Goal: Task Accomplishment & Management: Manage account settings

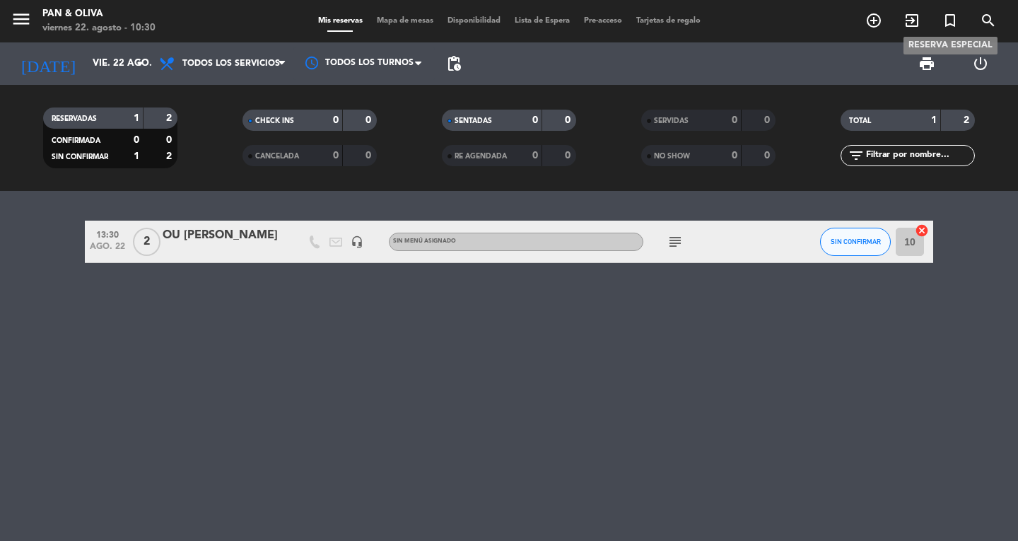
click at [960, 19] on span "turned_in_not" at bounding box center [950, 20] width 38 height 24
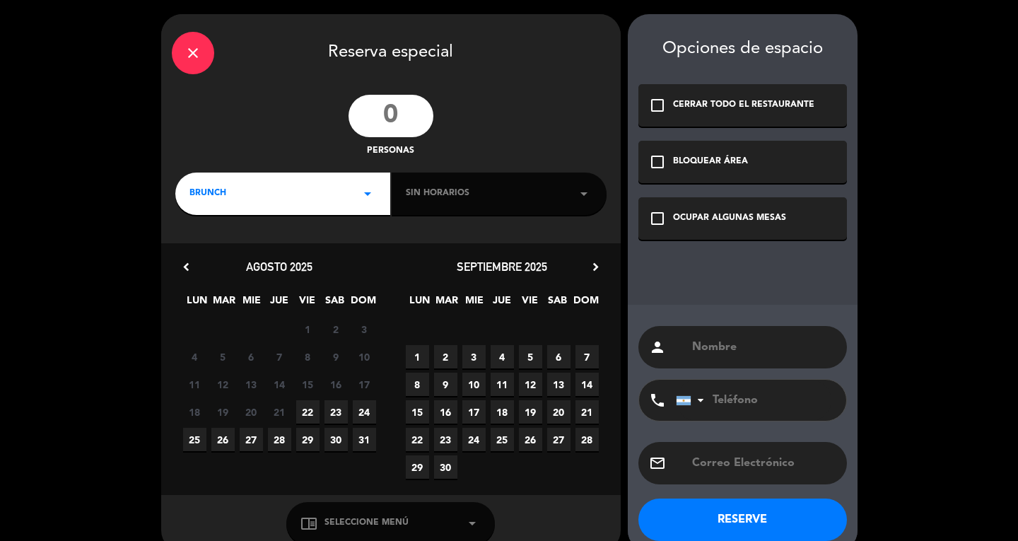
click at [941, 19] on div "close Reserva especial personas BRUNCH arrow_drop_down Sin horarios arrow_drop_…" at bounding box center [509, 283] width 1018 height 566
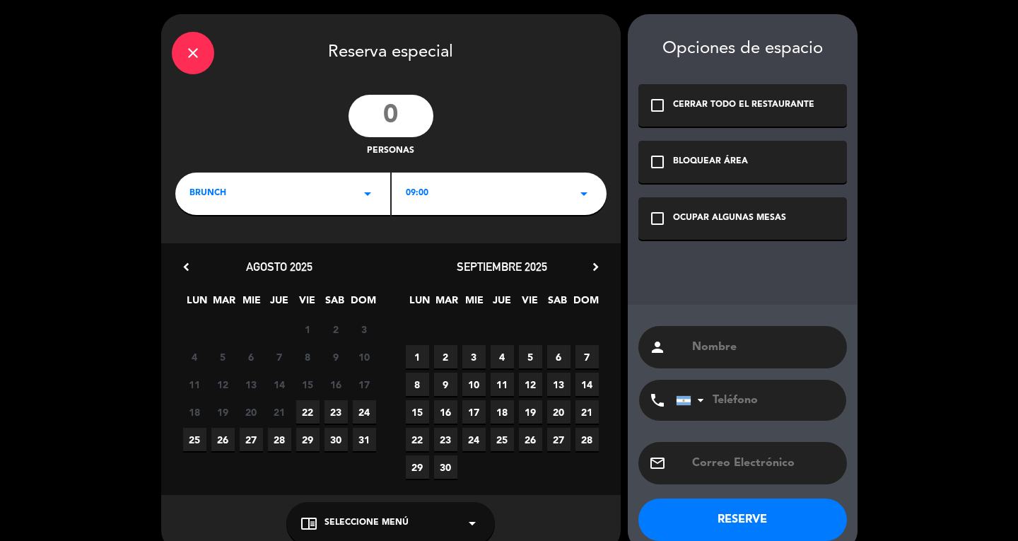
click at [384, 124] on input "number" at bounding box center [391, 116] width 85 height 42
type input "2"
click at [312, 189] on div "BRUNCH arrow_drop_down" at bounding box center [282, 194] width 215 height 42
click at [225, 254] on div "Almuerzo" at bounding box center [283, 253] width 187 height 14
click at [305, 409] on span "22" at bounding box center [307, 411] width 23 height 23
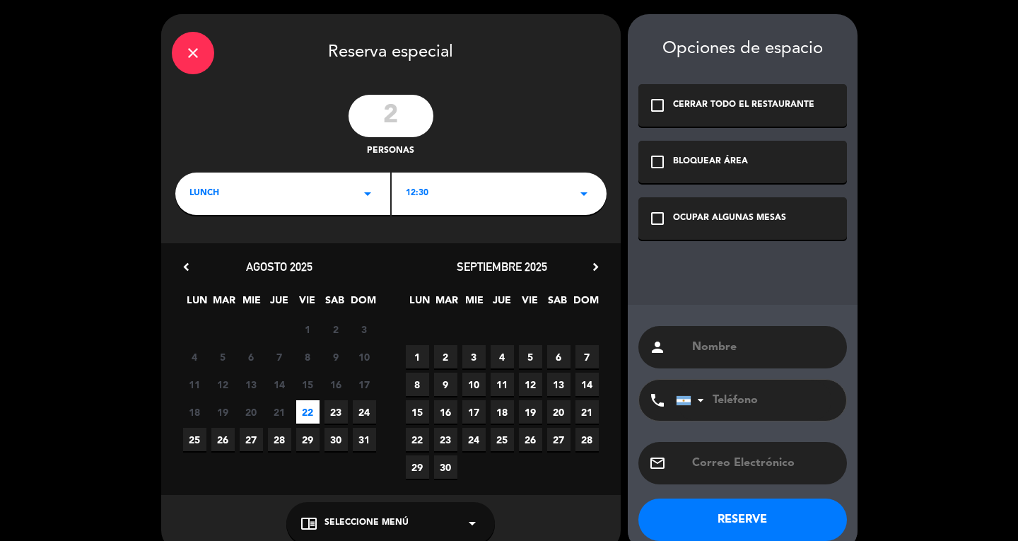
click at [757, 217] on div "OCUPAR ALGUNAS MESAS" at bounding box center [729, 218] width 113 height 14
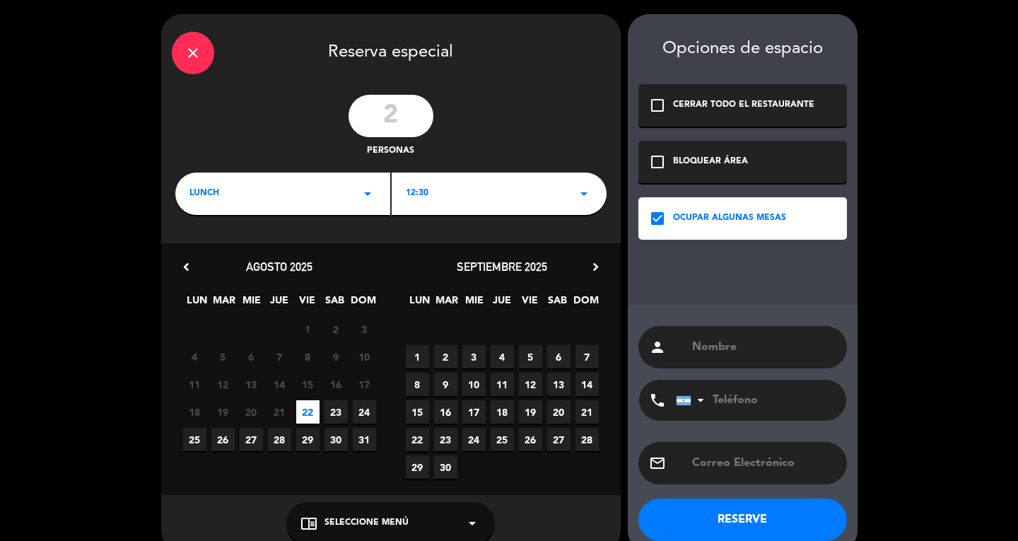
click at [732, 339] on input "text" at bounding box center [764, 347] width 146 height 20
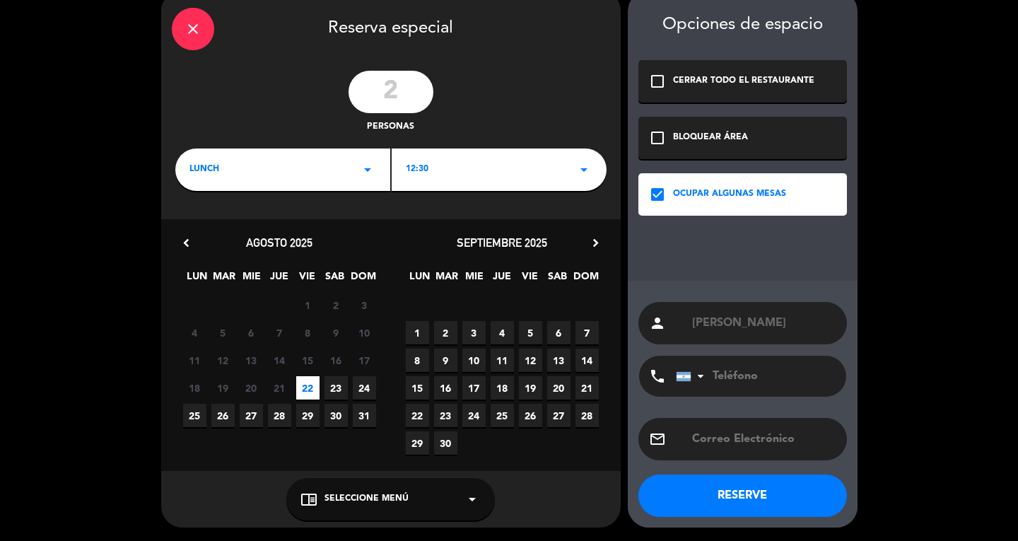
type input "[PERSON_NAME]"
drag, startPoint x: 424, startPoint y: 495, endPoint x: 396, endPoint y: 479, distance: 32.6
click at [424, 495] on div "chrome_reader_mode Seleccione Menú arrow_drop_down" at bounding box center [390, 499] width 209 height 42
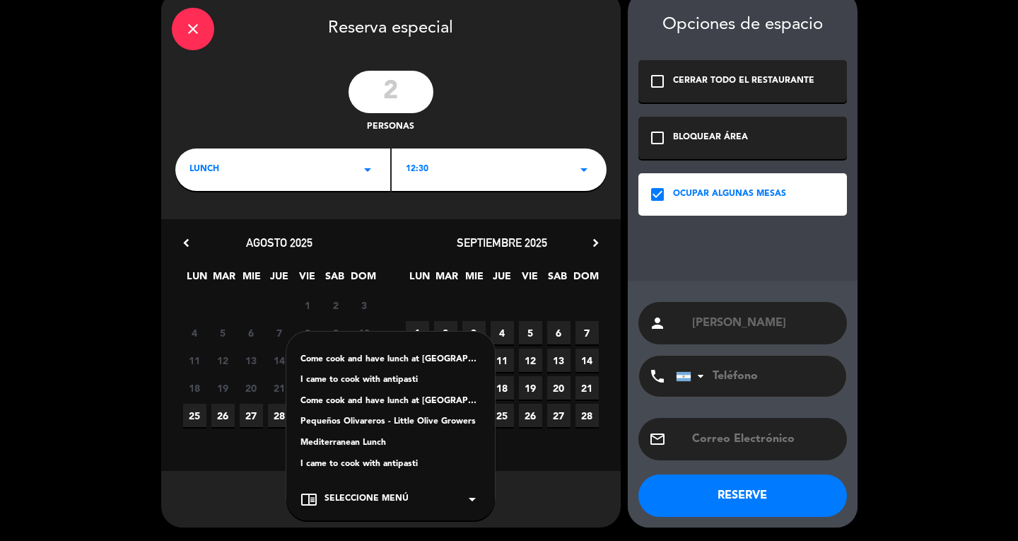
click at [379, 441] on div "Mediterranean Lunch" at bounding box center [391, 443] width 180 height 14
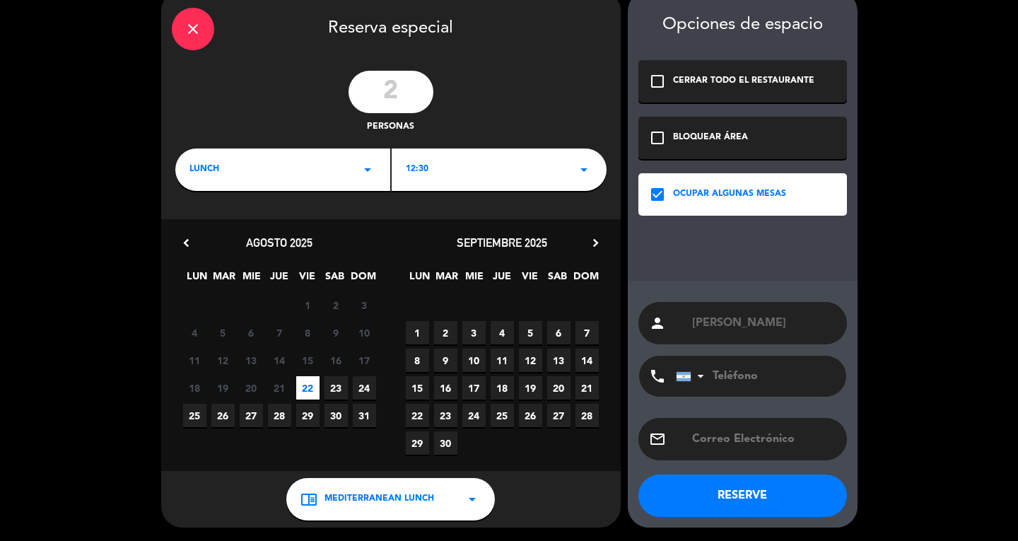
click at [731, 492] on button "RESERVE" at bounding box center [743, 496] width 209 height 42
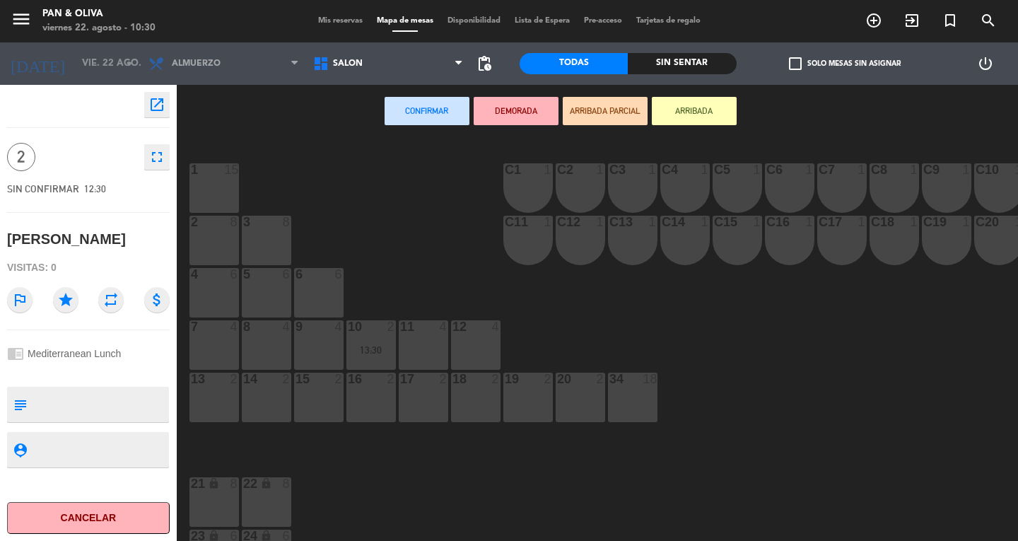
click at [315, 21] on span "Mis reservas" at bounding box center [340, 21] width 59 height 8
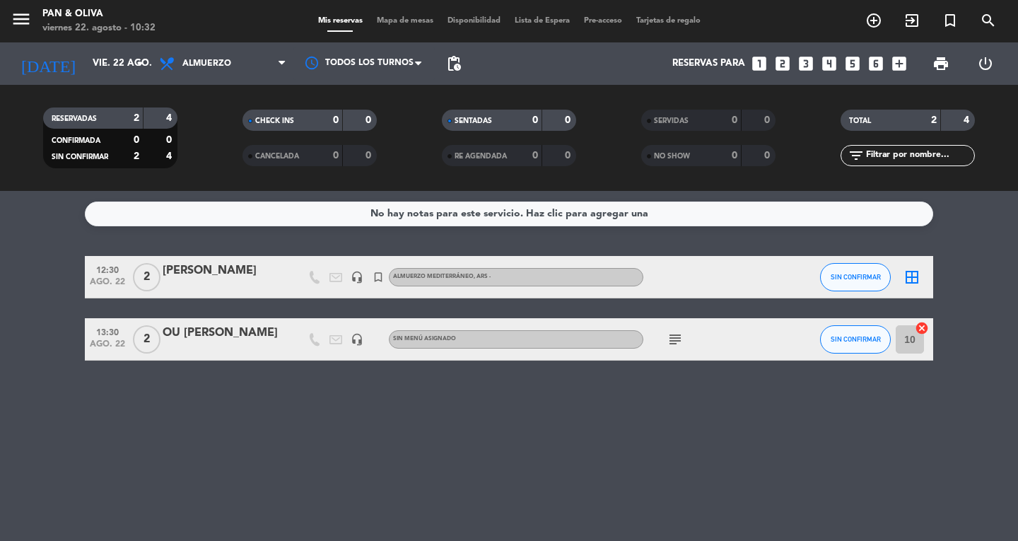
click at [16, 15] on icon "menu" at bounding box center [21, 18] width 21 height 21
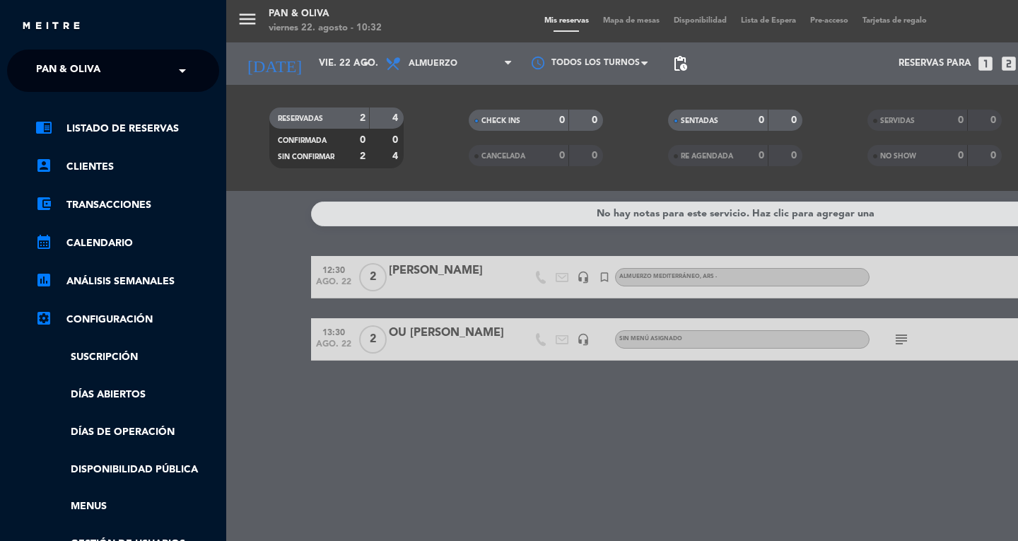
click at [71, 79] on span "Pan & Oliva" at bounding box center [68, 71] width 64 height 30
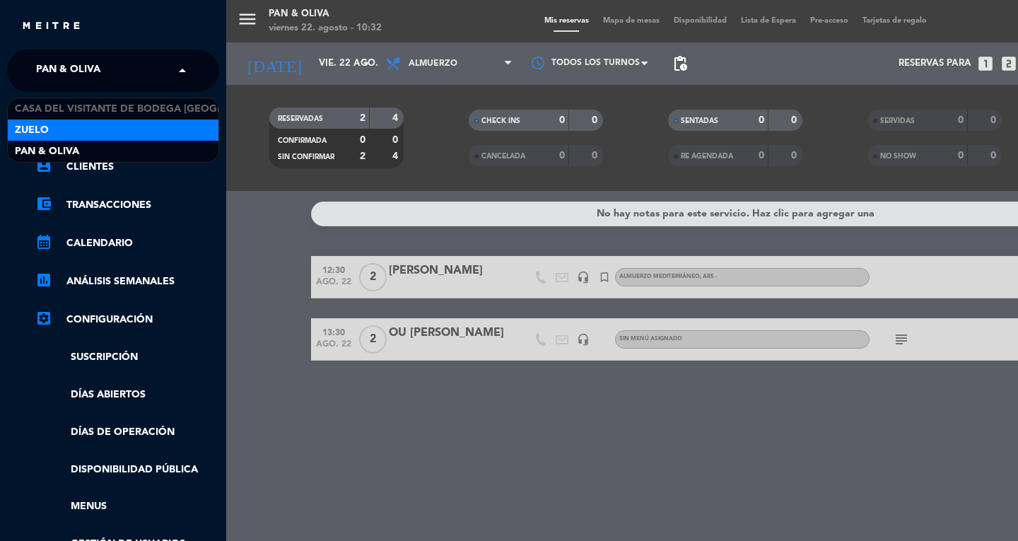
click at [74, 129] on div "Zuelo" at bounding box center [113, 130] width 211 height 21
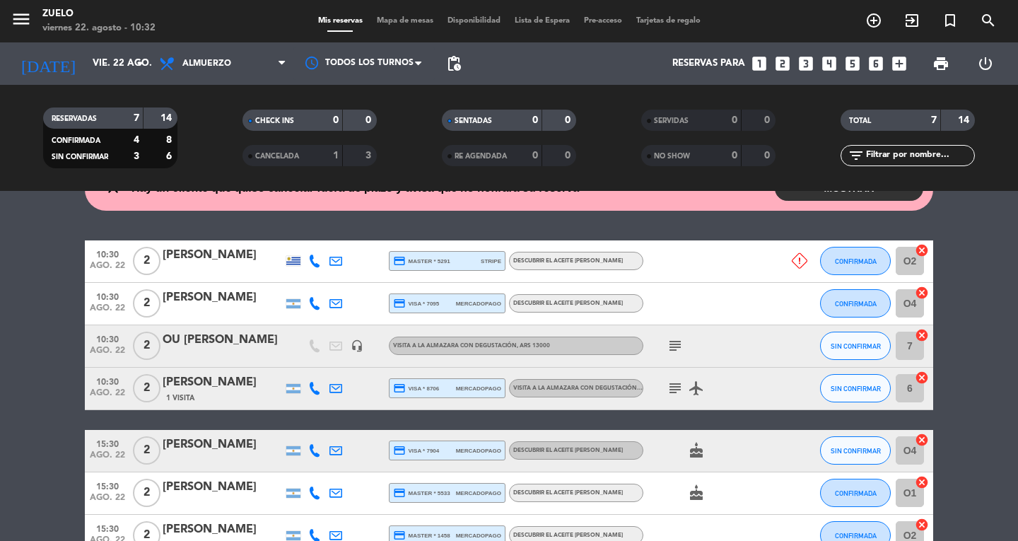
scroll to position [141, 0]
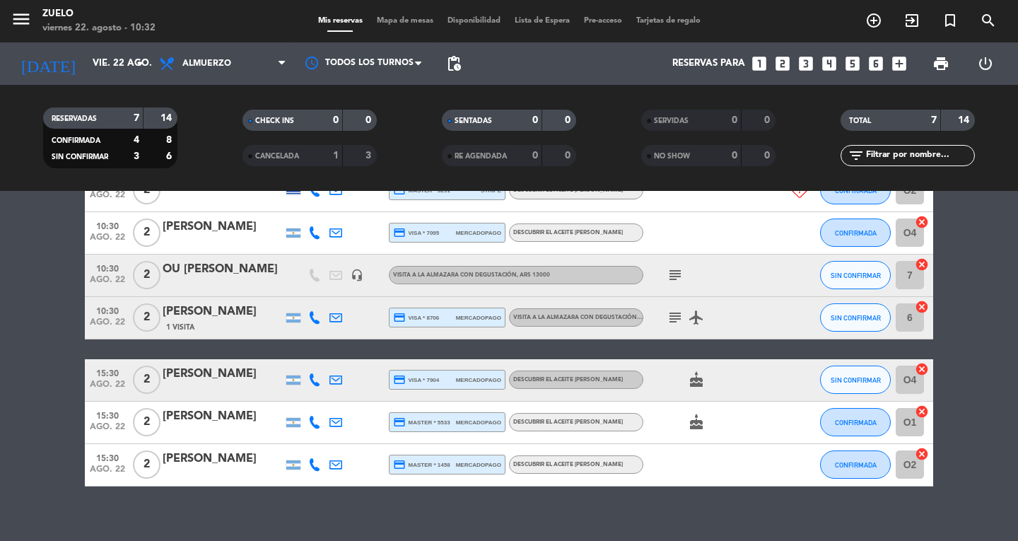
click at [680, 319] on icon "subject" at bounding box center [675, 317] width 17 height 17
click at [680, 282] on icon "subject" at bounding box center [675, 275] width 17 height 17
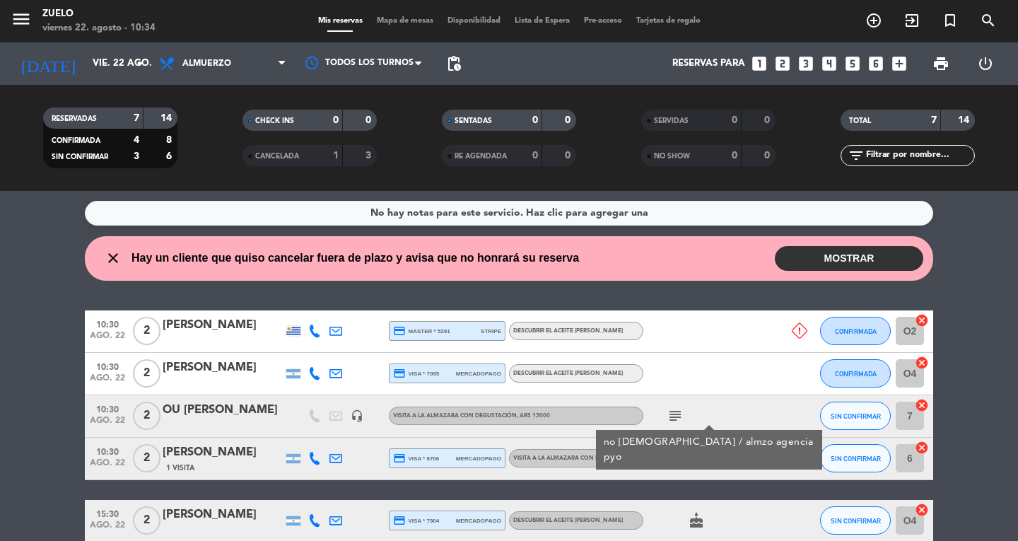
scroll to position [0, 0]
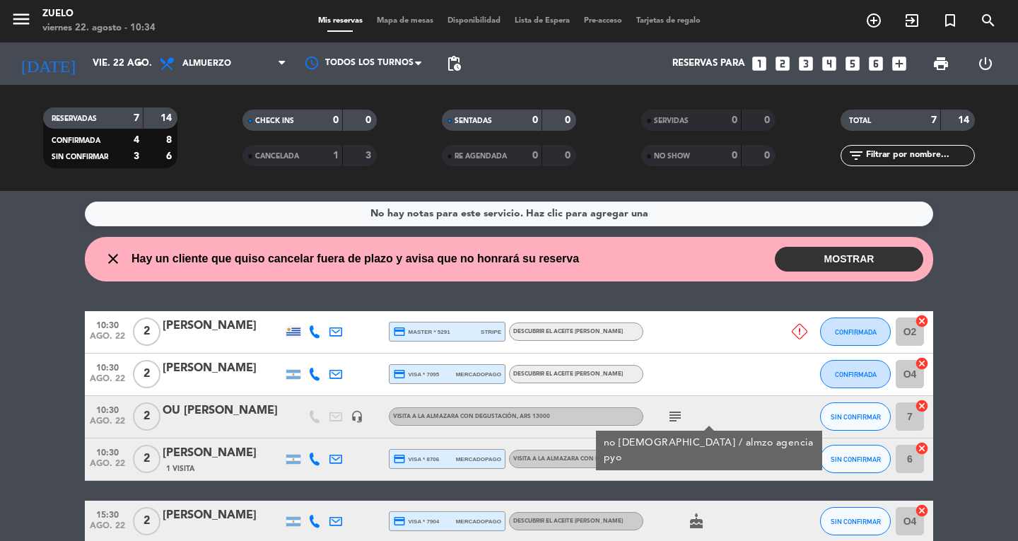
click at [856, 260] on button "MOSTRAR" at bounding box center [849, 259] width 149 height 25
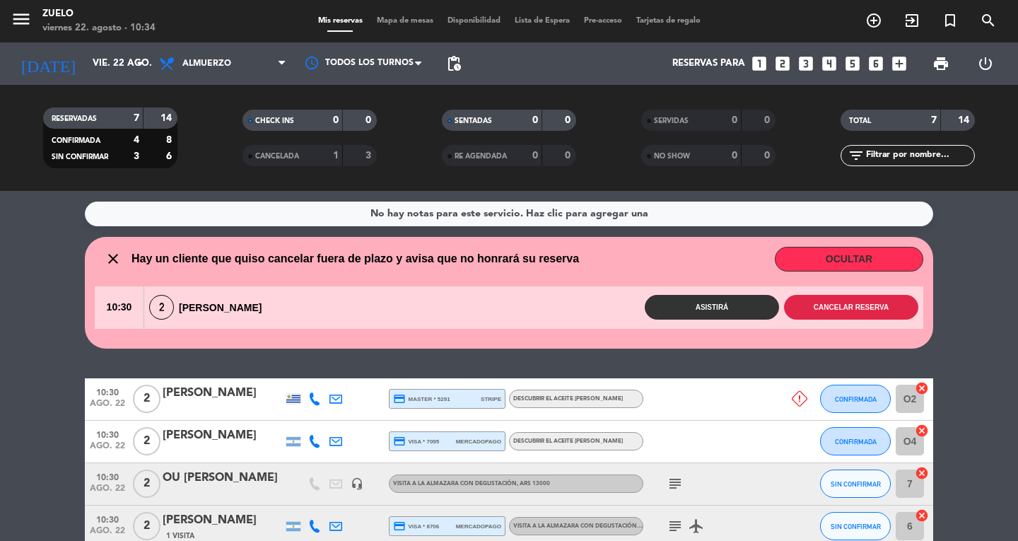
click at [836, 301] on button "Cancelar reserva" at bounding box center [851, 307] width 134 height 25
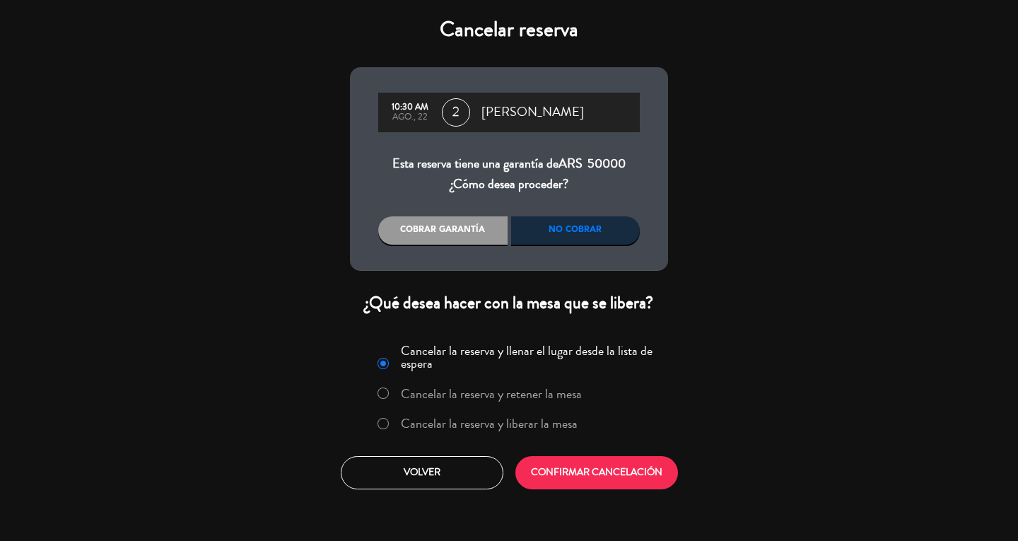
click at [578, 225] on div "No cobrar" at bounding box center [575, 230] width 129 height 28
click at [632, 481] on button "CONFIRMAR CANCELACIÓN" at bounding box center [597, 472] width 163 height 33
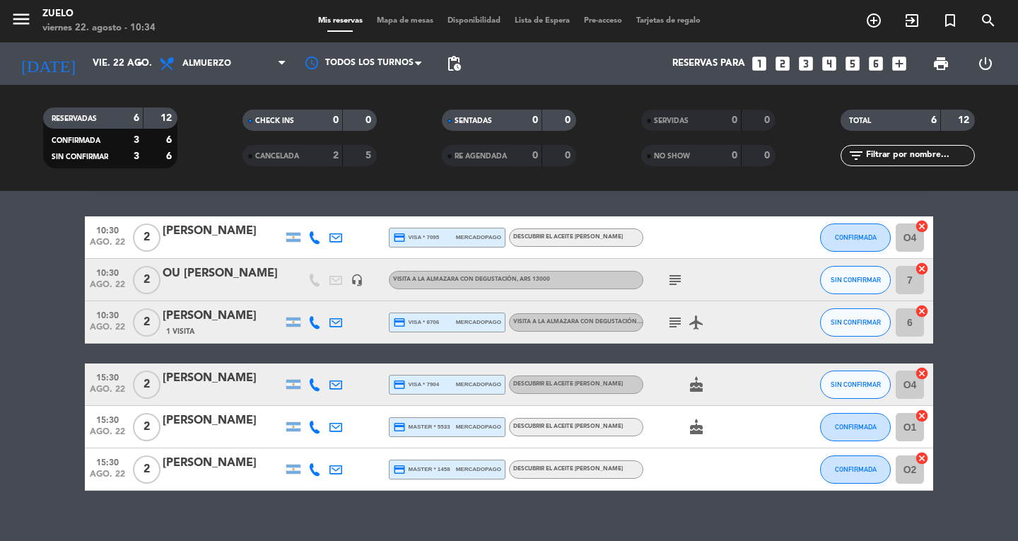
scroll to position [60, 0]
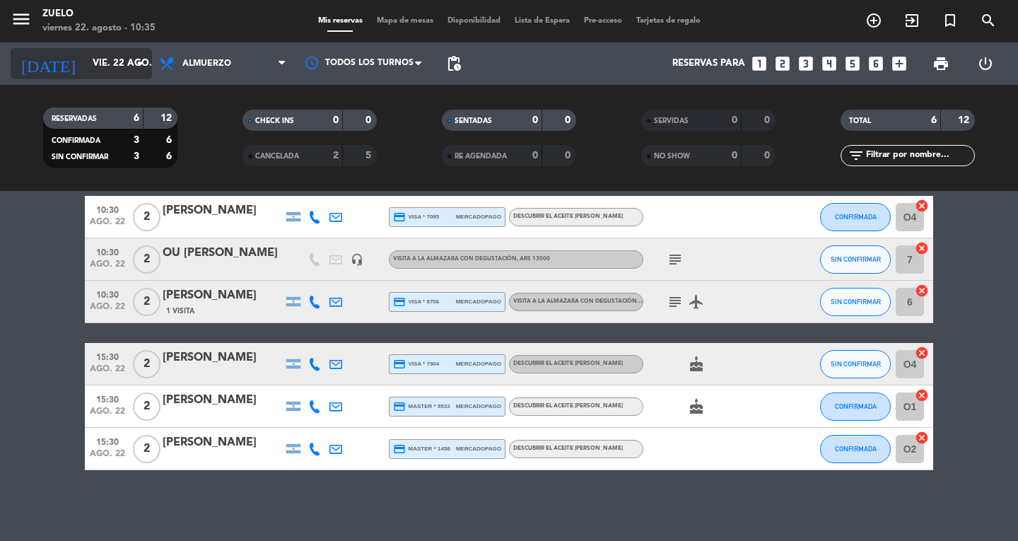
click at [134, 64] on icon "arrow_drop_down" at bounding box center [140, 63] width 17 height 17
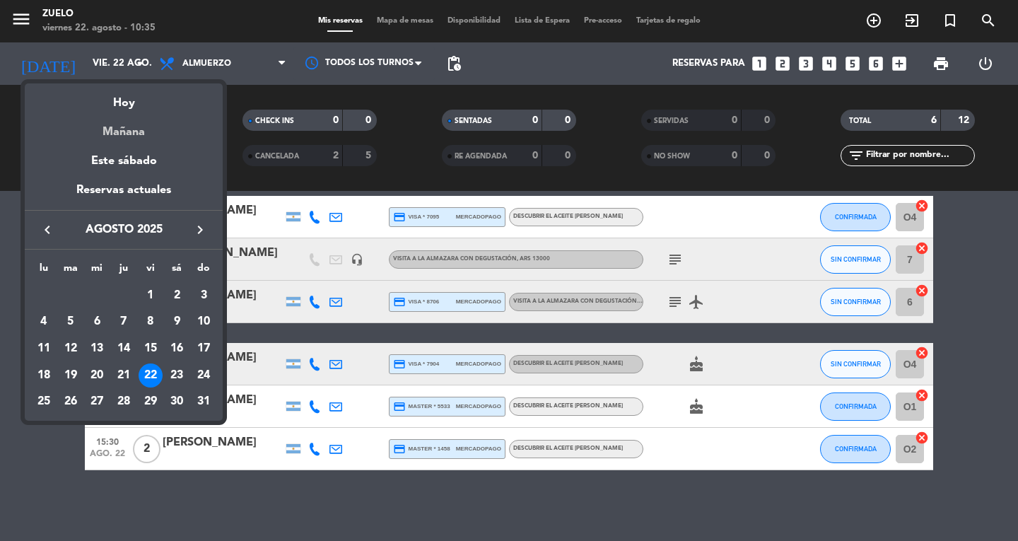
click at [163, 129] on div "Mañana" at bounding box center [124, 126] width 198 height 29
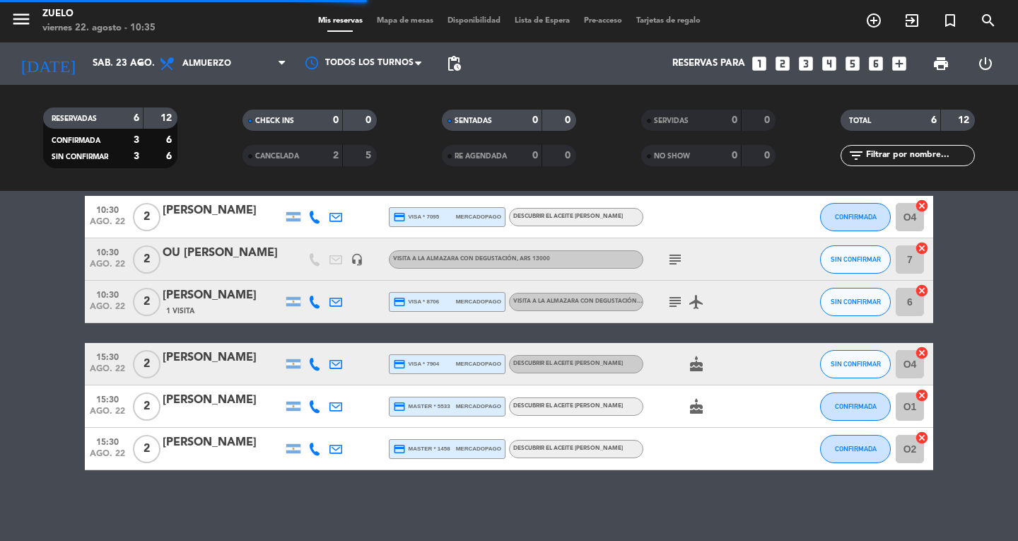
scroll to position [0, 0]
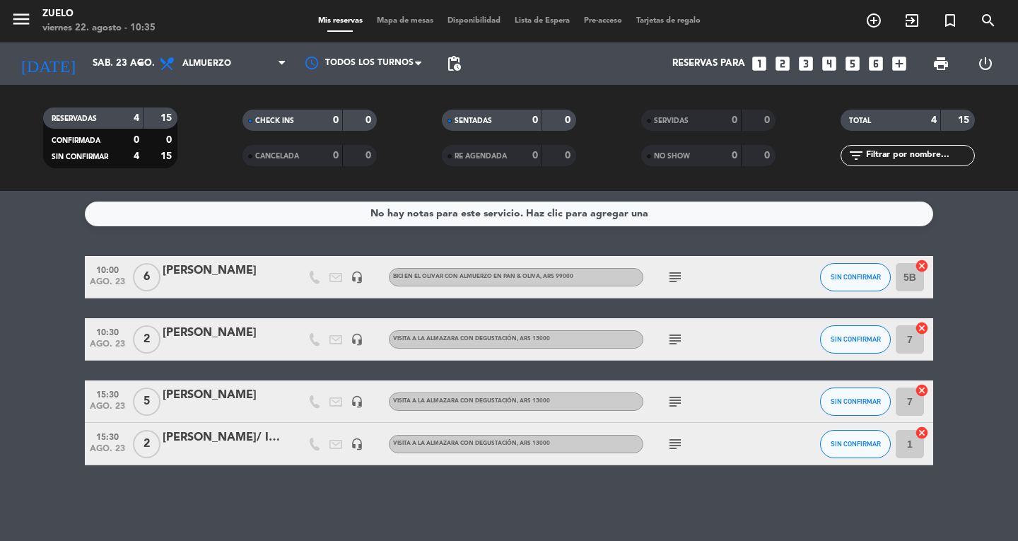
click at [74, 47] on div "[DATE] sáb. 23 ago. arrow_drop_down" at bounding box center [81, 63] width 141 height 42
click at [86, 60] on input "sáb. 23 ago." at bounding box center [148, 63] width 124 height 25
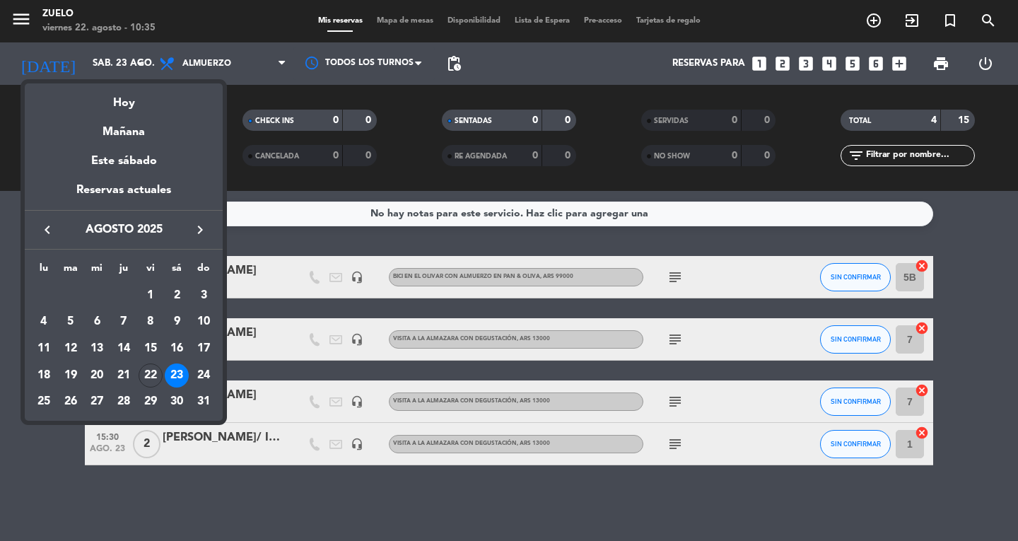
click at [95, 93] on div "Hoy" at bounding box center [124, 97] width 198 height 29
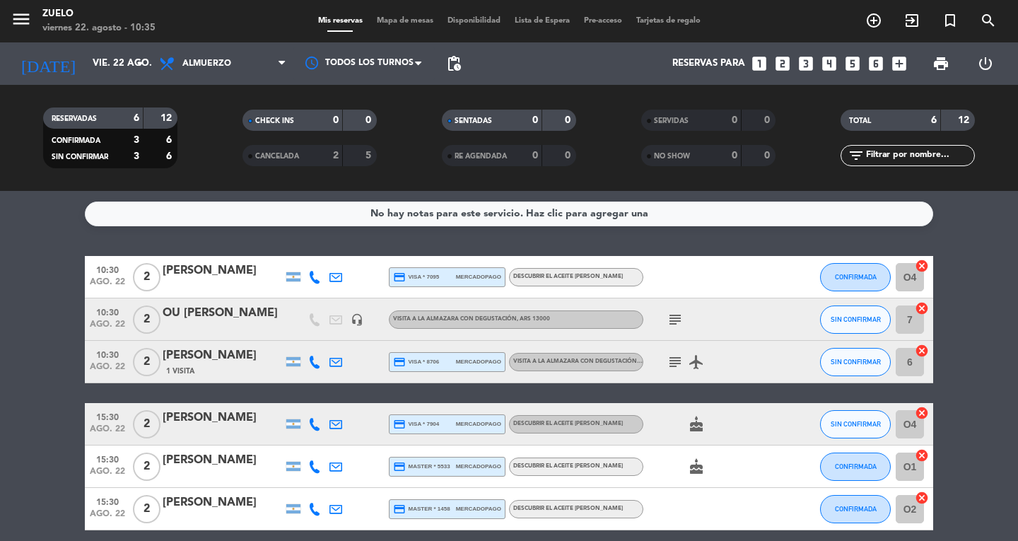
click at [220, 279] on div "[PERSON_NAME]" at bounding box center [223, 271] width 120 height 18
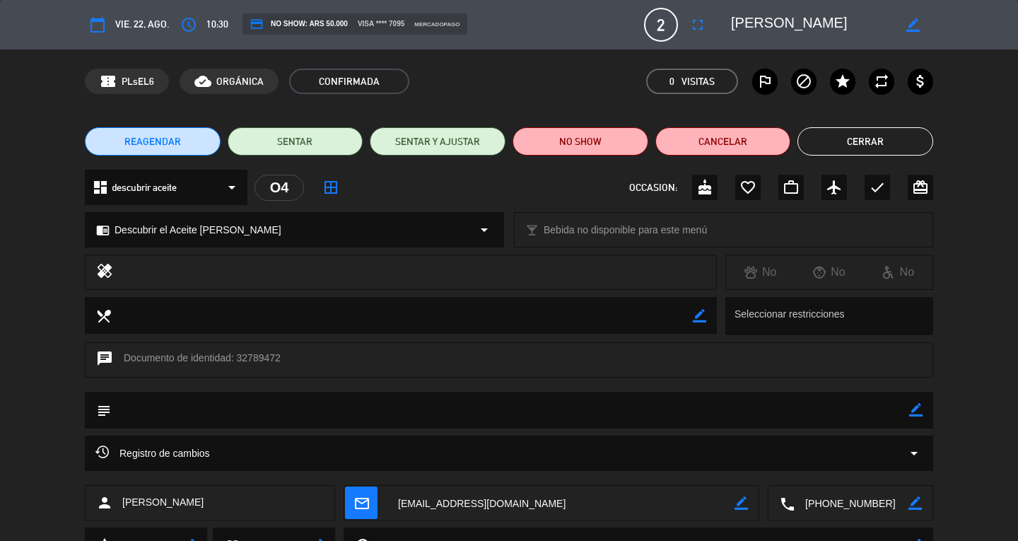
click at [885, 146] on button "Cerrar" at bounding box center [866, 141] width 136 height 28
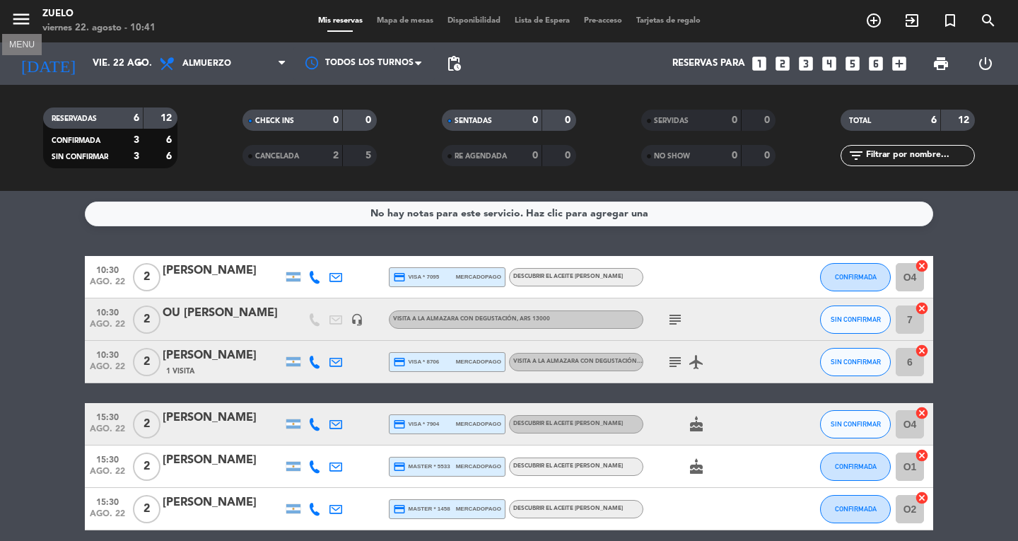
click at [18, 18] on icon "menu" at bounding box center [21, 18] width 21 height 21
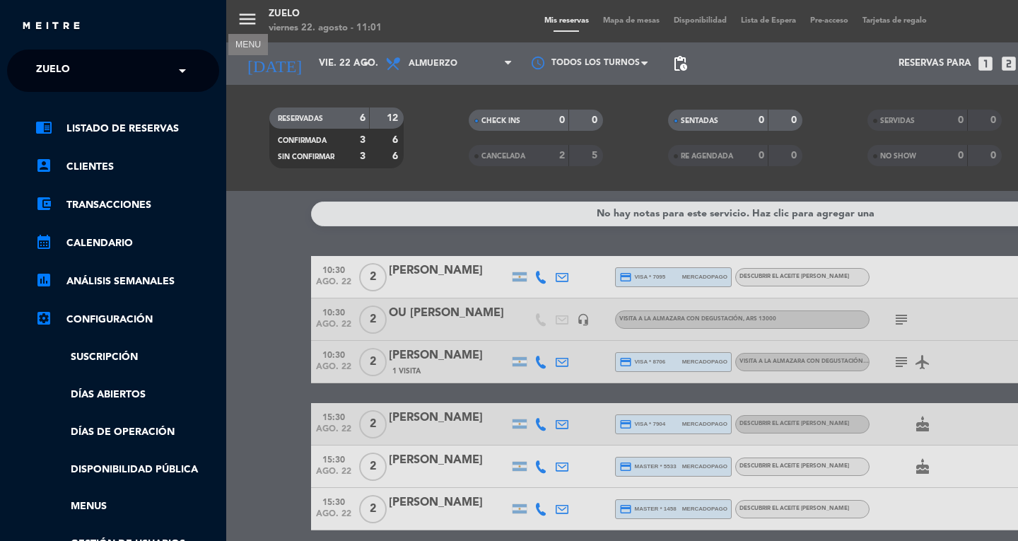
drag, startPoint x: 168, startPoint y: 72, endPoint x: 136, endPoint y: 86, distance: 34.2
click at [168, 72] on input "text" at bounding box center [114, 71] width 173 height 31
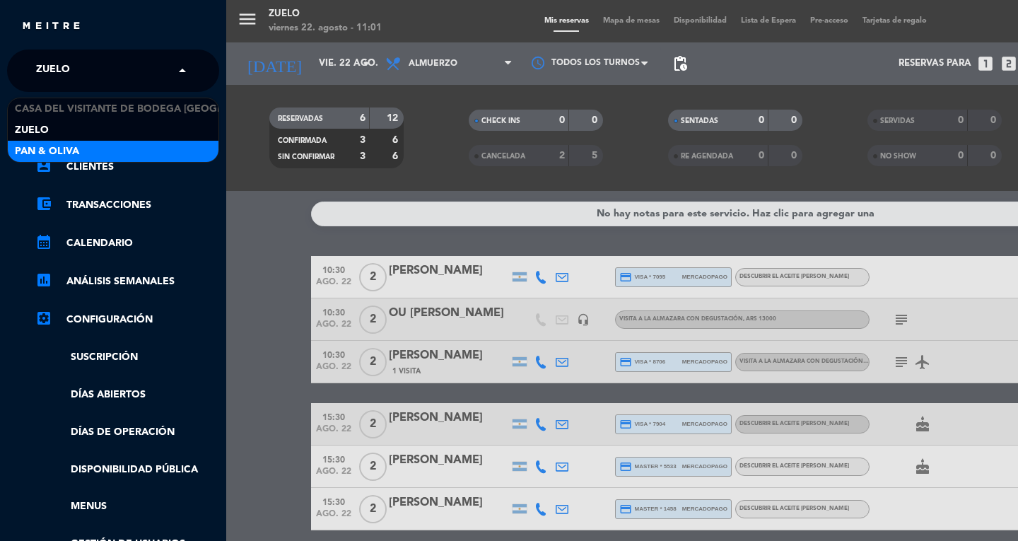
click at [62, 153] on span "Pan & Oliva" at bounding box center [47, 152] width 64 height 16
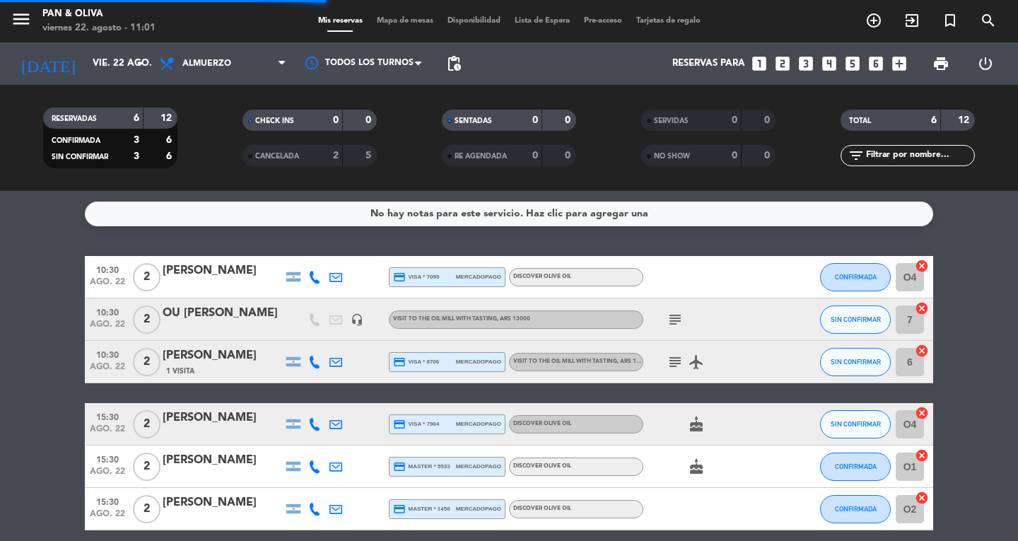
click at [356, 238] on div "No hay notas para este servicio. Haz clic para agregar una 10:30 ago. 22 2 [PER…" at bounding box center [509, 366] width 1018 height 350
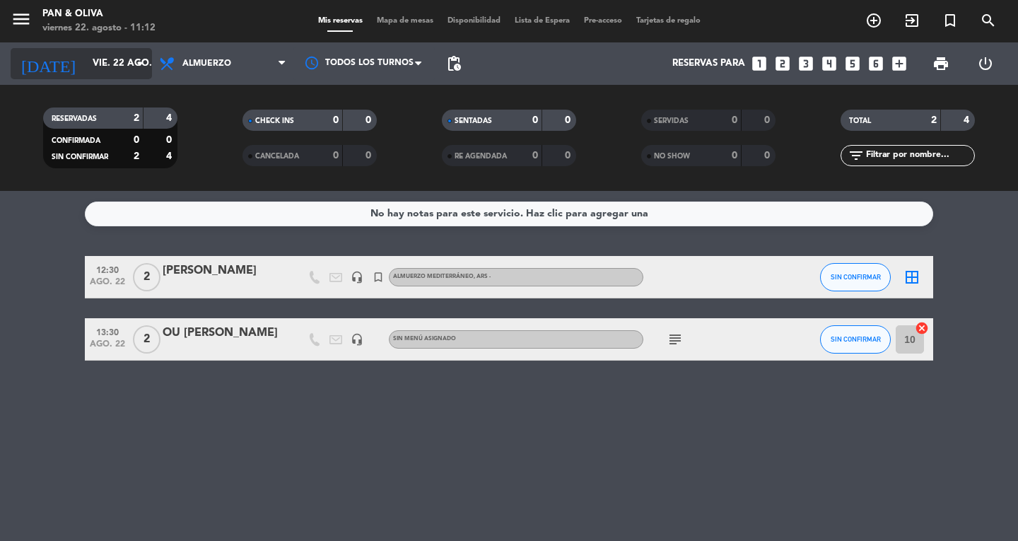
click at [86, 61] on input "vie. 22 ago." at bounding box center [148, 63] width 124 height 25
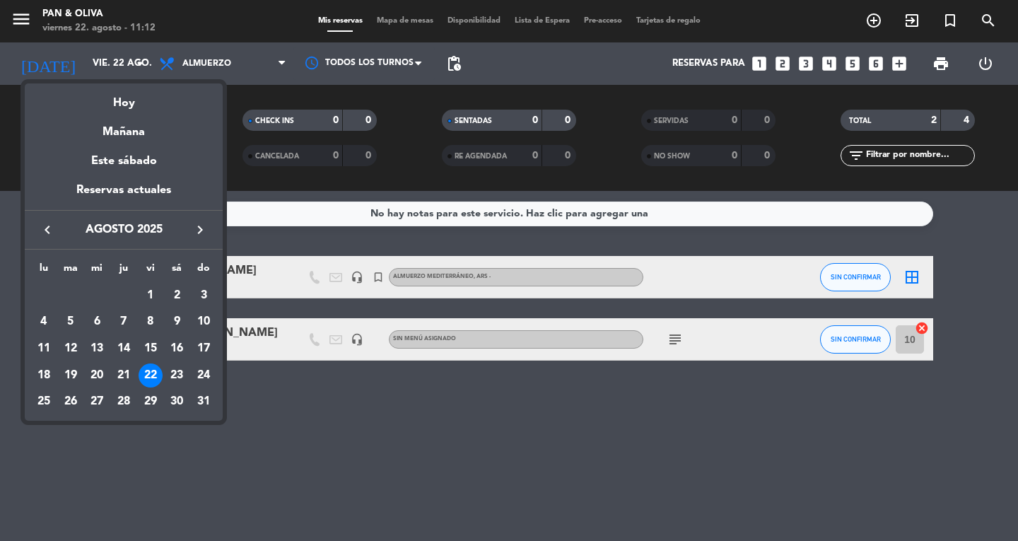
click at [198, 221] on icon "keyboard_arrow_right" at bounding box center [200, 229] width 17 height 17
click at [78, 342] on div "9" at bounding box center [71, 349] width 24 height 24
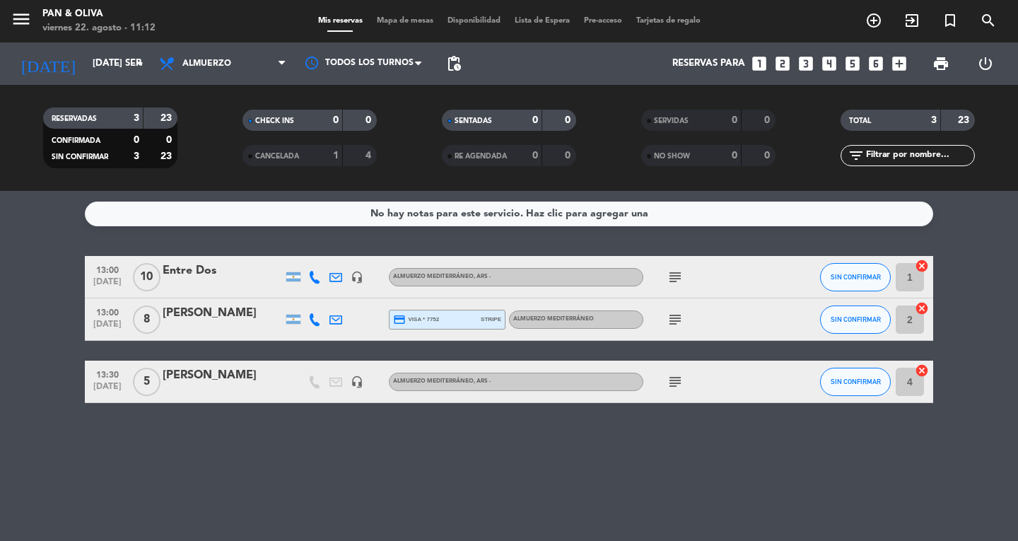
click at [680, 273] on icon "subject" at bounding box center [675, 277] width 17 height 17
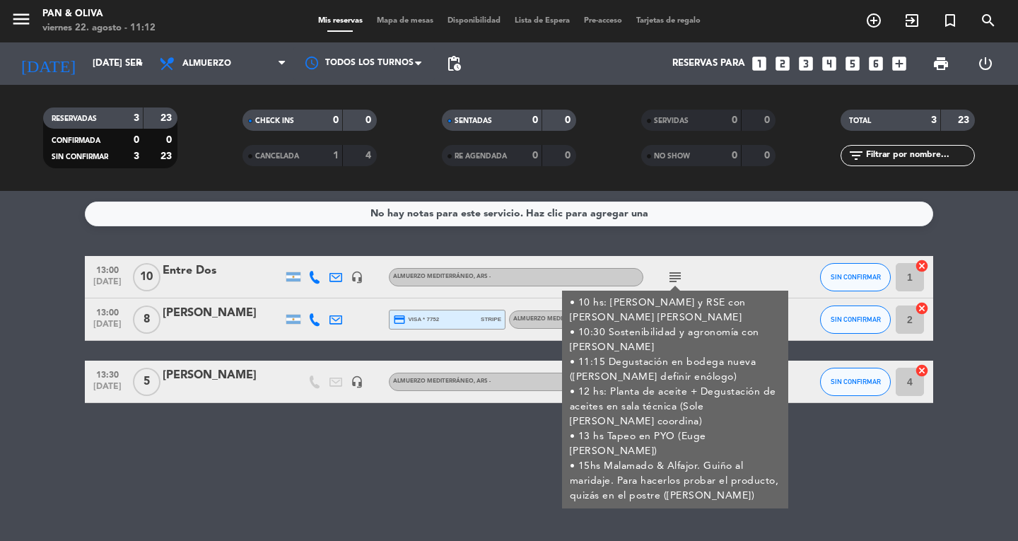
click at [750, 493] on div "No hay notas para este servicio. Haz clic para agregar una 13:00 [DATE] Entre D…" at bounding box center [509, 366] width 1018 height 350
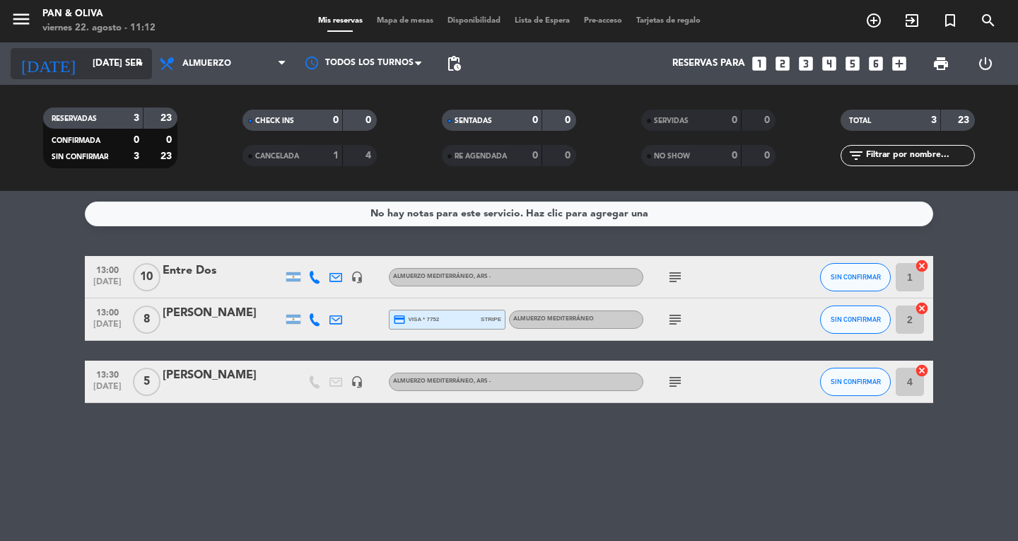
click at [86, 64] on input "[DATE] sep." at bounding box center [148, 63] width 124 height 25
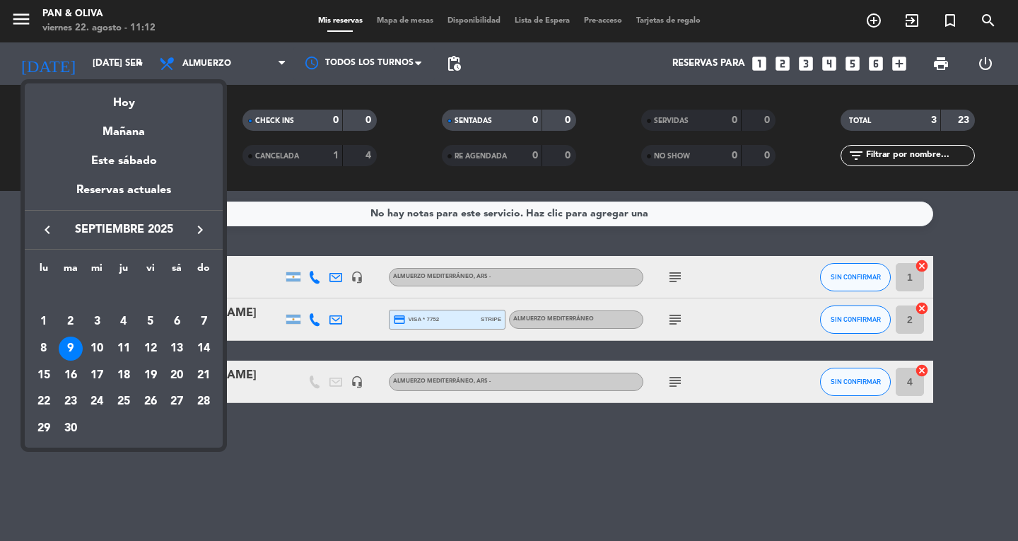
click at [247, 320] on div at bounding box center [509, 270] width 1018 height 541
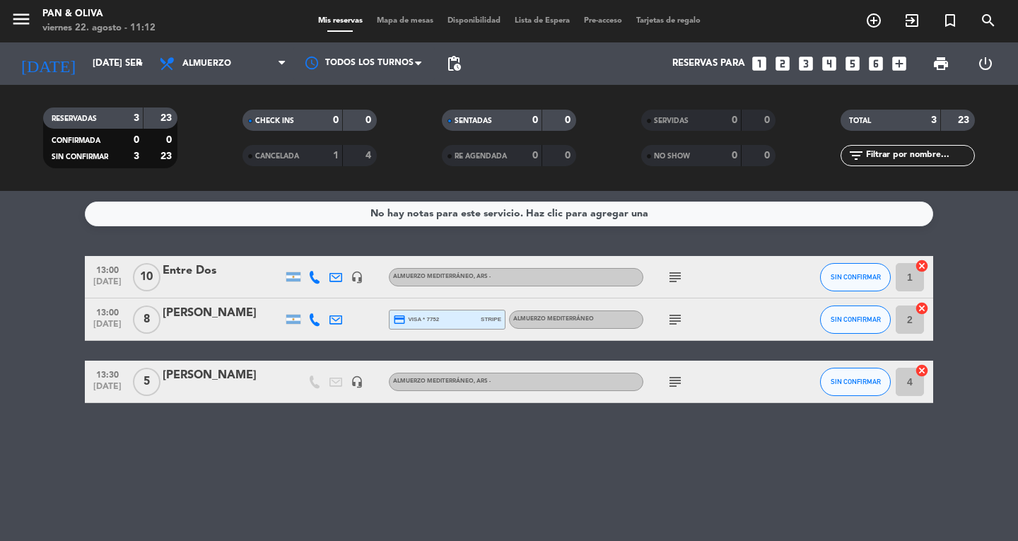
click at [247, 320] on div "[PERSON_NAME]" at bounding box center [223, 313] width 120 height 18
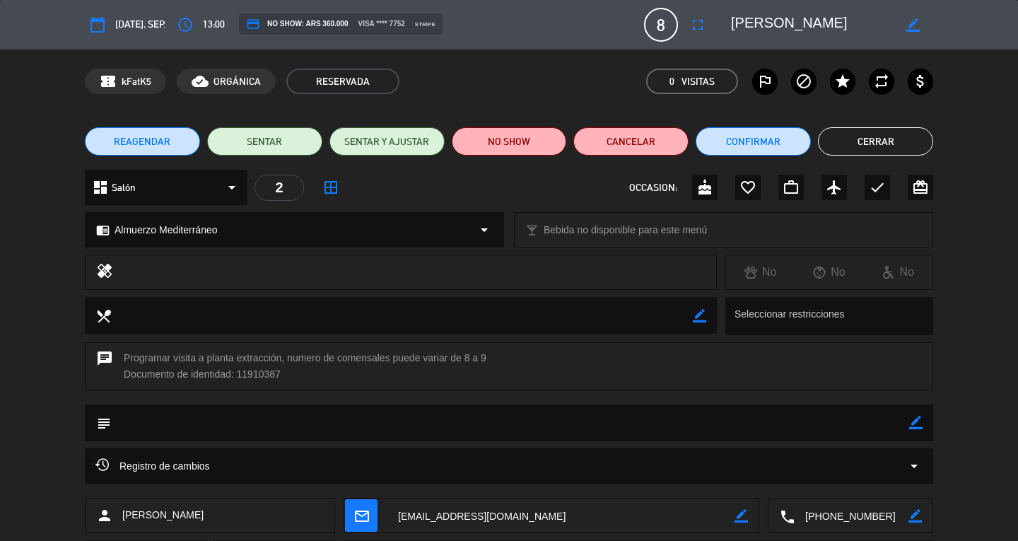
scroll to position [78, 0]
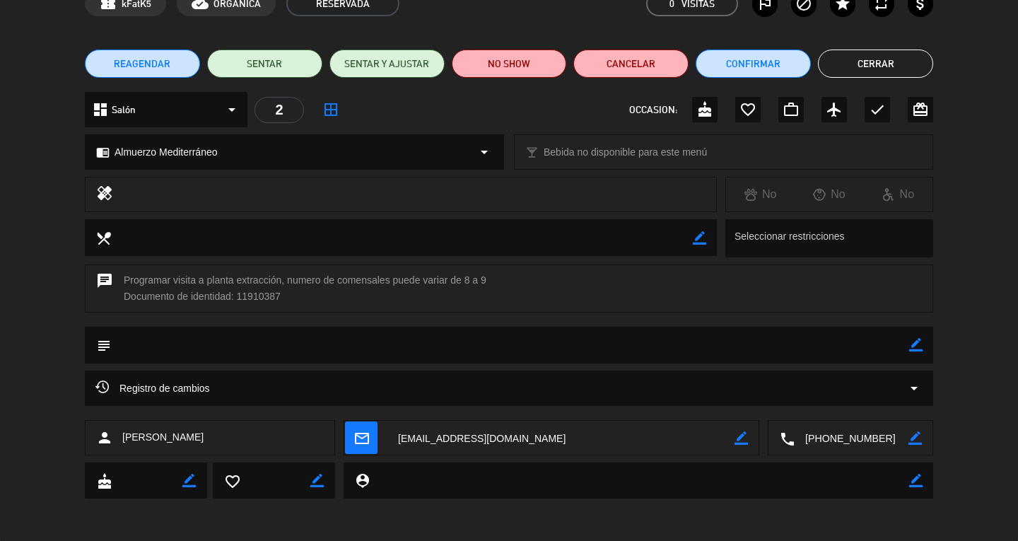
click at [873, 69] on button "Cerrar" at bounding box center [875, 64] width 115 height 28
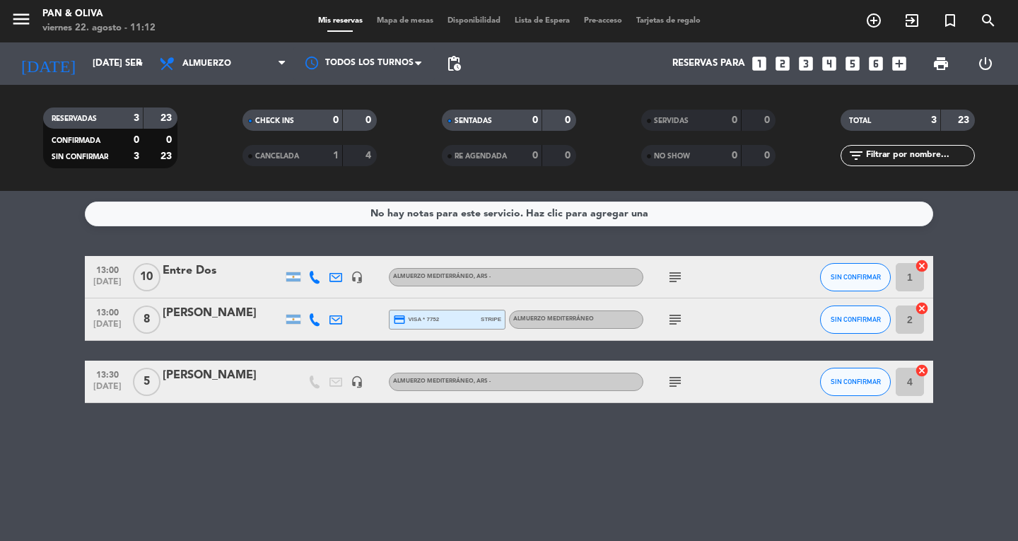
click at [668, 383] on icon "subject" at bounding box center [675, 381] width 17 height 17
click at [91, 59] on input "[DATE] sep." at bounding box center [148, 63] width 124 height 25
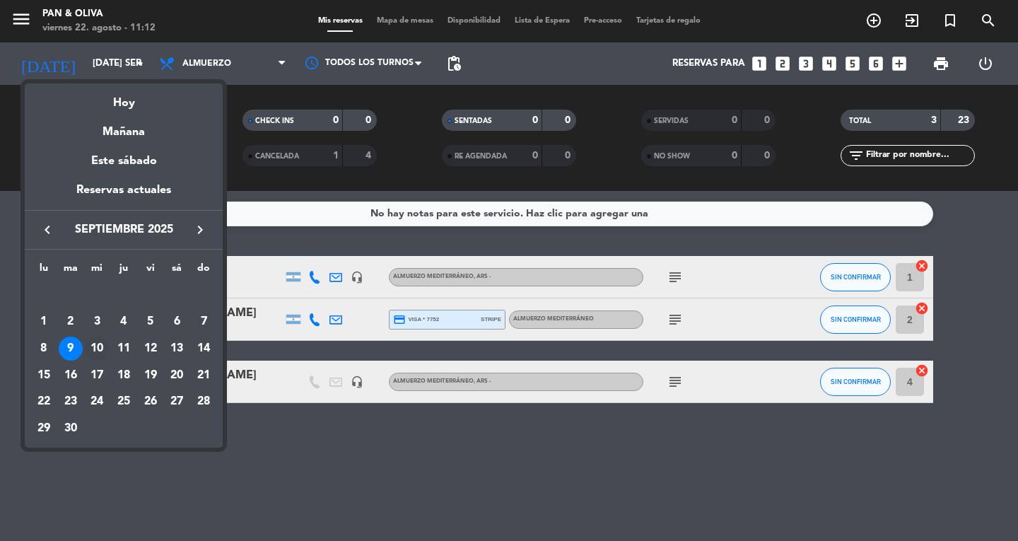
click at [101, 349] on div "10" at bounding box center [97, 349] width 24 height 24
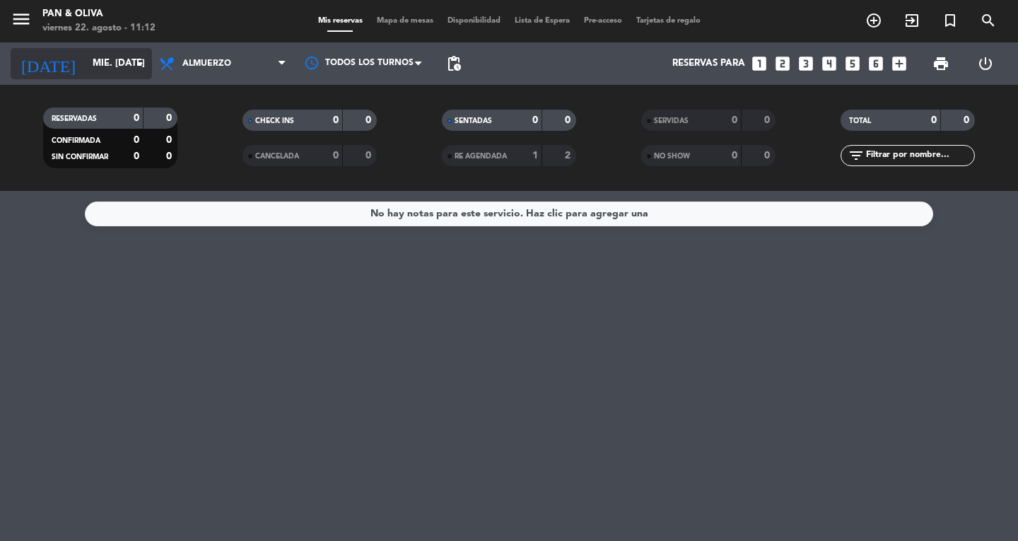
click at [86, 64] on input "mié. [DATE]" at bounding box center [148, 63] width 124 height 25
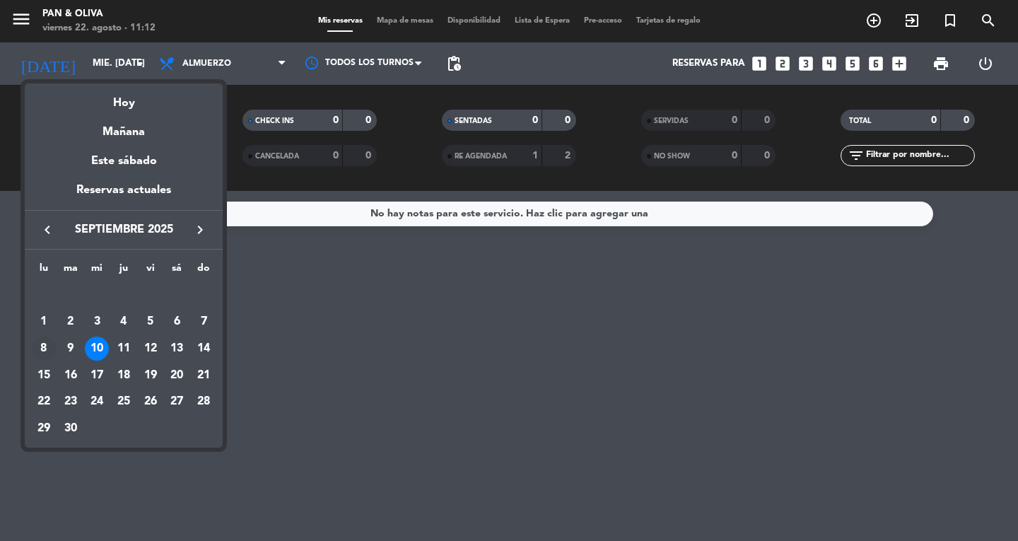
click at [35, 357] on div "8" at bounding box center [44, 349] width 24 height 24
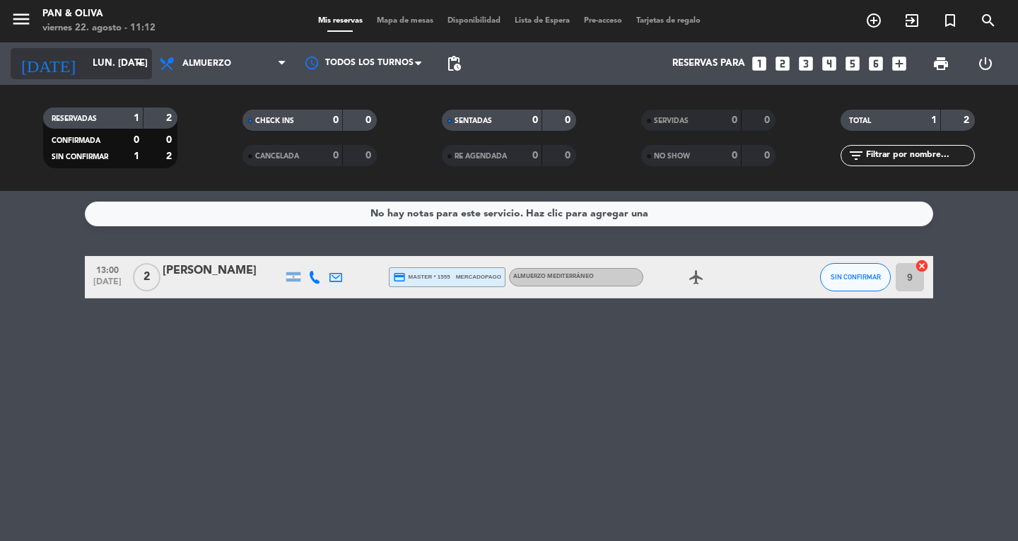
click at [86, 69] on input "lun. [DATE]" at bounding box center [148, 63] width 124 height 25
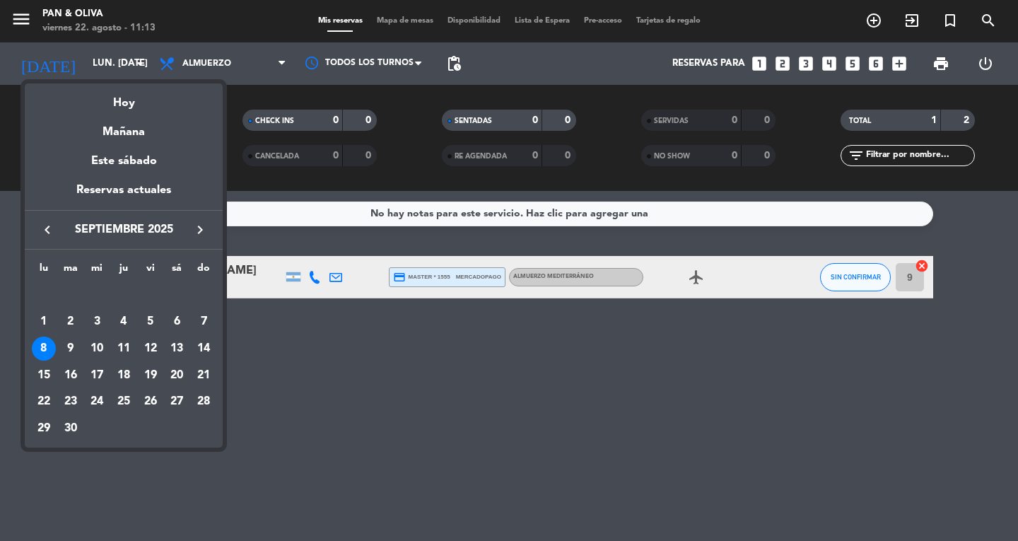
click at [48, 226] on icon "keyboard_arrow_left" at bounding box center [47, 229] width 17 height 17
click at [156, 377] on div "22" at bounding box center [151, 376] width 24 height 24
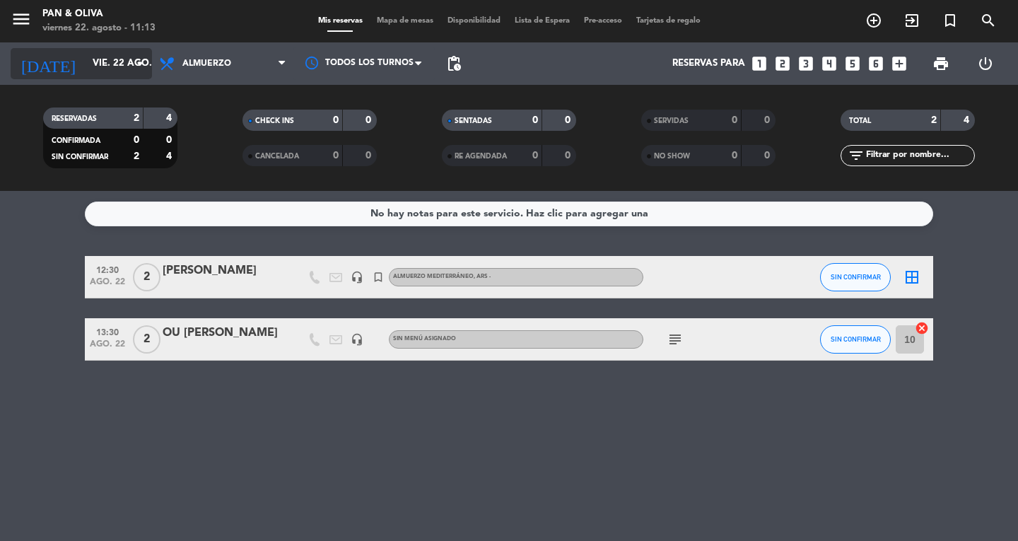
click at [86, 61] on input "vie. 22 ago." at bounding box center [148, 63] width 124 height 25
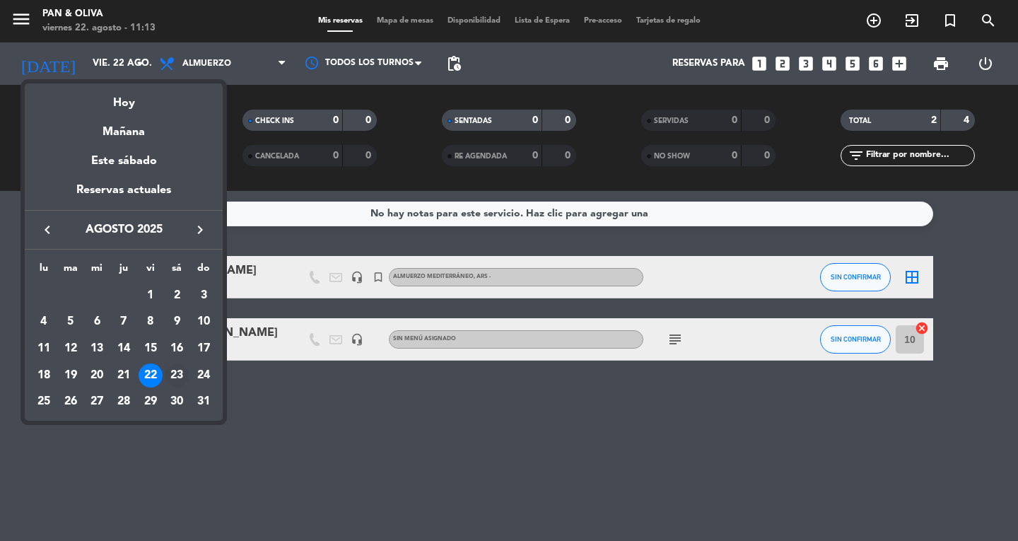
click at [170, 371] on div "23" at bounding box center [177, 376] width 24 height 24
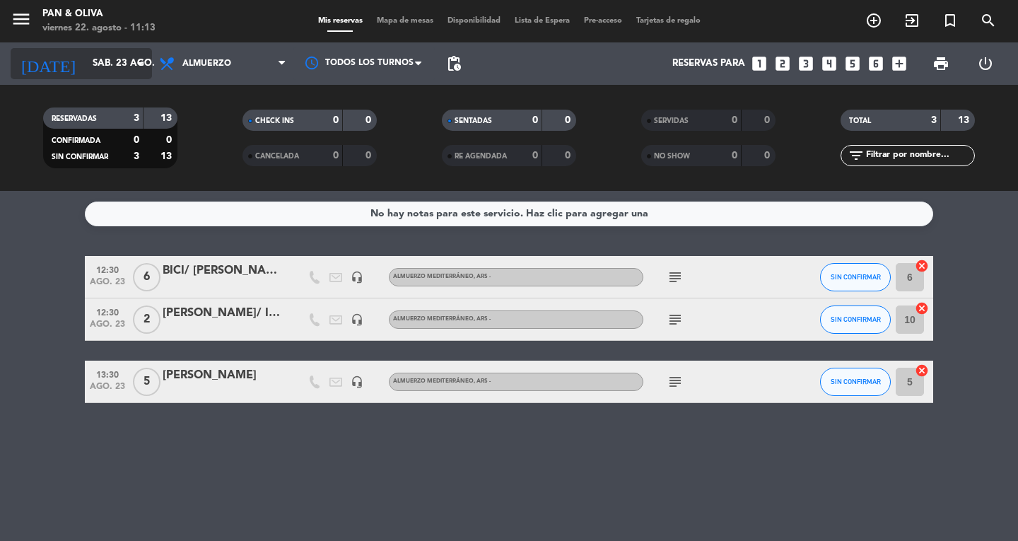
click at [91, 74] on input "sáb. 23 ago." at bounding box center [148, 63] width 124 height 25
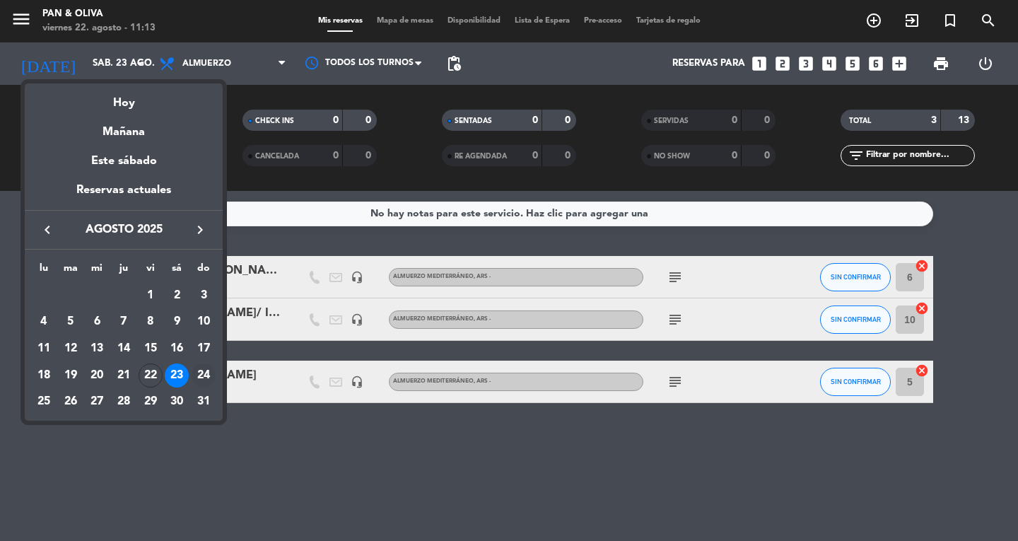
click at [209, 371] on div "24" at bounding box center [204, 376] width 24 height 24
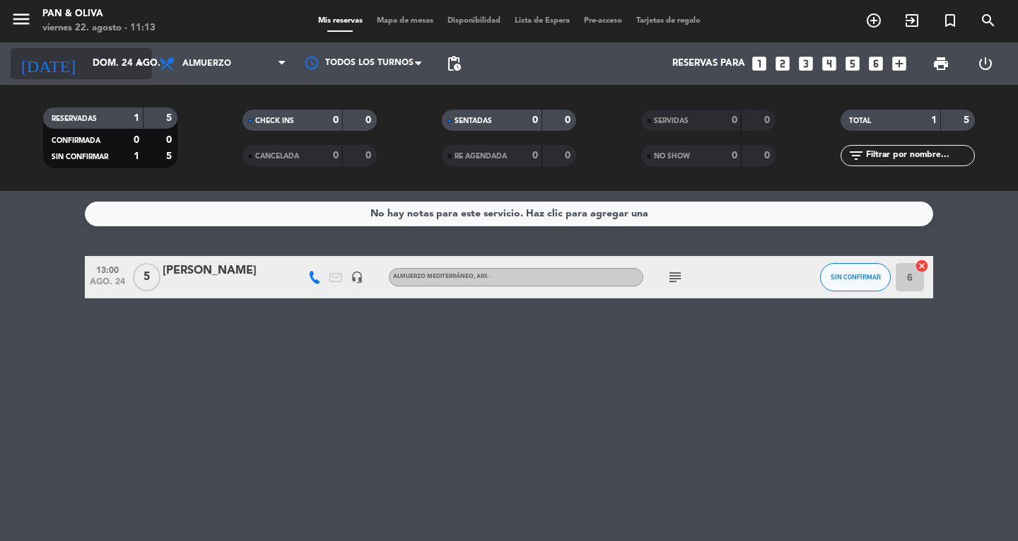
click at [86, 54] on input "dom. 24 ago." at bounding box center [148, 63] width 124 height 25
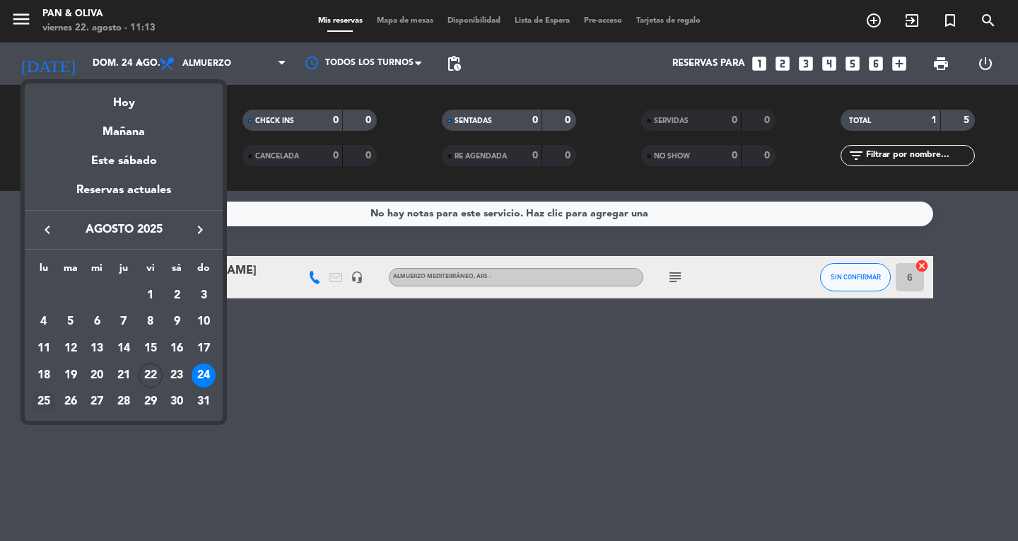
click at [44, 408] on div "25" at bounding box center [44, 402] width 24 height 24
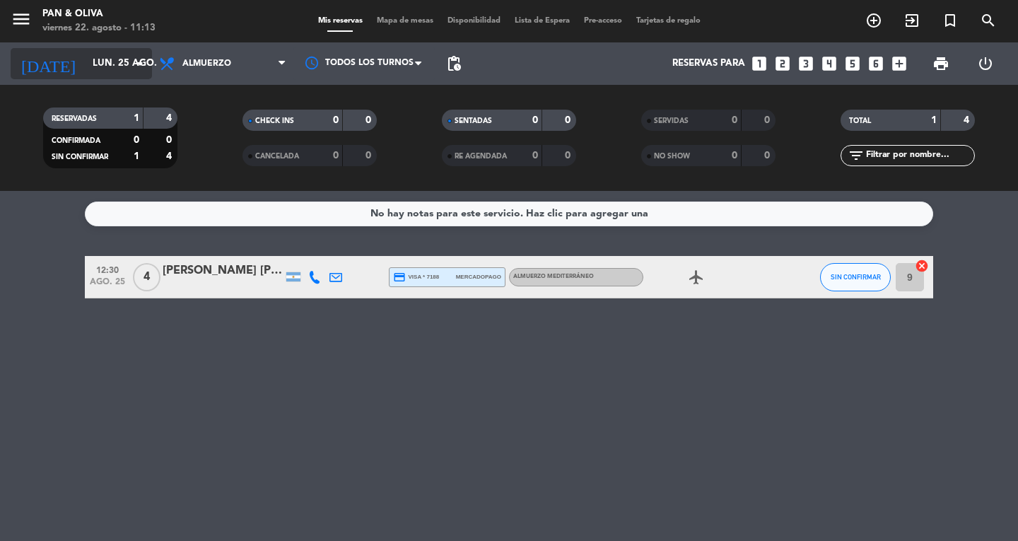
click at [87, 74] on input "lun. 25 ago." at bounding box center [148, 63] width 124 height 25
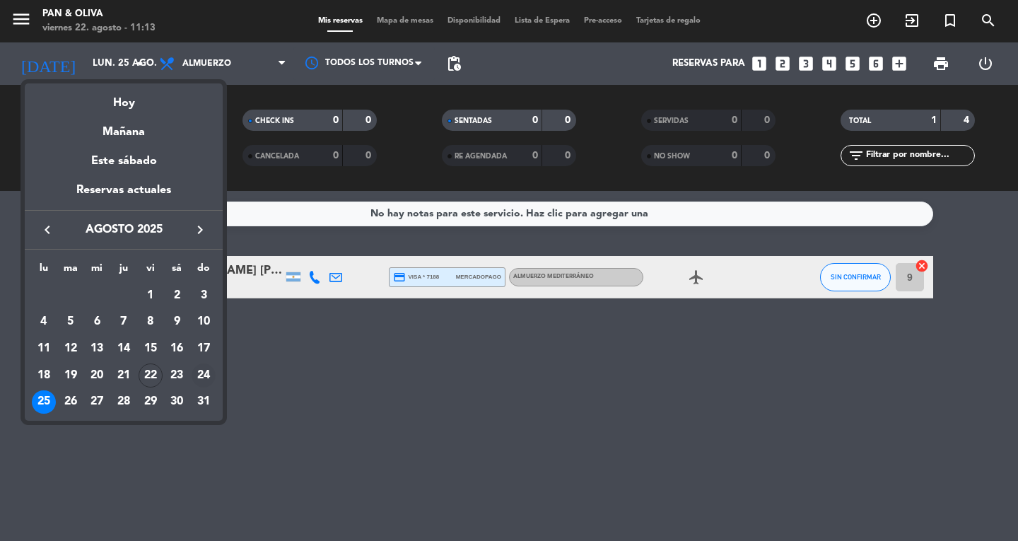
click at [202, 370] on div "24" at bounding box center [204, 376] width 24 height 24
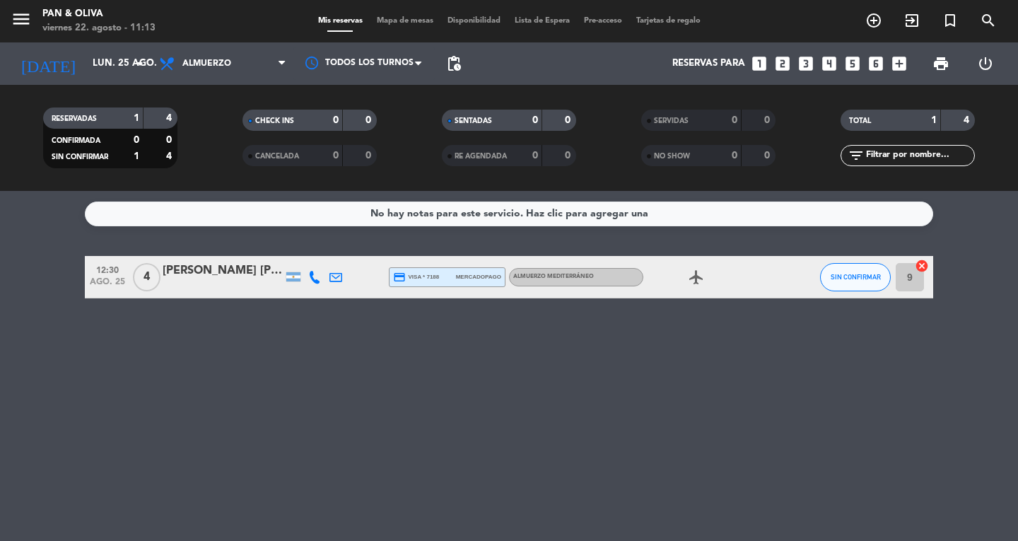
type input "dom. 24 ago."
click at [212, 278] on div "[PERSON_NAME]" at bounding box center [223, 271] width 120 height 18
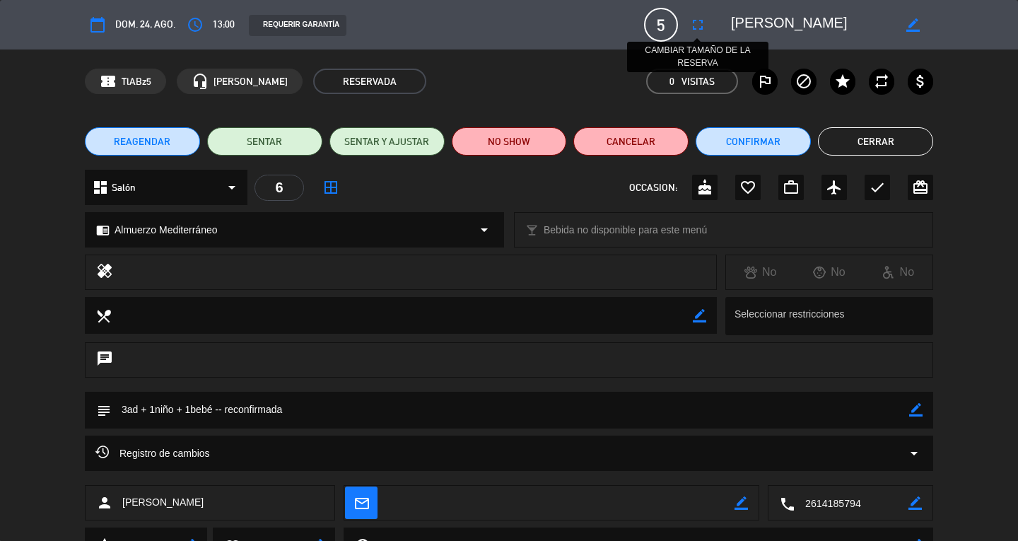
click at [706, 25] on icon "fullscreen" at bounding box center [698, 24] width 17 height 17
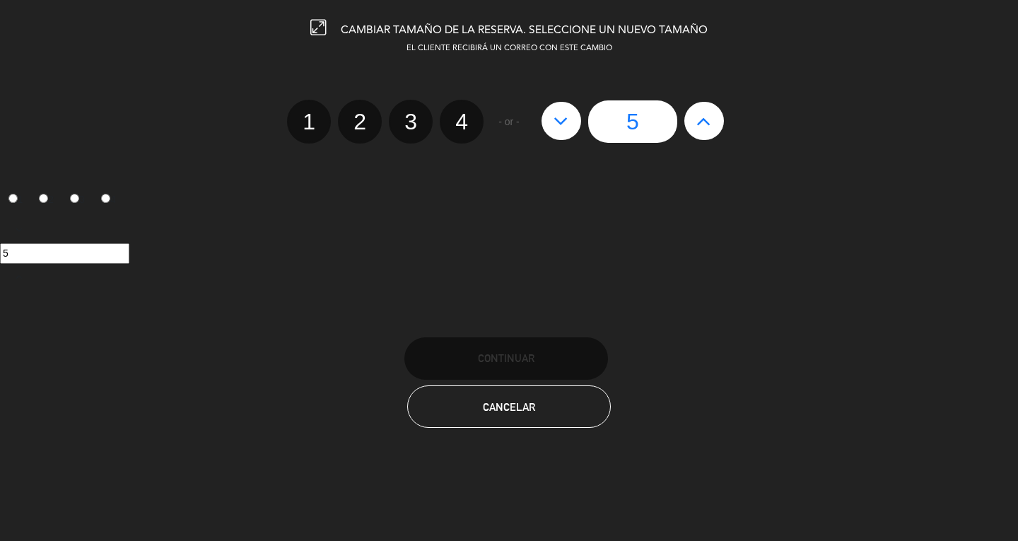
click at [716, 123] on button at bounding box center [705, 121] width 40 height 38
type input "6"
click at [716, 123] on button at bounding box center [705, 121] width 40 height 38
type input "7"
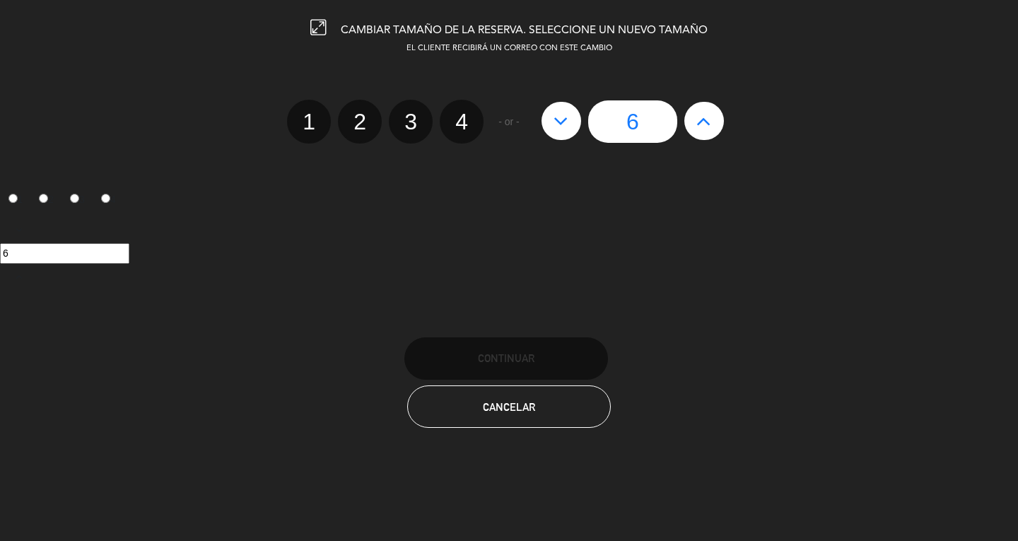
type input "7"
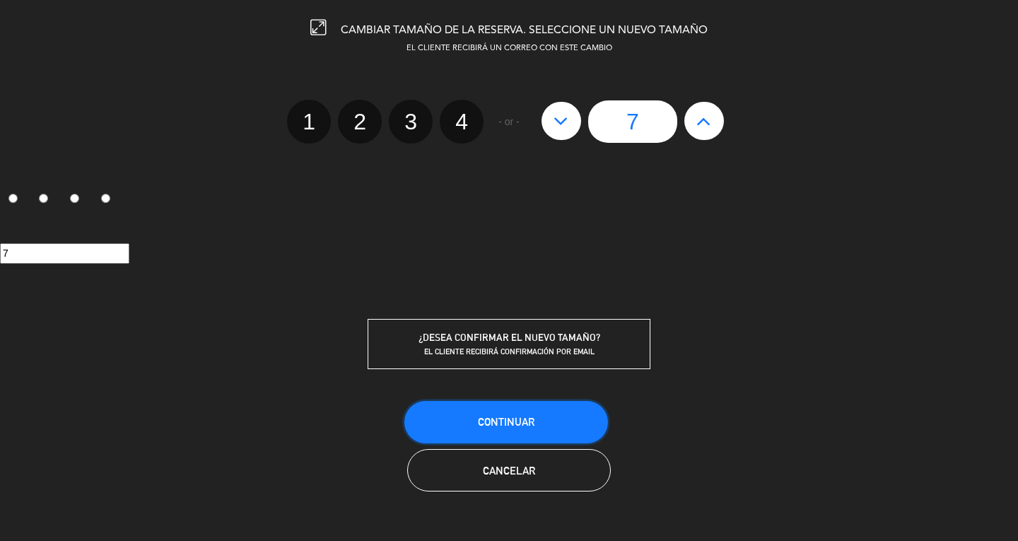
click at [526, 422] on span "Continuar" at bounding box center [506, 422] width 57 height 12
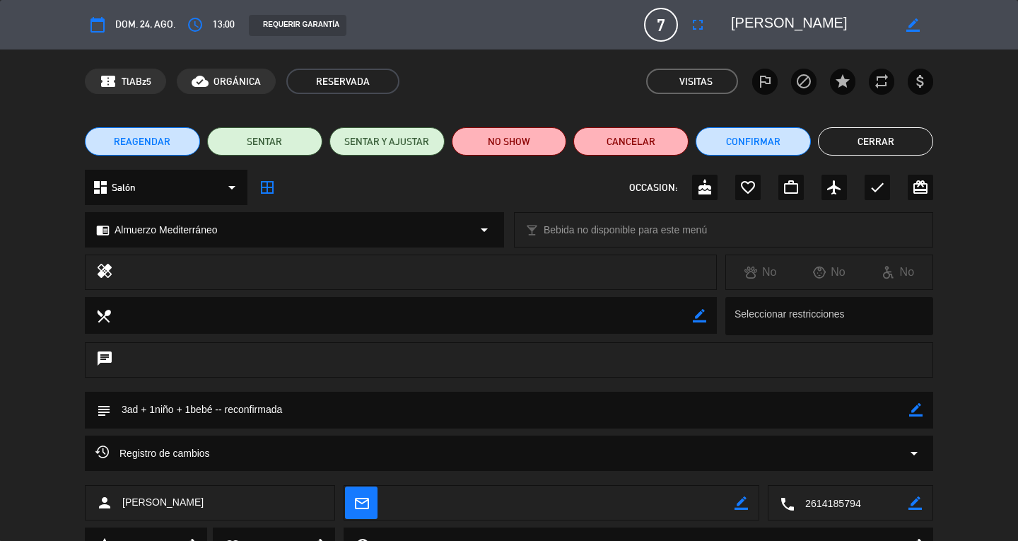
scroll to position [65, 0]
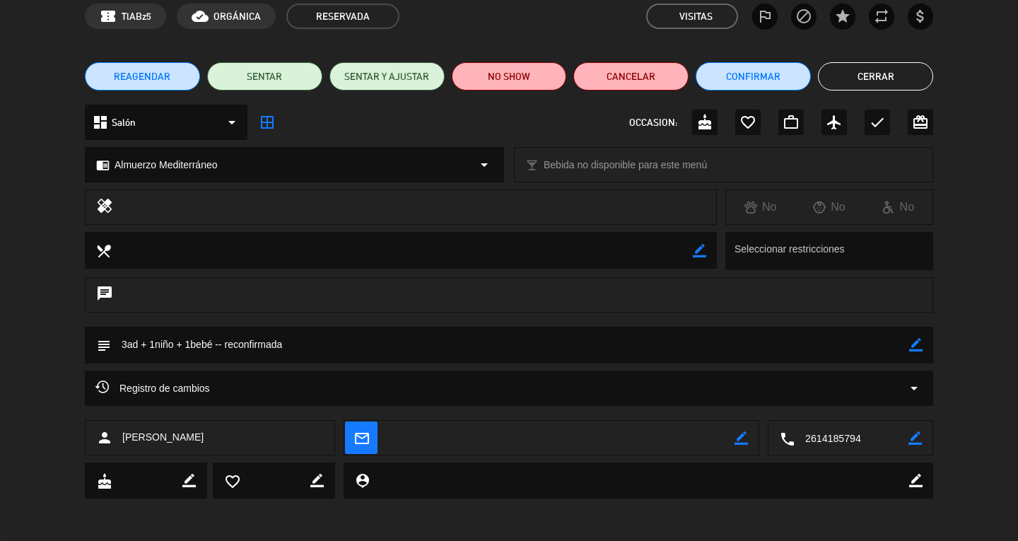
click at [897, 81] on button "Cerrar" at bounding box center [875, 76] width 115 height 28
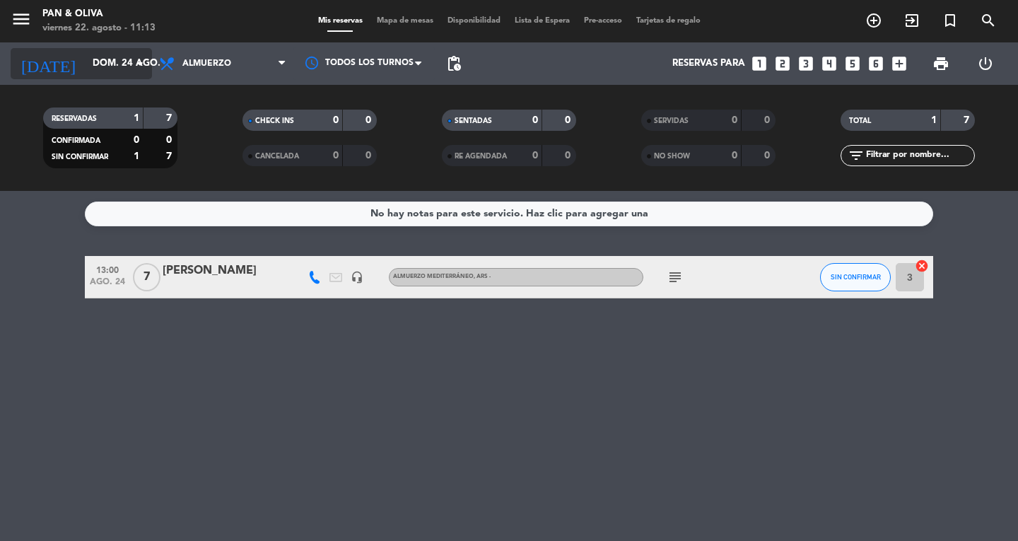
click at [105, 67] on input "dom. 24 ago." at bounding box center [148, 63] width 124 height 25
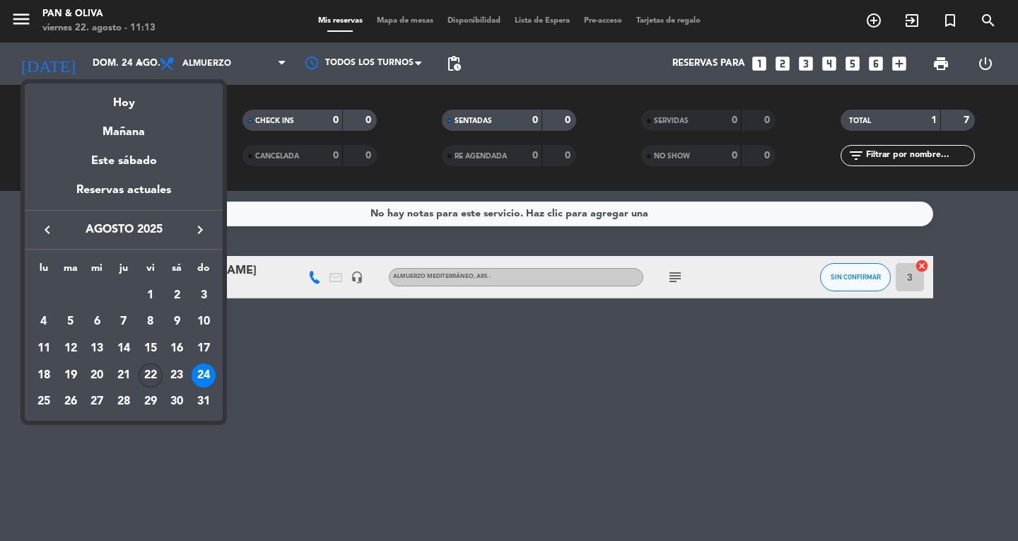
click at [157, 374] on div "22" at bounding box center [151, 376] width 24 height 24
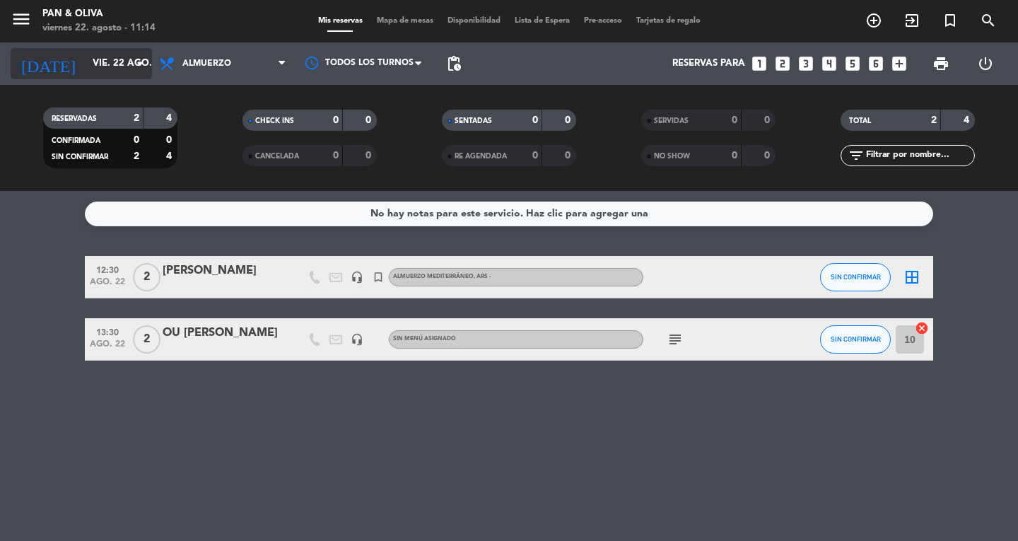
click at [121, 56] on input "vie. 22 ago." at bounding box center [148, 63] width 124 height 25
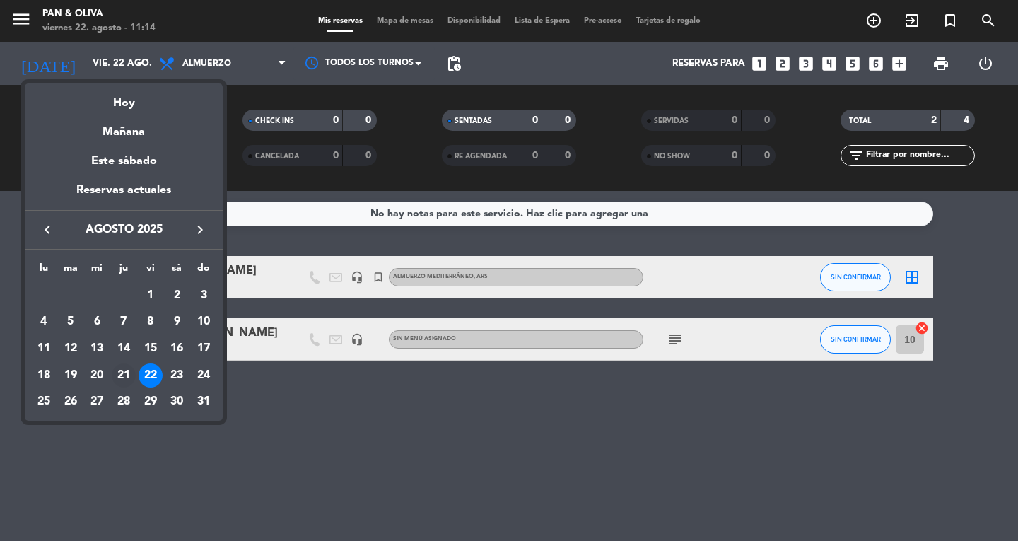
click at [127, 379] on div "21" at bounding box center [124, 376] width 24 height 24
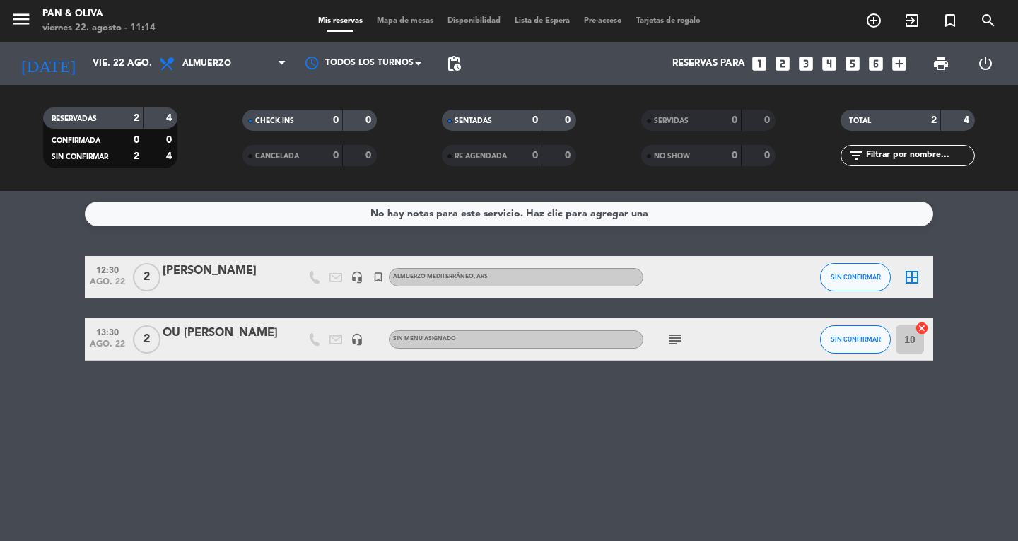
type input "jue. 21 ago."
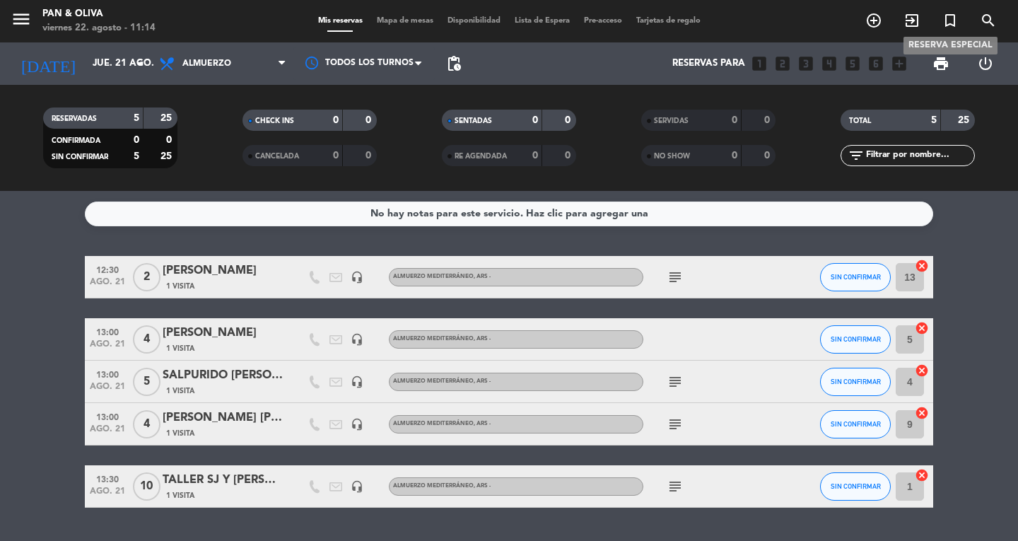
click at [953, 28] on icon "turned_in_not" at bounding box center [950, 20] width 17 height 17
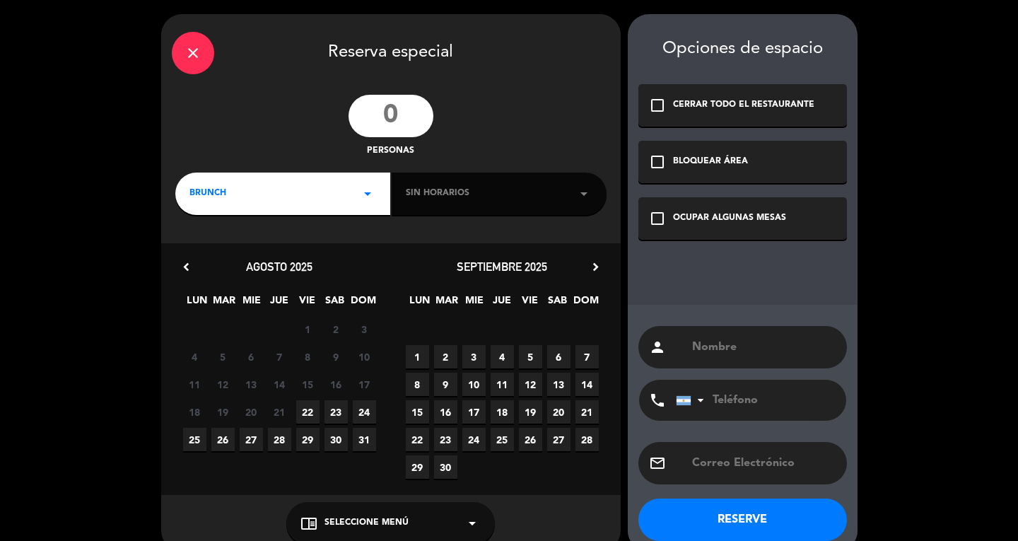
click at [389, 122] on input "number" at bounding box center [391, 116] width 85 height 42
type input "4"
click at [285, 207] on div "BRUNCH arrow_drop_down" at bounding box center [282, 194] width 215 height 42
click at [242, 250] on div "Almuerzo" at bounding box center [283, 253] width 187 height 14
click at [196, 52] on icon "close" at bounding box center [193, 53] width 17 height 17
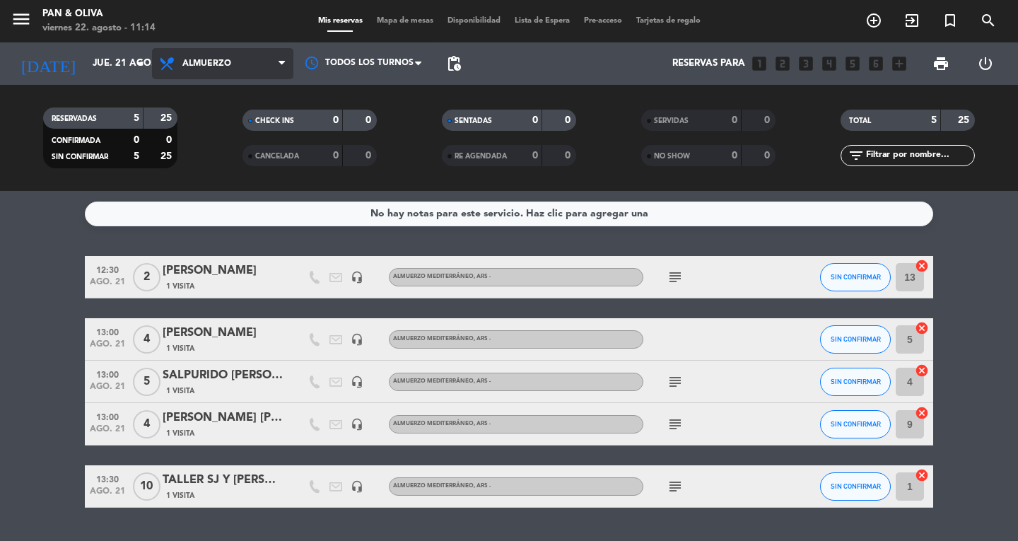
click at [197, 52] on span "Almuerzo" at bounding box center [222, 63] width 141 height 31
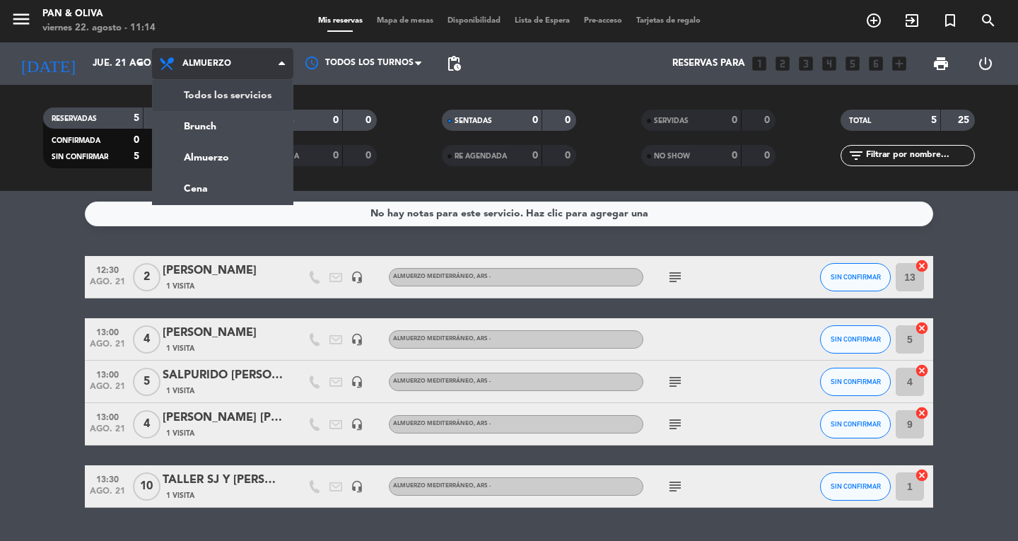
click at [242, 96] on div "menu Pan & [PERSON_NAME] 22. [PERSON_NAME] - 11:14 Mis reservas Mapa de mesas D…" at bounding box center [509, 95] width 1018 height 191
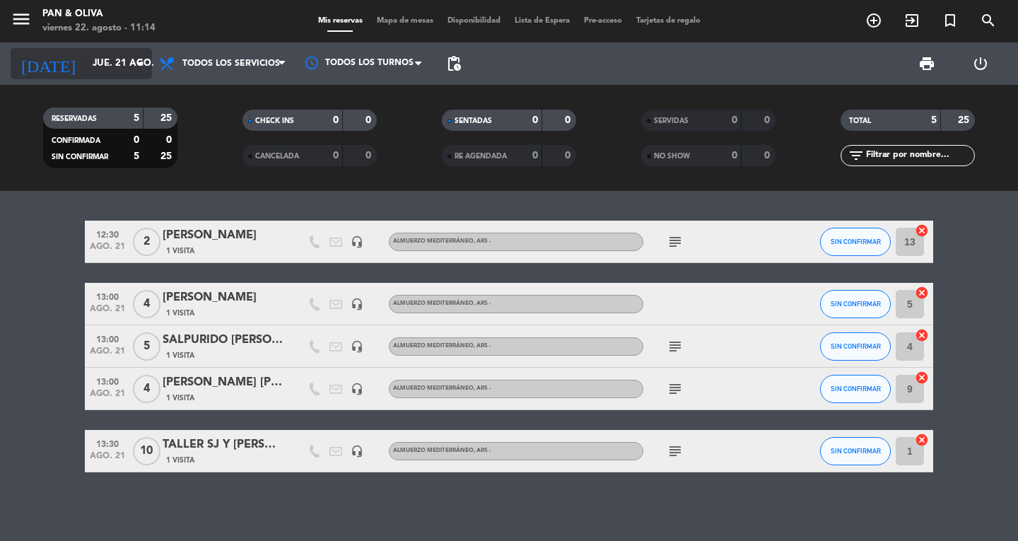
click at [118, 68] on input "jue. 21 ago." at bounding box center [148, 63] width 124 height 25
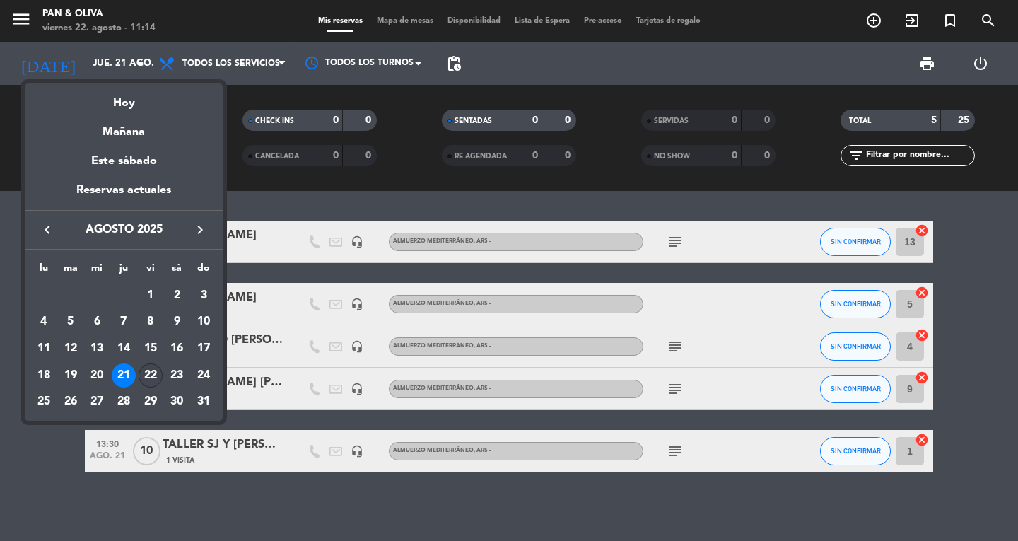
click at [156, 378] on div "22" at bounding box center [151, 376] width 24 height 24
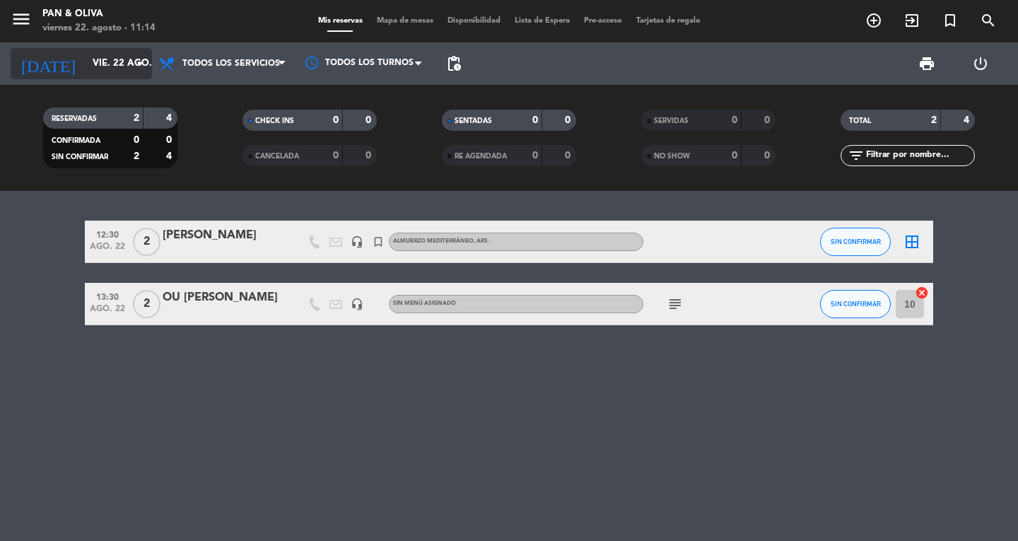
click at [86, 56] on input "vie. 22 ago." at bounding box center [148, 63] width 124 height 25
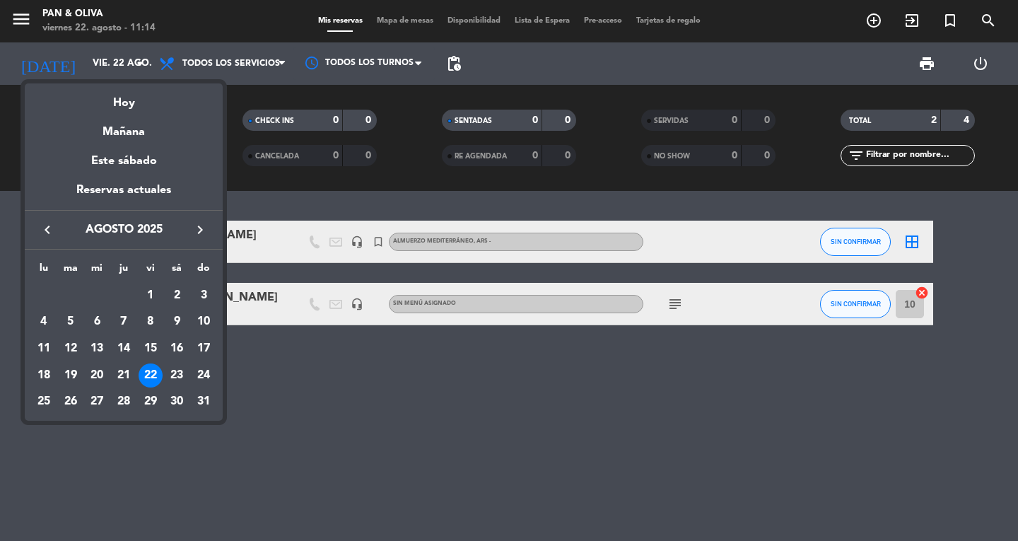
click at [13, 12] on div at bounding box center [509, 270] width 1018 height 541
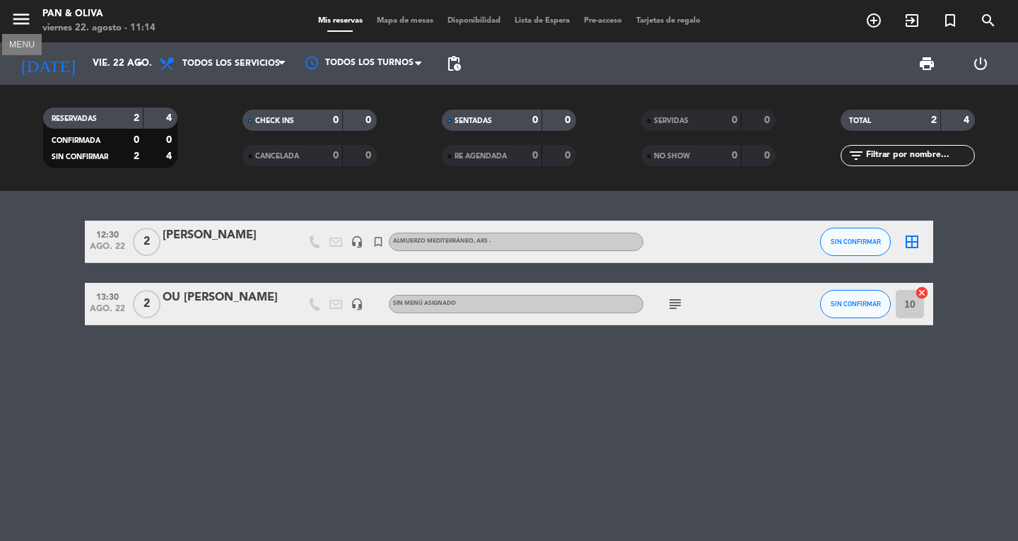
click at [23, 10] on icon "menu" at bounding box center [21, 18] width 21 height 21
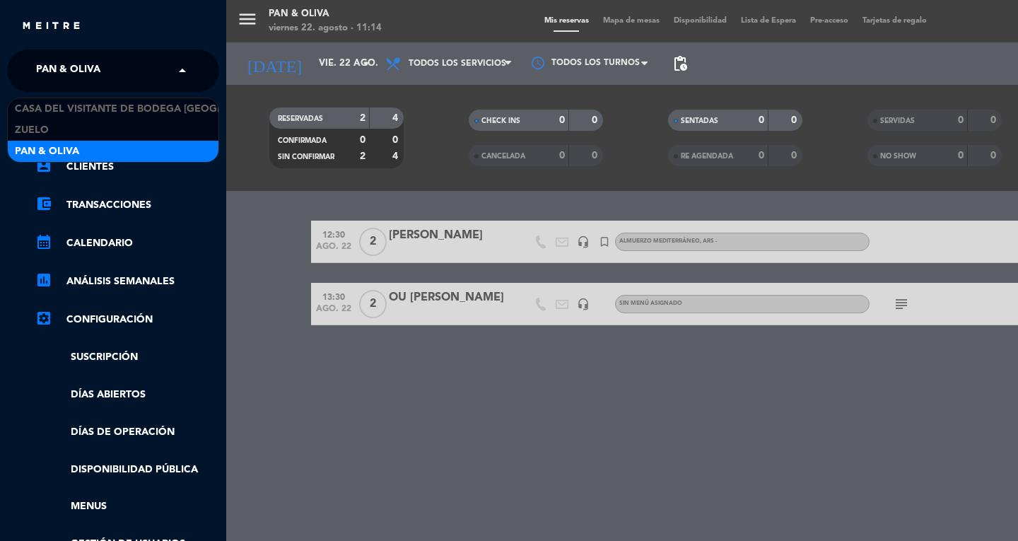
drag, startPoint x: 66, startPoint y: 76, endPoint x: 76, endPoint y: 119, distance: 43.6
click at [66, 78] on span "Pan & Oliva" at bounding box center [68, 71] width 64 height 30
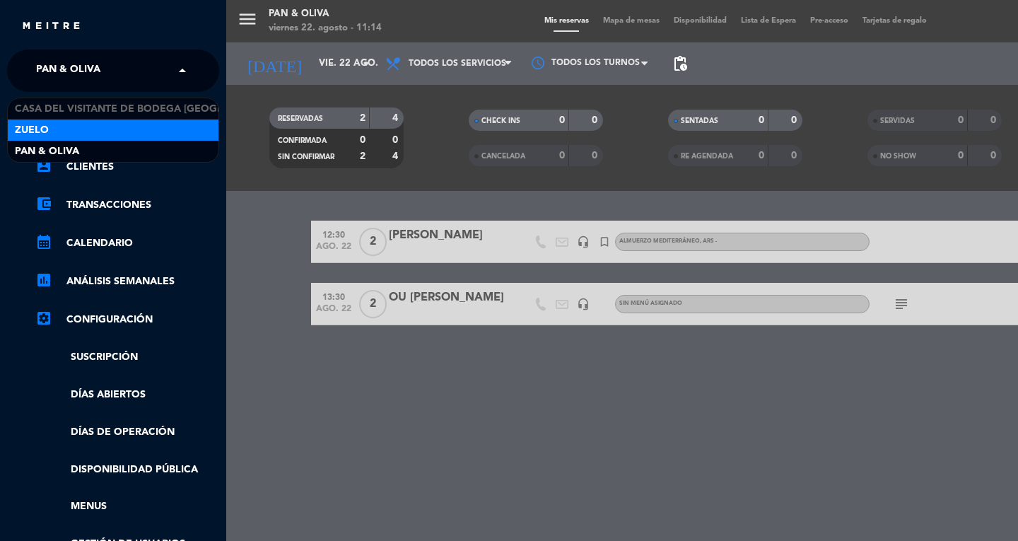
click at [81, 136] on div "Zuelo" at bounding box center [113, 130] width 211 height 21
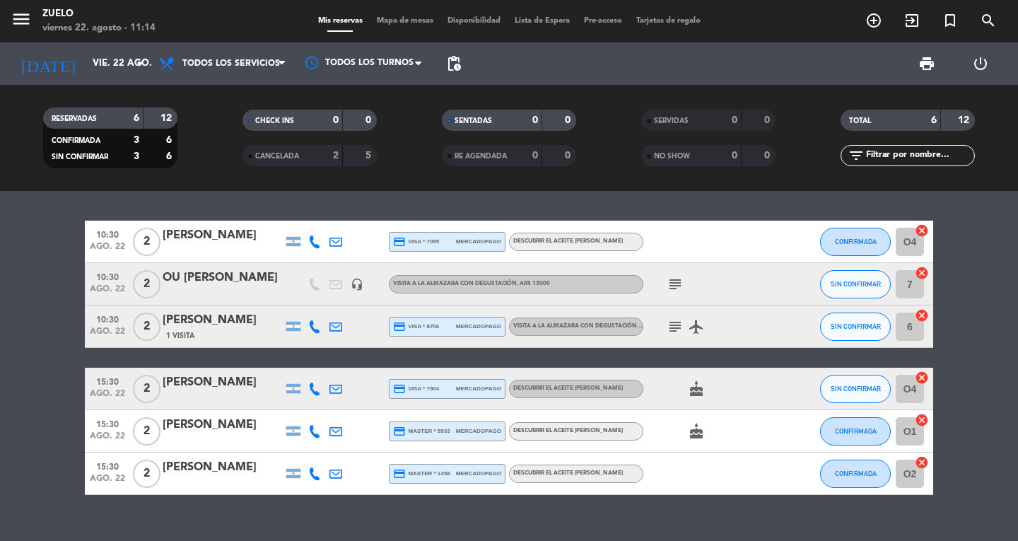
click at [679, 281] on icon "subject" at bounding box center [675, 284] width 17 height 17
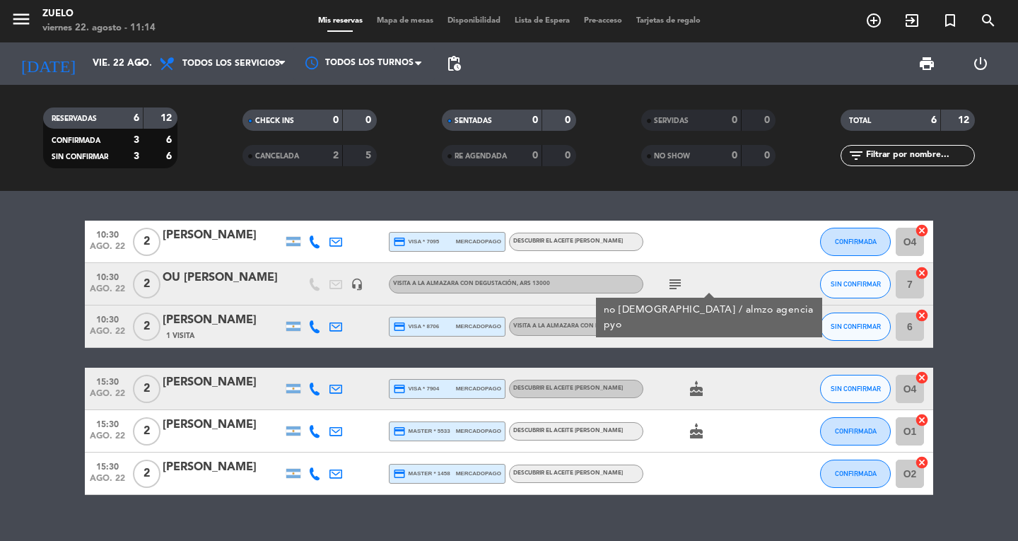
click at [679, 280] on icon "subject" at bounding box center [675, 284] width 17 height 17
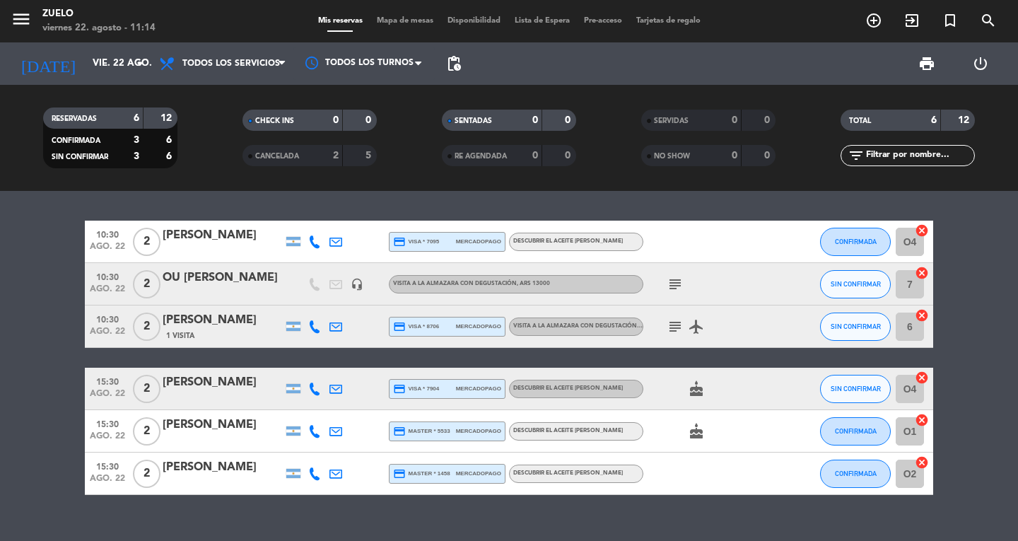
click at [676, 322] on icon "subject" at bounding box center [675, 326] width 17 height 17
click at [675, 322] on icon "subject" at bounding box center [675, 326] width 17 height 17
click at [89, 59] on input "vie. 22 ago." at bounding box center [148, 63] width 124 height 25
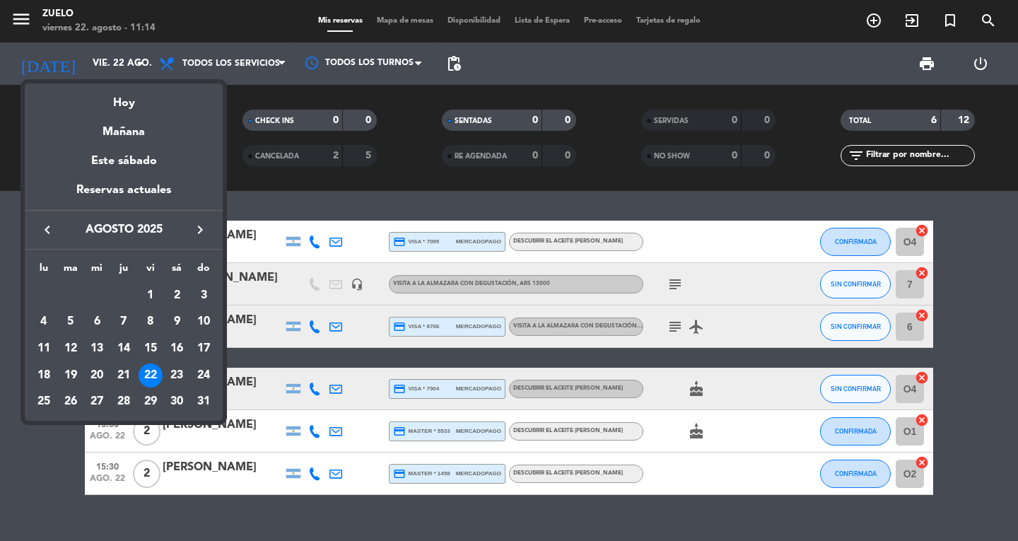
click at [24, 24] on div at bounding box center [509, 270] width 1018 height 541
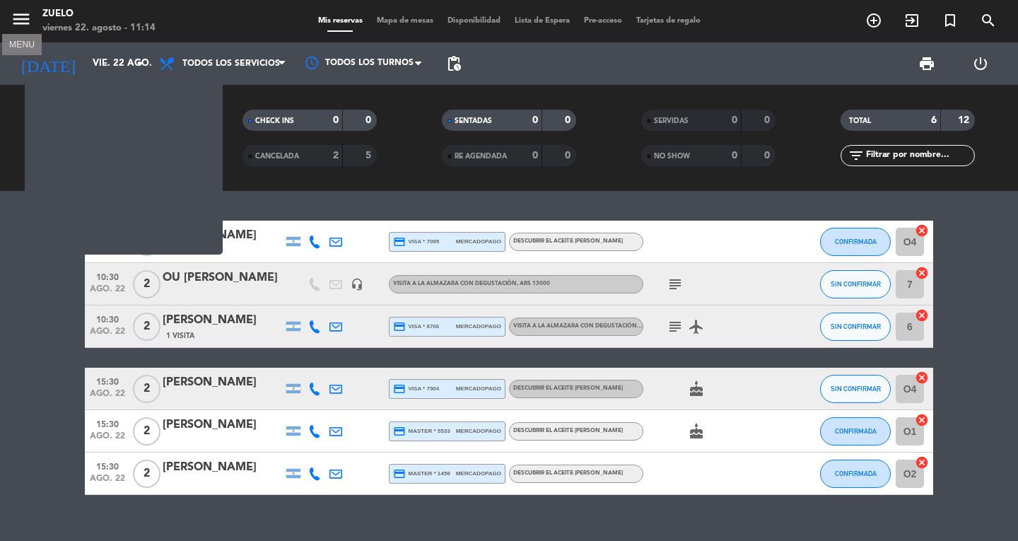
click at [22, 13] on icon "menu" at bounding box center [21, 18] width 21 height 21
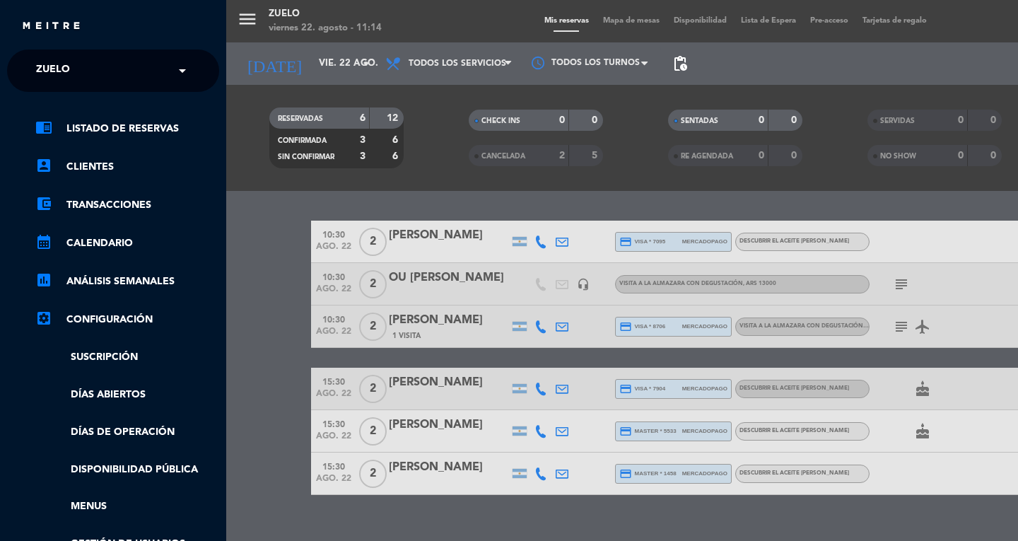
click at [54, 79] on span "Zuelo" at bounding box center [53, 71] width 34 height 30
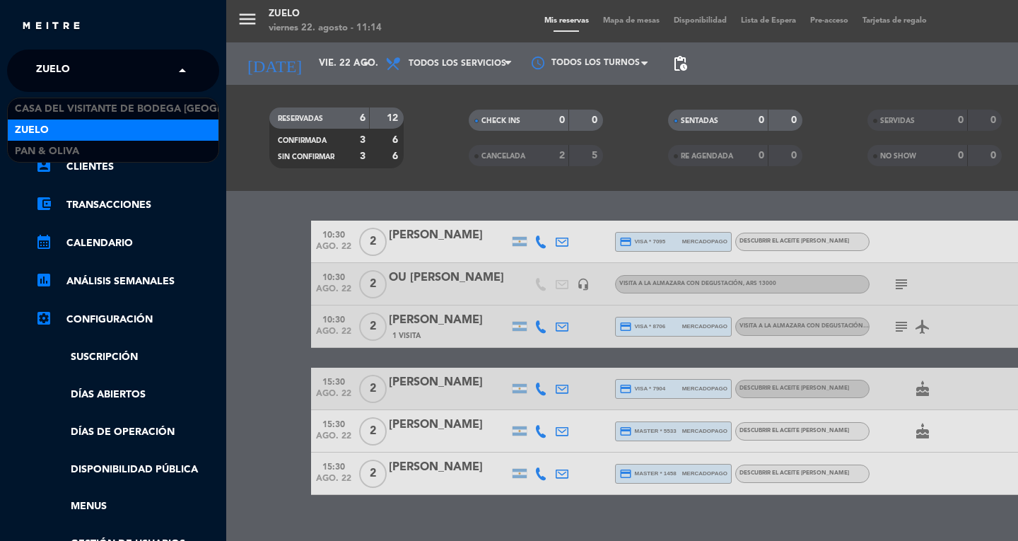
click at [63, 135] on div "Zuelo" at bounding box center [113, 130] width 211 height 21
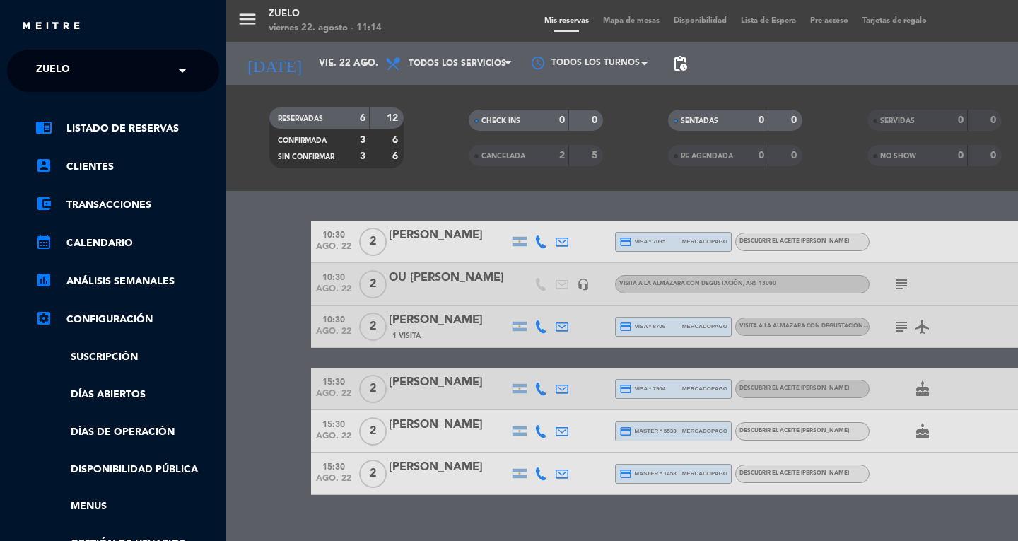
click at [54, 63] on span "Zuelo" at bounding box center [53, 71] width 34 height 30
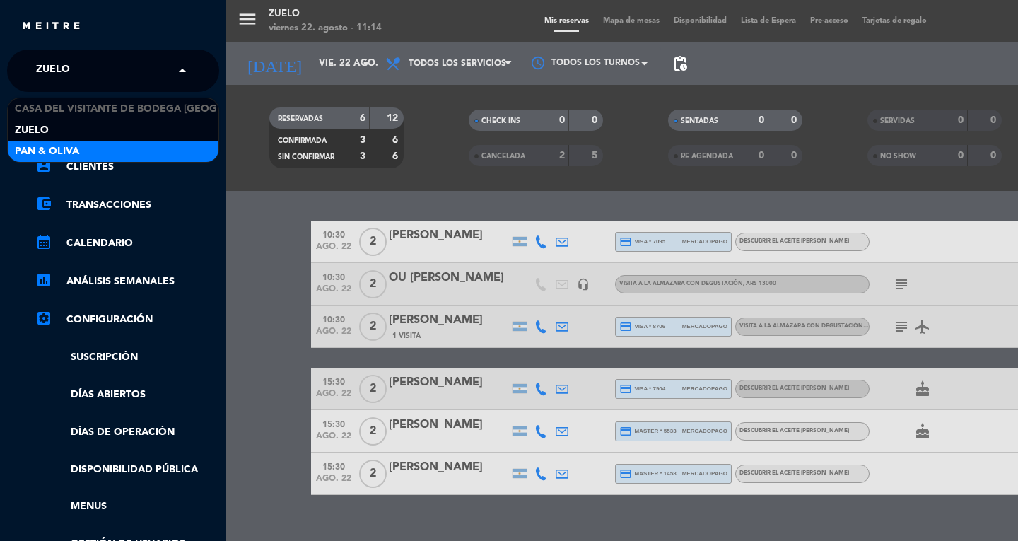
click at [73, 149] on span "Pan & Oliva" at bounding box center [47, 152] width 64 height 16
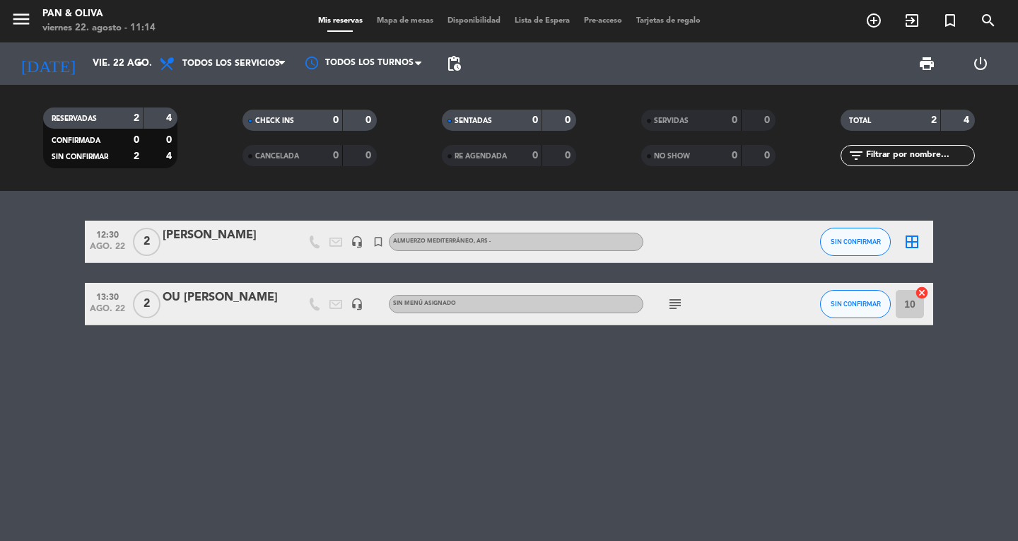
click at [675, 298] on icon "subject" at bounding box center [675, 304] width 17 height 17
click at [680, 298] on icon "subject" at bounding box center [675, 304] width 17 height 17
click at [13, 20] on icon "menu" at bounding box center [21, 18] width 21 height 21
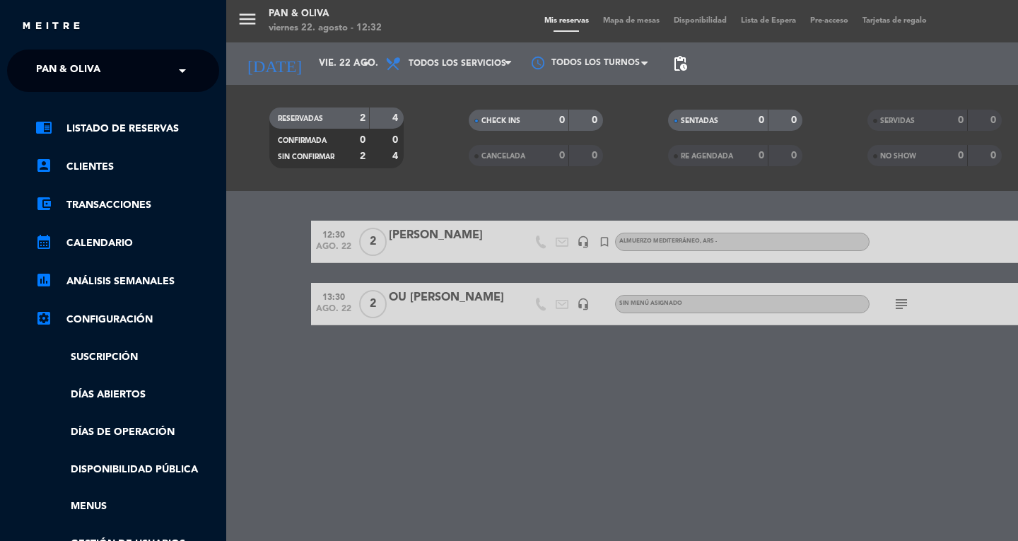
click at [70, 77] on span "Pan & Oliva" at bounding box center [68, 71] width 64 height 30
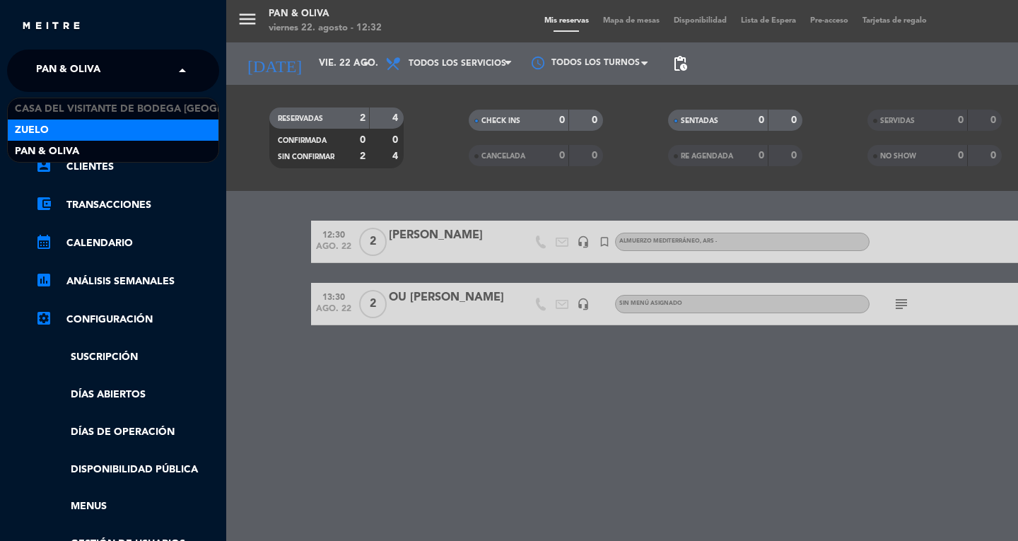
click at [33, 122] on span "Zuelo" at bounding box center [32, 130] width 34 height 16
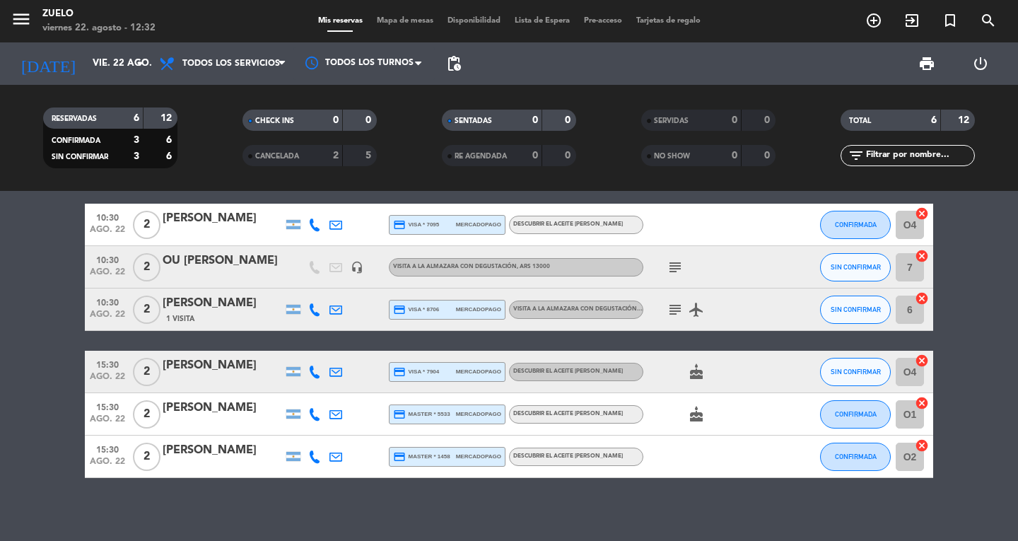
scroll to position [25, 0]
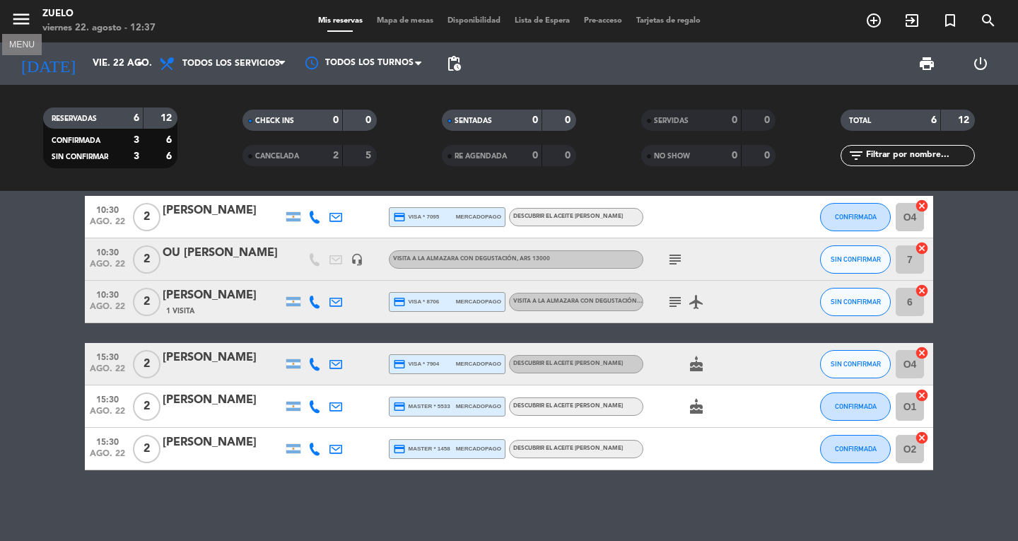
click at [24, 17] on icon "menu" at bounding box center [21, 18] width 21 height 21
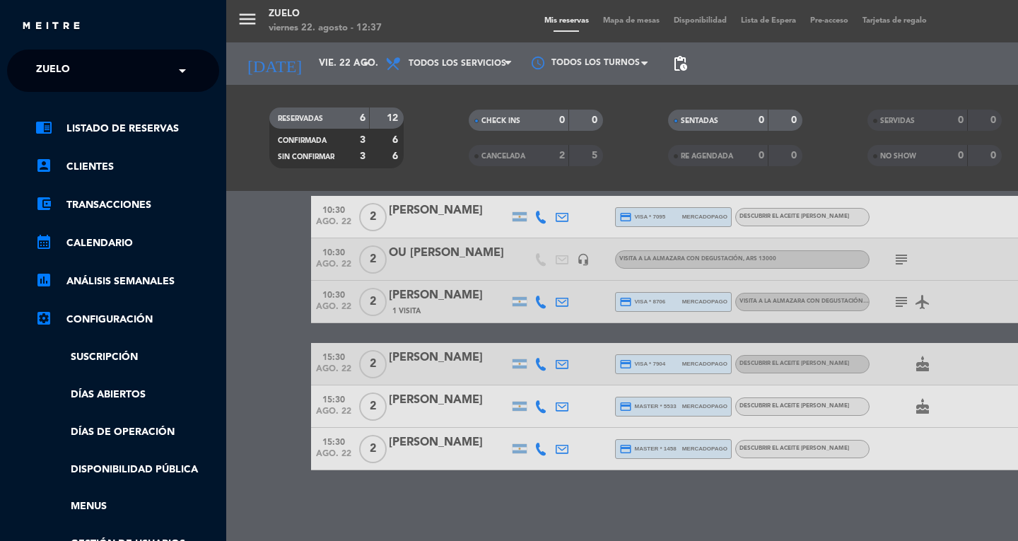
click at [71, 71] on div "× Zuelo" at bounding box center [60, 71] width 61 height 30
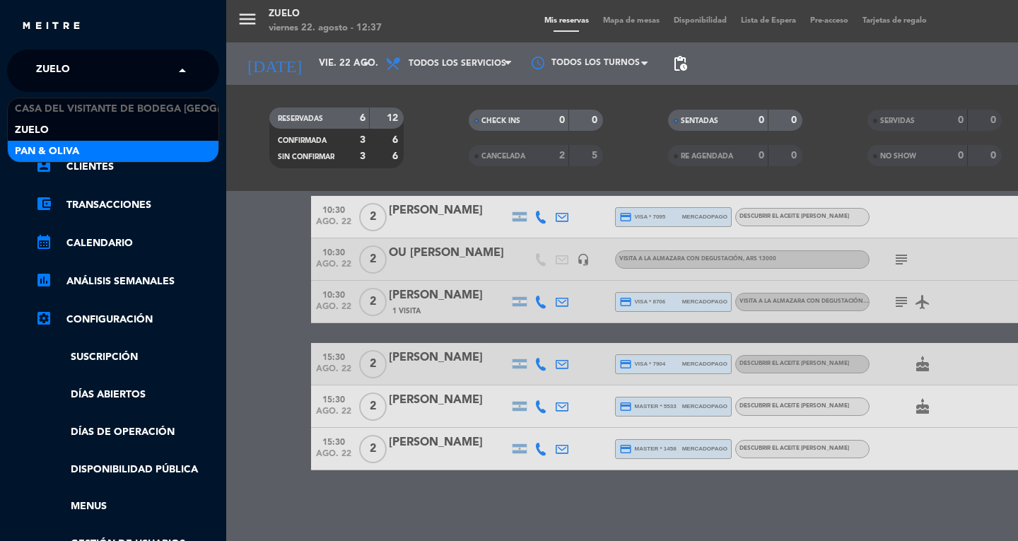
click at [57, 149] on span "Pan & Oliva" at bounding box center [47, 152] width 64 height 16
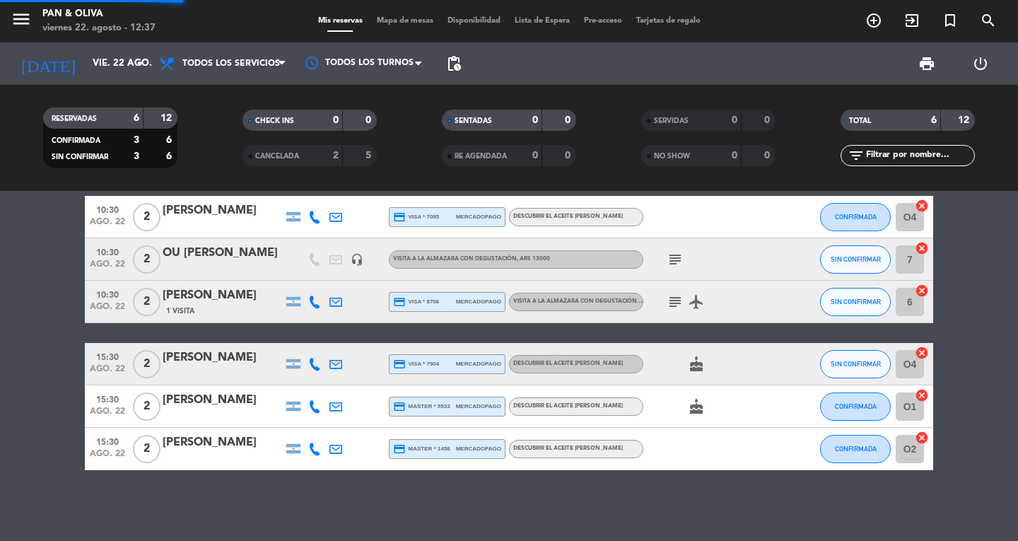
scroll to position [0, 0]
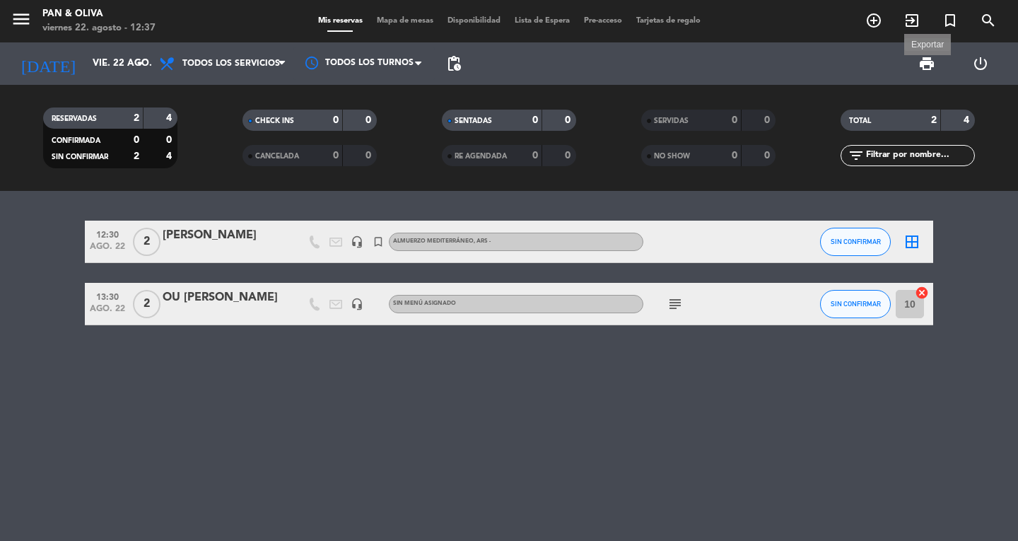
click at [928, 58] on span "print" at bounding box center [927, 63] width 17 height 17
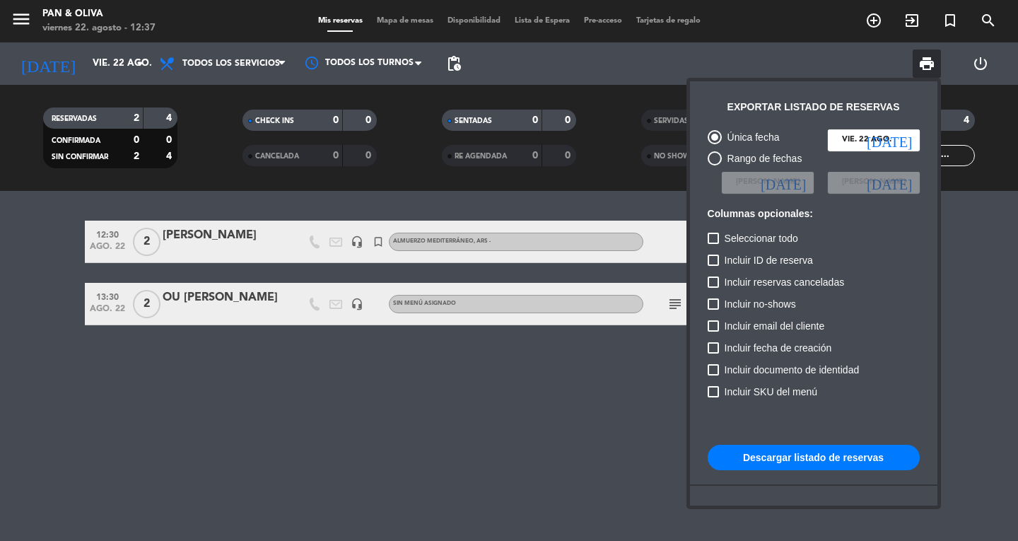
click at [806, 448] on button "Descargar listado de reservas" at bounding box center [814, 457] width 212 height 25
click at [393, 388] on div at bounding box center [509, 270] width 1018 height 541
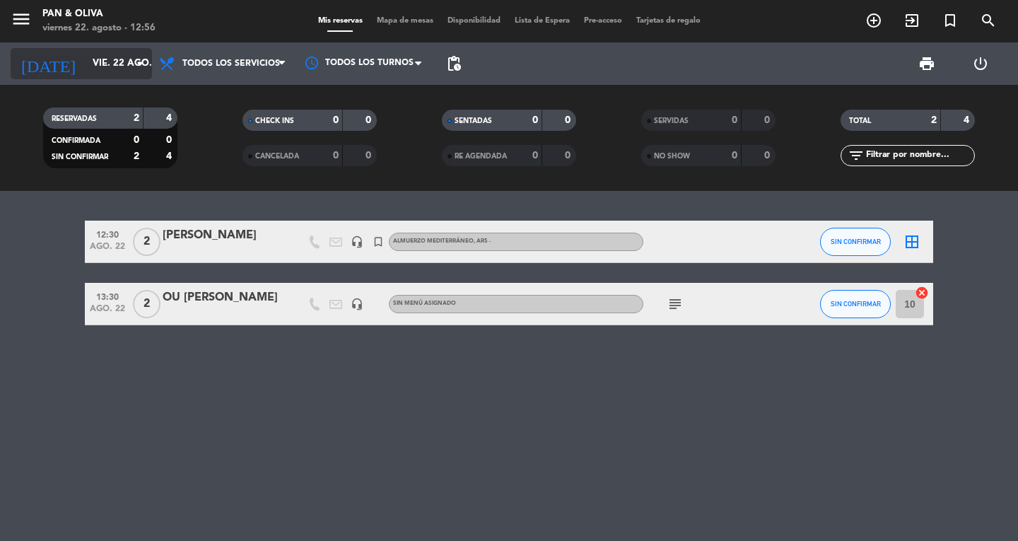
click at [139, 71] on icon "arrow_drop_down" at bounding box center [140, 63] width 17 height 17
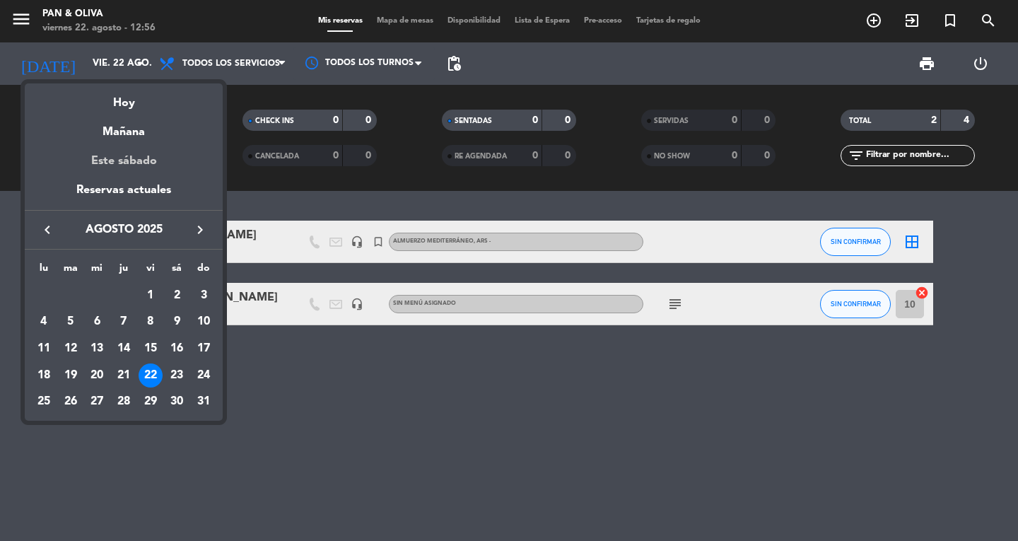
click at [136, 164] on div "Este sábado" at bounding box center [124, 161] width 198 height 40
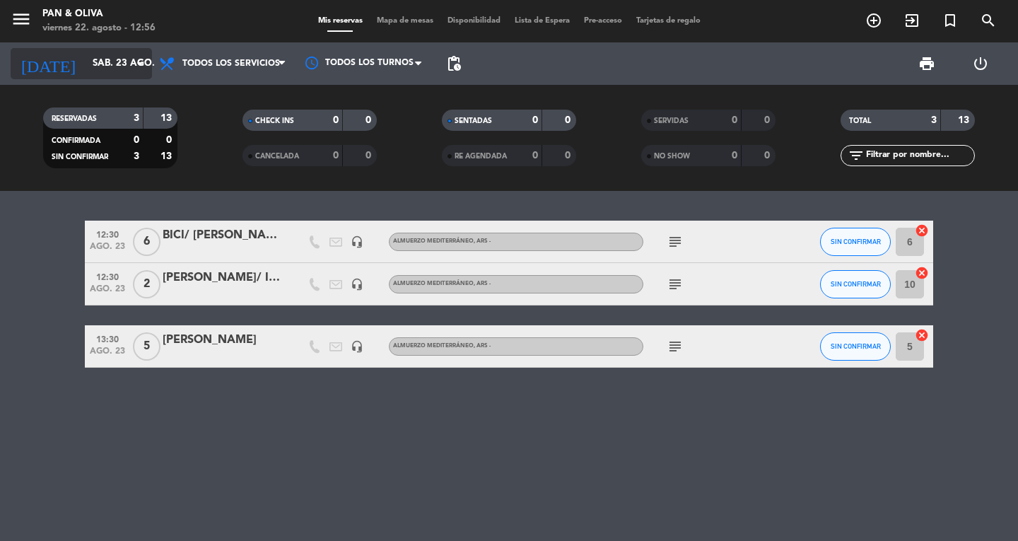
click at [134, 69] on icon "arrow_drop_down" at bounding box center [140, 63] width 17 height 17
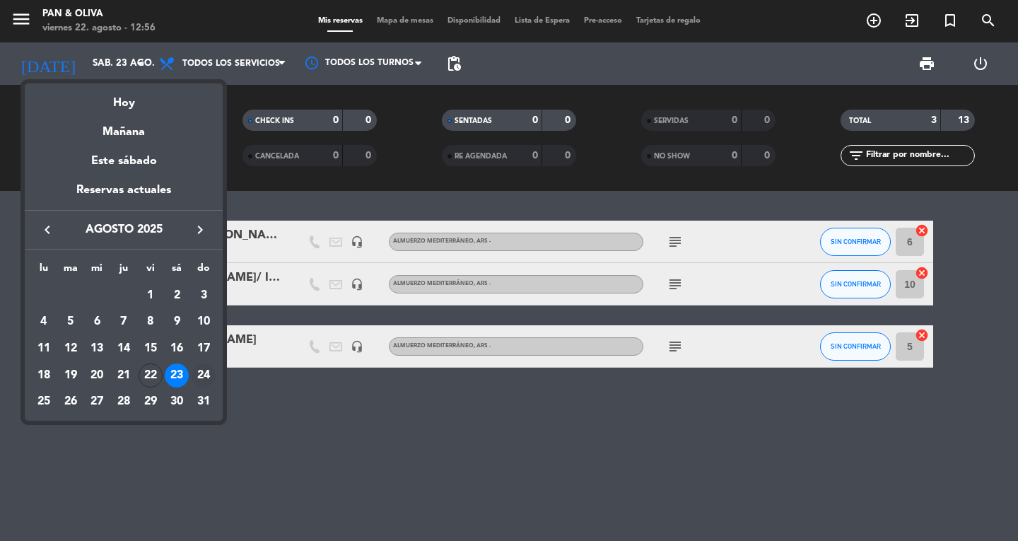
click at [208, 371] on div "24" at bounding box center [204, 376] width 24 height 24
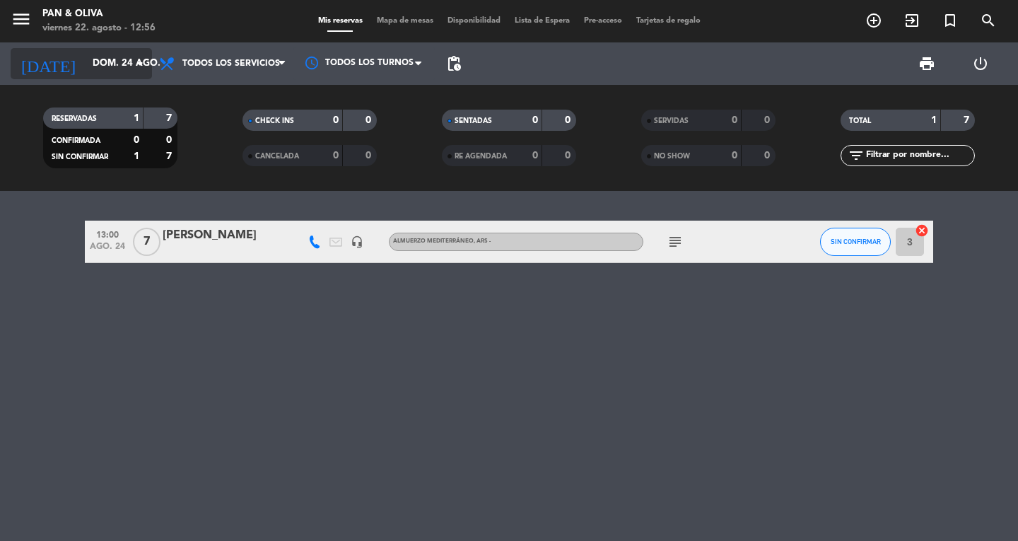
click at [127, 66] on input "dom. 24 ago." at bounding box center [148, 63] width 124 height 25
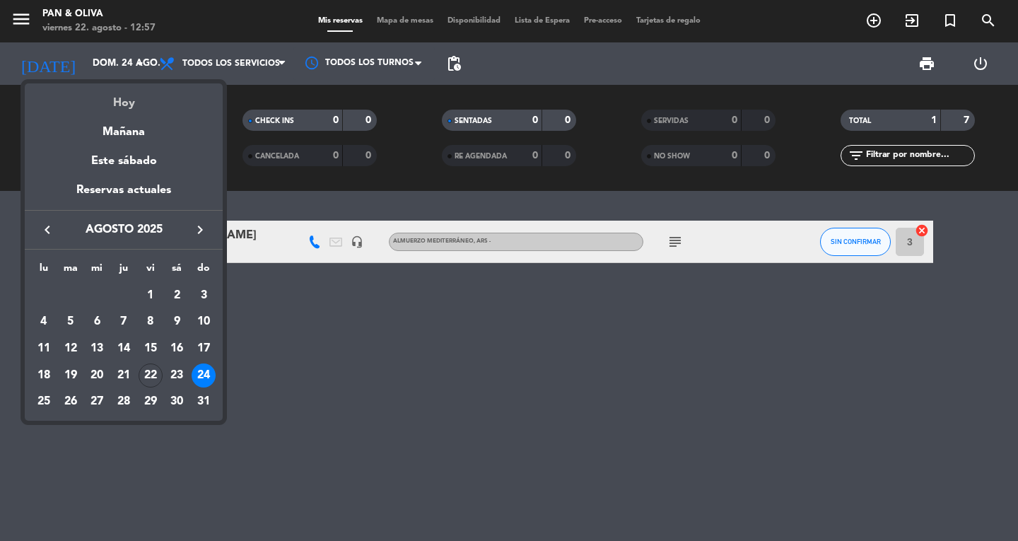
click at [124, 107] on div "Hoy" at bounding box center [124, 97] width 198 height 29
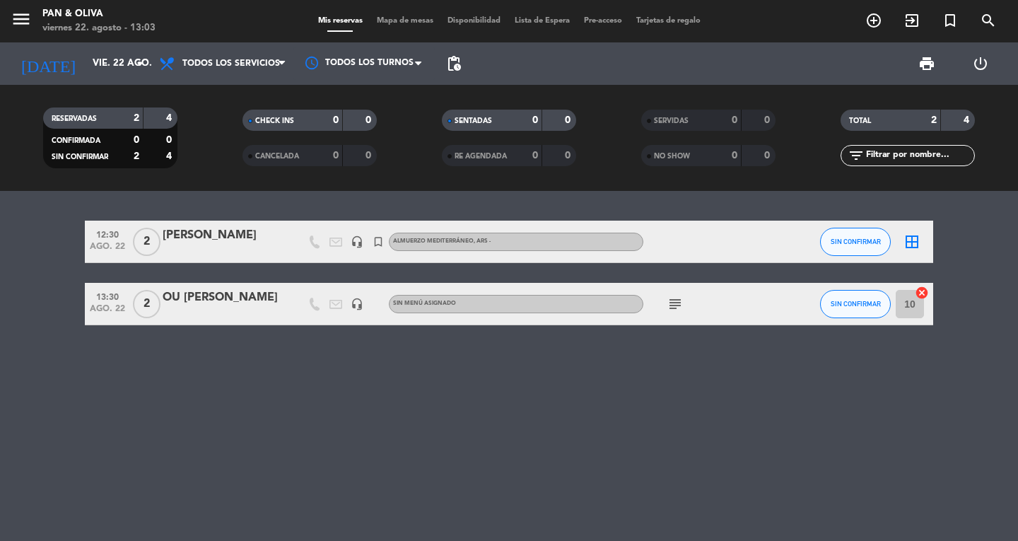
click at [622, 436] on div "12:30 ago. 22 2 [PERSON_NAME] headset_mic turned_in_not Almuerzo Mediterráneo ,…" at bounding box center [509, 366] width 1018 height 350
click at [30, 15] on icon "menu" at bounding box center [21, 18] width 21 height 21
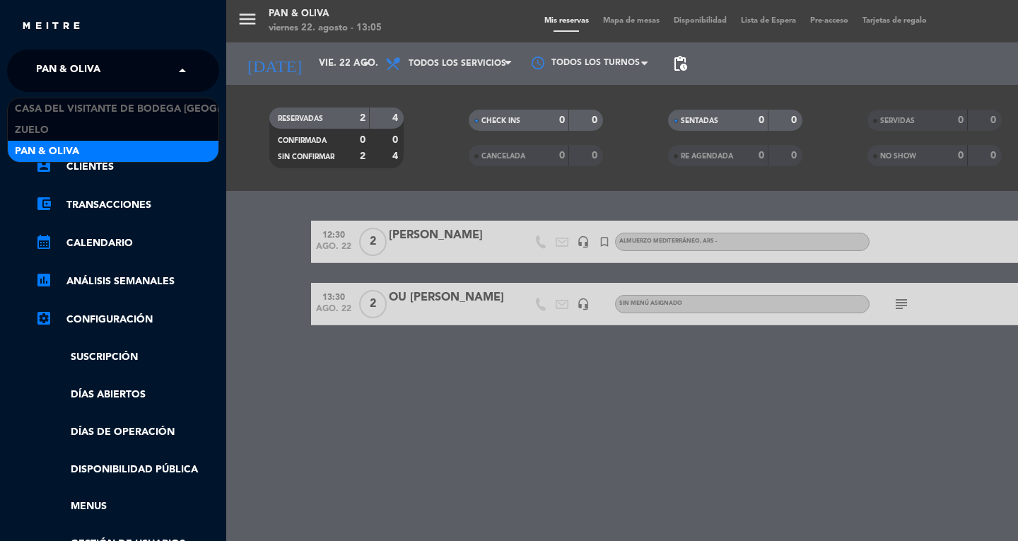
click at [168, 75] on input "text" at bounding box center [114, 71] width 173 height 31
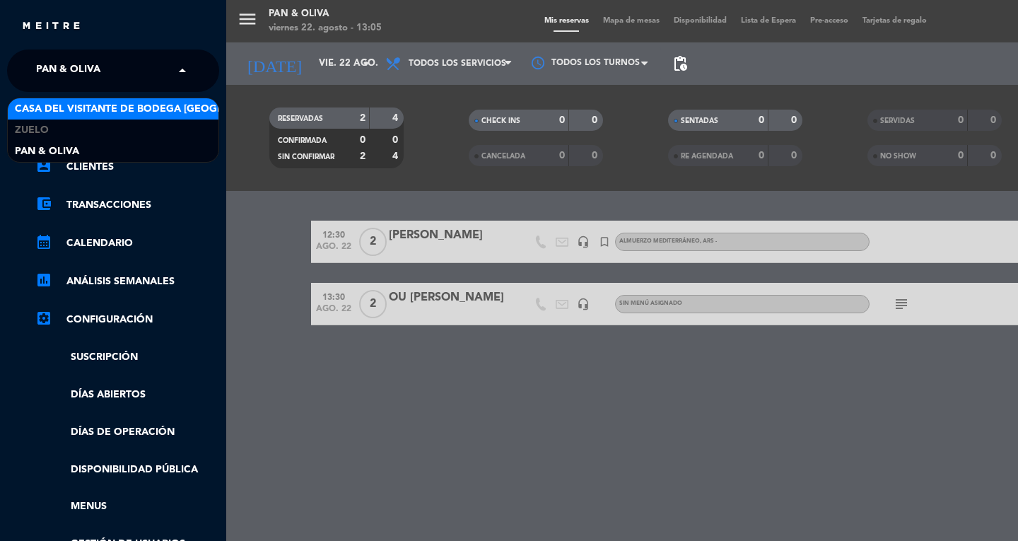
click at [151, 110] on span "Casa del Visitante de Bodega [GEOGRAPHIC_DATA][PERSON_NAME]" at bounding box center [193, 109] width 356 height 16
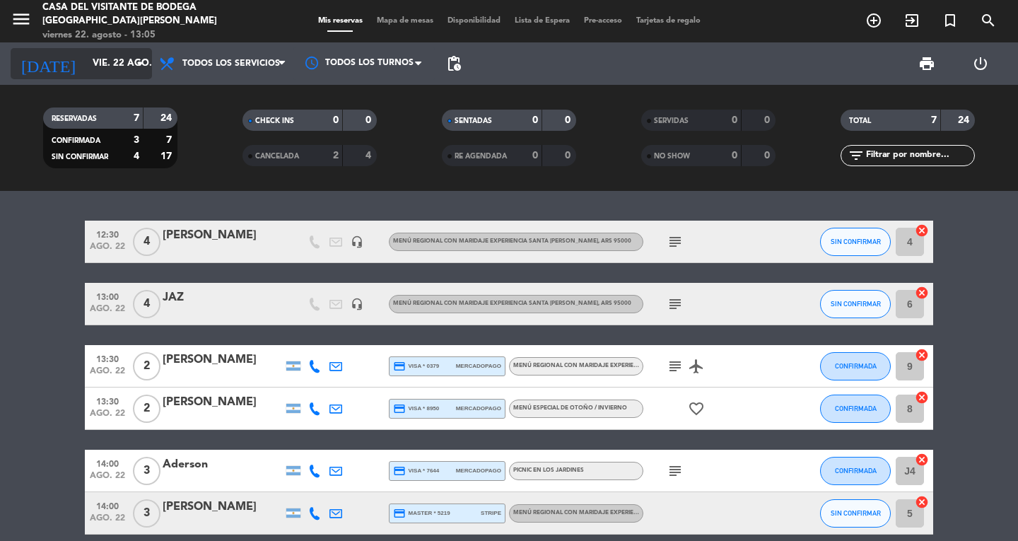
click at [137, 66] on icon "arrow_drop_down" at bounding box center [140, 63] width 17 height 17
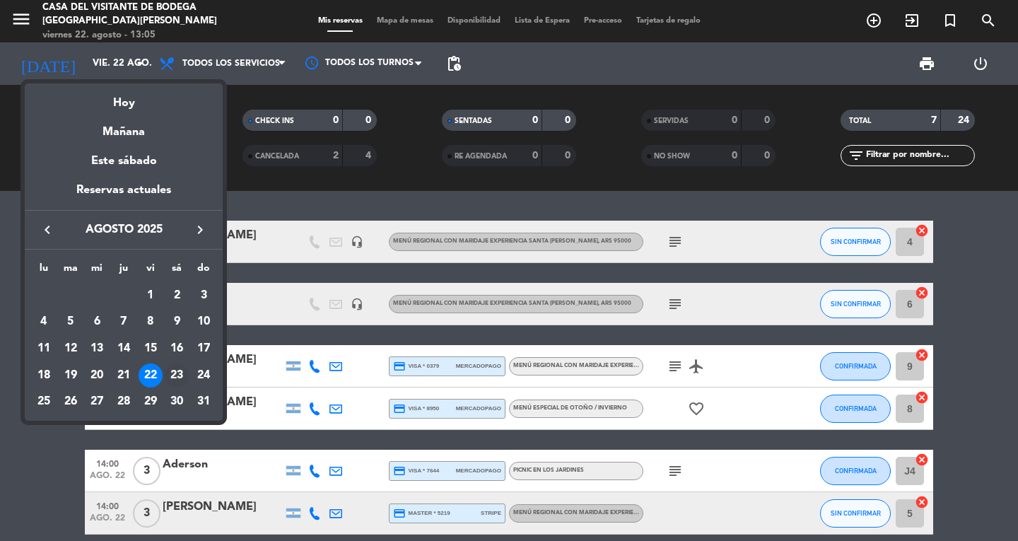
click at [175, 377] on div "23" at bounding box center [177, 376] width 24 height 24
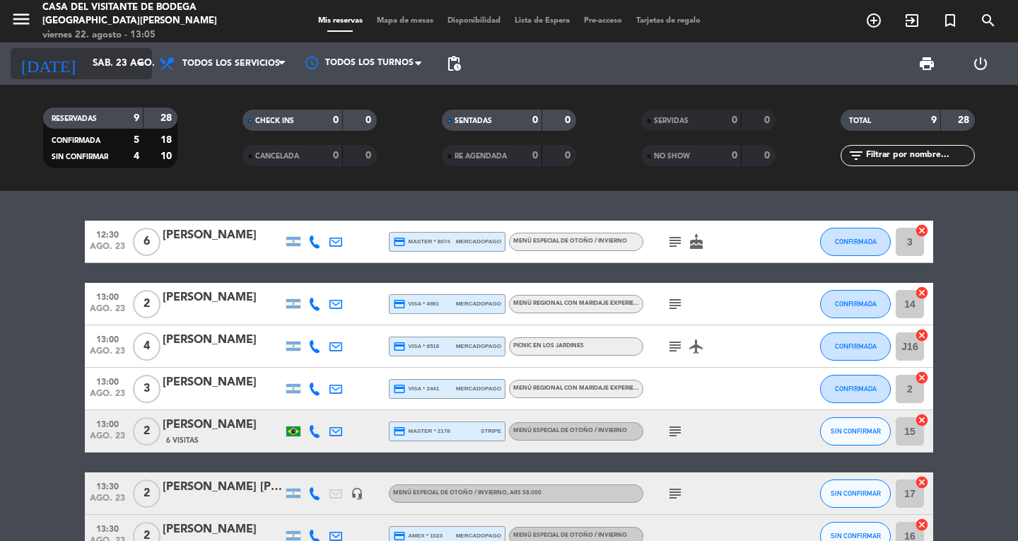
click at [139, 71] on icon "arrow_drop_down" at bounding box center [140, 63] width 17 height 17
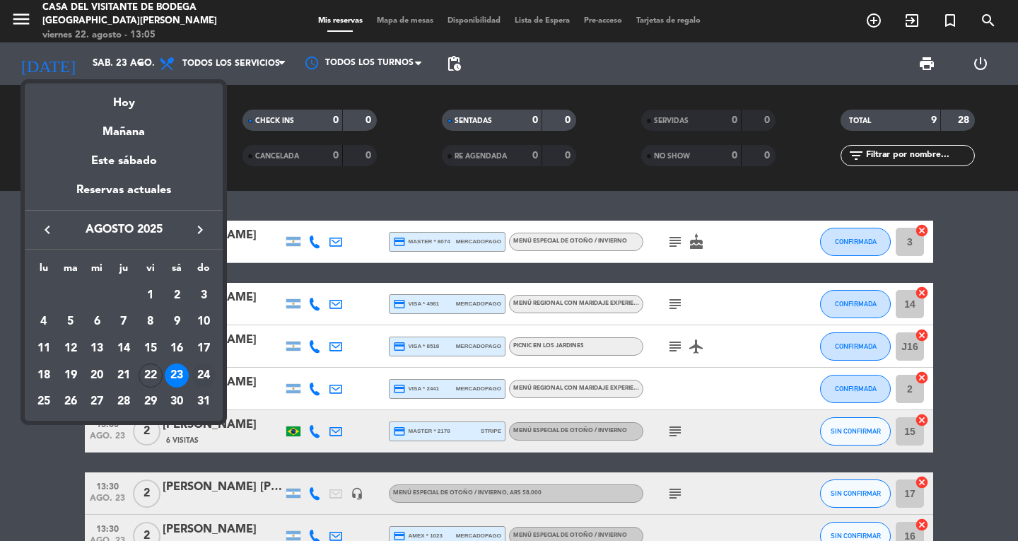
click at [200, 367] on div "24" at bounding box center [204, 376] width 24 height 24
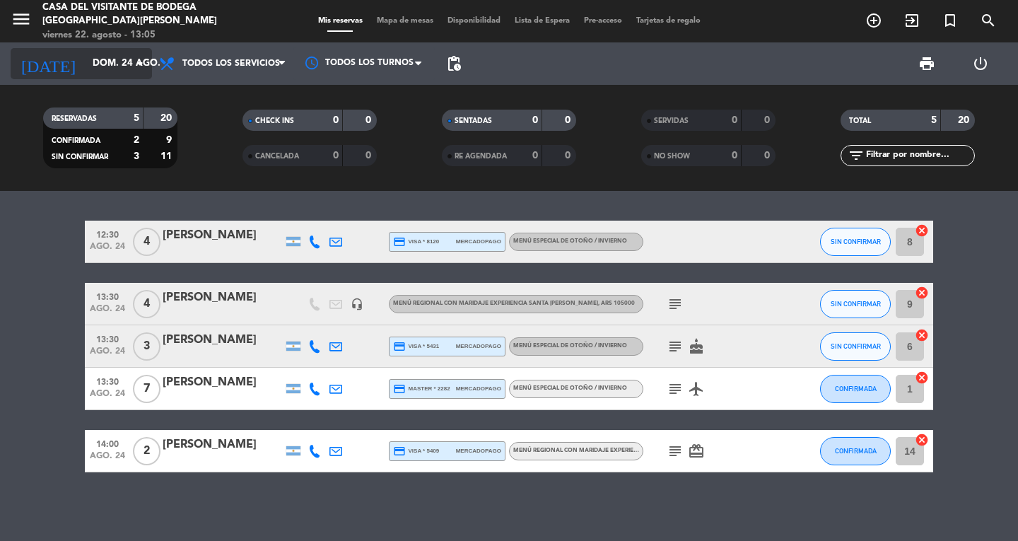
click at [130, 66] on input "dom. 24 ago." at bounding box center [148, 63] width 124 height 25
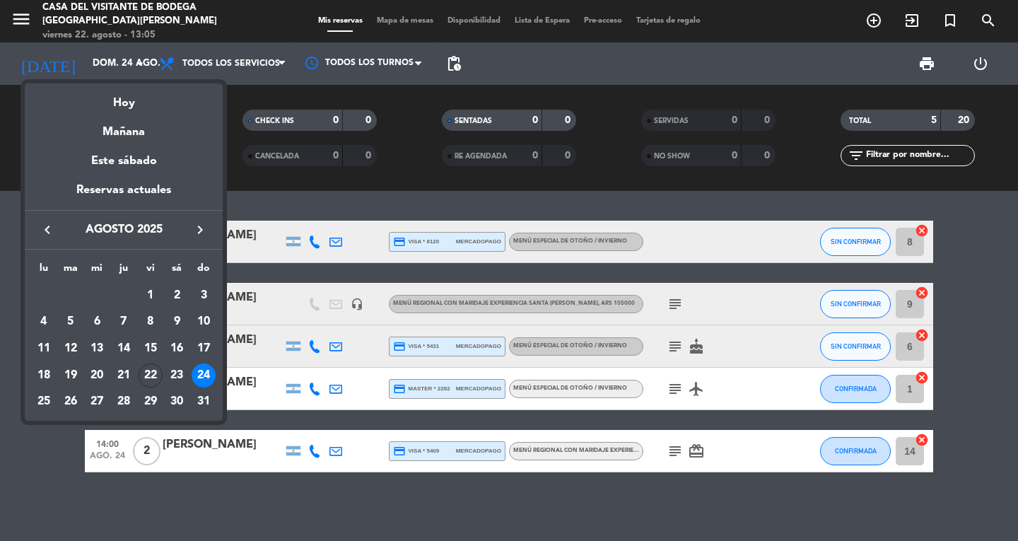
click at [241, 87] on div at bounding box center [509, 270] width 1018 height 541
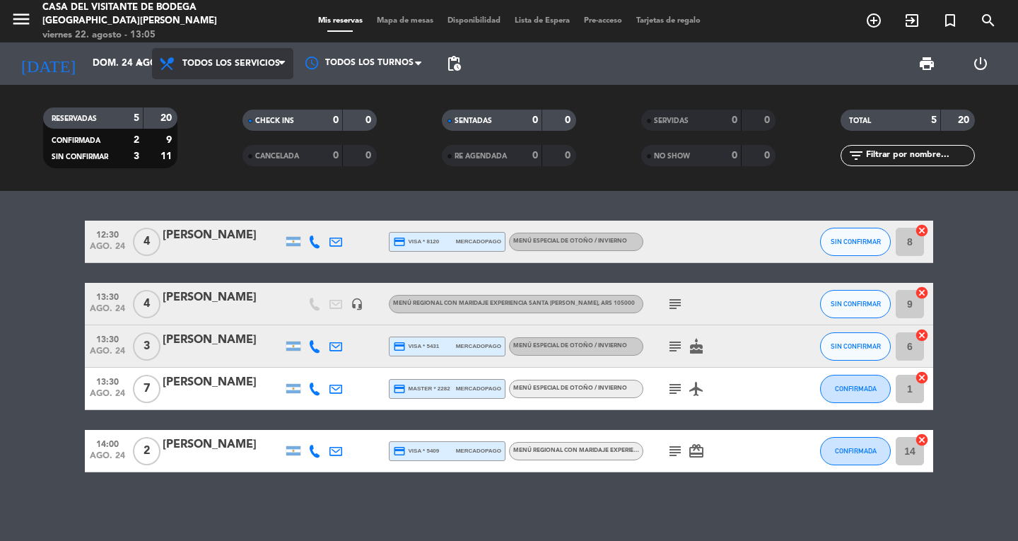
click at [256, 64] on span "Todos los servicios" at bounding box center [231, 64] width 98 height 10
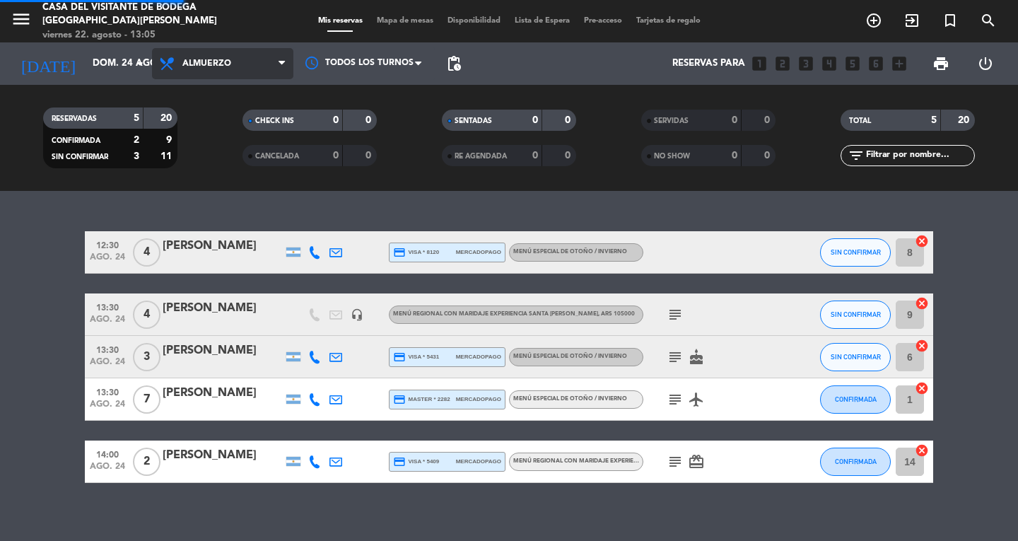
click at [226, 151] on div "menu Casa del Visitante de Bodega [GEOGRAPHIC_DATA][PERSON_NAME] 22. [PERSON_NA…" at bounding box center [509, 95] width 1018 height 191
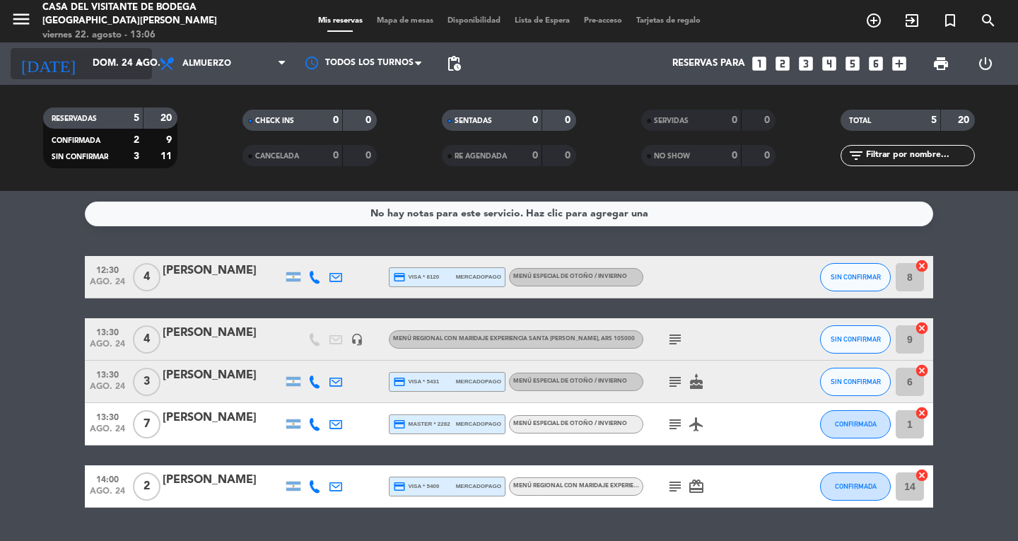
click at [122, 58] on input "dom. 24 ago." at bounding box center [148, 63] width 124 height 25
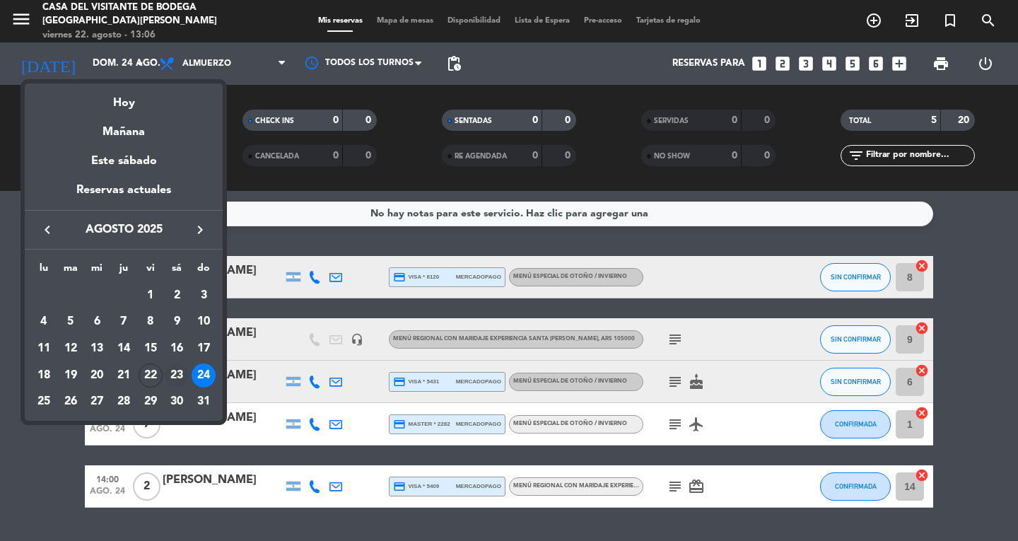
click at [182, 369] on div "23" at bounding box center [177, 376] width 24 height 24
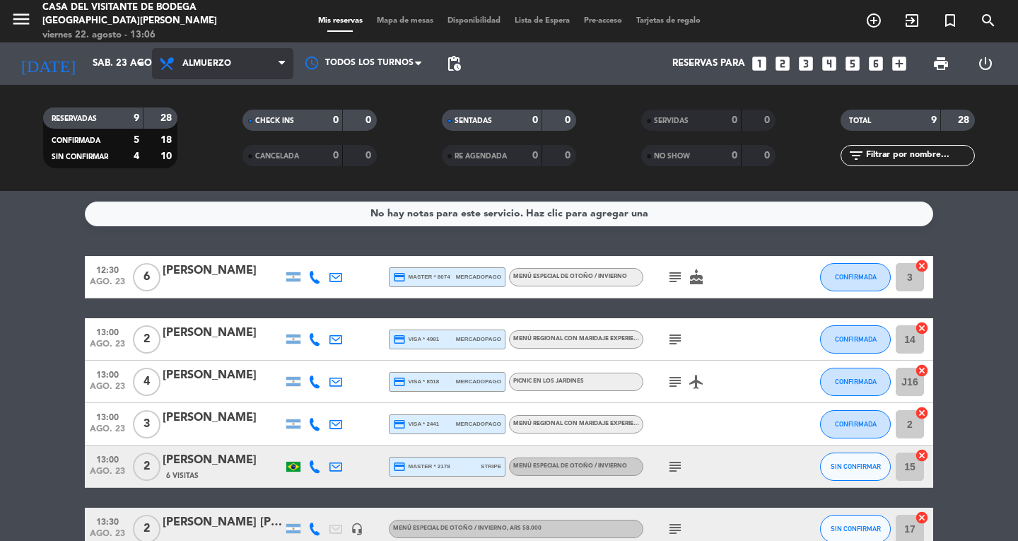
click at [277, 64] on span "Almuerzo" at bounding box center [222, 63] width 141 height 31
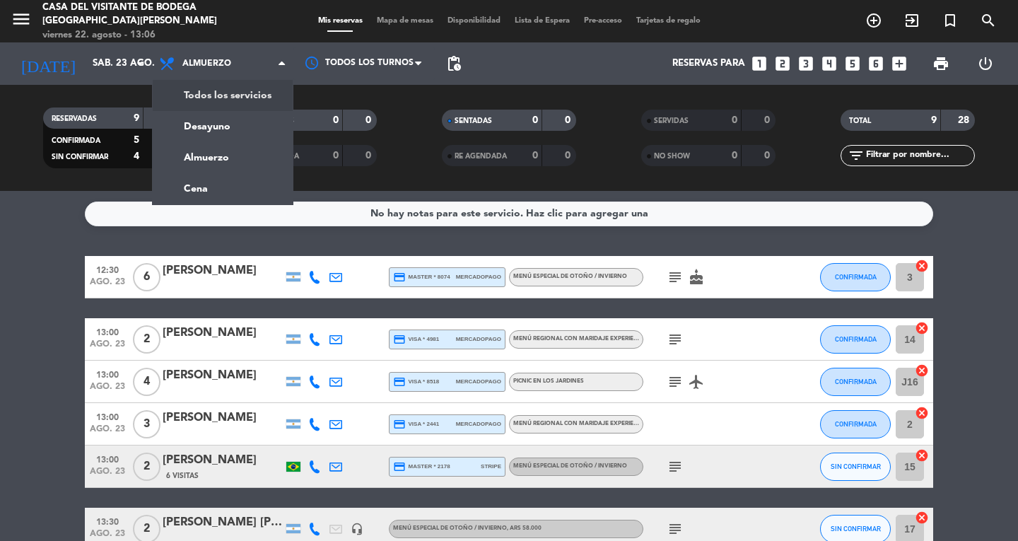
click at [22, 342] on bookings-row "12:30 ago. 23 6 [PERSON_NAME] credit_card master * 8074 mercadopago Menú especi…" at bounding box center [509, 476] width 1018 height 441
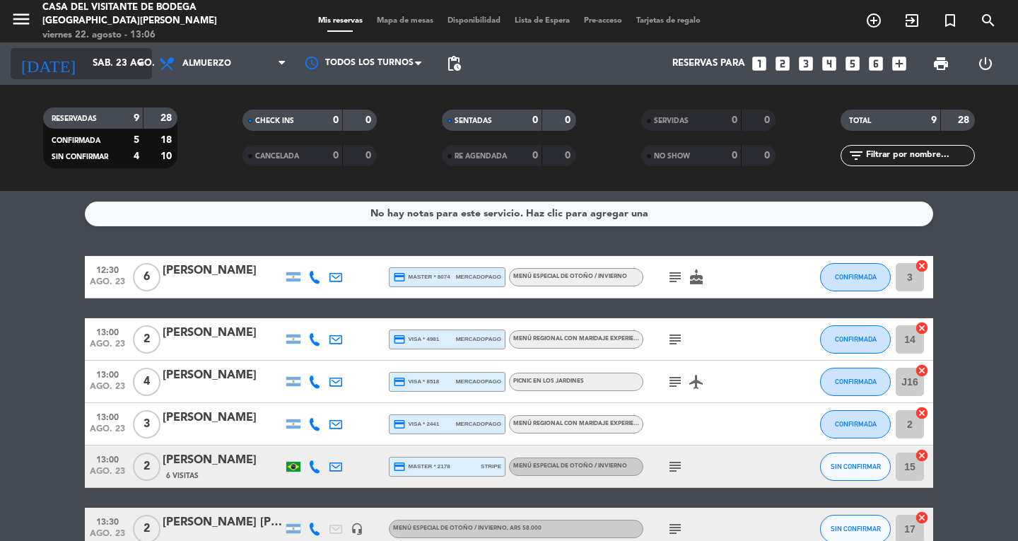
click at [140, 59] on icon "arrow_drop_down" at bounding box center [140, 63] width 17 height 17
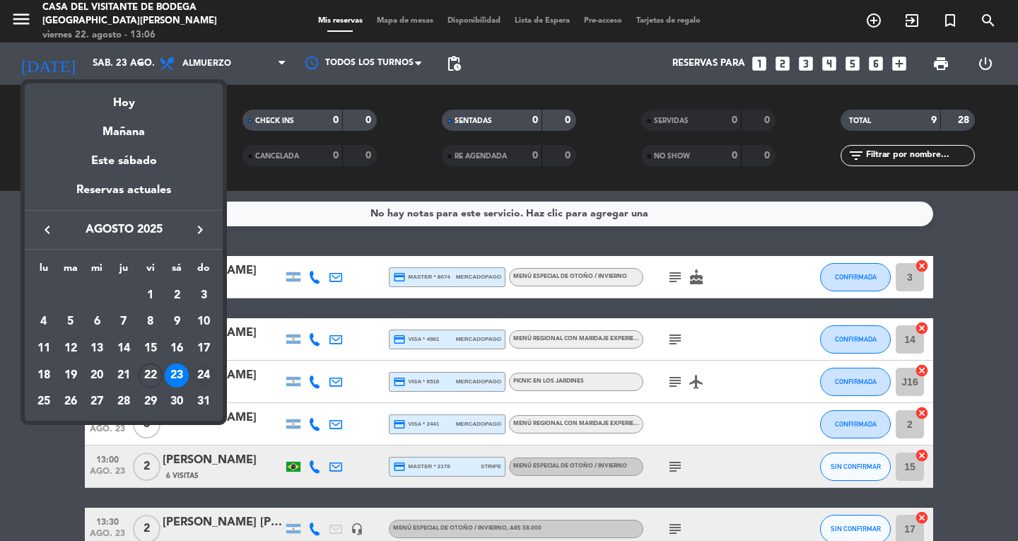
click at [194, 371] on div "24" at bounding box center [204, 376] width 24 height 24
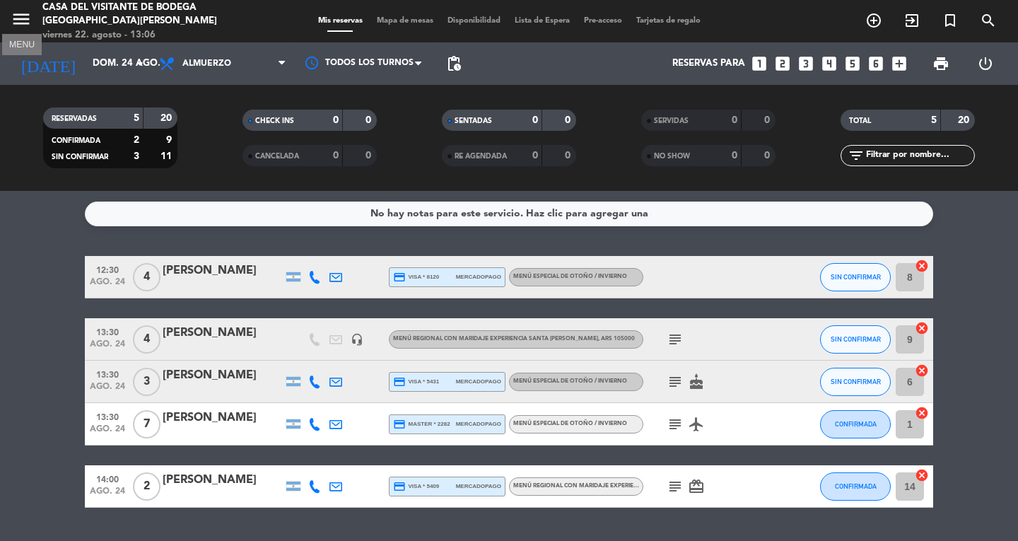
click at [25, 11] on icon "menu" at bounding box center [21, 18] width 21 height 21
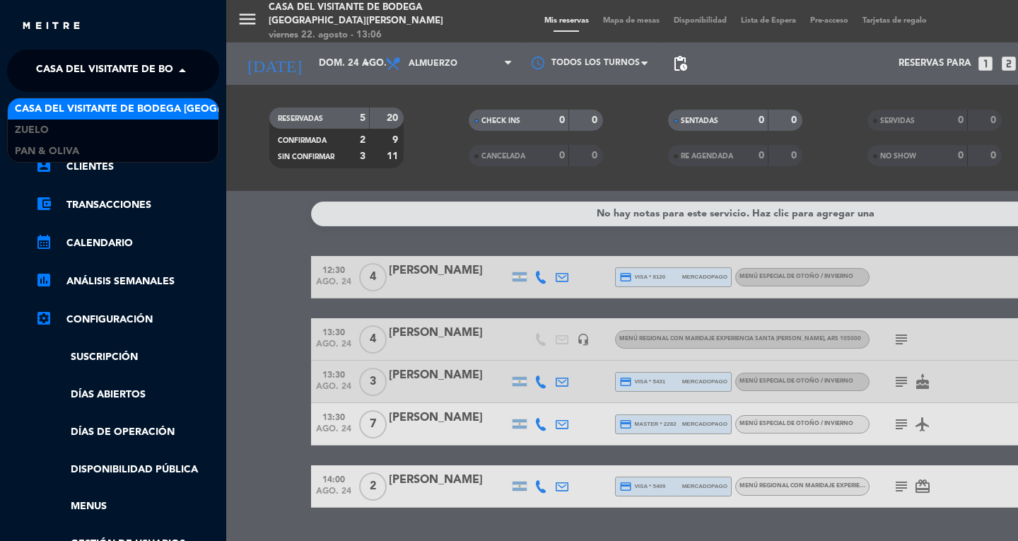
click at [149, 75] on span "Casa del Visitante de Bodega [GEOGRAPHIC_DATA][PERSON_NAME]" at bounding box center [214, 71] width 356 height 30
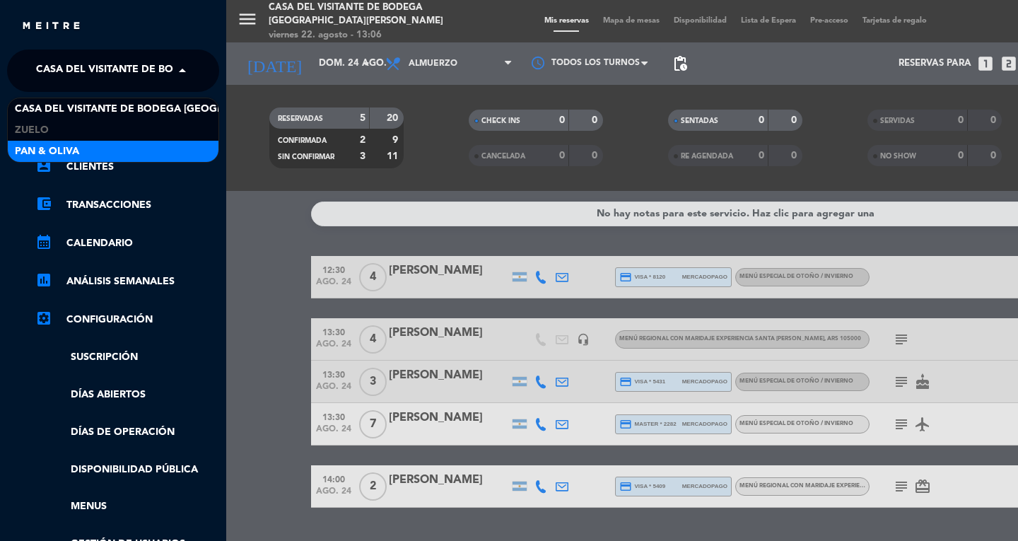
click at [114, 149] on div "Pan & Oliva" at bounding box center [113, 151] width 211 height 21
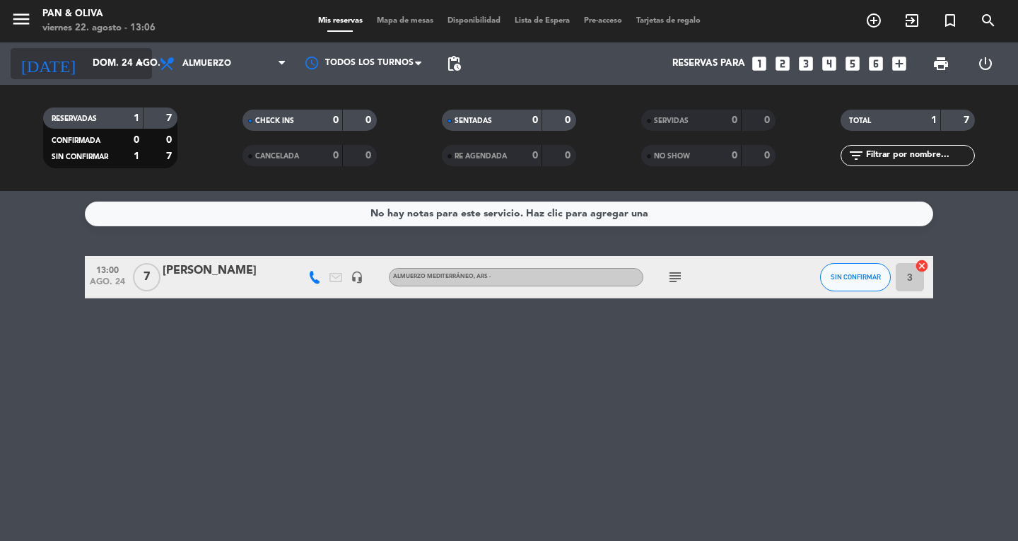
click at [143, 62] on icon "arrow_drop_down" at bounding box center [140, 63] width 17 height 17
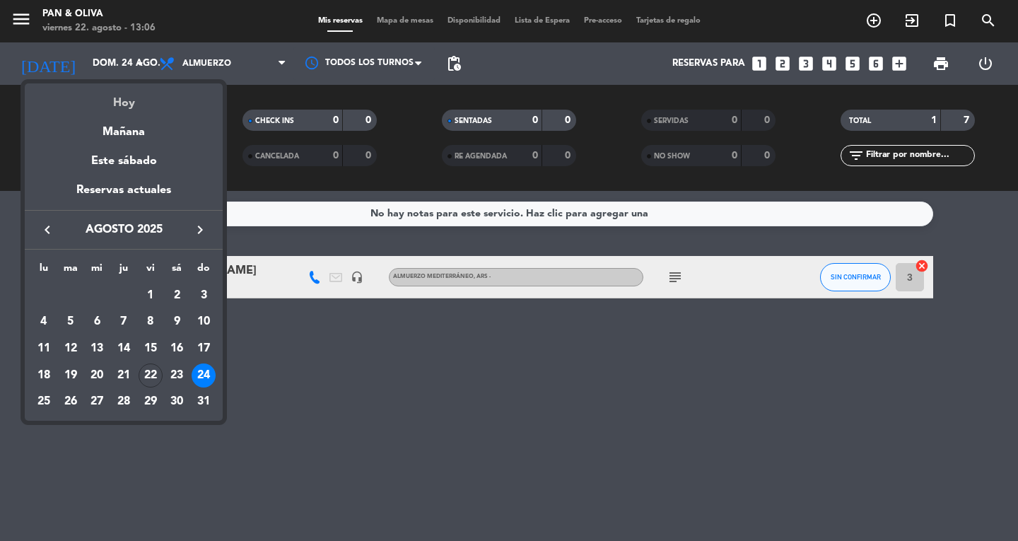
click at [117, 102] on div "Hoy" at bounding box center [124, 97] width 198 height 29
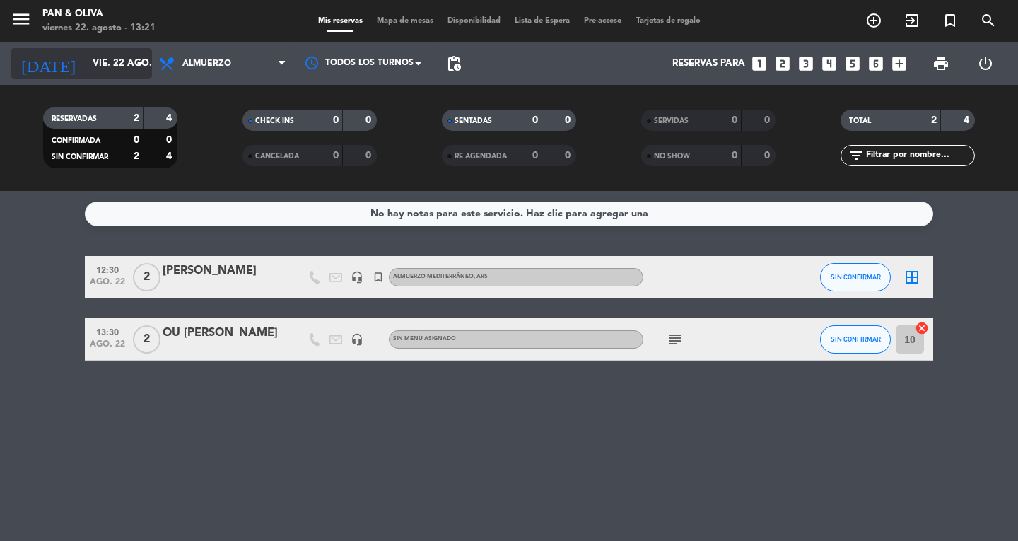
click at [86, 69] on input "vie. 22 ago." at bounding box center [148, 63] width 124 height 25
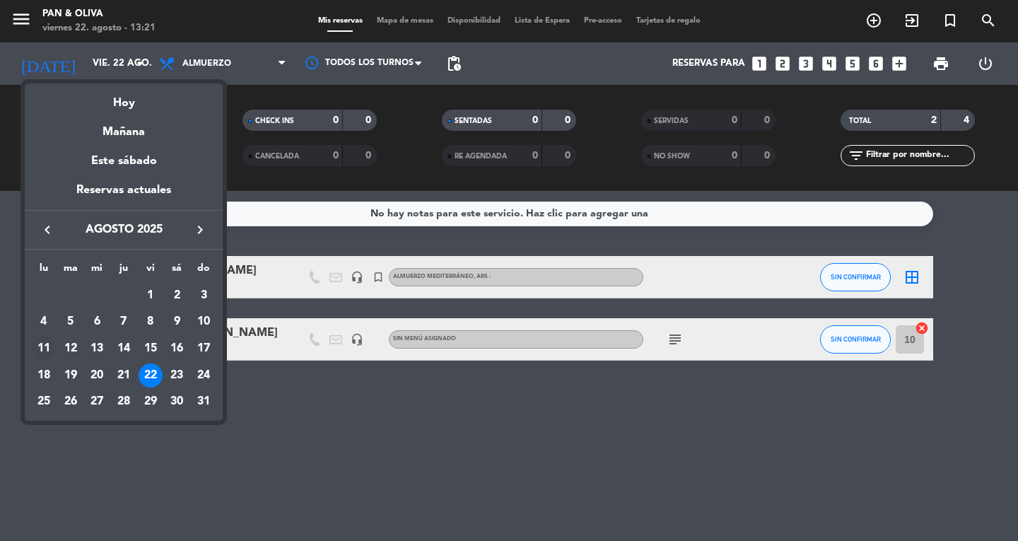
click at [40, 347] on div "11" at bounding box center [44, 349] width 24 height 24
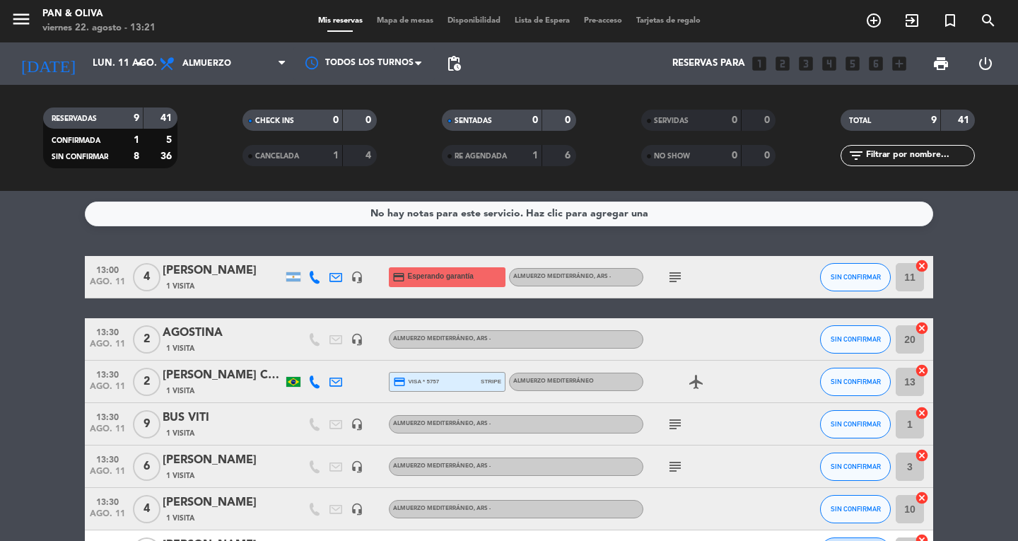
click at [674, 422] on icon "subject" at bounding box center [675, 424] width 17 height 17
click at [672, 272] on icon "subject" at bounding box center [675, 277] width 17 height 17
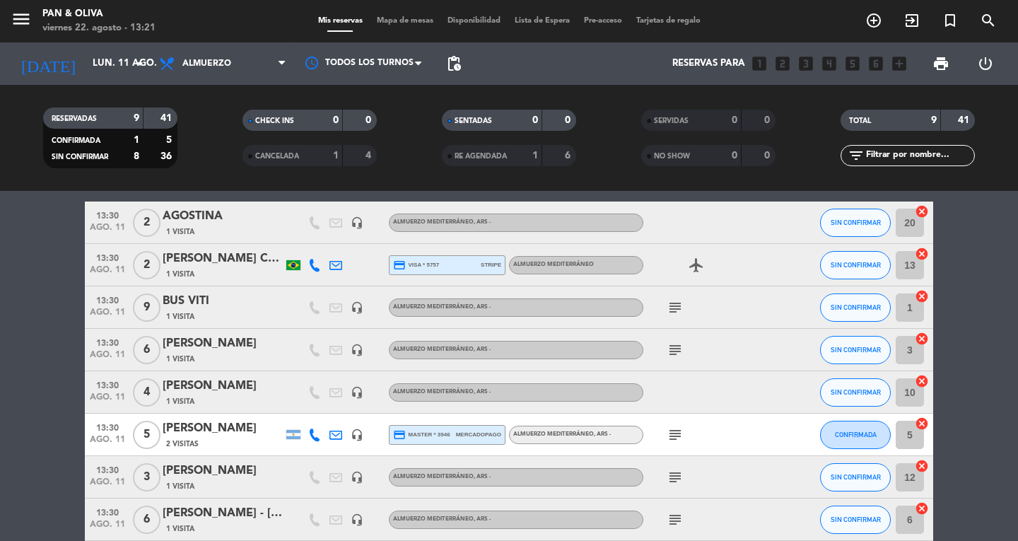
scroll to position [141, 0]
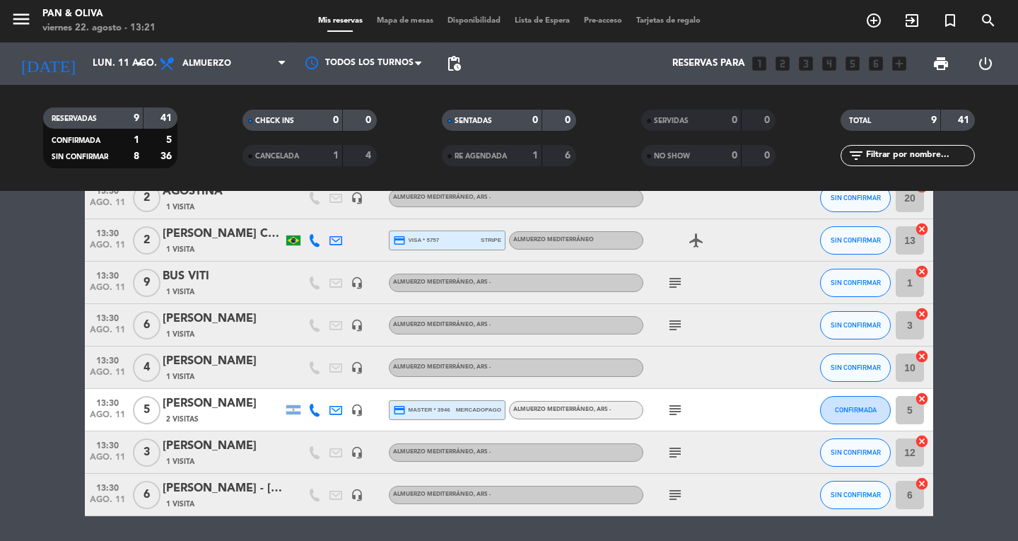
click at [683, 407] on icon "subject" at bounding box center [675, 410] width 17 height 17
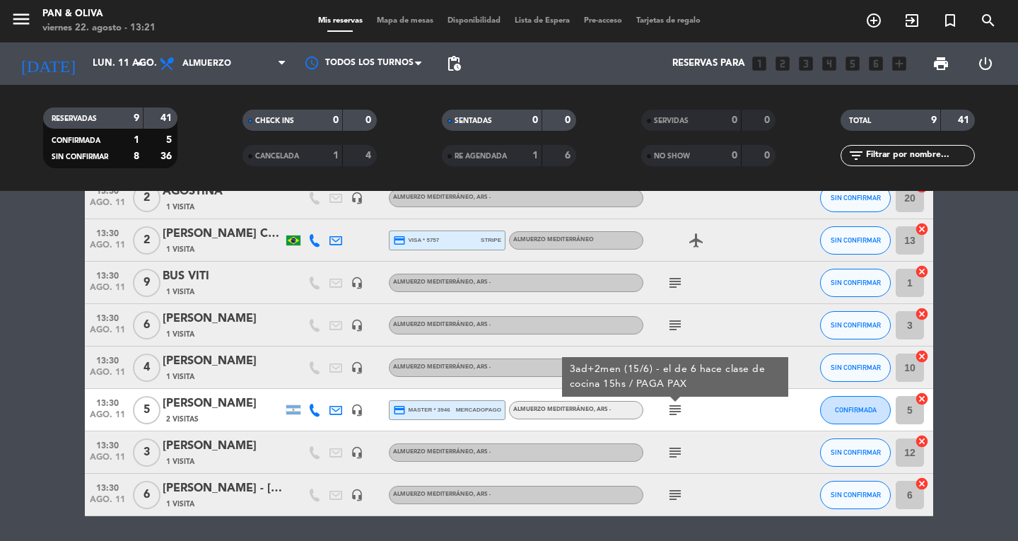
click at [683, 407] on icon "subject" at bounding box center [675, 410] width 17 height 17
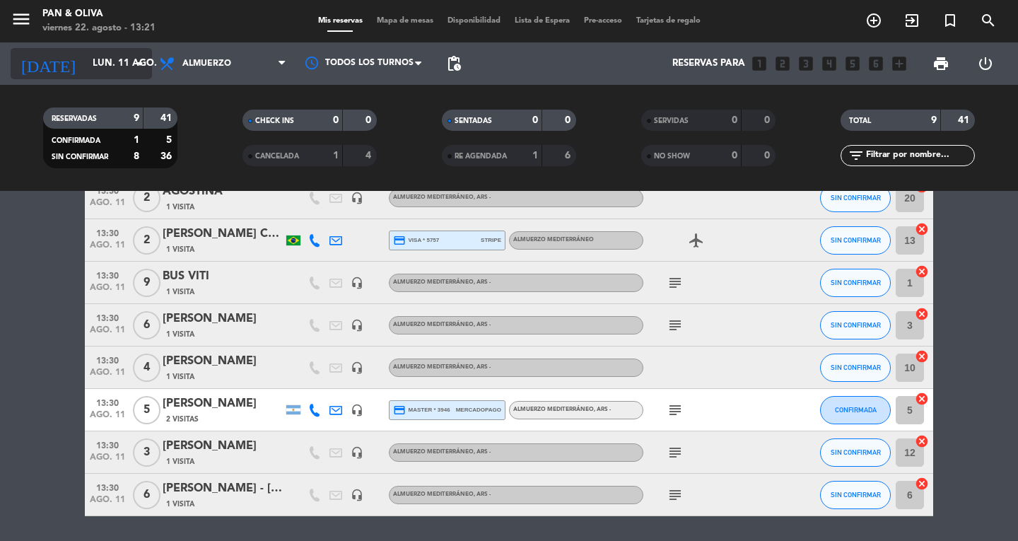
click at [79, 76] on div "[DATE] lun. 11 ago. arrow_drop_down" at bounding box center [81, 63] width 141 height 31
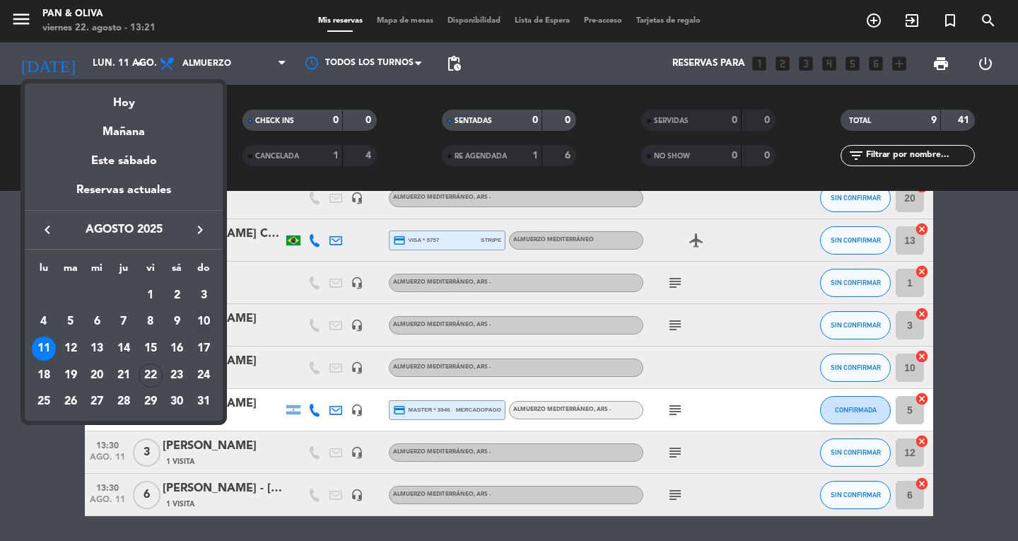
click at [203, 318] on div "10" at bounding box center [204, 322] width 24 height 24
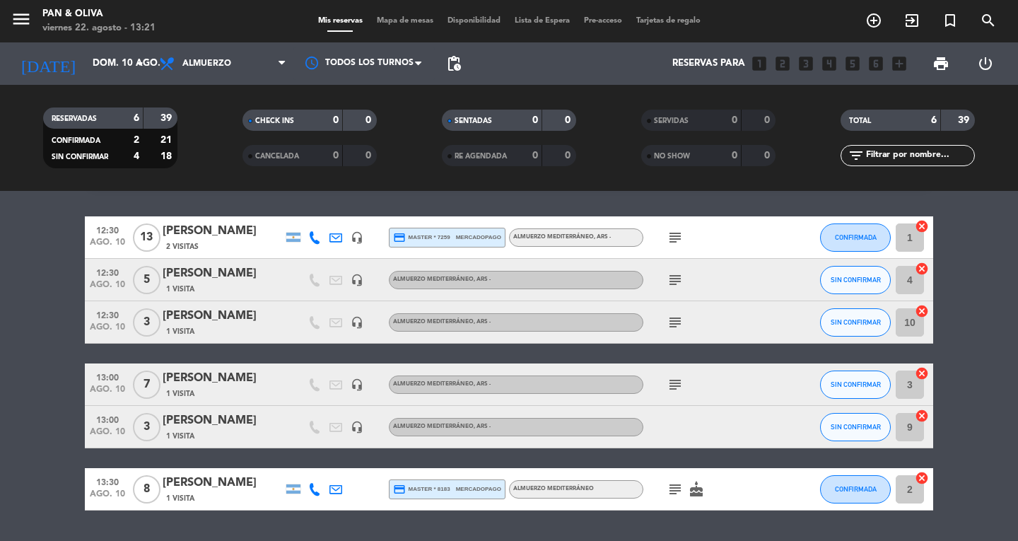
scroll to position [0, 0]
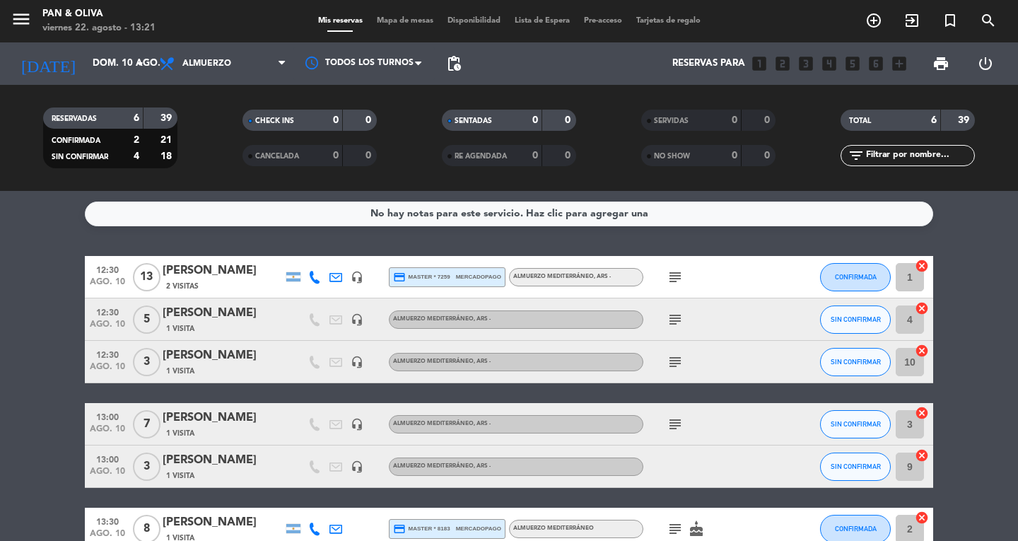
click at [673, 274] on icon "subject" at bounding box center [675, 277] width 17 height 17
click at [676, 314] on icon "subject" at bounding box center [675, 319] width 17 height 17
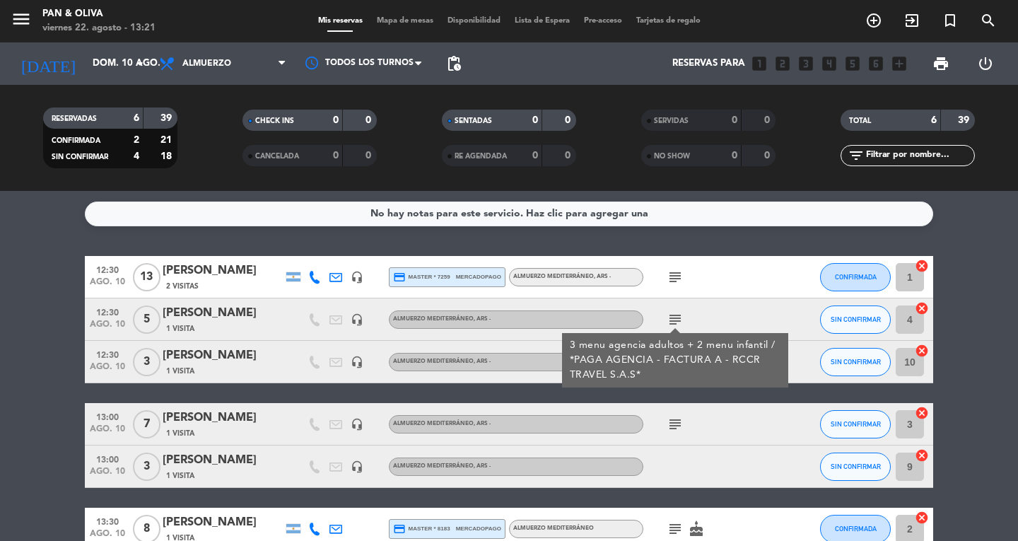
click at [676, 314] on icon "subject" at bounding box center [675, 319] width 17 height 17
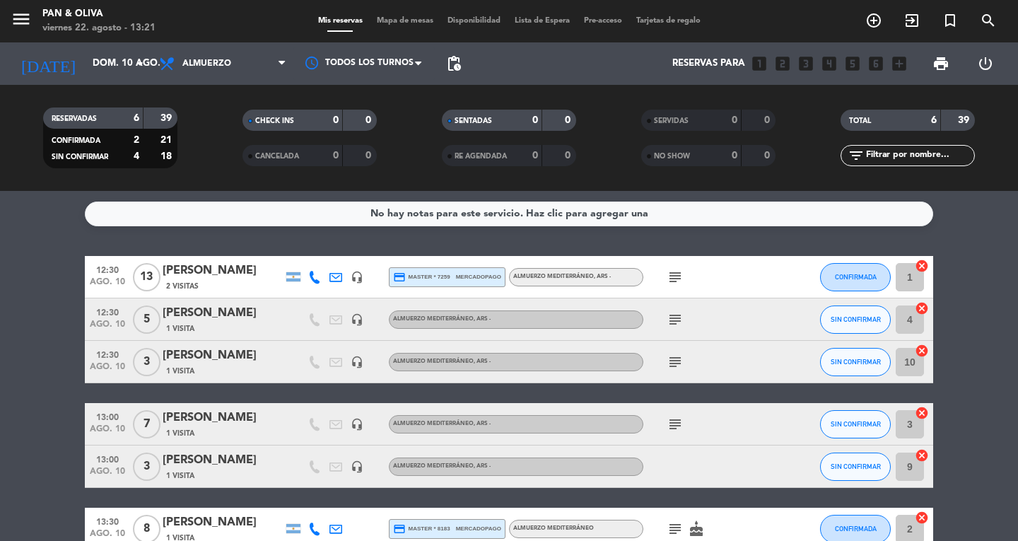
click at [676, 314] on icon "subject" at bounding box center [675, 319] width 17 height 17
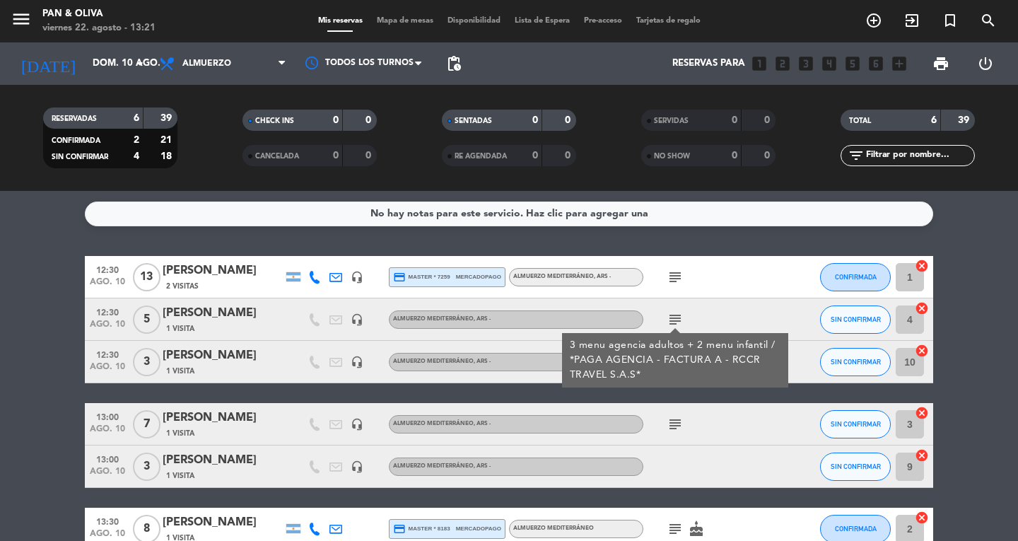
click at [676, 314] on icon "subject" at bounding box center [675, 319] width 17 height 17
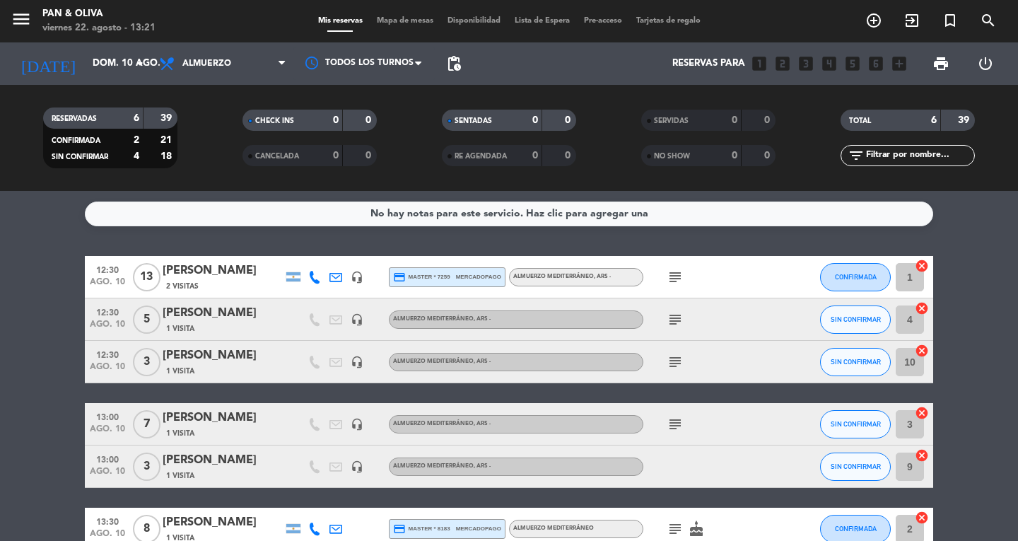
click at [670, 363] on icon "subject" at bounding box center [675, 362] width 17 height 17
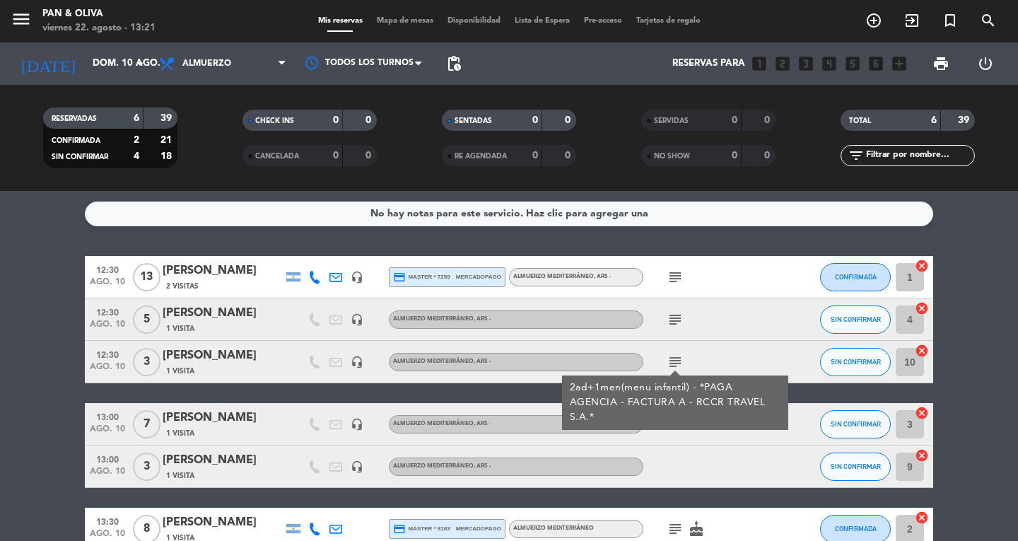
click at [670, 363] on icon "subject" at bounding box center [675, 362] width 17 height 17
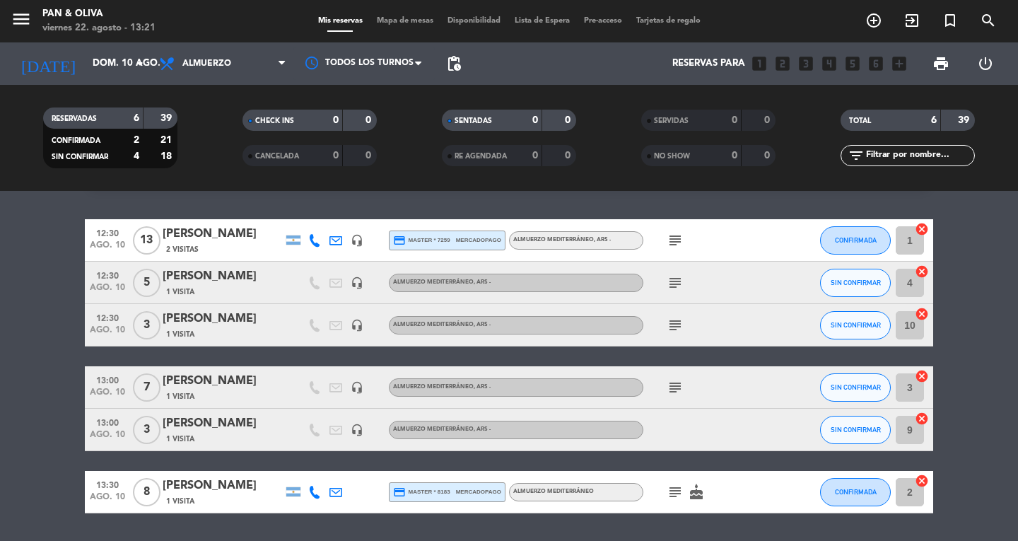
scroll to position [71, 0]
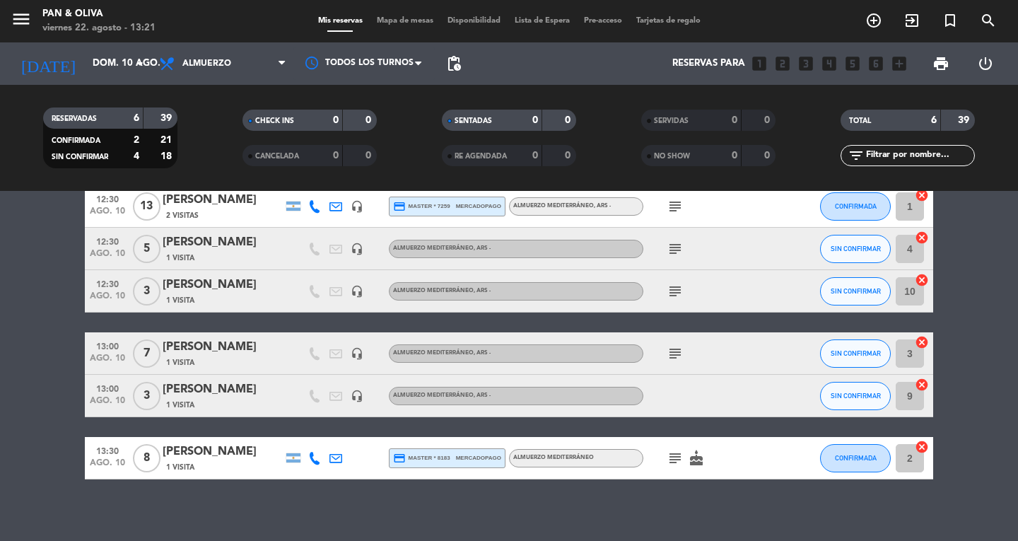
click at [682, 458] on icon "subject" at bounding box center [675, 458] width 17 height 17
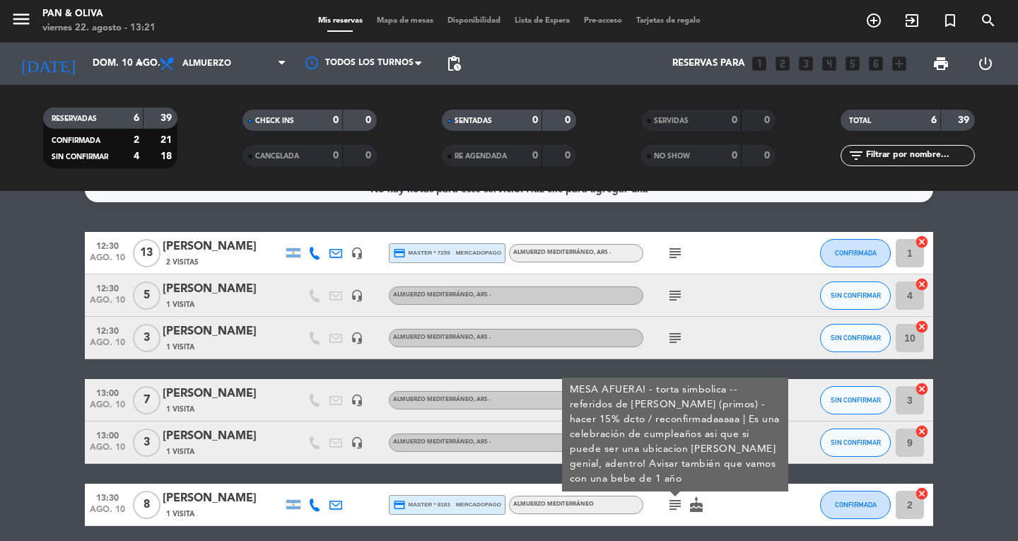
scroll to position [0, 0]
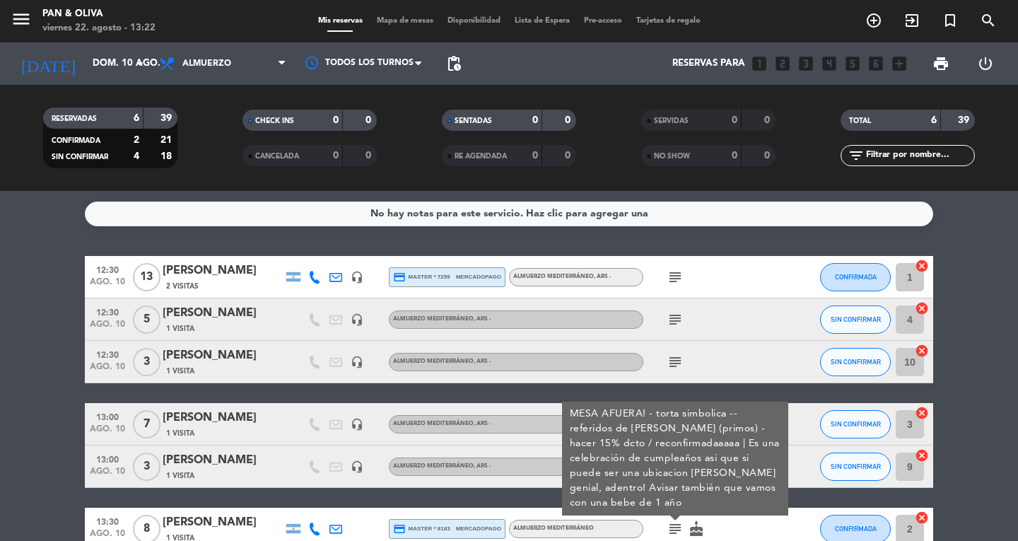
click at [760, 455] on div "MESA AFUERA! - torta simbolica -- referidos de [PERSON_NAME] (primos) - hacer 1…" at bounding box center [675, 459] width 211 height 104
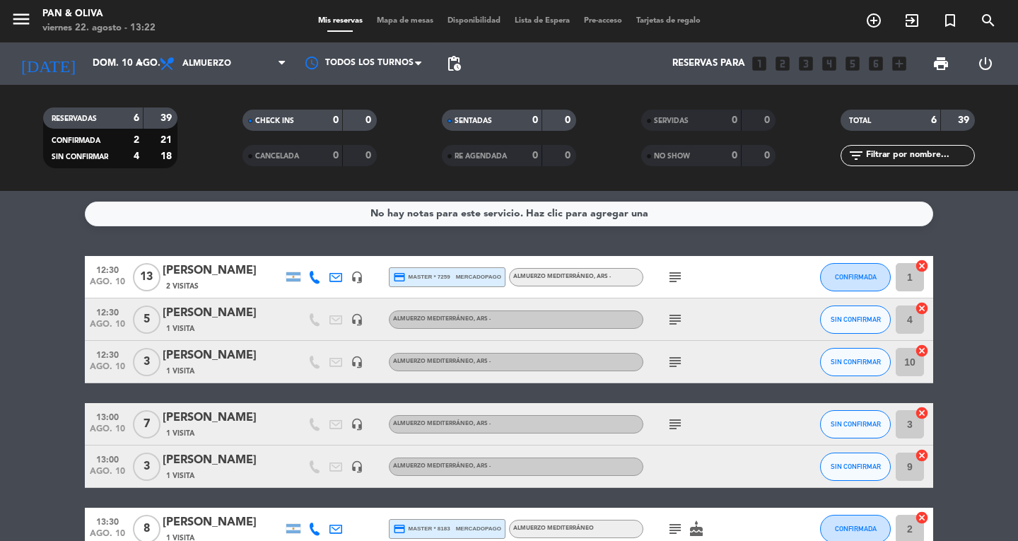
click at [665, 434] on div "subject" at bounding box center [707, 424] width 127 height 42
click at [674, 417] on icon "subject" at bounding box center [675, 424] width 17 height 17
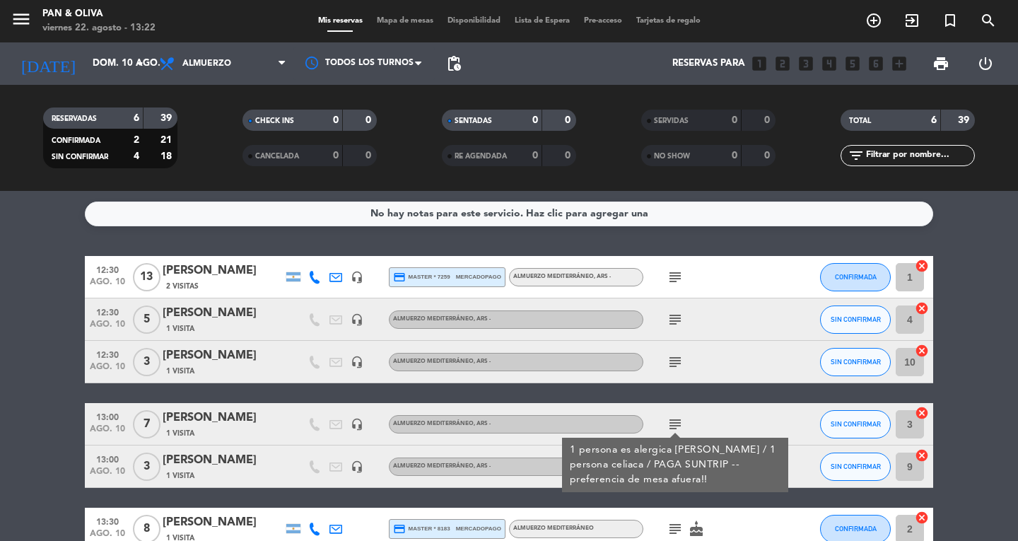
click at [675, 418] on icon "subject" at bounding box center [675, 424] width 17 height 17
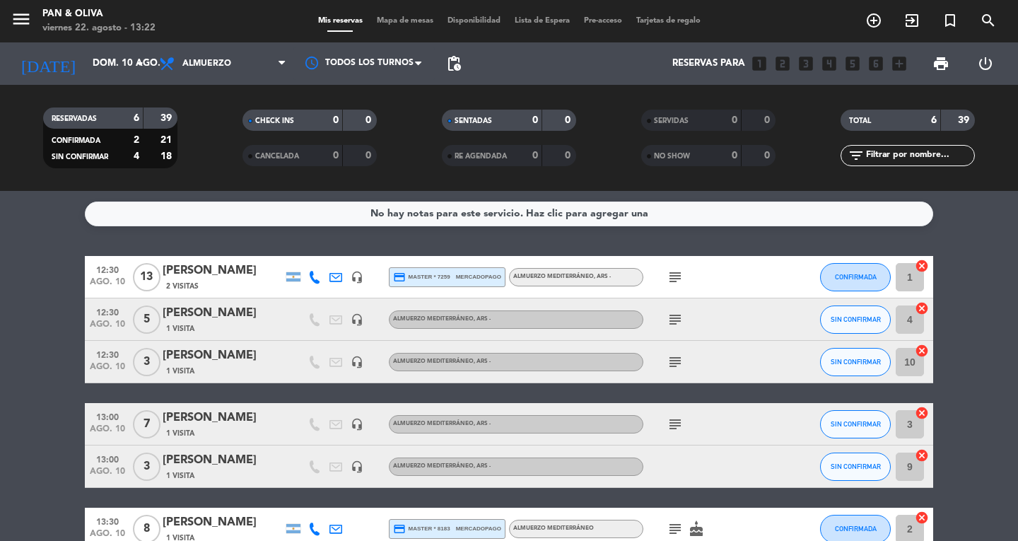
click at [248, 431] on div "1 Visita" at bounding box center [223, 433] width 120 height 12
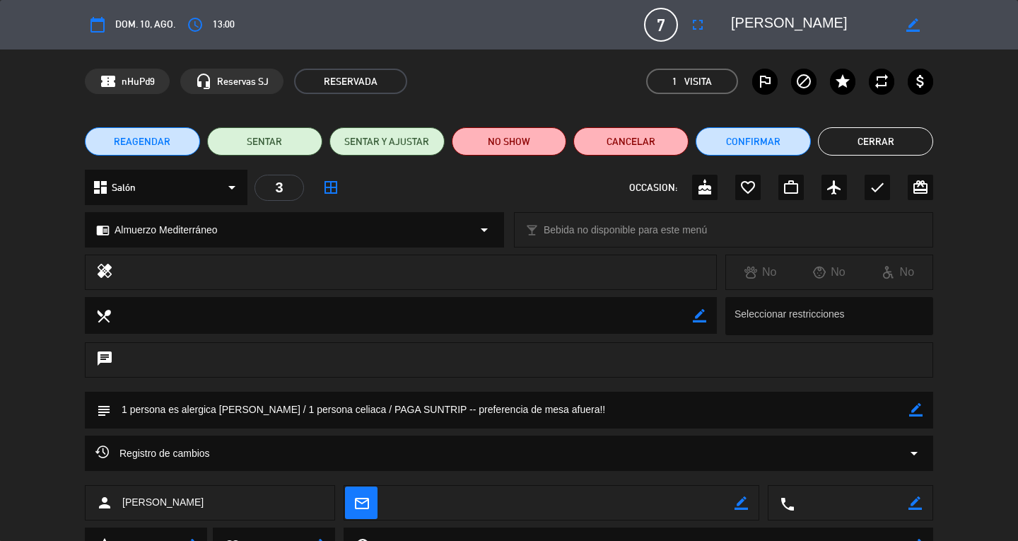
click at [888, 133] on button "Cerrar" at bounding box center [875, 141] width 115 height 28
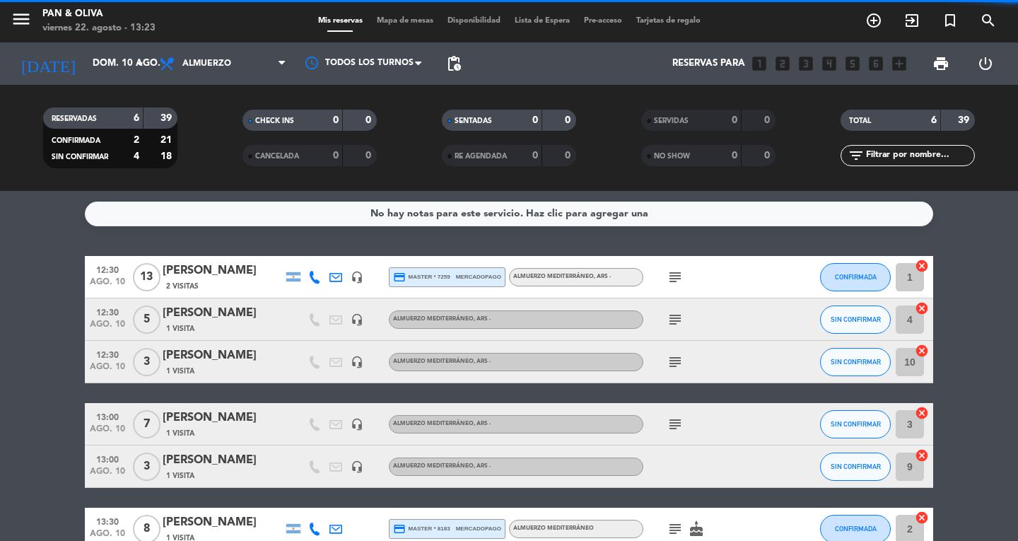
scroll to position [80, 0]
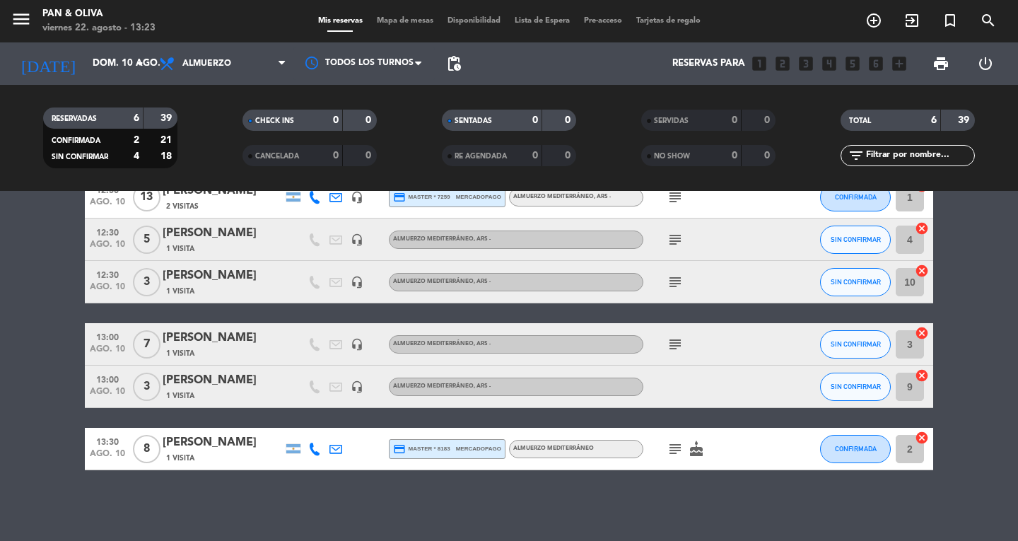
click at [660, 343] on div "subject" at bounding box center [707, 344] width 127 height 42
click at [668, 343] on icon "subject" at bounding box center [675, 344] width 17 height 17
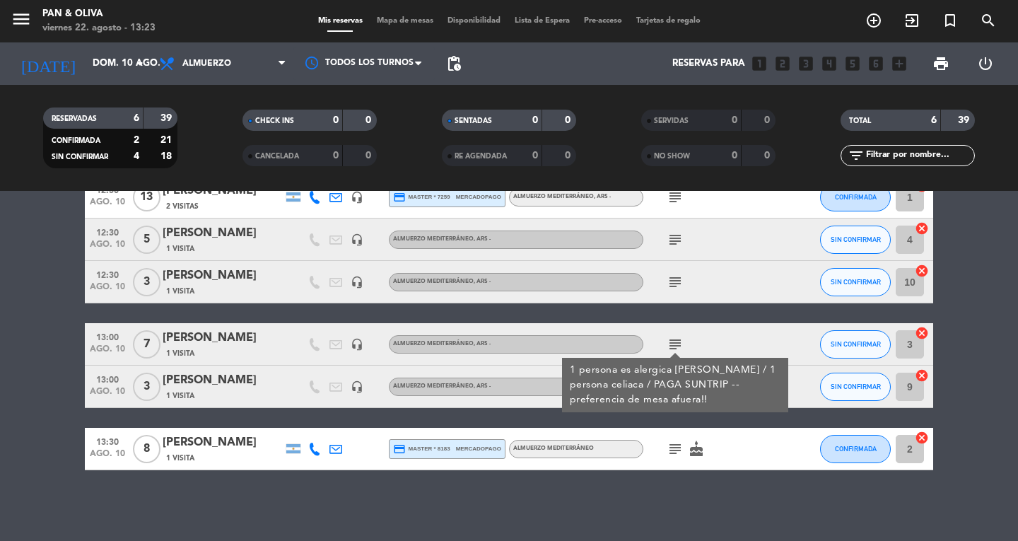
click at [679, 347] on icon "subject" at bounding box center [675, 344] width 17 height 17
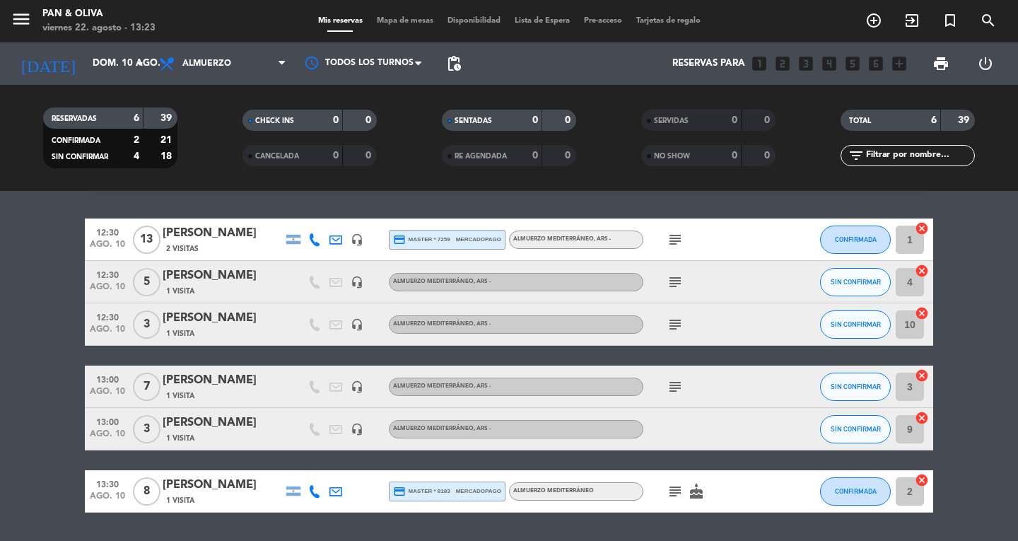
scroll to position [0, 0]
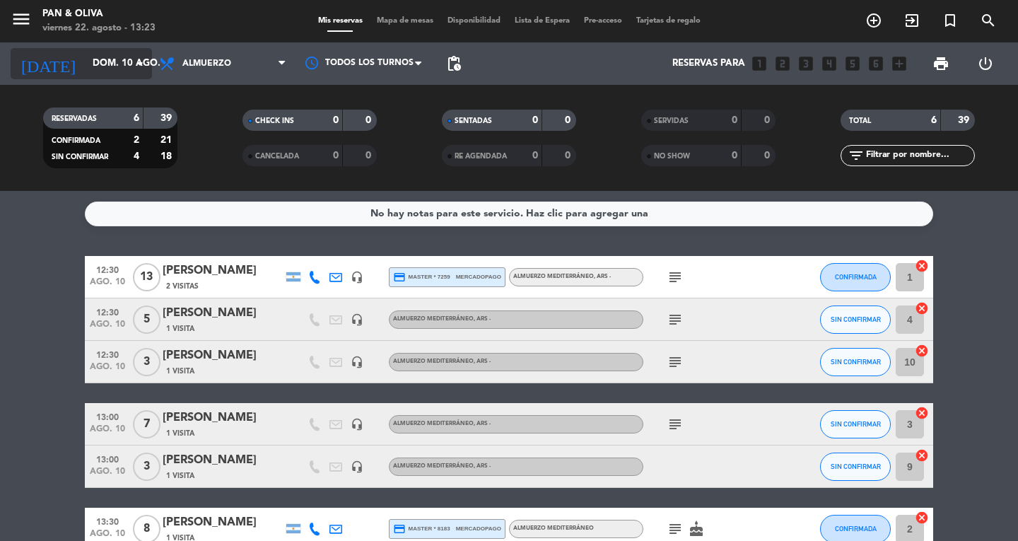
click at [86, 71] on input "dom. 10 ago." at bounding box center [148, 63] width 124 height 25
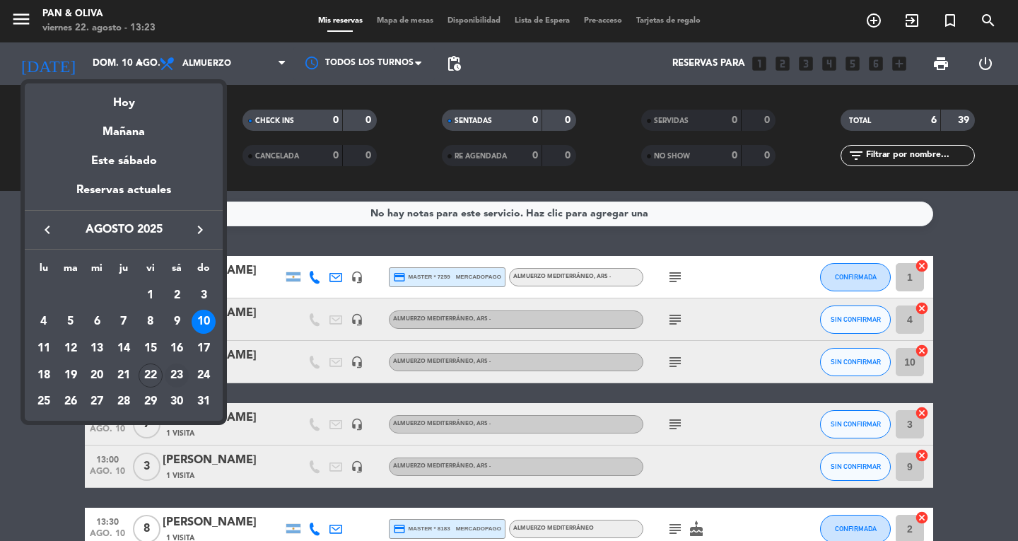
click at [174, 370] on div "23" at bounding box center [177, 376] width 24 height 24
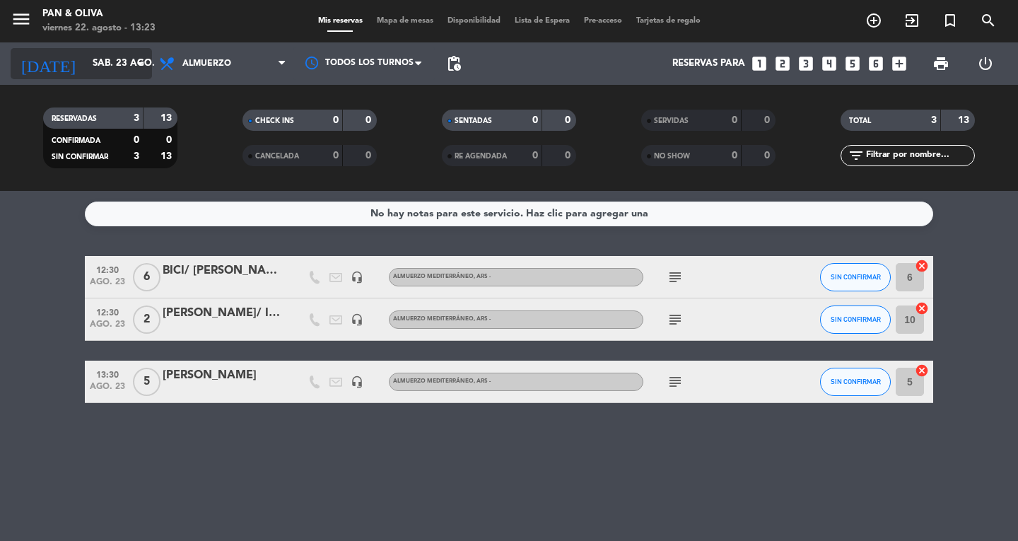
click at [74, 50] on div "[DATE] sáb. 23 ago. arrow_drop_down" at bounding box center [81, 63] width 141 height 31
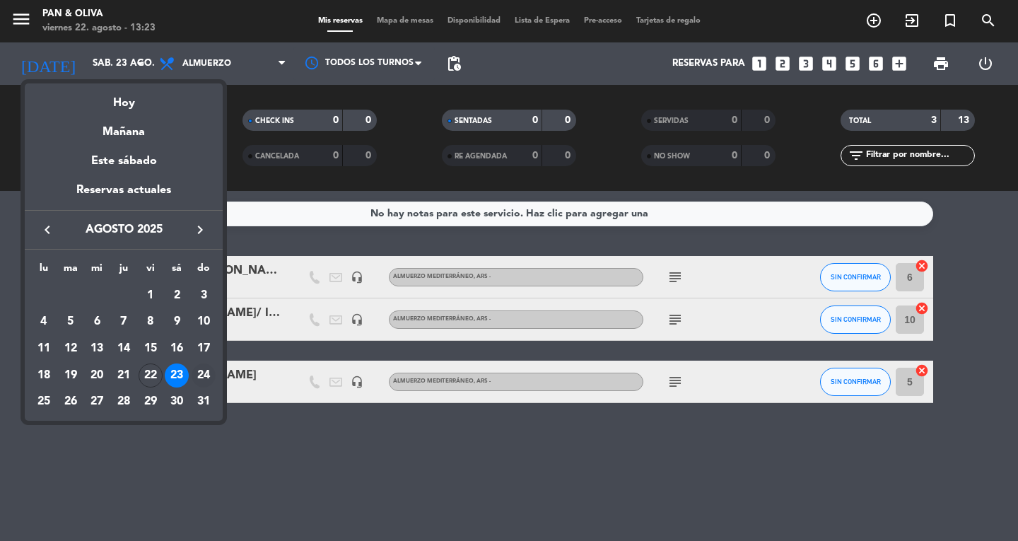
click at [212, 373] on div "24" at bounding box center [204, 376] width 24 height 24
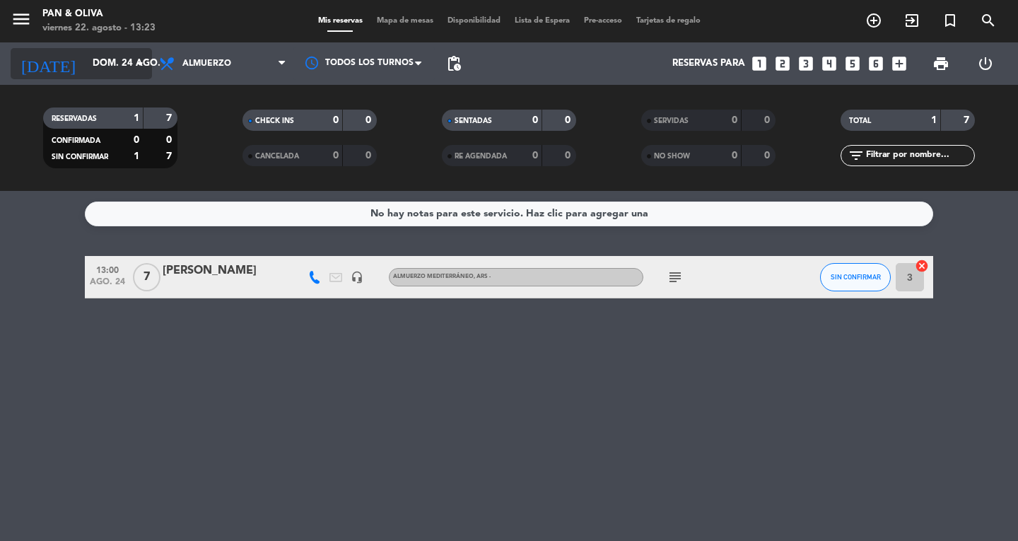
click at [120, 69] on input "dom. 24 ago." at bounding box center [148, 63] width 124 height 25
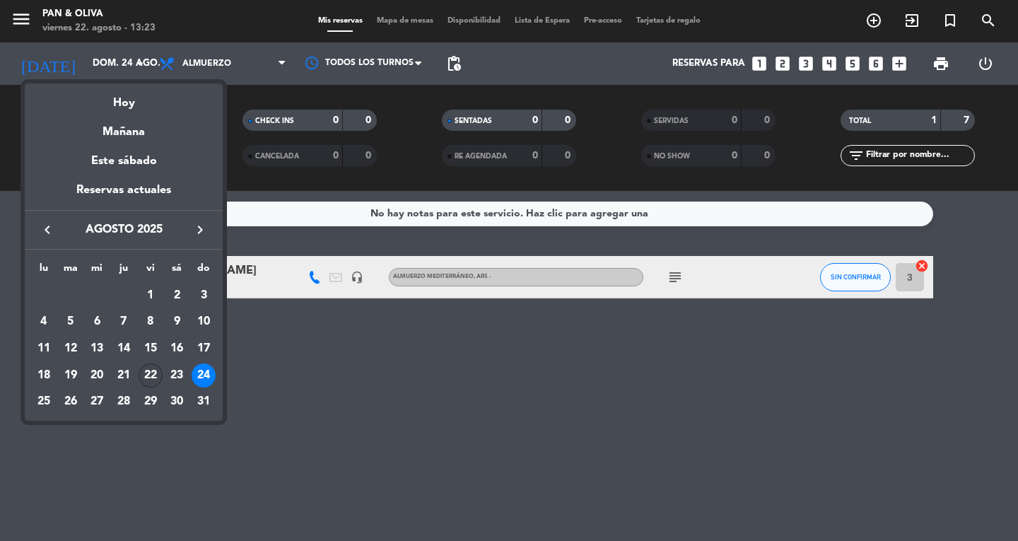
click at [161, 373] on div "22" at bounding box center [151, 376] width 24 height 24
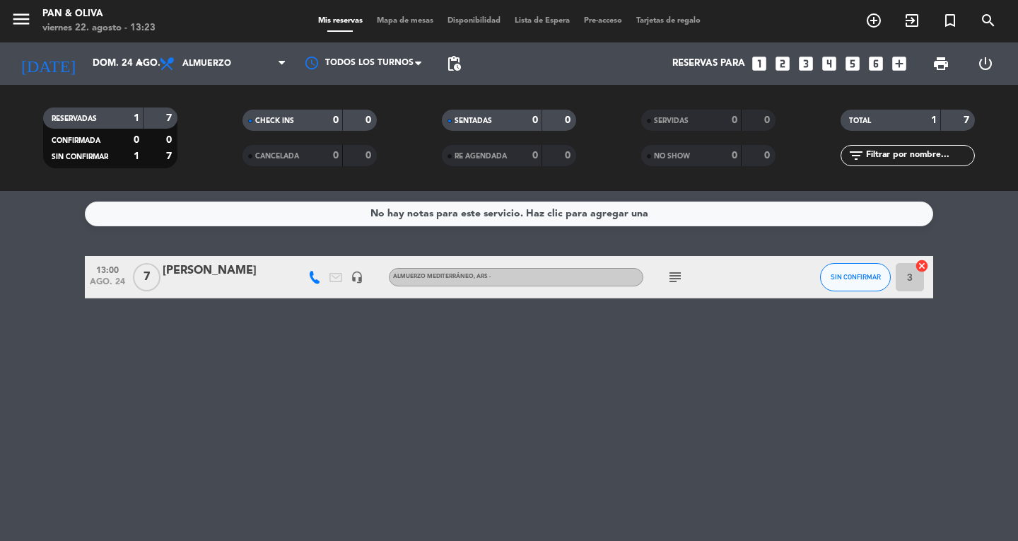
type input "vie. 22 ago."
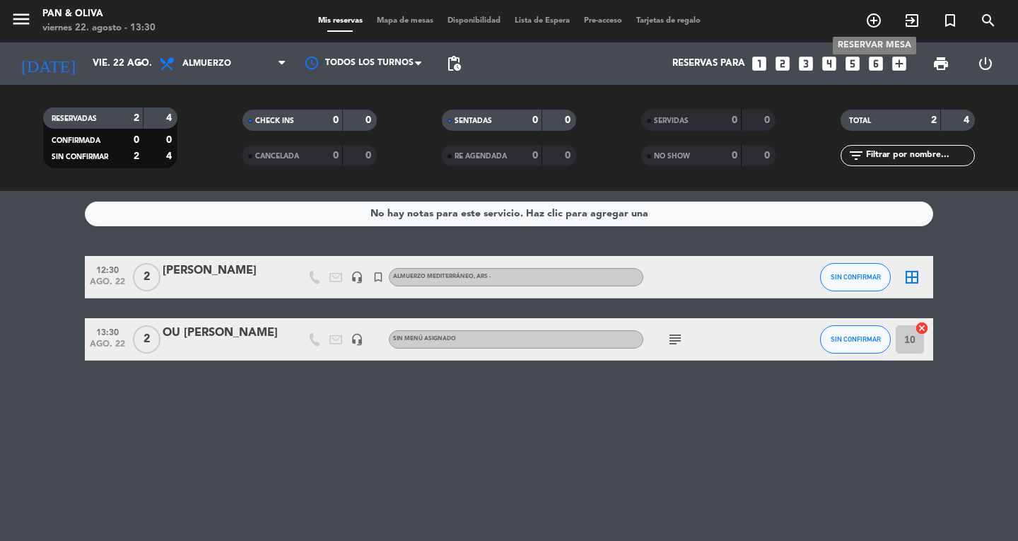
click at [876, 18] on icon "add_circle_outline" at bounding box center [874, 20] width 17 height 17
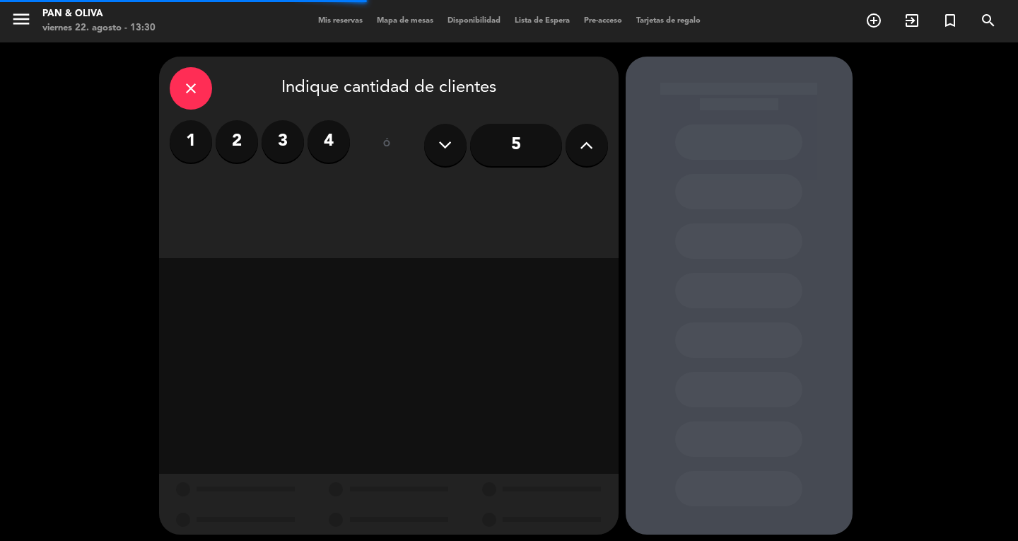
click at [242, 144] on label "2" at bounding box center [237, 141] width 42 height 42
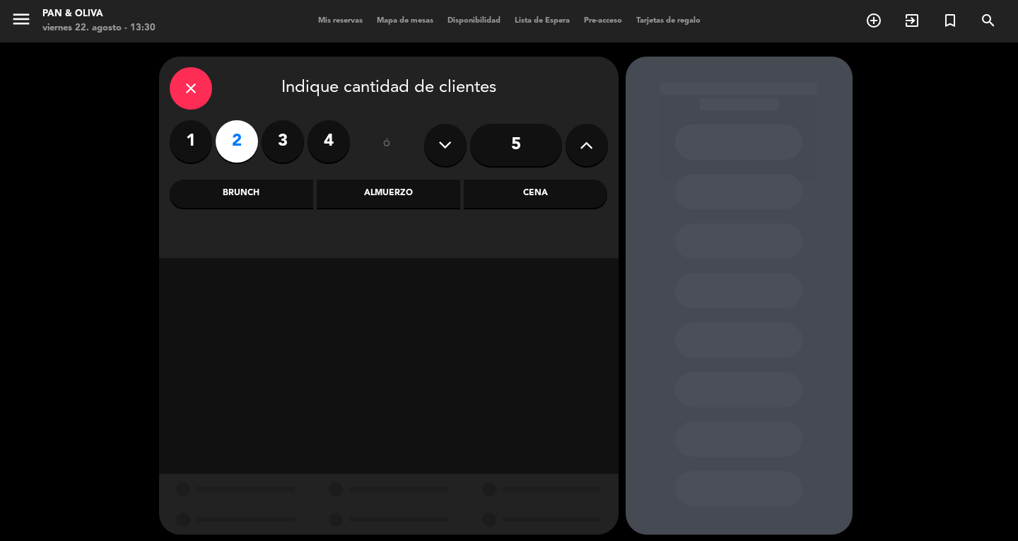
click at [390, 185] on div "Almuerzo" at bounding box center [389, 194] width 144 height 28
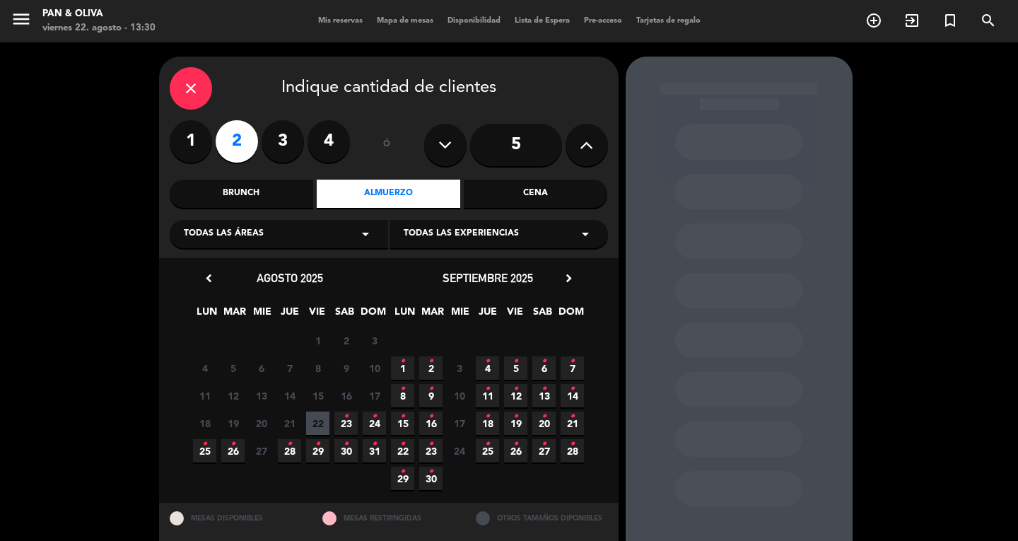
click at [194, 87] on icon "close" at bounding box center [190, 88] width 17 height 17
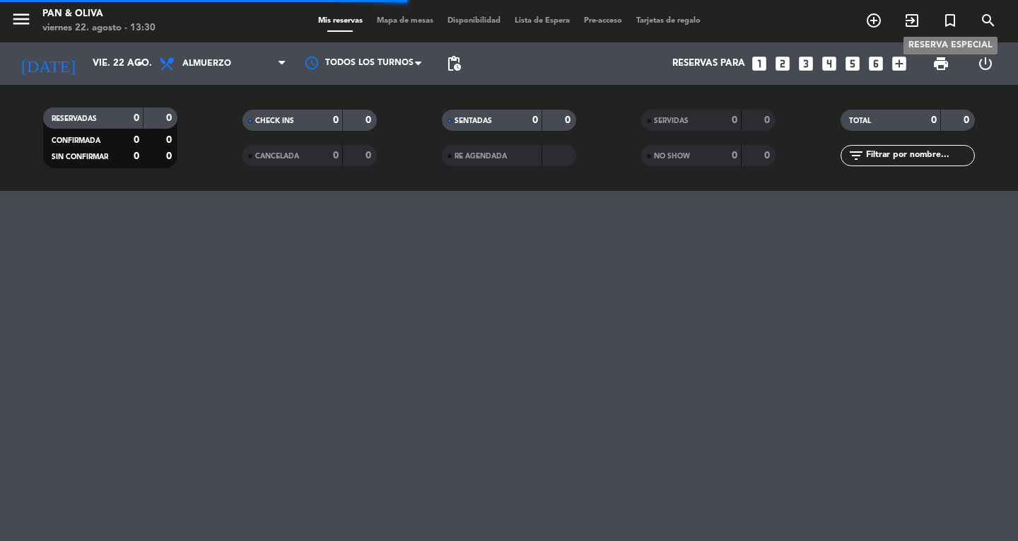
click at [955, 22] on icon "turned_in_not" at bounding box center [950, 20] width 17 height 17
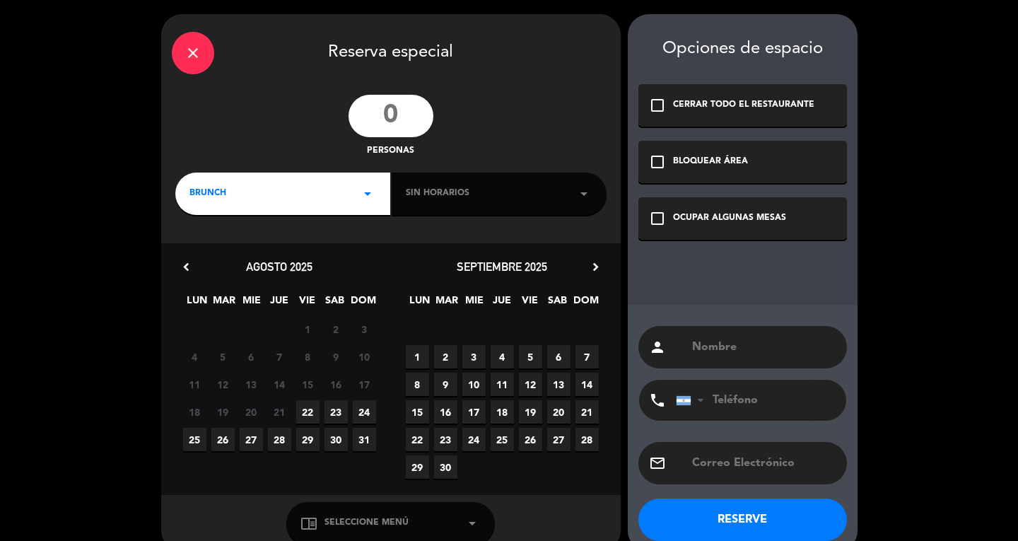
click at [397, 112] on input "number" at bounding box center [391, 116] width 85 height 42
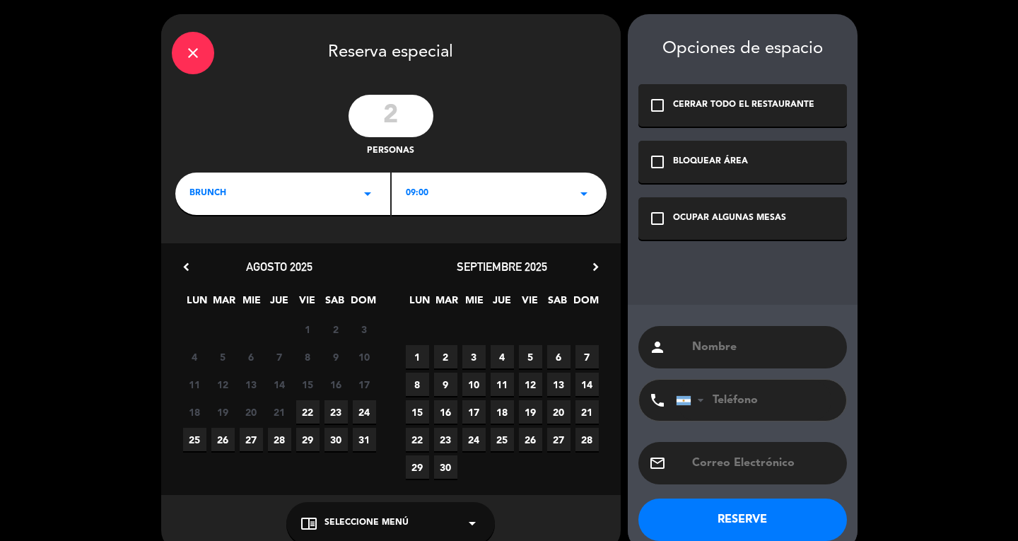
type input "2"
click at [330, 200] on div "BRUNCH arrow_drop_down" at bounding box center [282, 194] width 215 height 42
click at [219, 260] on div "Almuerzo" at bounding box center [283, 253] width 187 height 14
click at [295, 409] on div "18 19 20 21 22 23 24" at bounding box center [279, 412] width 223 height 28
click at [307, 409] on span "22" at bounding box center [307, 411] width 23 height 23
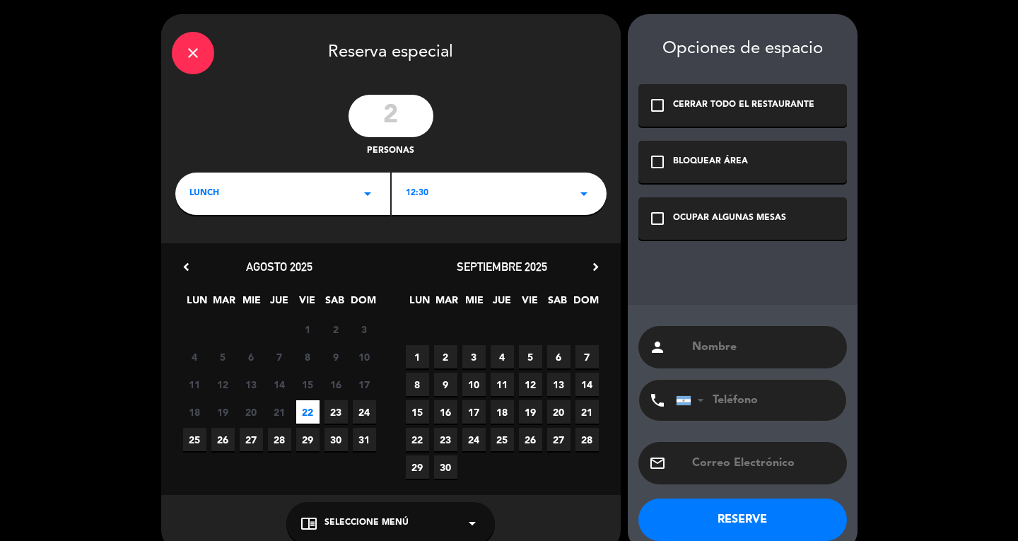
click at [684, 212] on div "OCUPAR ALGUNAS MESAS" at bounding box center [729, 218] width 113 height 14
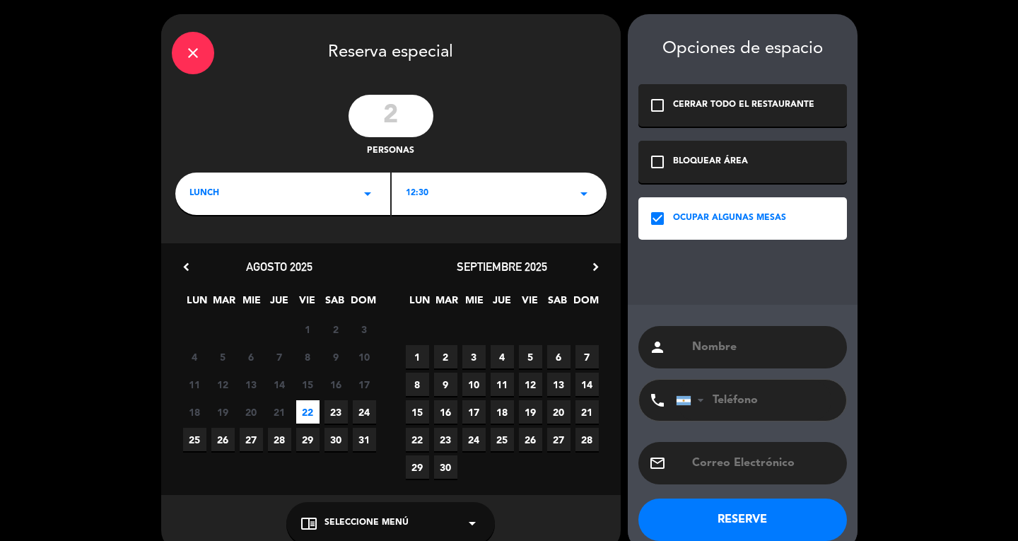
click at [712, 361] on div "person" at bounding box center [743, 347] width 209 height 42
click at [727, 341] on input "text" at bounding box center [764, 347] width 146 height 20
type input "n"
type input "[PERSON_NAME]"
click at [404, 512] on div "chrome_reader_mode Seleccione Menú arrow_drop_down" at bounding box center [390, 523] width 209 height 42
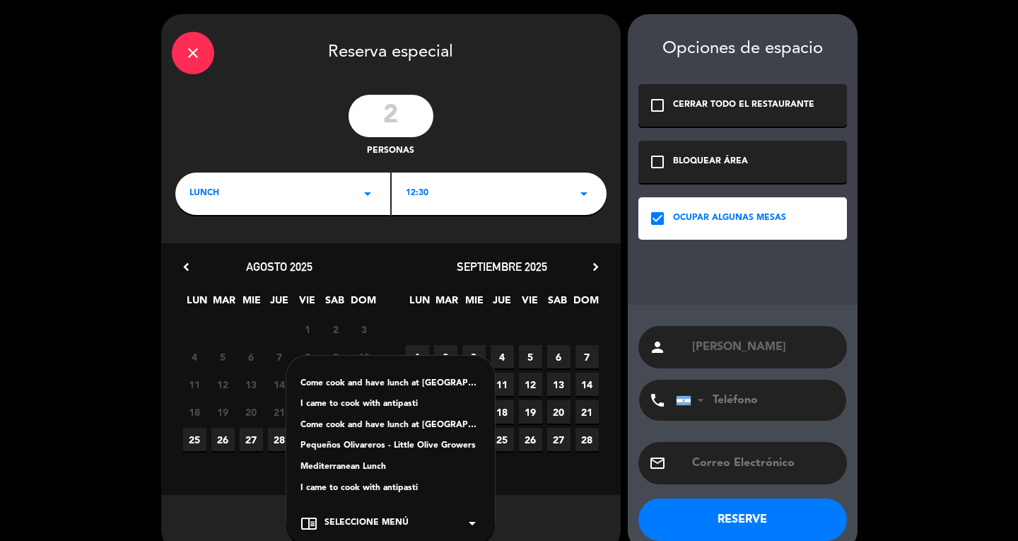
click at [375, 462] on div "Mediterranean Lunch" at bounding box center [391, 467] width 180 height 14
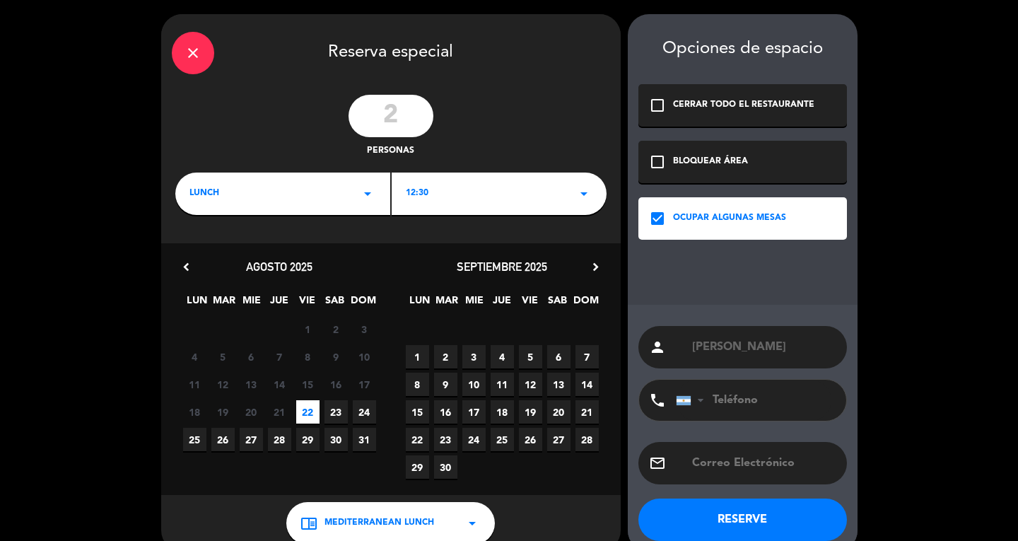
click at [737, 526] on button "RESERVE" at bounding box center [743, 520] width 209 height 42
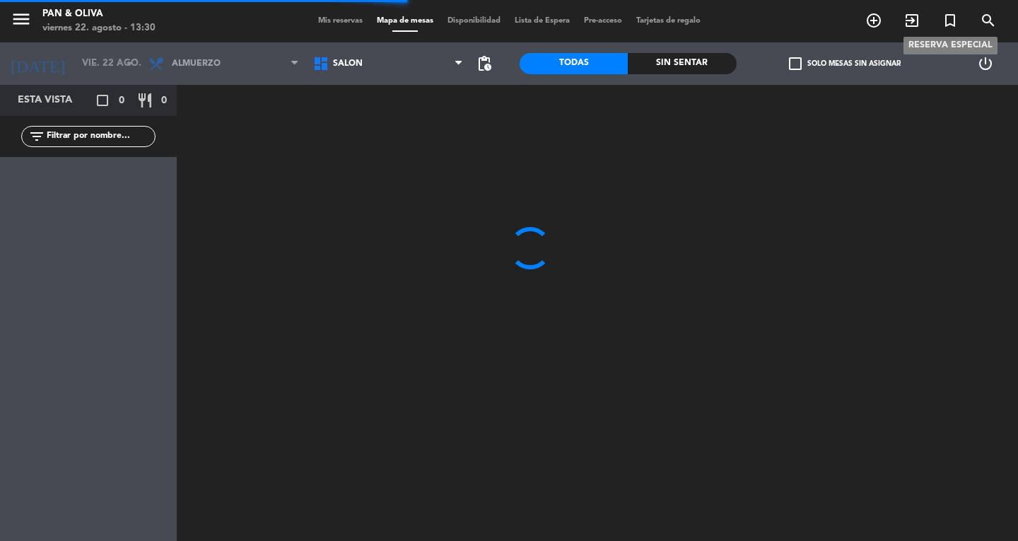
click at [953, 19] on icon "turned_in_not" at bounding box center [950, 20] width 17 height 17
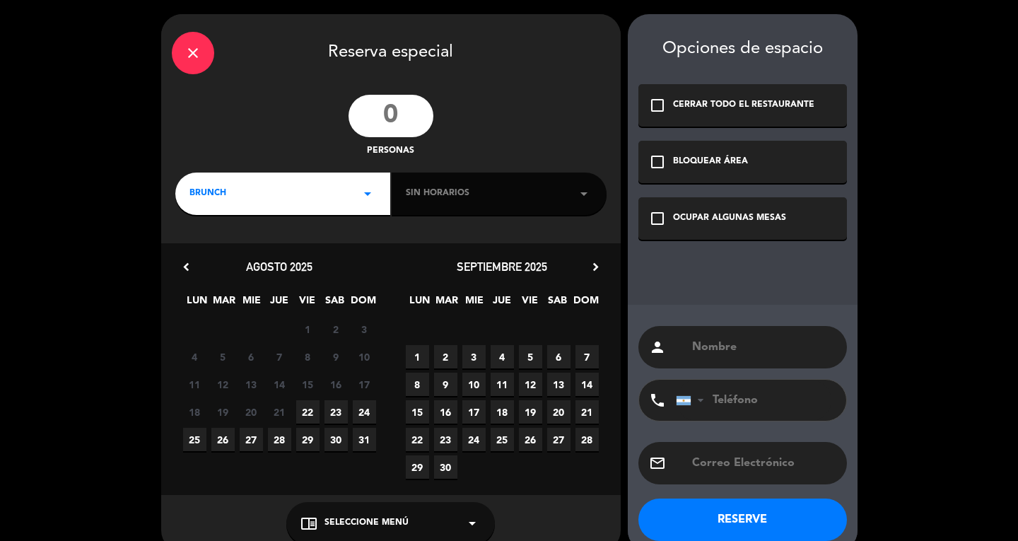
click at [407, 112] on input "number" at bounding box center [391, 116] width 85 height 42
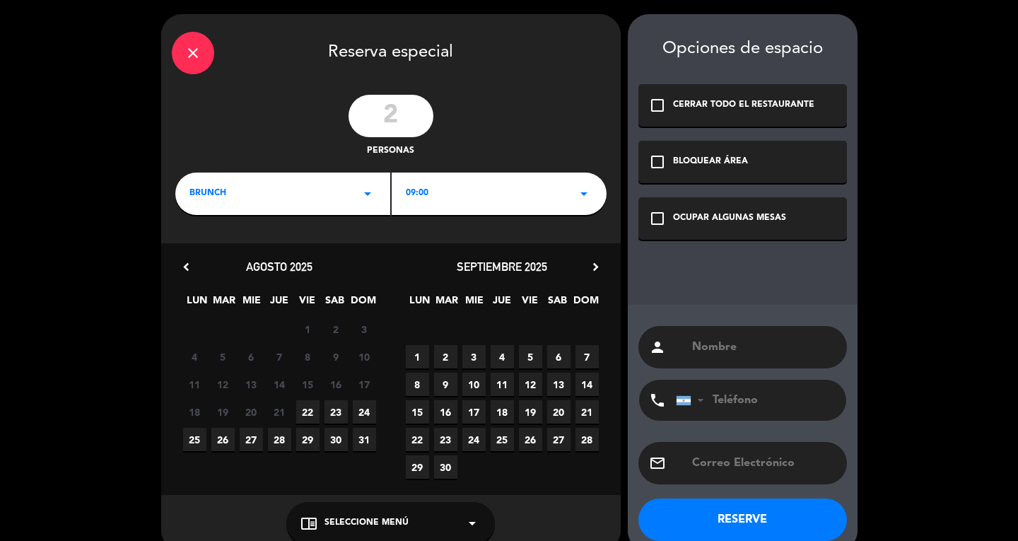
type input "2"
click at [245, 218] on div "close Reserva especial 2 personas BRUNCH arrow_drop_down 09:00 arrow_drop_down …" at bounding box center [391, 282] width 460 height 537
click at [215, 203] on div "BRUNCH arrow_drop_down" at bounding box center [282, 194] width 215 height 42
click at [218, 250] on div "Almuerzo" at bounding box center [283, 253] width 187 height 14
click at [306, 409] on span "22" at bounding box center [307, 411] width 23 height 23
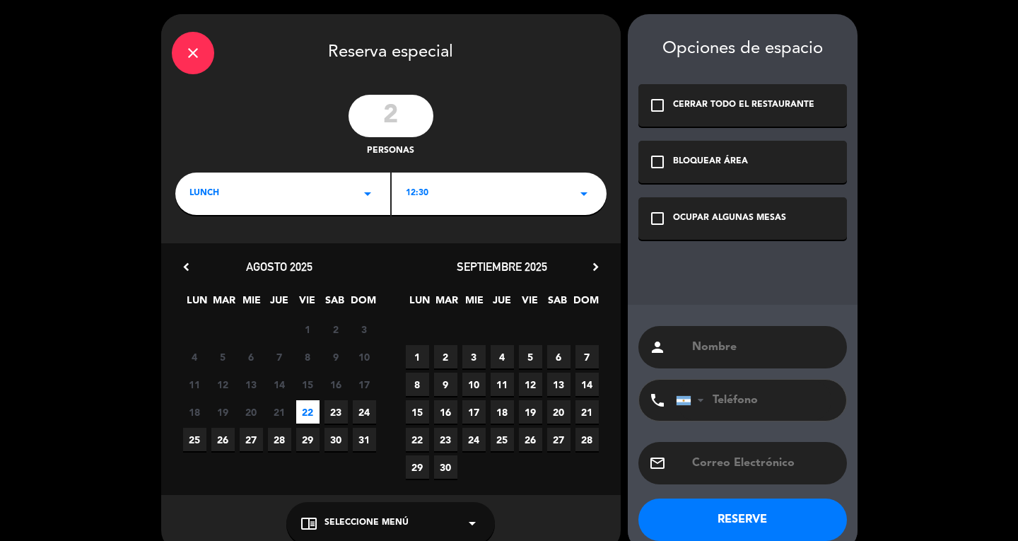
click at [736, 214] on div "OCUPAR ALGUNAS MESAS" at bounding box center [729, 218] width 113 height 14
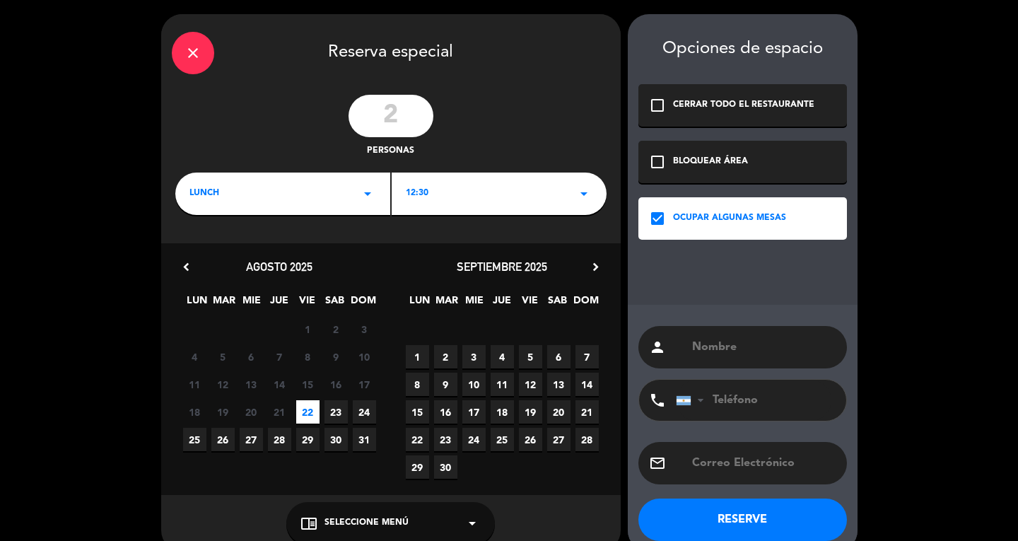
click at [755, 349] on input "text" at bounding box center [764, 347] width 146 height 20
type input "N"
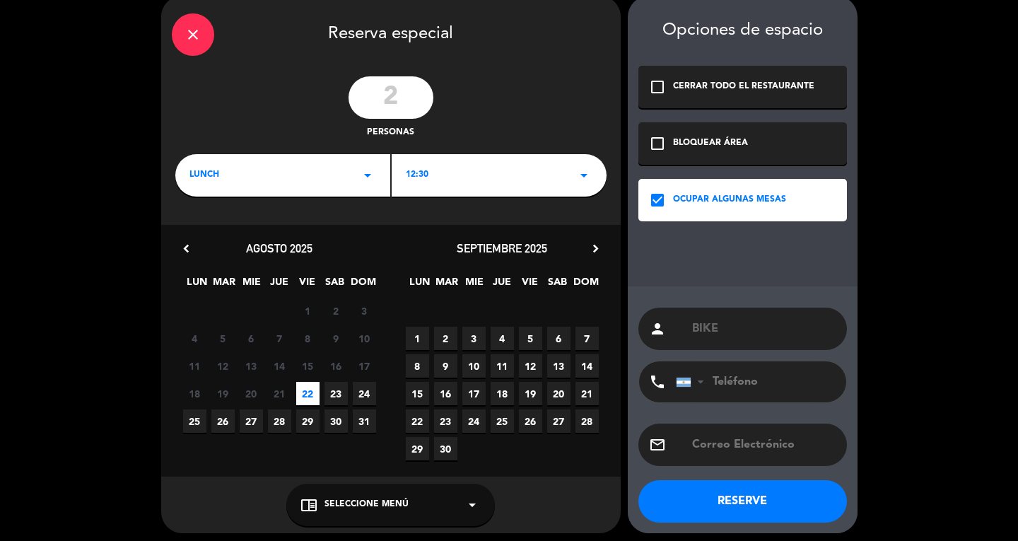
scroll to position [24, 0]
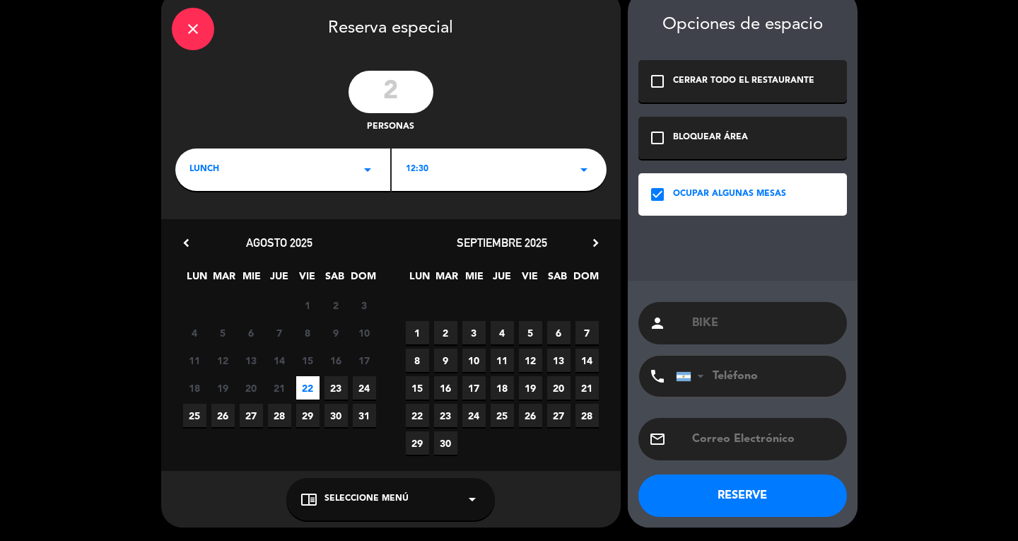
type input "BIKE"
click at [412, 501] on div "chrome_reader_mode Seleccione Menú arrow_drop_down" at bounding box center [390, 499] width 209 height 42
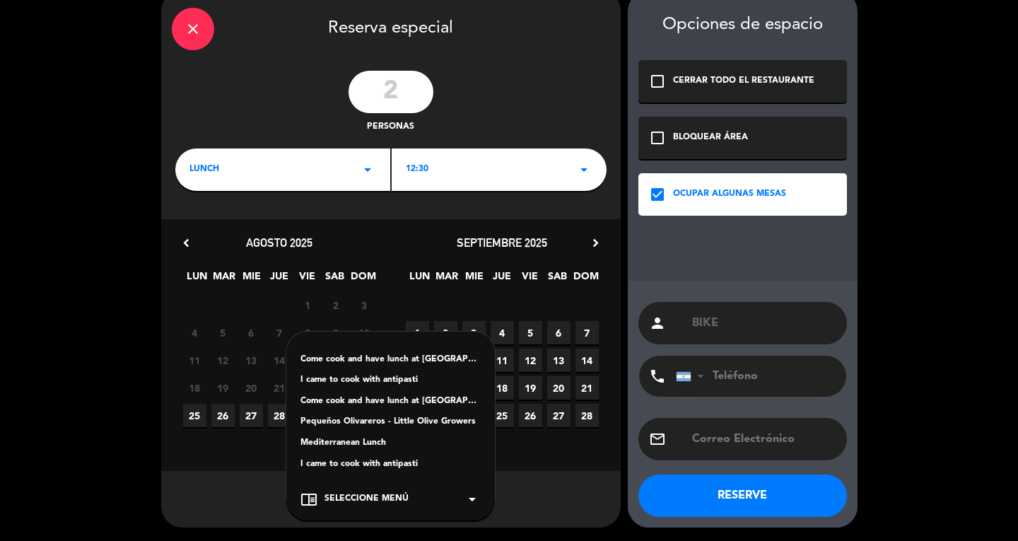
click at [362, 435] on div "Come cook and have lunch at [GEOGRAPHIC_DATA][PERSON_NAME] I came to cook with …" at bounding box center [390, 416] width 209 height 168
click at [367, 443] on div "Mediterranean Lunch" at bounding box center [391, 443] width 180 height 14
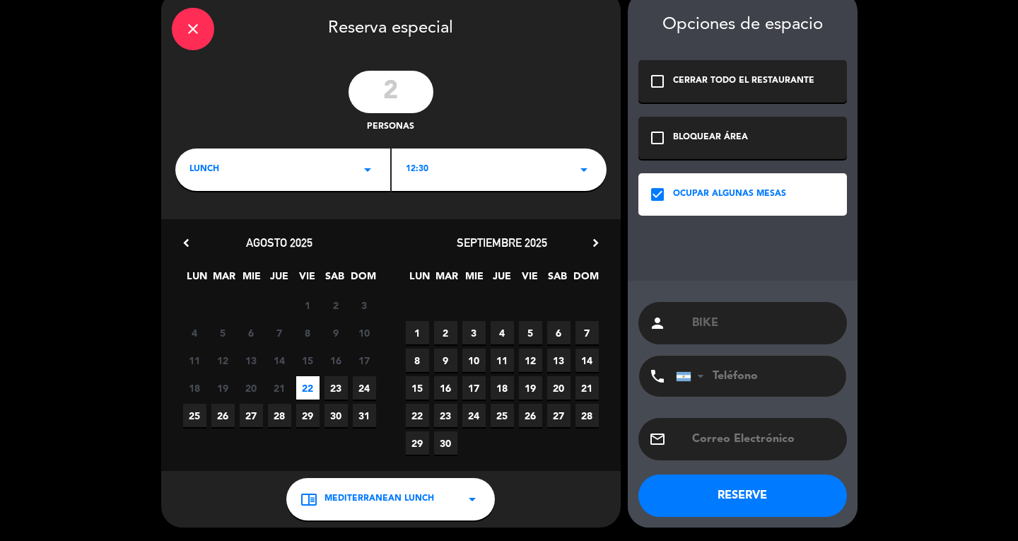
click at [716, 502] on button "RESERVE" at bounding box center [743, 496] width 209 height 42
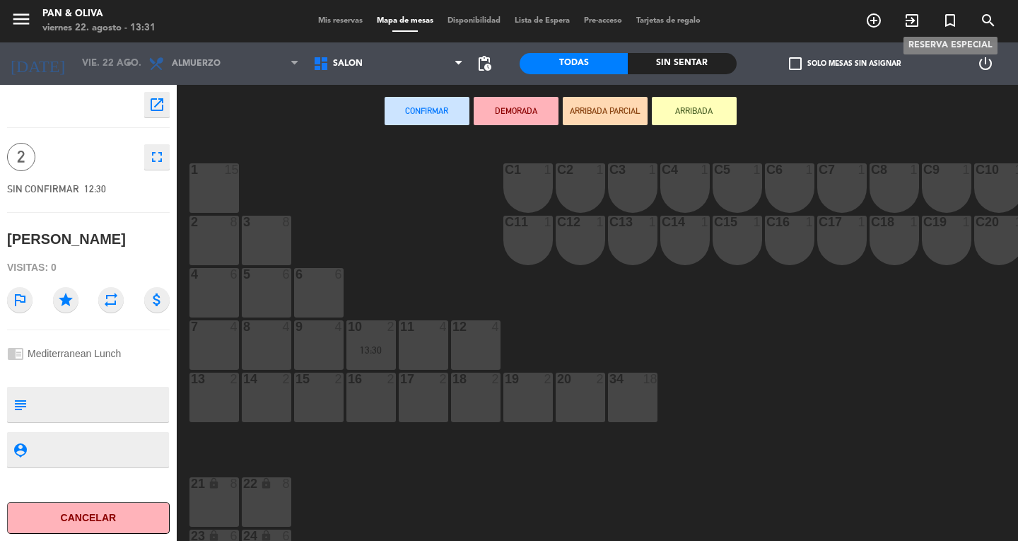
click at [955, 19] on icon "turned_in_not" at bounding box center [950, 20] width 17 height 17
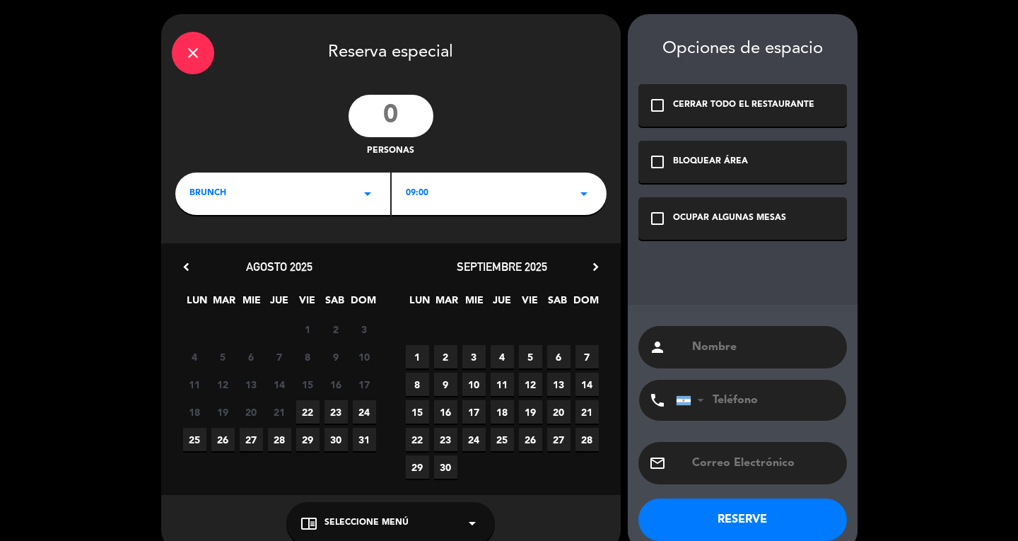
click at [412, 103] on input "number" at bounding box center [391, 116] width 85 height 42
type input "2"
click at [278, 197] on div "BRUNCH arrow_drop_down" at bounding box center [282, 194] width 215 height 42
click at [227, 260] on div "Almuerzo" at bounding box center [283, 253] width 187 height 14
click at [307, 417] on span "22" at bounding box center [307, 411] width 23 height 23
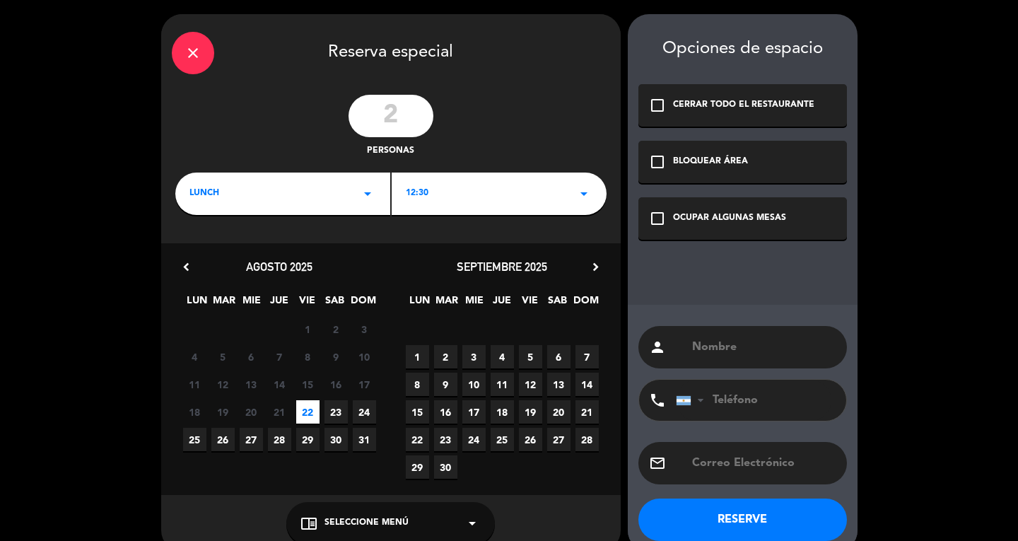
click at [661, 216] on icon "check_box_outline_blank" at bounding box center [657, 218] width 17 height 17
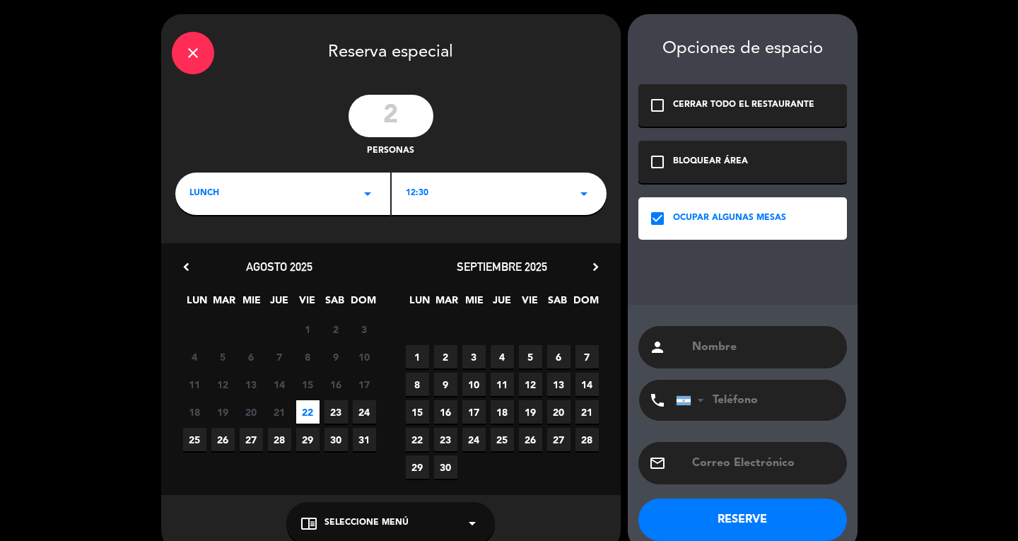
click at [707, 356] on input "text" at bounding box center [764, 347] width 146 height 20
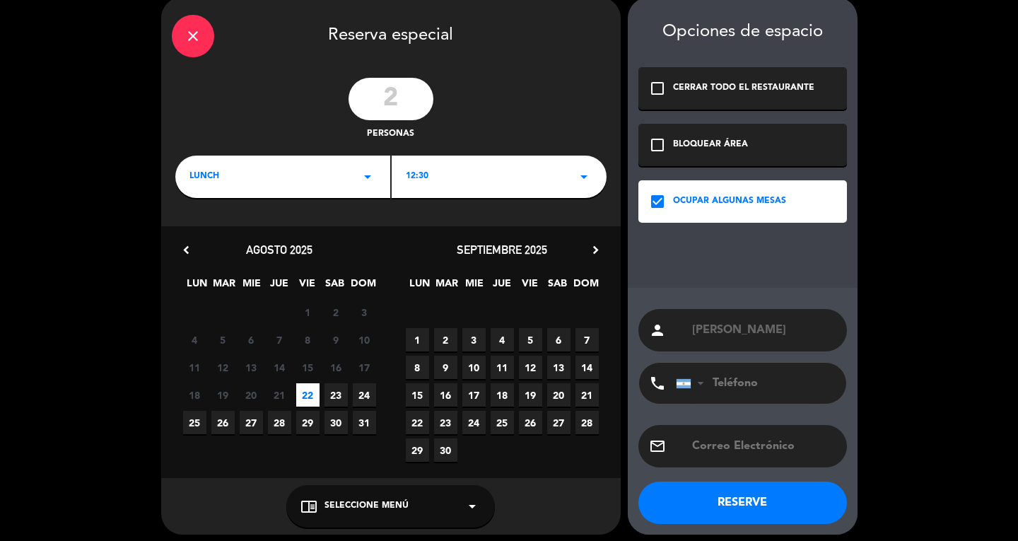
scroll to position [24, 0]
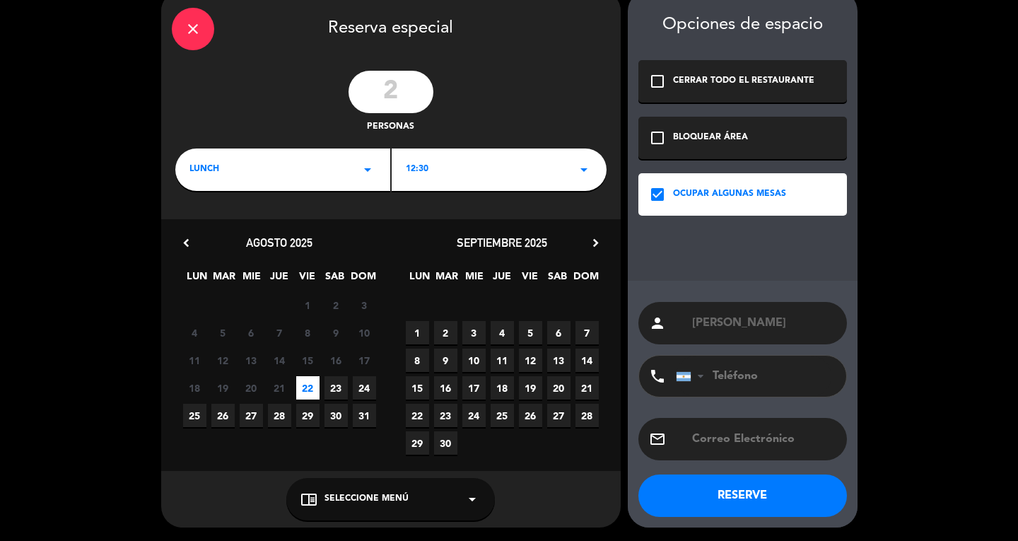
type input "[PERSON_NAME]"
click at [398, 486] on div "chrome_reader_mode Seleccione Menú arrow_drop_down" at bounding box center [390, 499] width 209 height 42
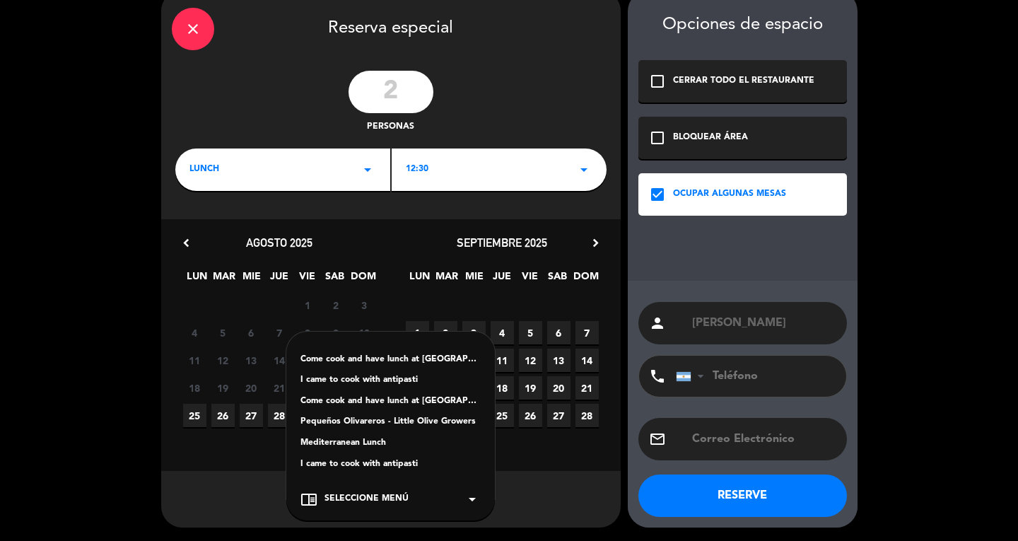
click at [342, 446] on div "Mediterranean Lunch" at bounding box center [391, 443] width 180 height 14
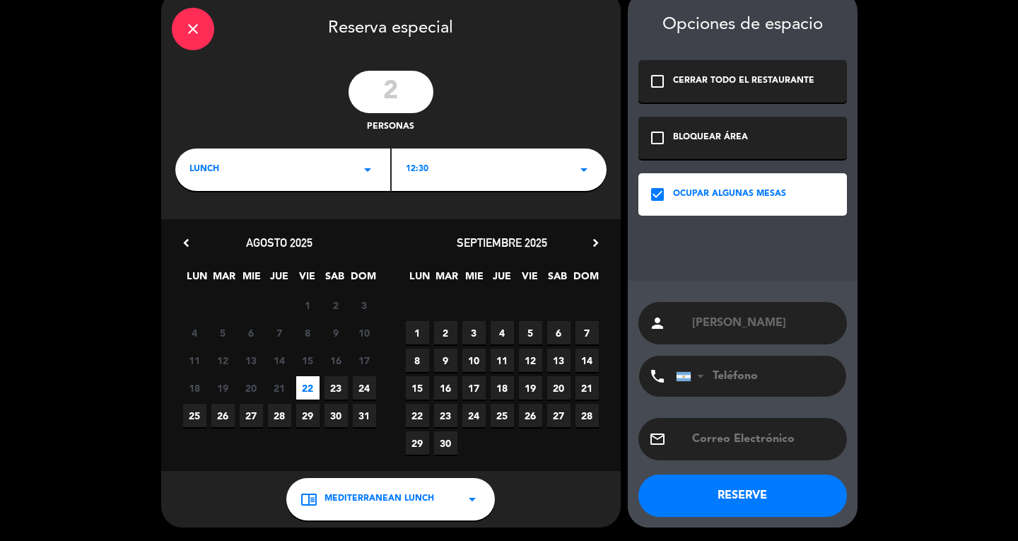
click at [721, 472] on div "person [PERSON_NAME] phone [GEOGRAPHIC_DATA] +1 [GEOGRAPHIC_DATA] +44 [GEOGRAPH…" at bounding box center [743, 404] width 230 height 247
click at [731, 484] on button "RESERVE" at bounding box center [743, 496] width 209 height 42
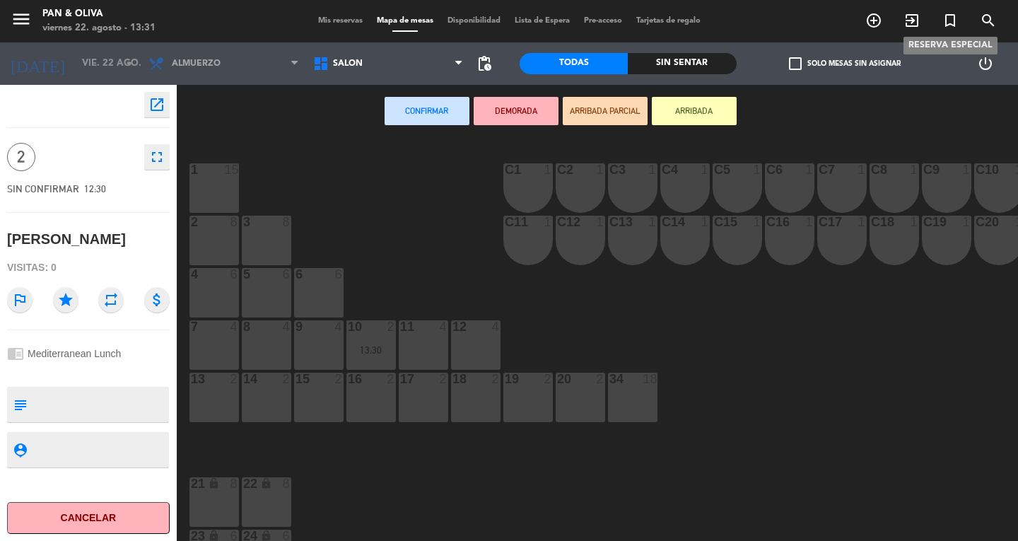
click at [937, 23] on span "turned_in_not" at bounding box center [950, 20] width 38 height 24
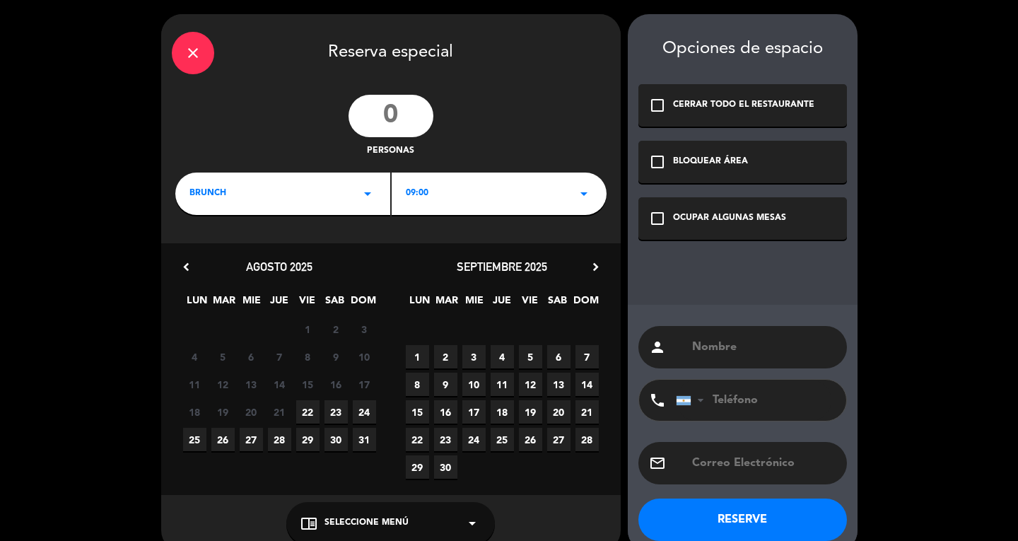
click at [378, 109] on input "number" at bounding box center [391, 116] width 85 height 42
type input "1"
click at [229, 186] on div "BRUNCH arrow_drop_down" at bounding box center [282, 194] width 215 height 42
click at [215, 250] on div "Almuerzo" at bounding box center [283, 253] width 187 height 14
click at [303, 402] on span "22" at bounding box center [307, 411] width 23 height 23
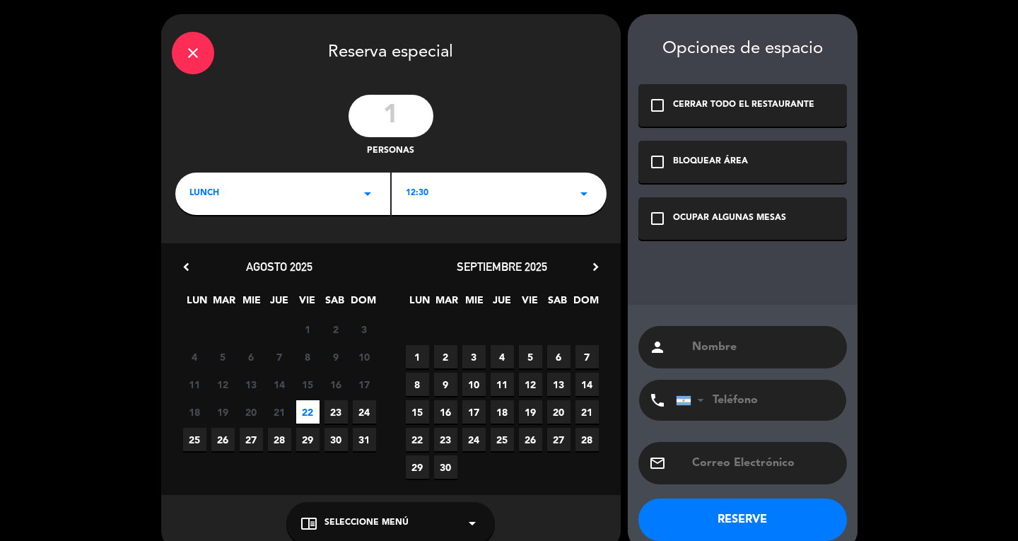
click at [687, 211] on div "check_box_outline_blank OCUPAR ALGUNAS MESAS" at bounding box center [743, 218] width 209 height 42
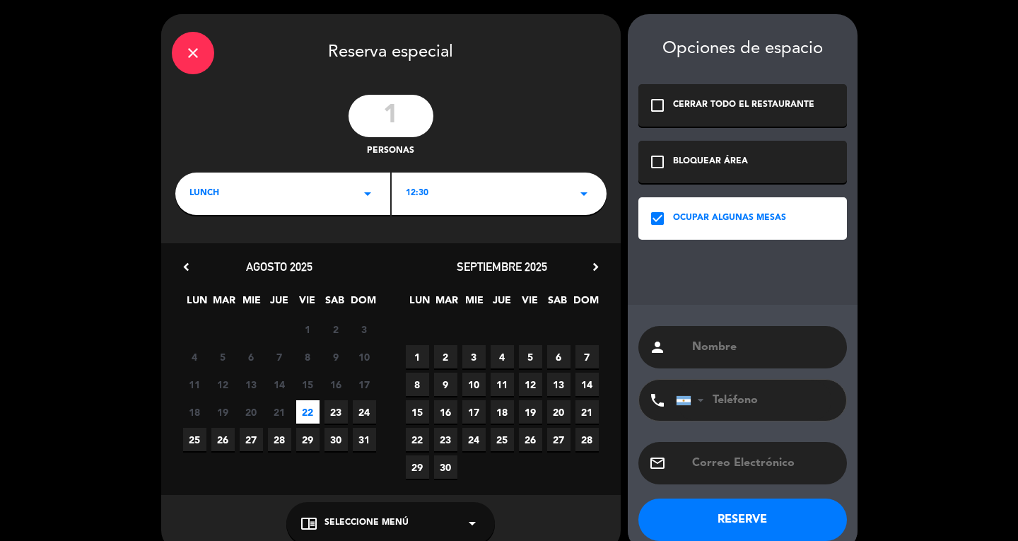
click at [714, 364] on div "person" at bounding box center [743, 347] width 209 height 42
click at [714, 350] on input "text" at bounding box center [764, 347] width 146 height 20
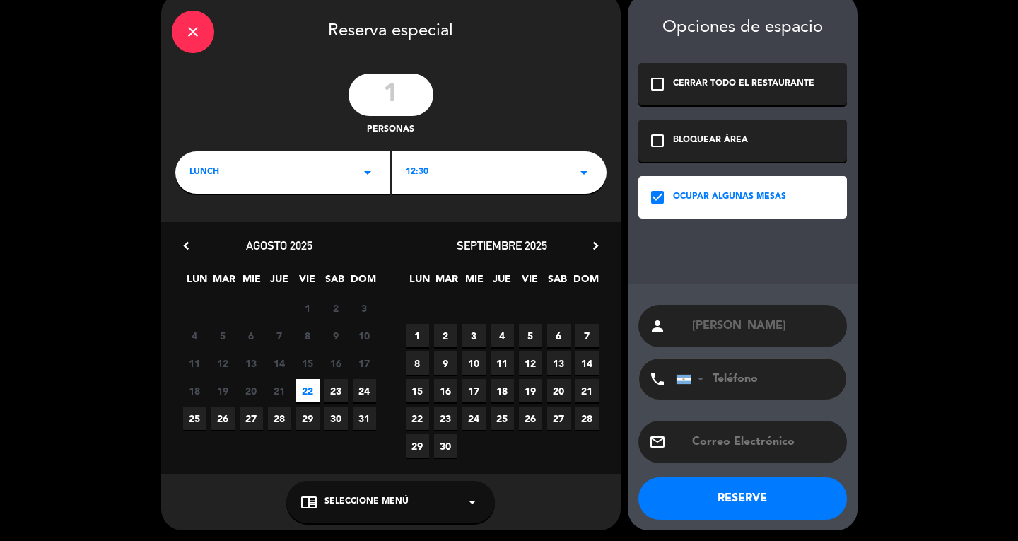
scroll to position [24, 0]
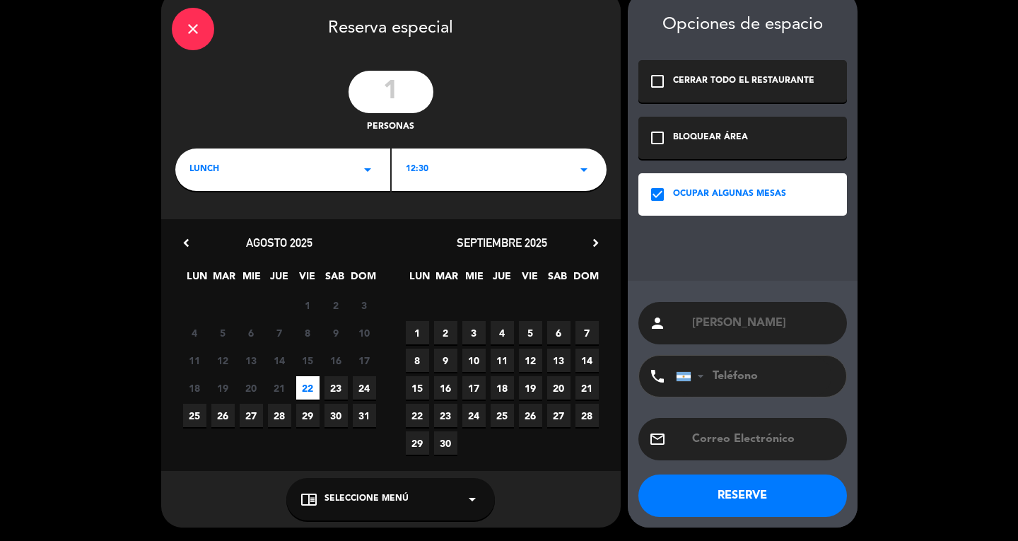
type input "[PERSON_NAME]"
click at [322, 492] on div "chrome_reader_mode Seleccione Menú arrow_drop_down" at bounding box center [390, 499] width 209 height 42
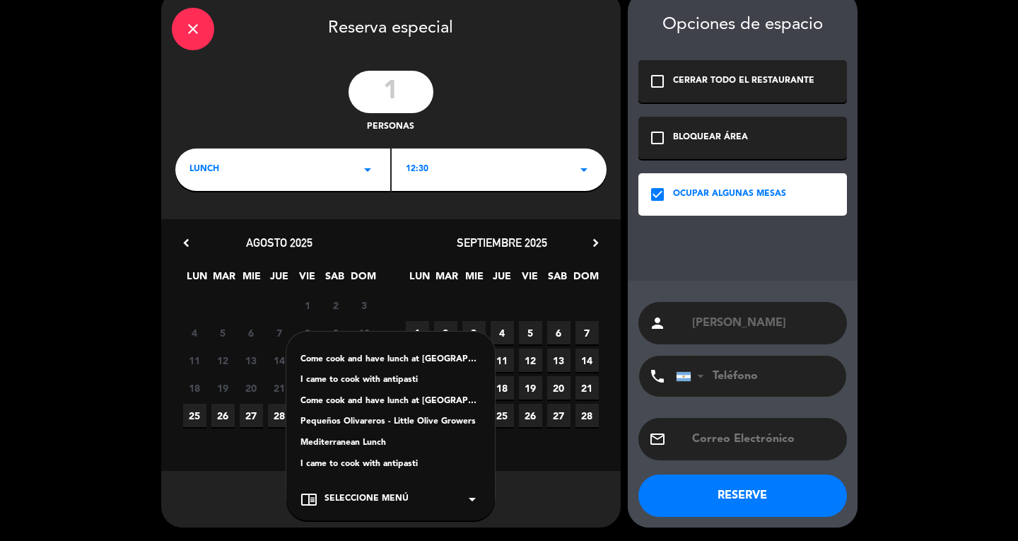
click at [361, 439] on div "Mediterranean Lunch" at bounding box center [391, 443] width 180 height 14
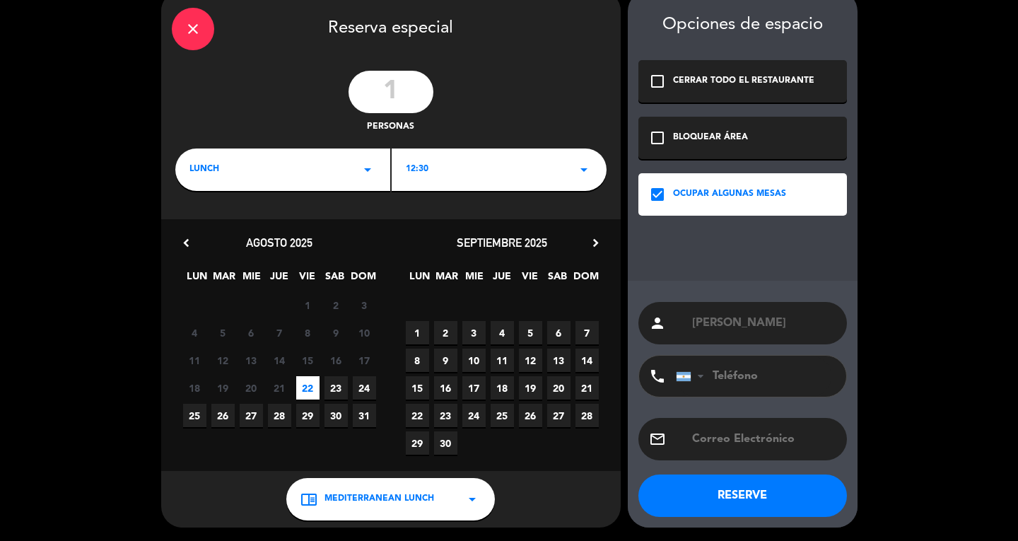
click at [745, 489] on button "RESERVE" at bounding box center [743, 496] width 209 height 42
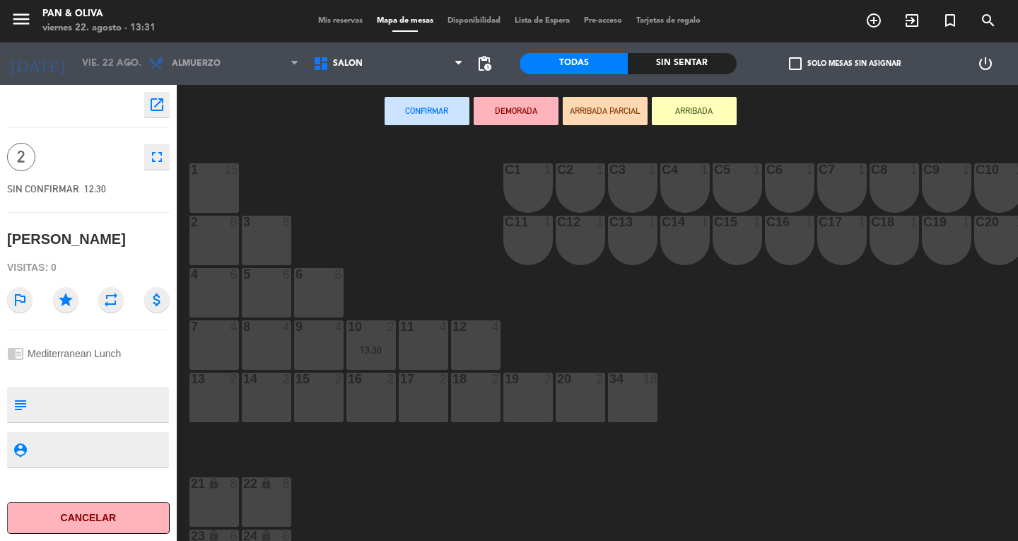
click at [345, 21] on span "Mis reservas" at bounding box center [340, 21] width 59 height 8
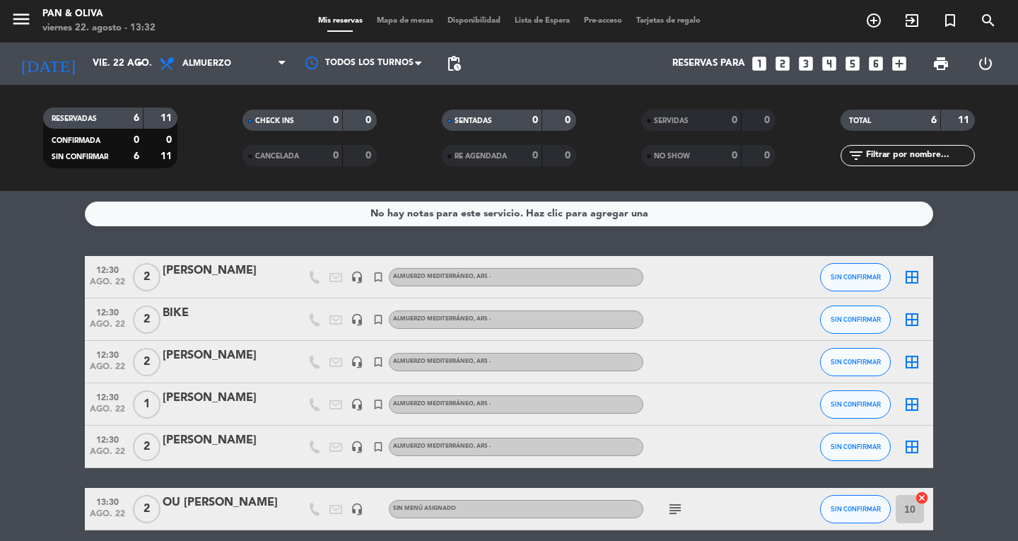
click at [666, 508] on span "subject" at bounding box center [675, 509] width 21 height 17
click at [668, 508] on icon "subject" at bounding box center [675, 509] width 17 height 17
click at [23, 24] on icon "menu" at bounding box center [21, 18] width 21 height 21
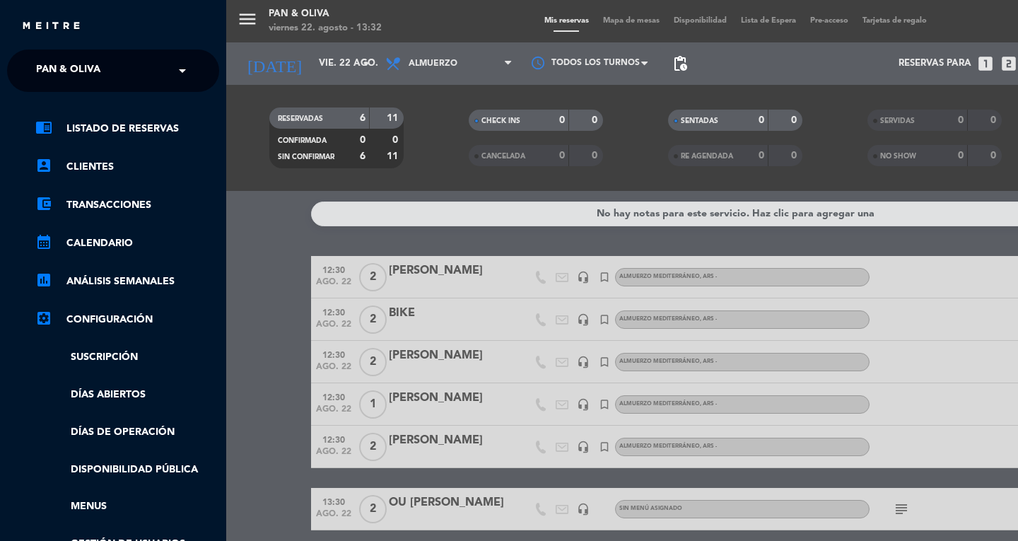
click at [51, 71] on span "Pan & Oliva" at bounding box center [68, 71] width 64 height 30
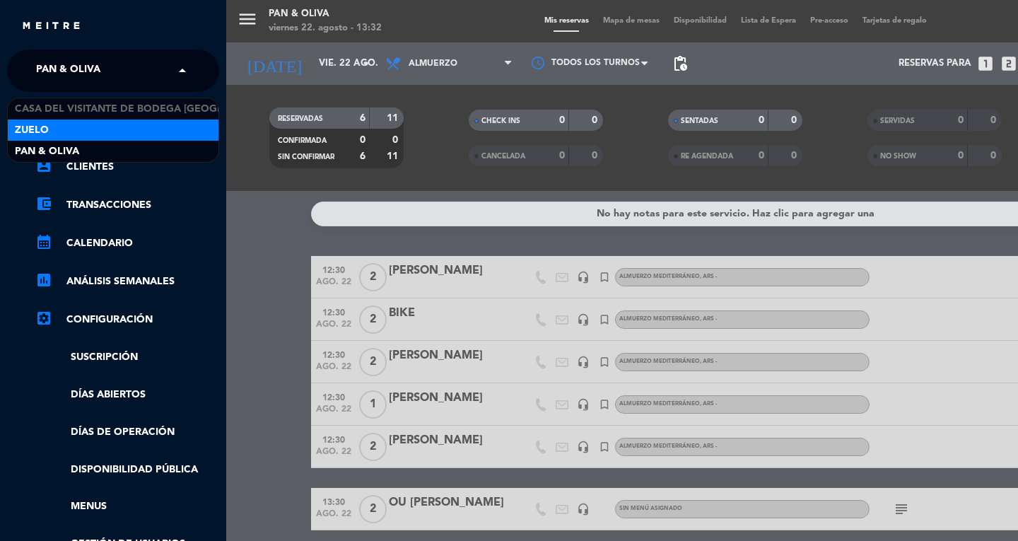
click at [49, 133] on div "Zuelo" at bounding box center [113, 130] width 211 height 21
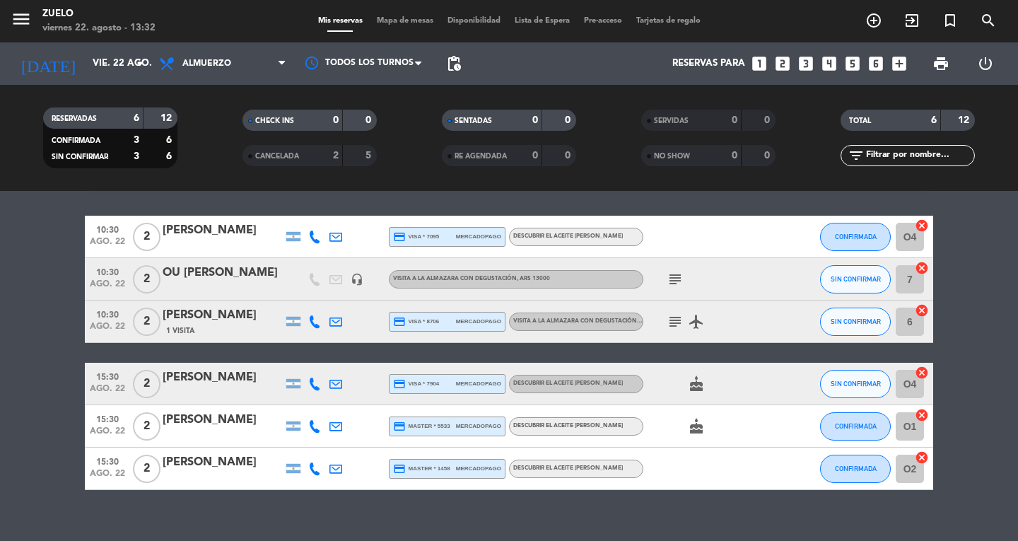
scroll to position [60, 0]
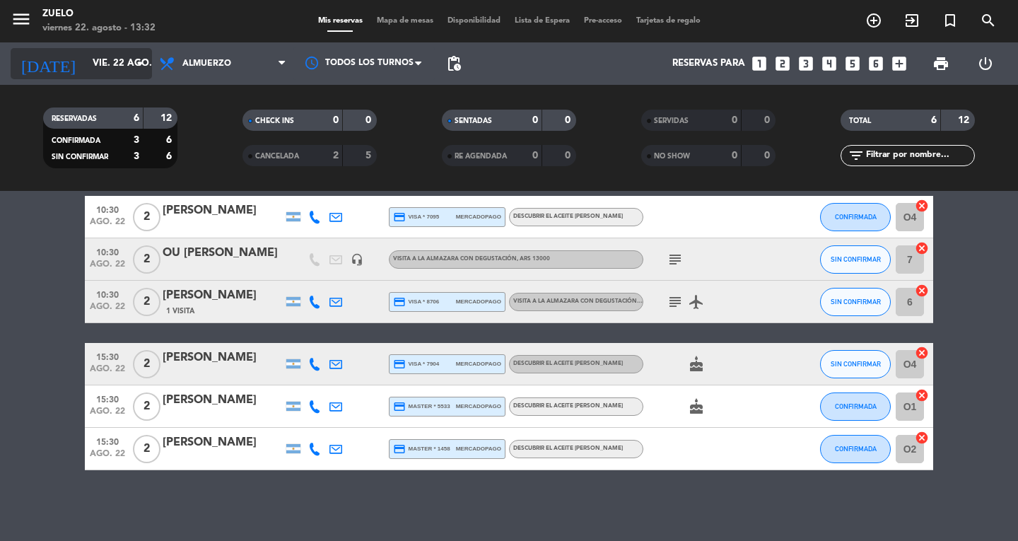
click at [117, 73] on input "vie. 22 ago." at bounding box center [148, 63] width 124 height 25
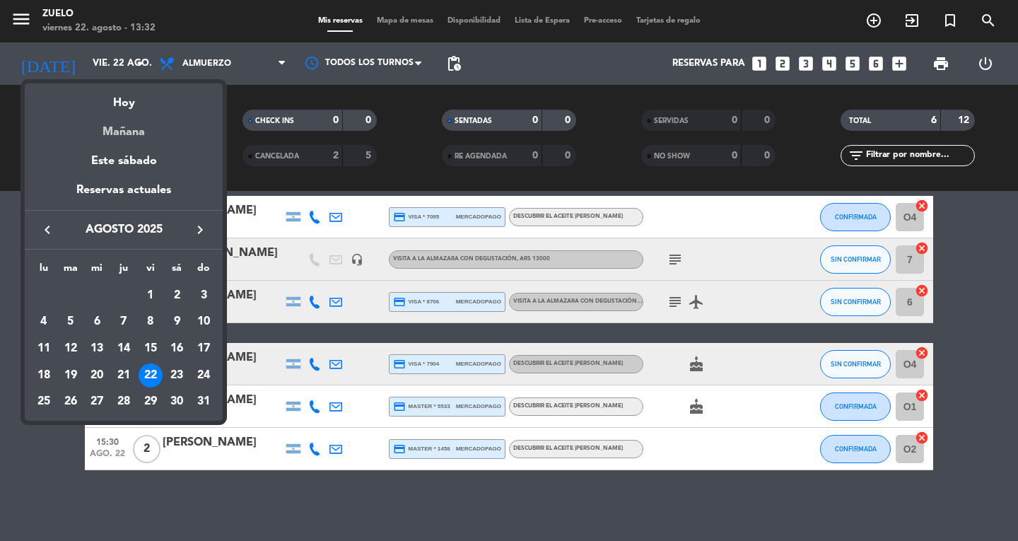
click at [130, 120] on div "Mañana" at bounding box center [124, 126] width 198 height 29
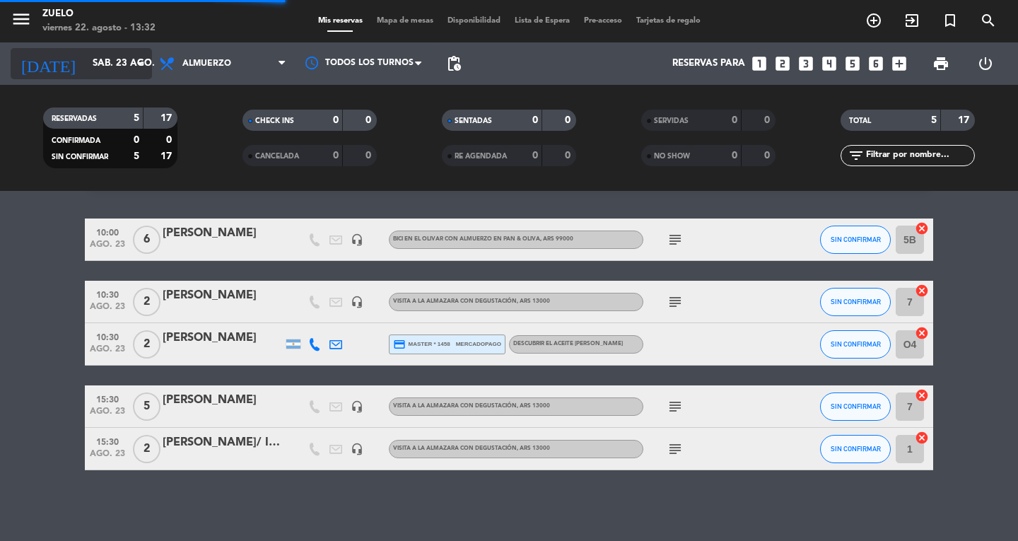
scroll to position [37, 0]
click at [132, 56] on icon "arrow_drop_down" at bounding box center [140, 63] width 17 height 17
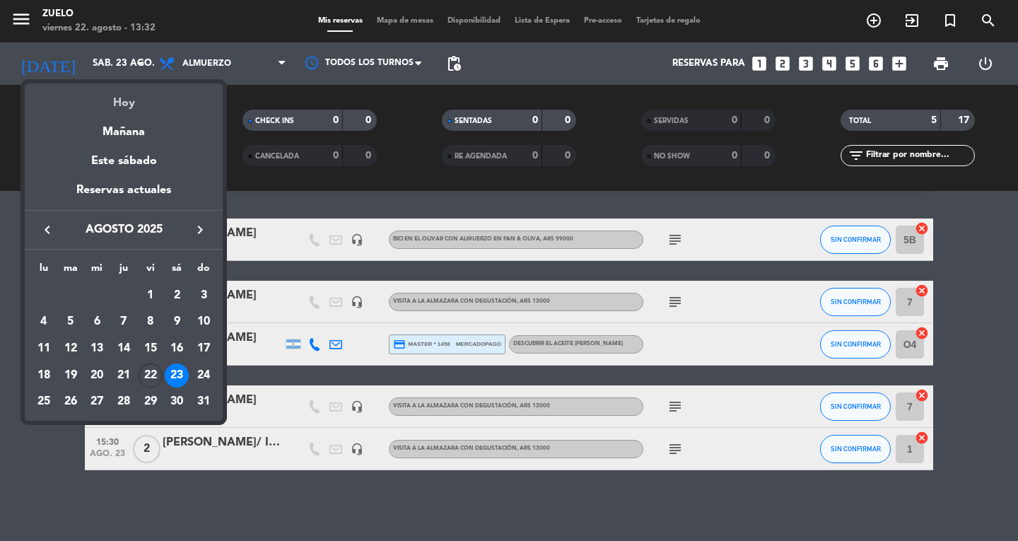
click at [135, 93] on div "Hoy" at bounding box center [124, 97] width 198 height 29
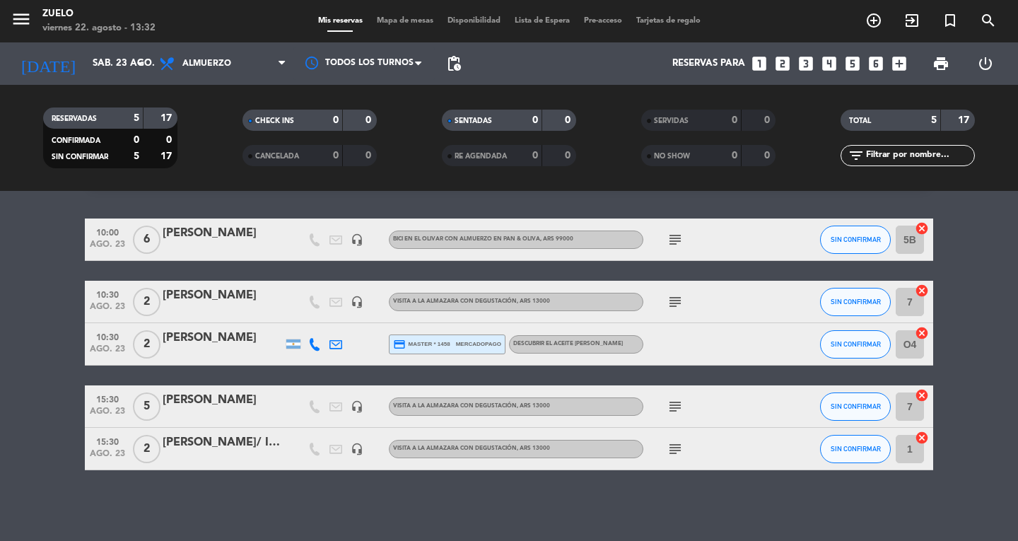
type input "vie. 22 ago."
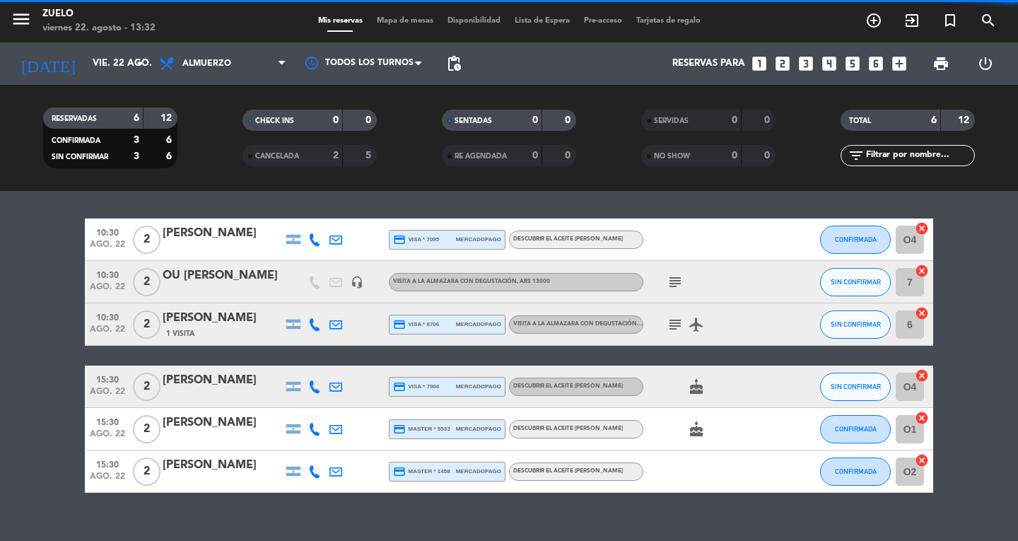
scroll to position [60, 0]
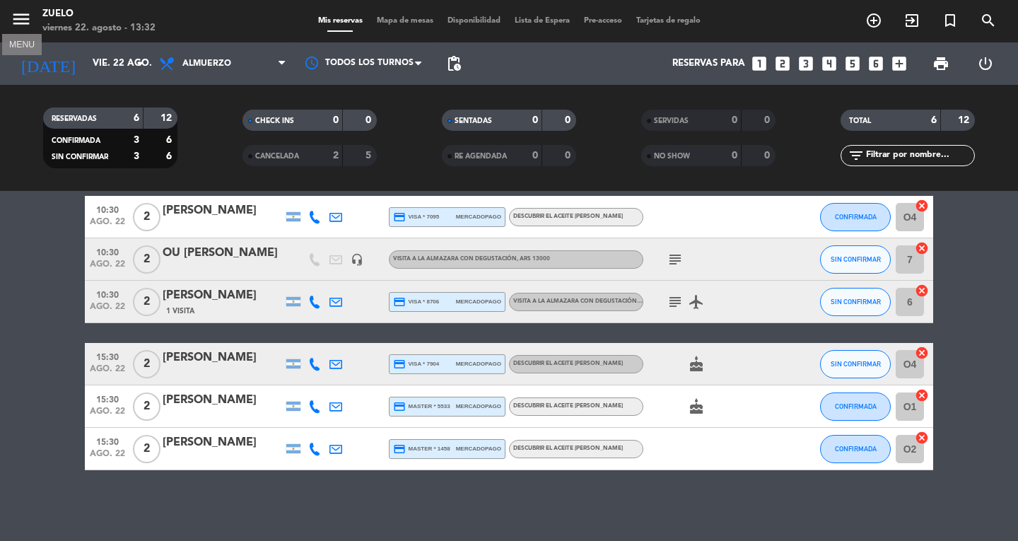
click at [25, 20] on icon "menu" at bounding box center [21, 18] width 21 height 21
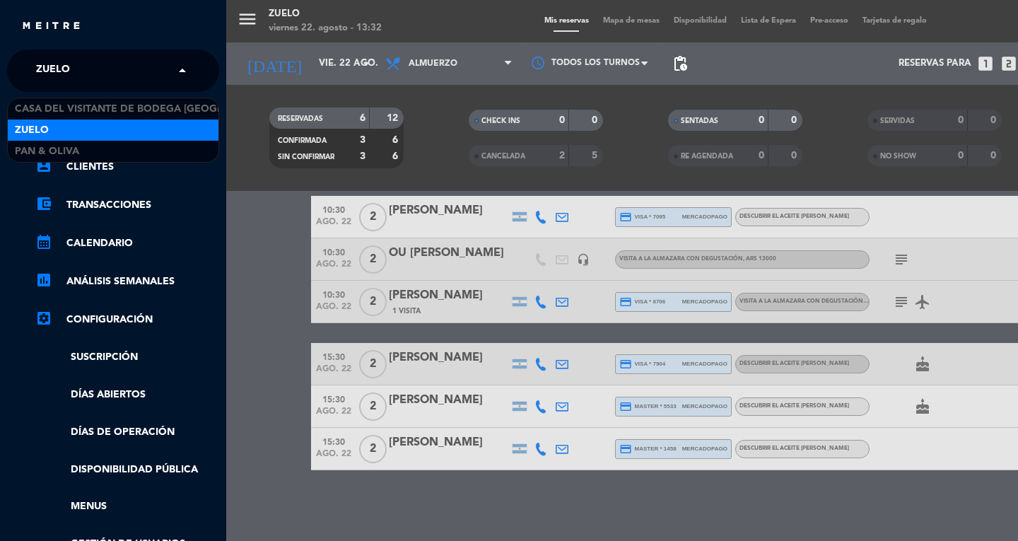
click at [56, 75] on span "Zuelo" at bounding box center [53, 71] width 34 height 30
click at [56, 138] on div "Zuelo" at bounding box center [113, 130] width 211 height 21
click at [71, 66] on div "× Zuelo" at bounding box center [60, 71] width 61 height 30
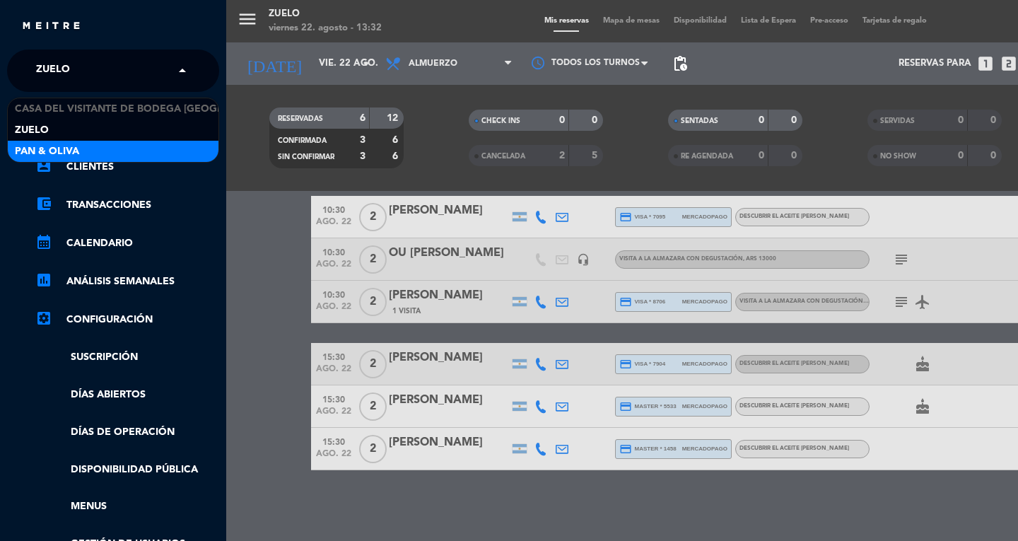
click at [80, 144] on div "Pan & Oliva" at bounding box center [113, 151] width 211 height 21
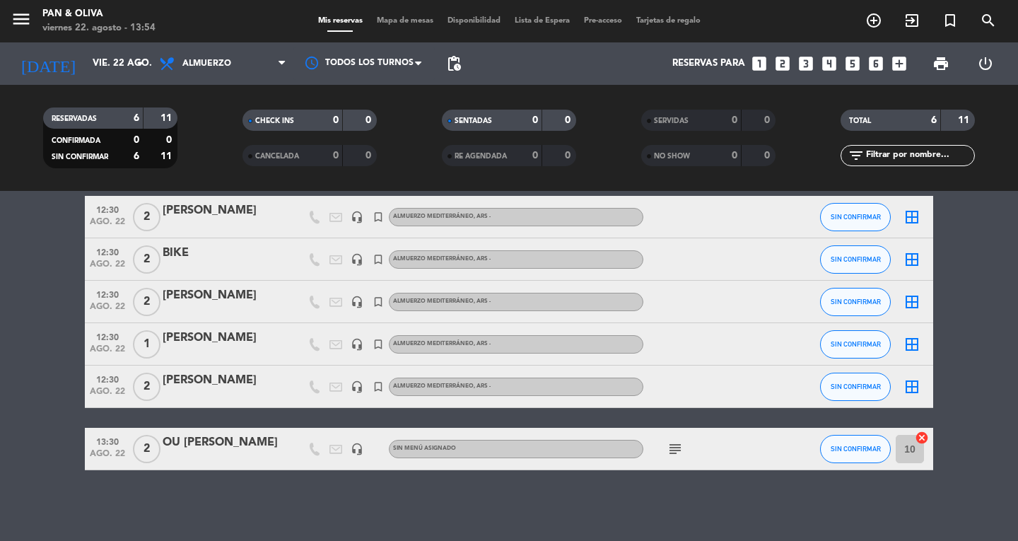
scroll to position [0, 0]
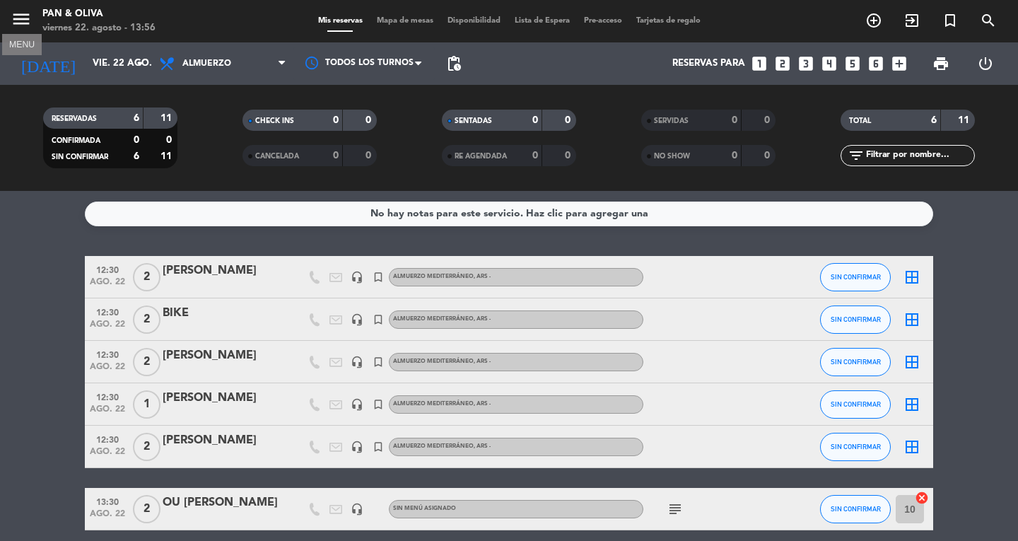
click at [21, 18] on icon "menu" at bounding box center [21, 18] width 21 height 21
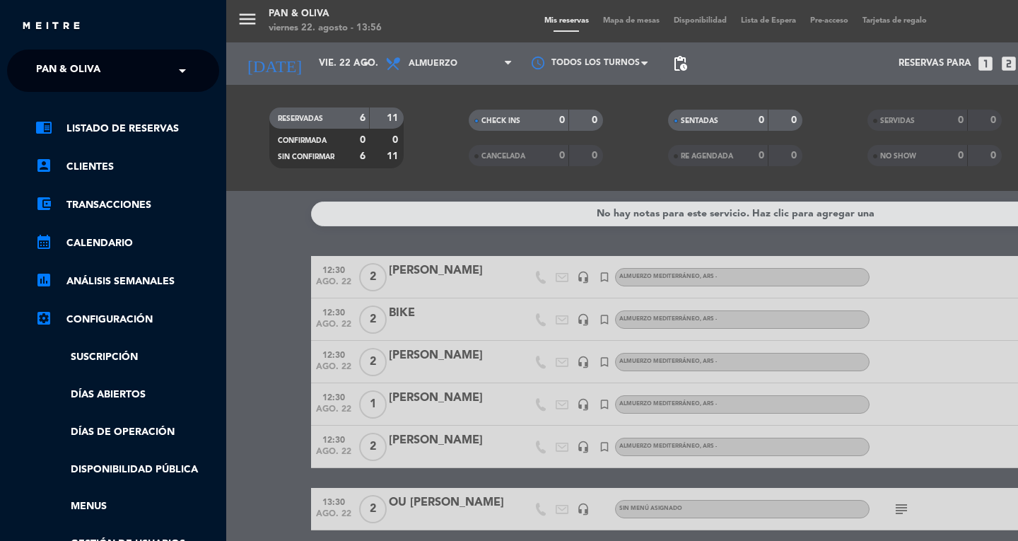
click at [101, 55] on ng-select "× Pan & Oliva ×" at bounding box center [113, 71] width 212 height 42
click at [99, 71] on span "Pan & Oliva" at bounding box center [68, 71] width 64 height 30
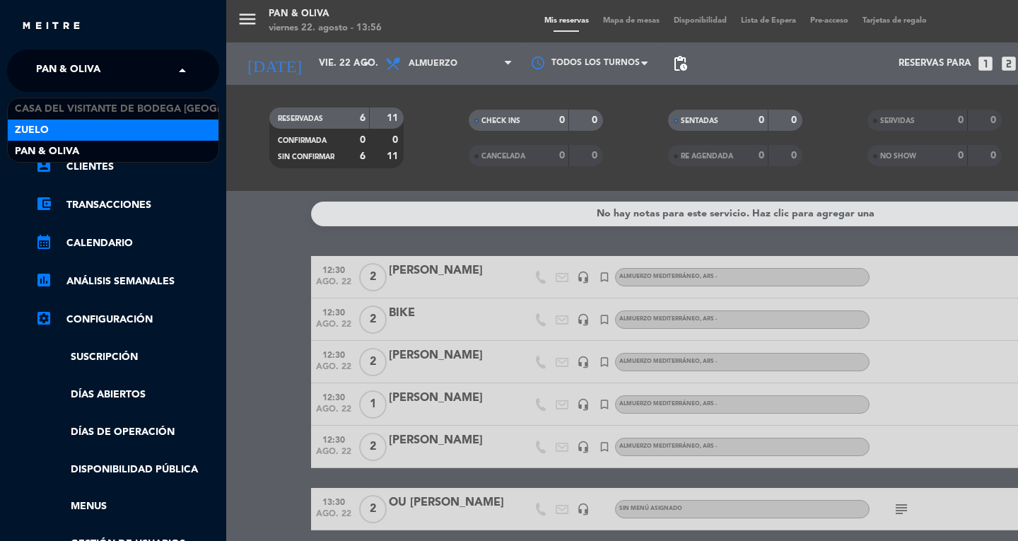
click at [85, 123] on div "Zuelo" at bounding box center [113, 130] width 211 height 21
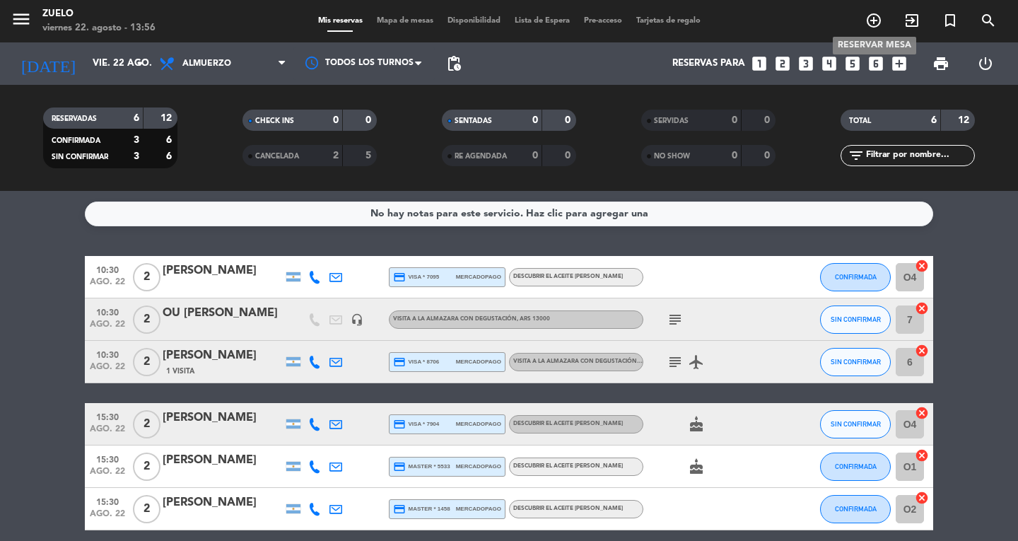
click at [871, 18] on icon "add_circle_outline" at bounding box center [874, 20] width 17 height 17
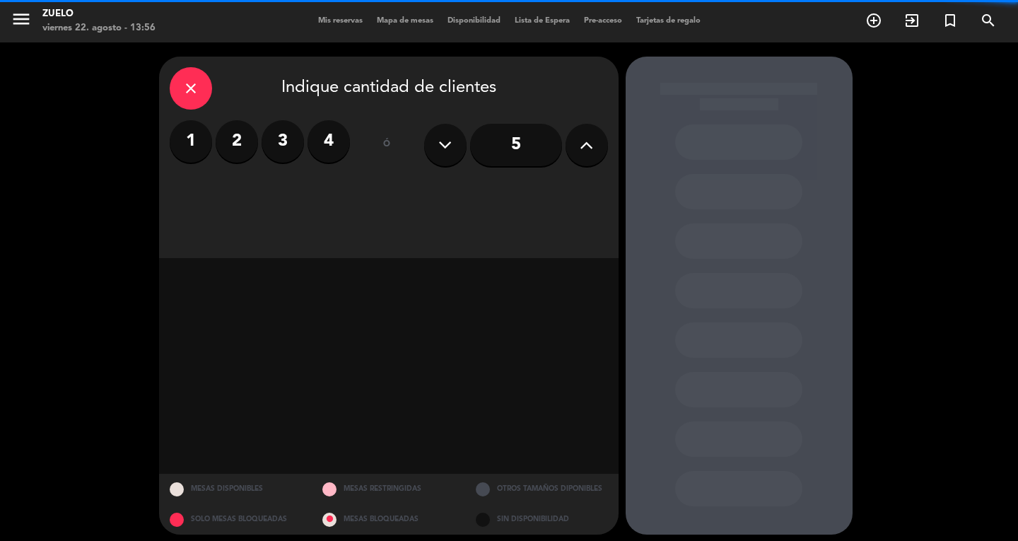
click at [245, 151] on label "2" at bounding box center [237, 141] width 42 height 42
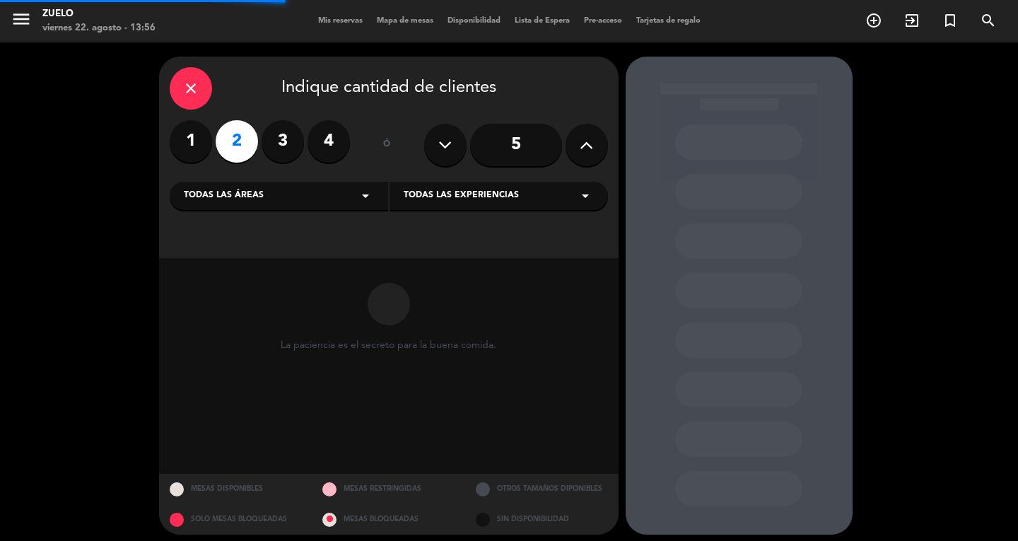
click at [468, 190] on span "Todas las experiencias" at bounding box center [461, 196] width 115 height 14
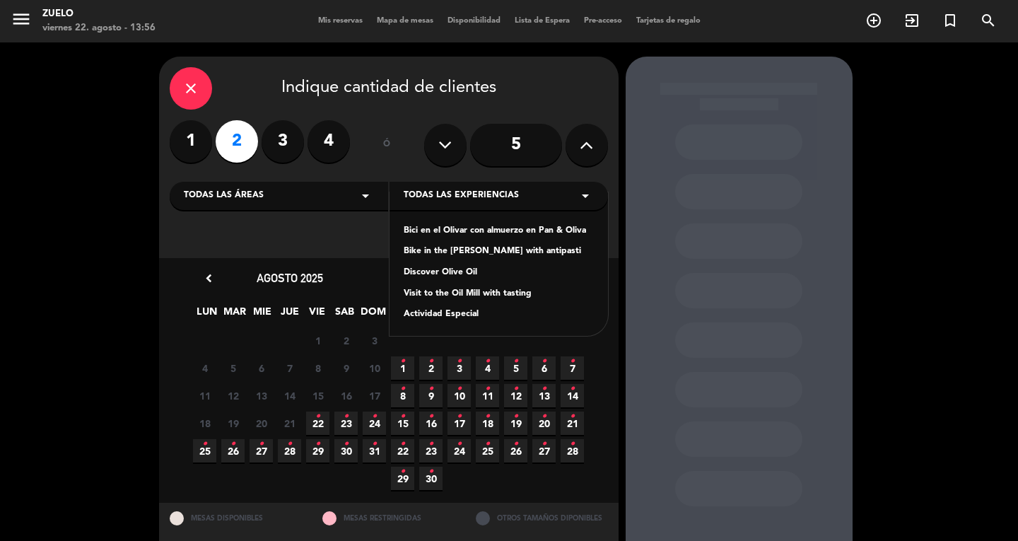
click at [473, 296] on div "Visit to the Oil Mill with tasting" at bounding box center [499, 294] width 190 height 14
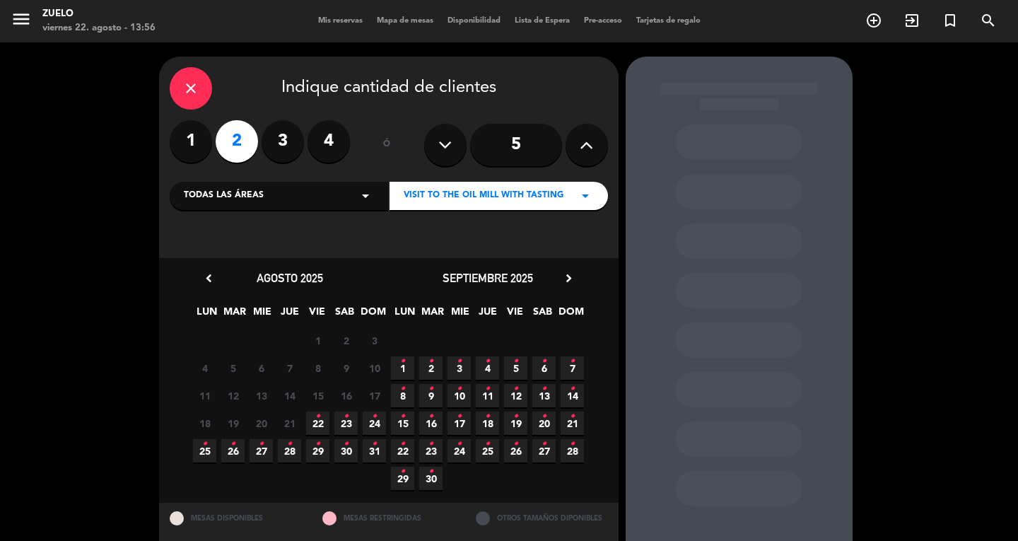
click at [321, 422] on span "22 •" at bounding box center [317, 423] width 23 height 23
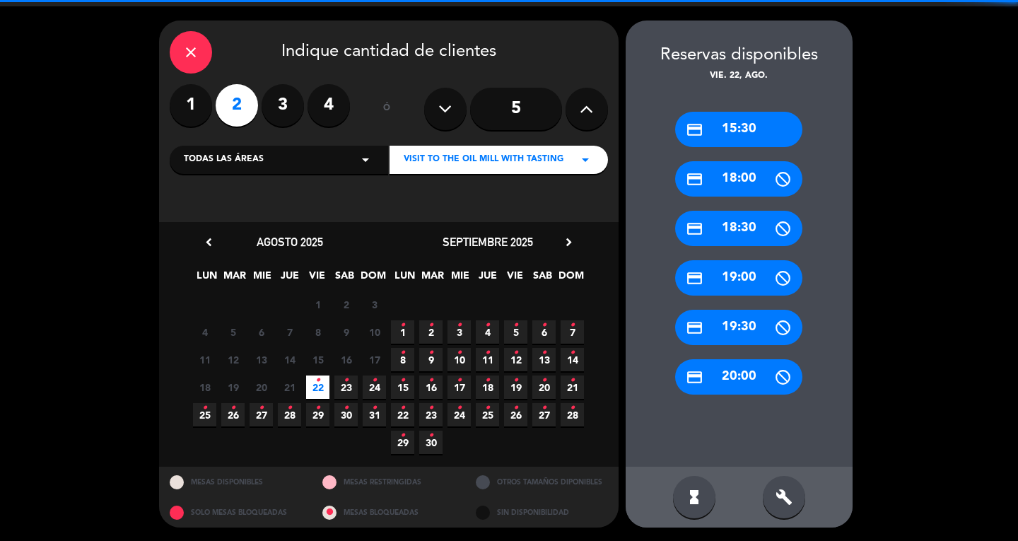
click at [748, 229] on div "credit_card 18:30" at bounding box center [738, 228] width 127 height 35
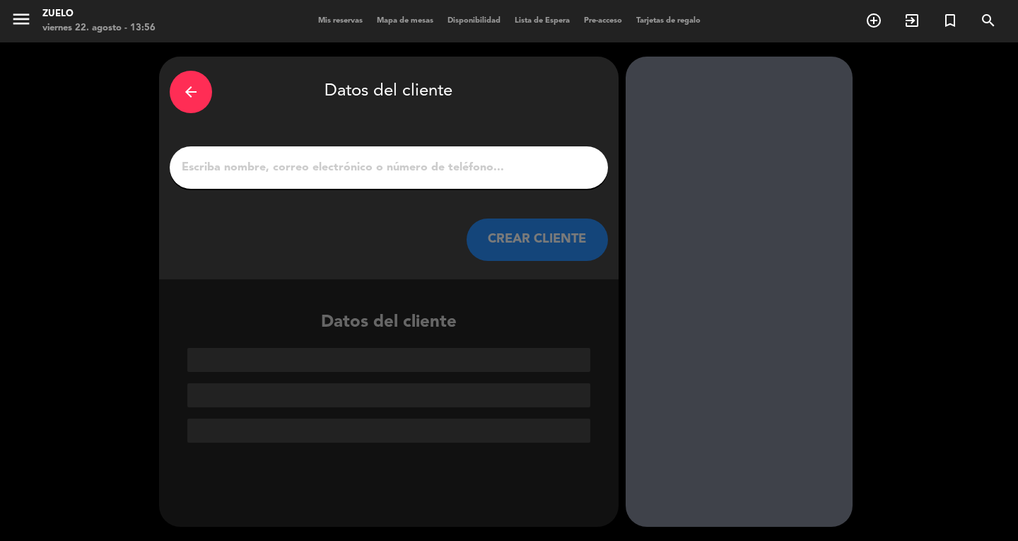
scroll to position [0, 0]
click at [194, 91] on icon "arrow_back" at bounding box center [190, 91] width 17 height 17
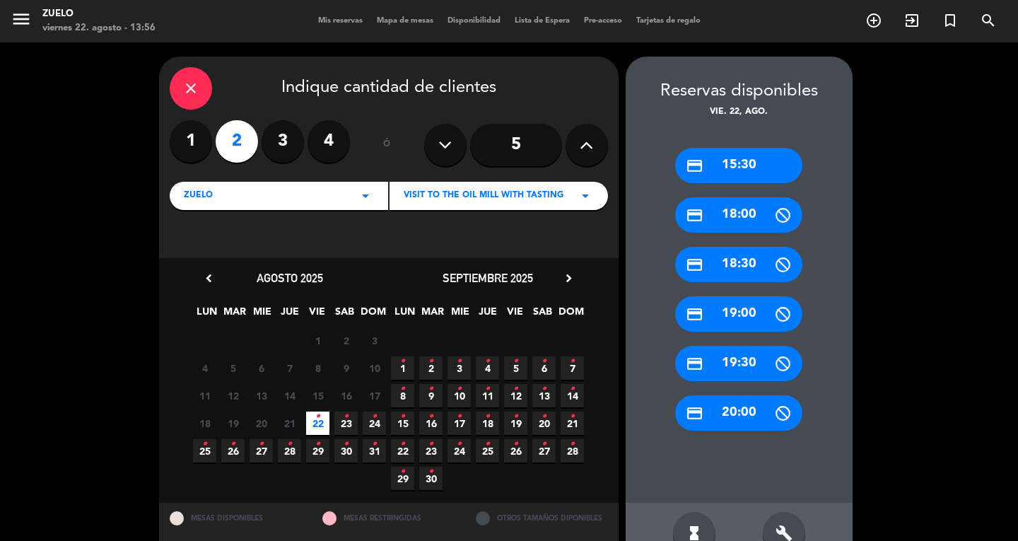
click at [748, 155] on div "credit_card 15:30" at bounding box center [738, 165] width 127 height 35
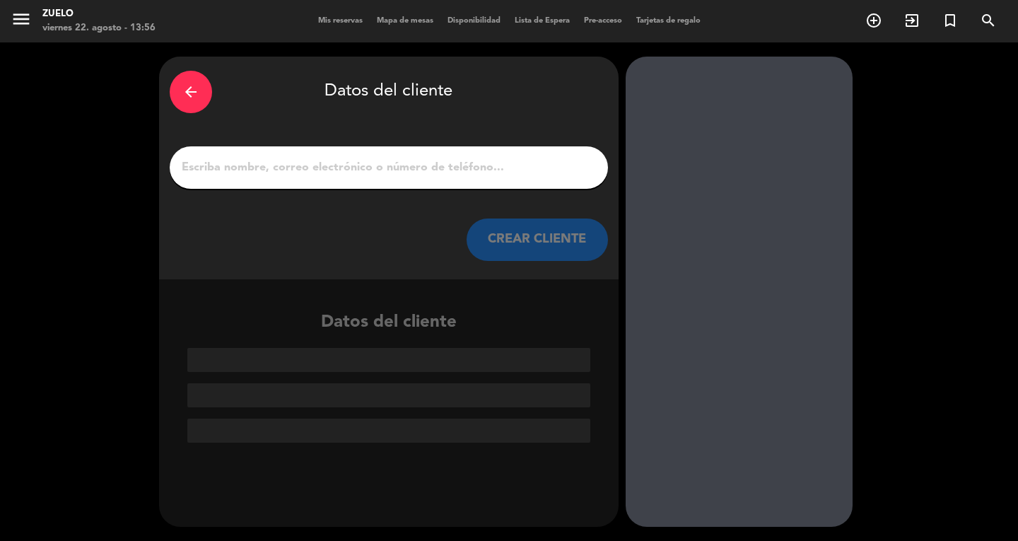
click at [312, 178] on div at bounding box center [389, 167] width 438 height 42
click at [330, 161] on input "1" at bounding box center [388, 168] width 417 height 20
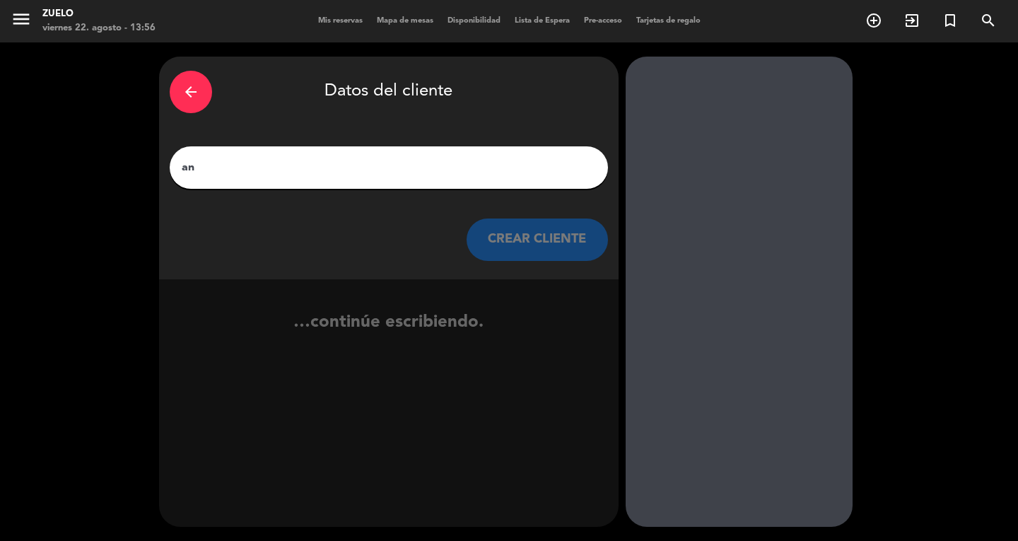
type input "a"
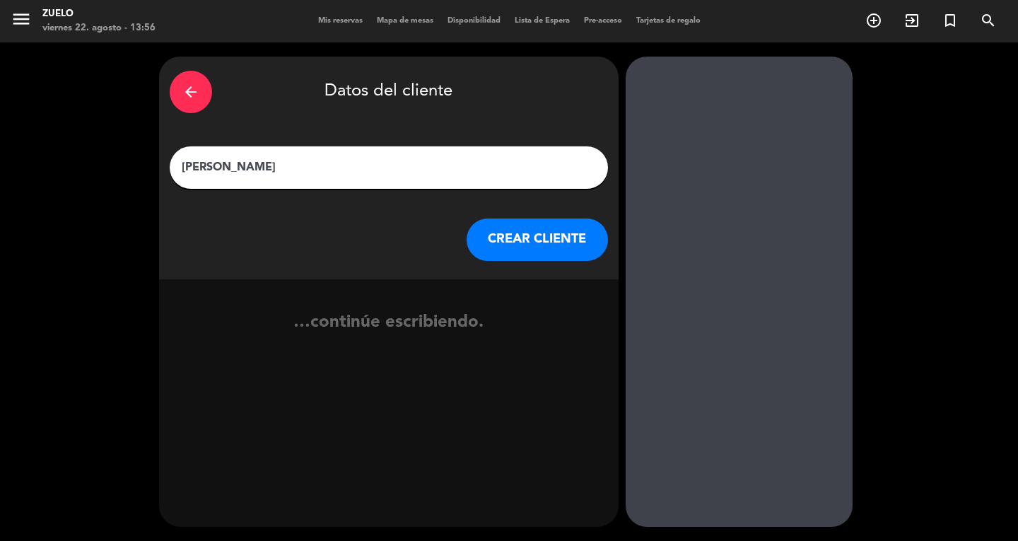
type input "[PERSON_NAME]"
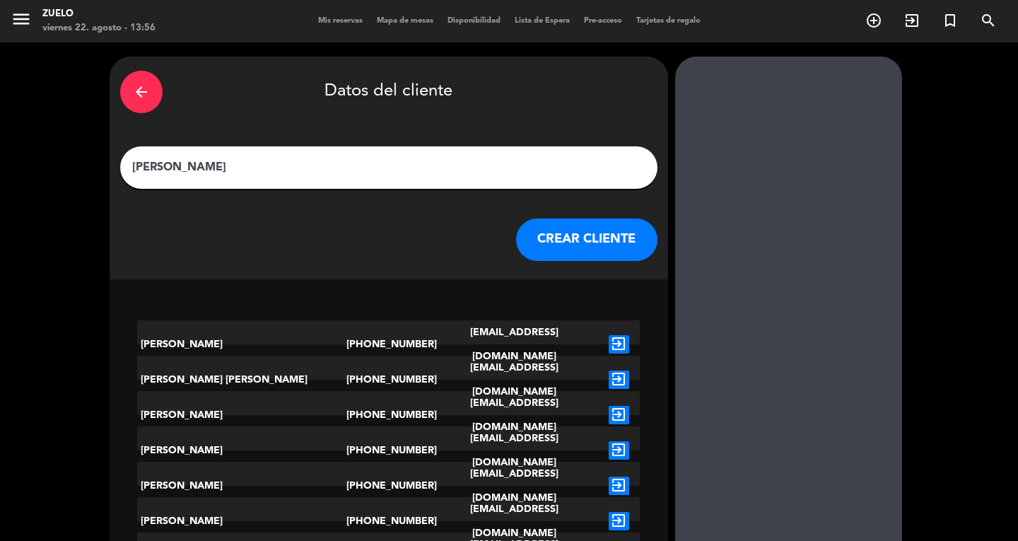
click at [524, 222] on button "CREAR CLIENTE" at bounding box center [586, 240] width 141 height 42
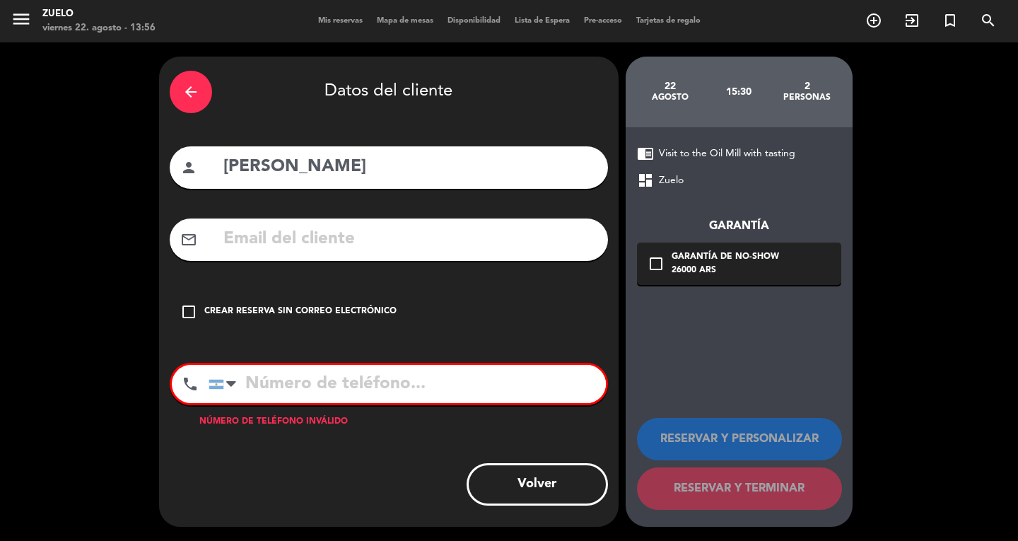
click at [231, 310] on div "Crear reserva sin correo electrónico" at bounding box center [300, 312] width 192 height 14
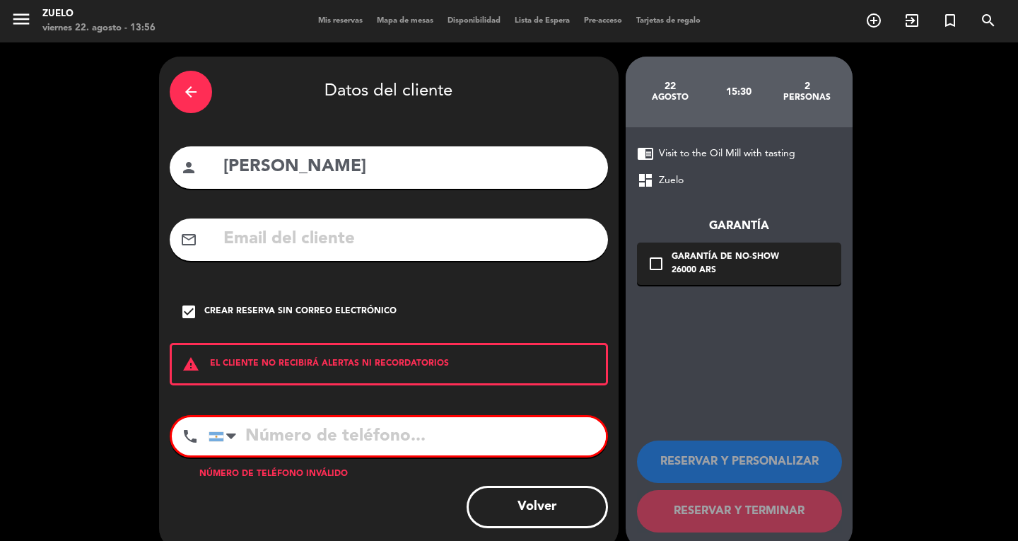
click at [398, 434] on input "tel" at bounding box center [407, 436] width 397 height 38
drag, startPoint x: 350, startPoint y: 431, endPoint x: 35, endPoint y: 425, distance: 314.8
click at [35, 425] on div "arrow_back Datos del cliente person [PERSON_NAME] mail_outline check_box Crear …" at bounding box center [509, 302] width 1018 height 521
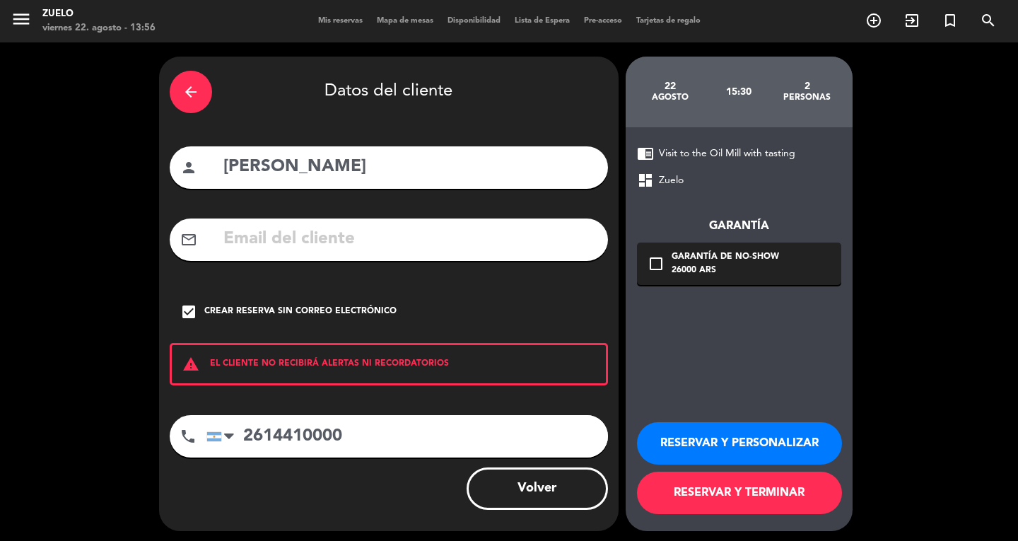
type input "2614410000"
click at [726, 444] on button "RESERVAR Y PERSONALIZAR" at bounding box center [739, 443] width 205 height 42
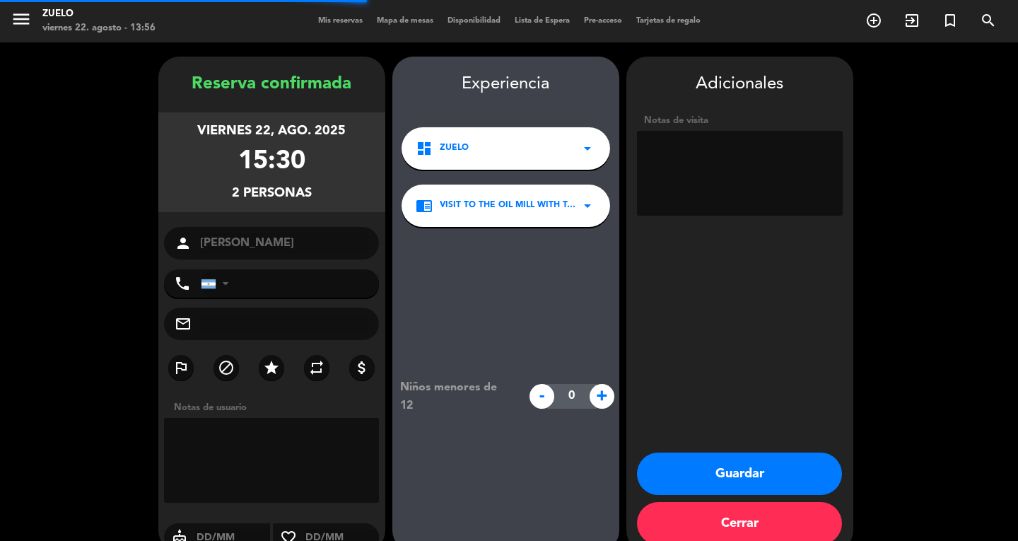
type input "[PHONE_NUMBER]"
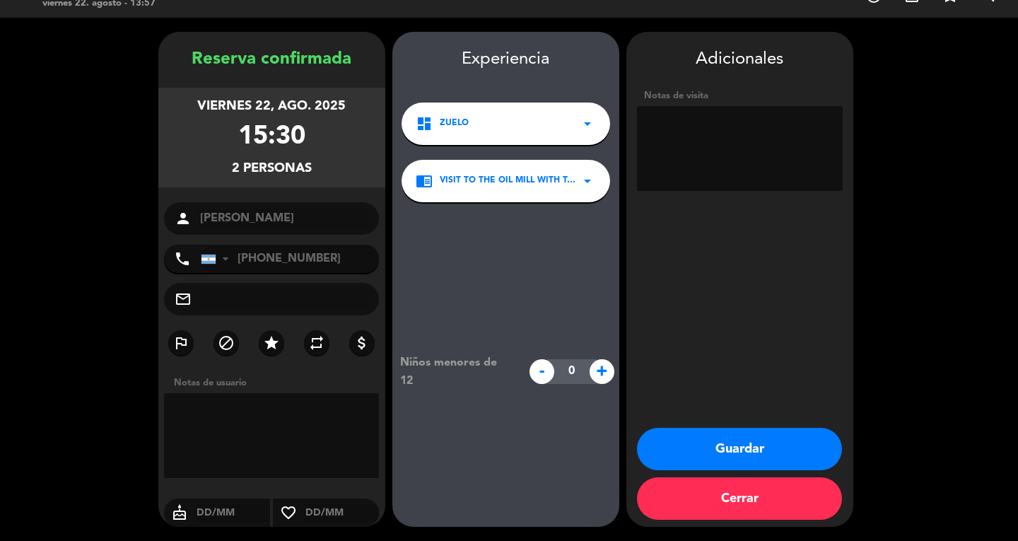
click at [745, 446] on button "Guardar" at bounding box center [739, 449] width 205 height 42
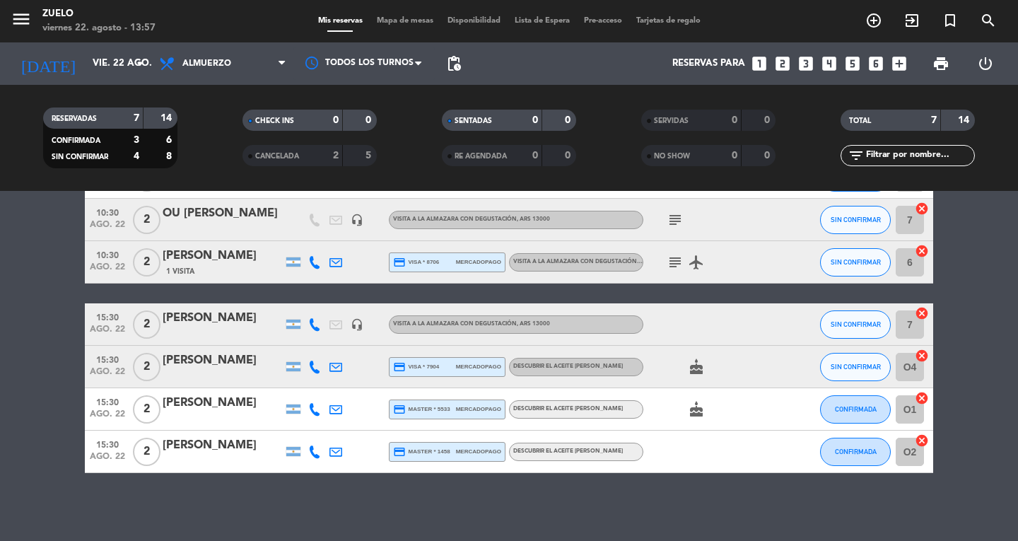
scroll to position [103, 0]
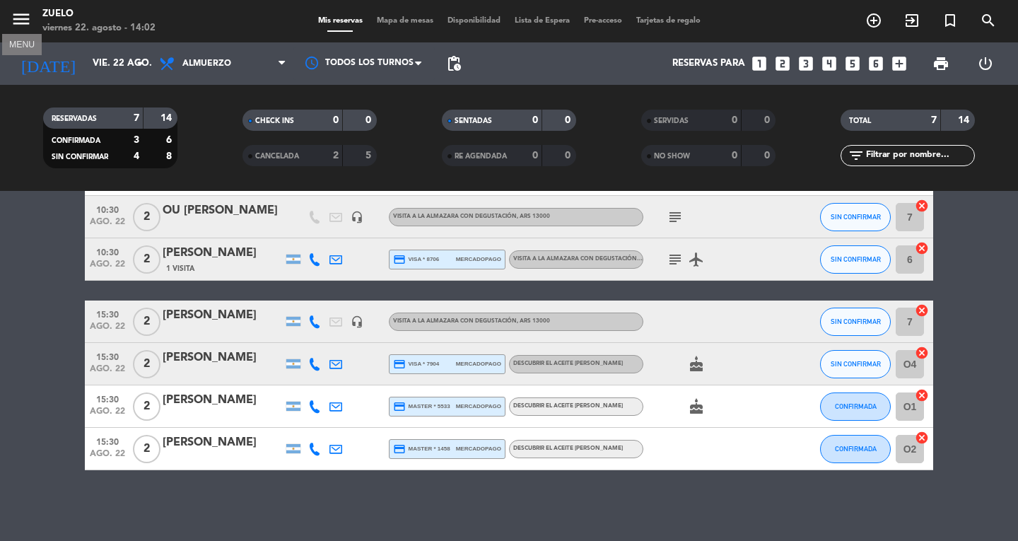
click at [30, 18] on icon "menu" at bounding box center [21, 18] width 21 height 21
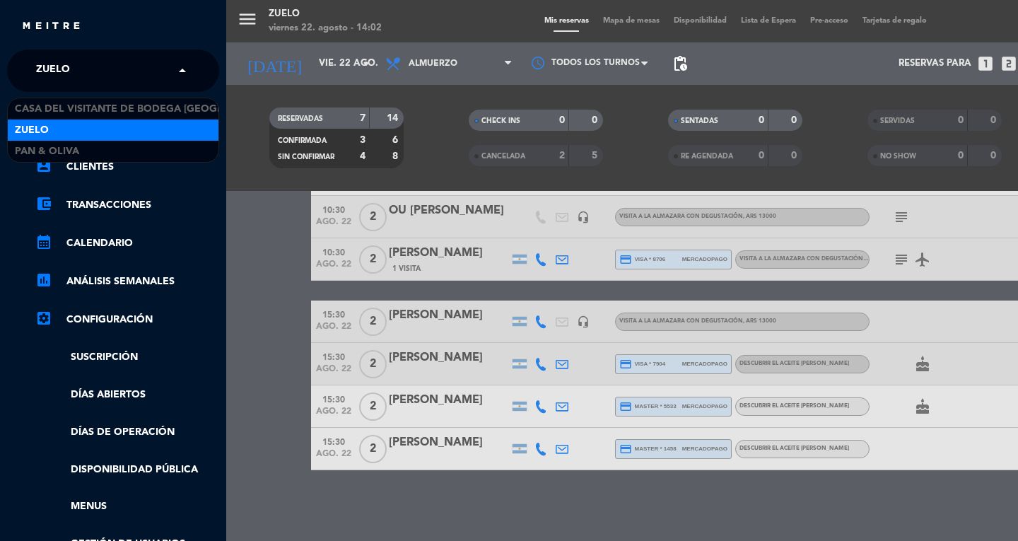
click at [74, 69] on div "× Zuelo" at bounding box center [60, 71] width 61 height 30
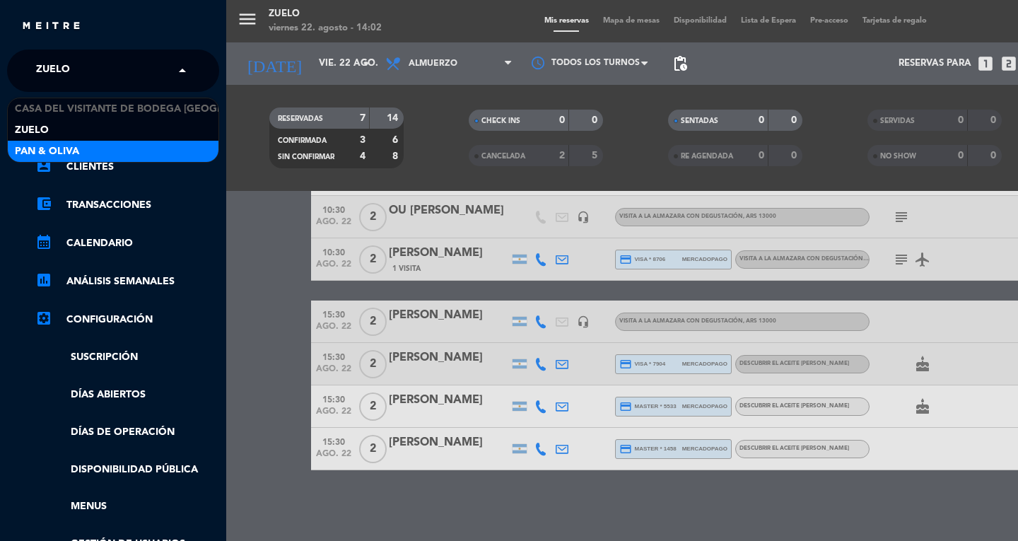
click at [92, 151] on div "Pan & Oliva" at bounding box center [113, 151] width 211 height 21
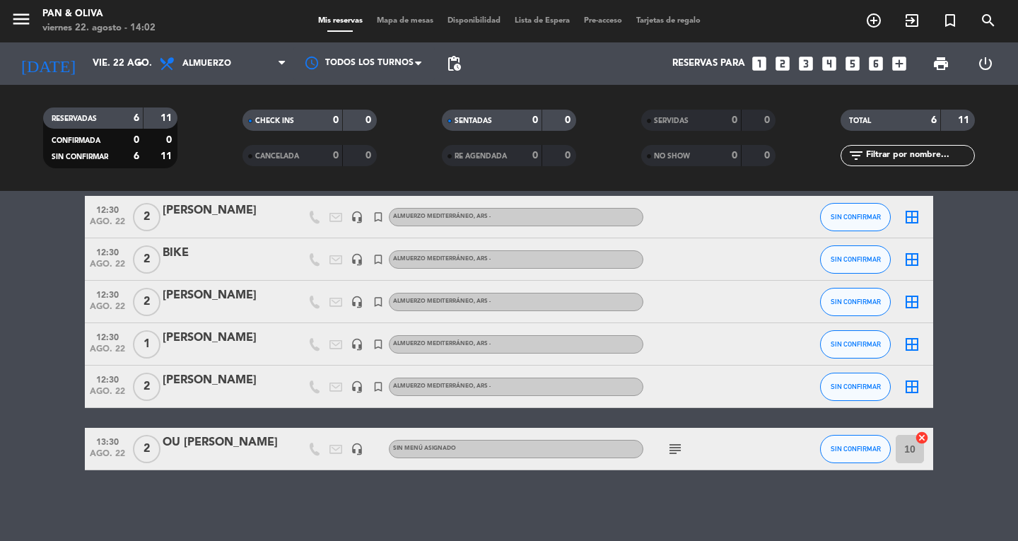
scroll to position [0, 0]
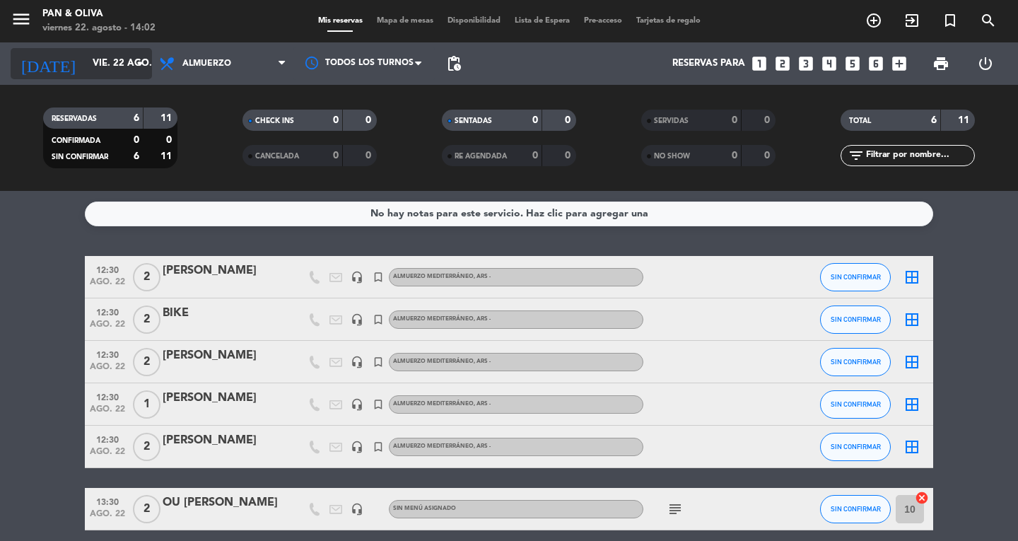
click at [86, 63] on input "vie. 22 ago." at bounding box center [148, 63] width 124 height 25
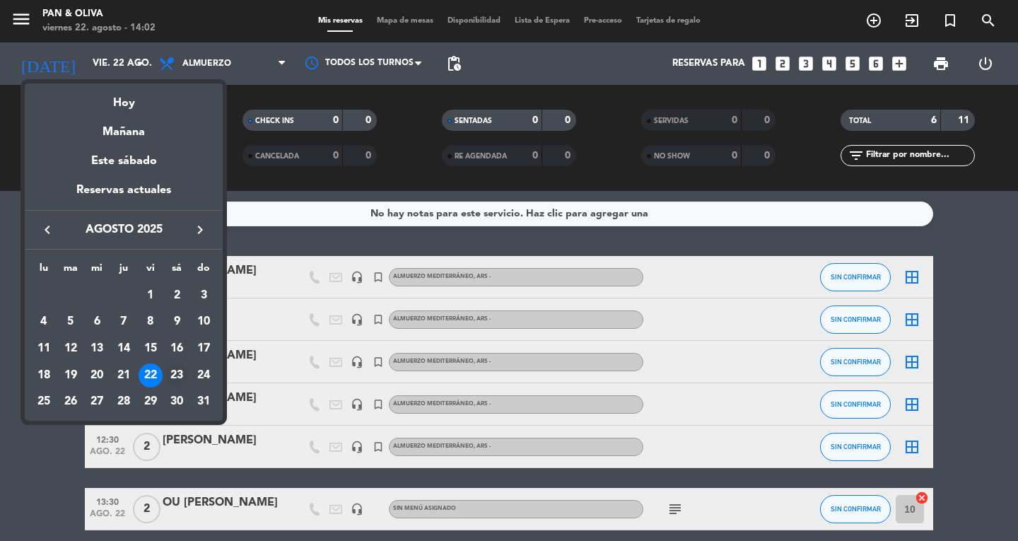
click at [179, 373] on div "23" at bounding box center [177, 376] width 24 height 24
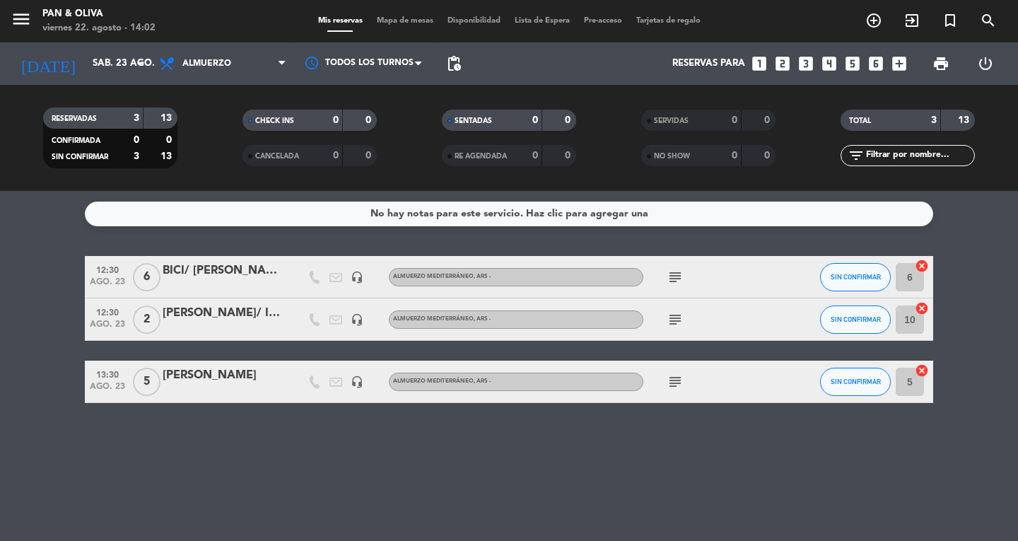
click at [680, 313] on icon "subject" at bounding box center [675, 319] width 17 height 17
click at [676, 275] on icon "subject" at bounding box center [675, 277] width 17 height 17
click at [10, 21] on div "menu Pan & [PERSON_NAME] 22. [PERSON_NAME] - 14:11" at bounding box center [127, 21] width 255 height 33
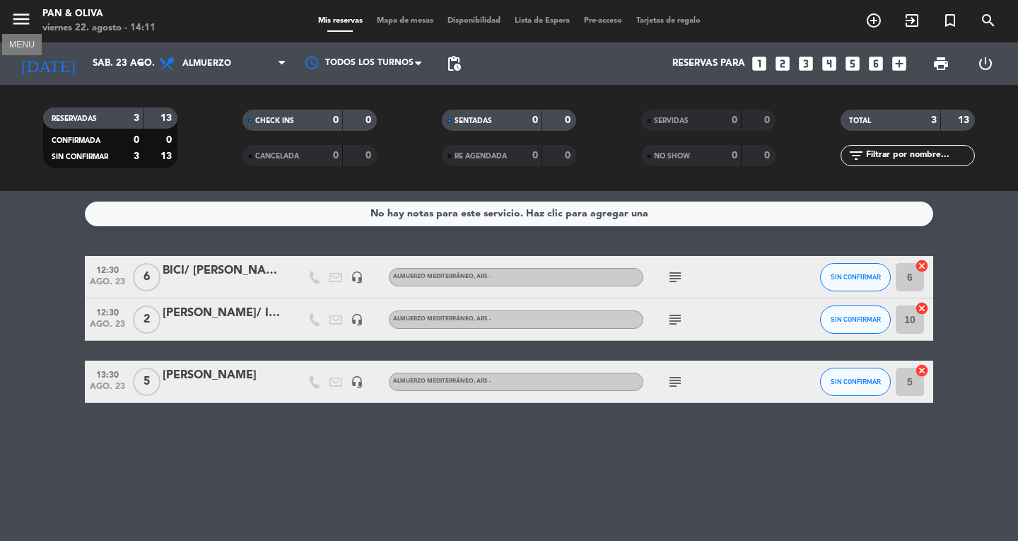
click at [24, 25] on icon "menu" at bounding box center [21, 18] width 21 height 21
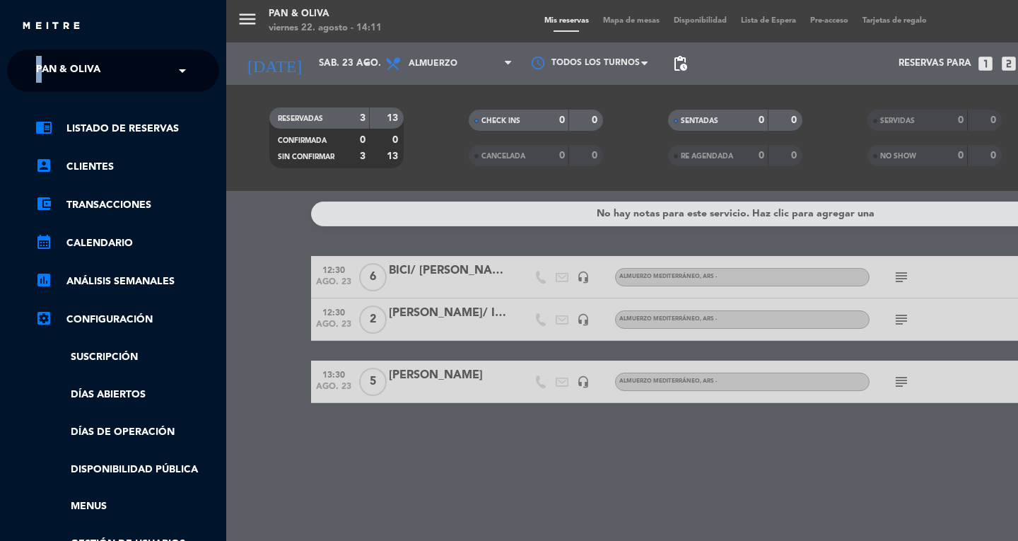
click at [40, 54] on ng-select "× Pan & Oliva ×" at bounding box center [113, 71] width 212 height 42
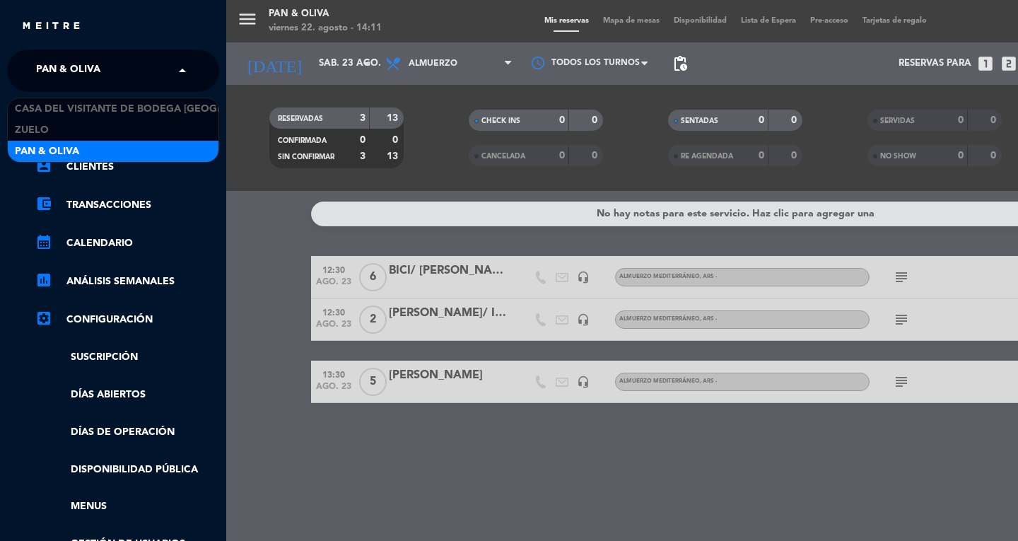
click at [41, 71] on span "Pan & Oliva" at bounding box center [68, 71] width 64 height 30
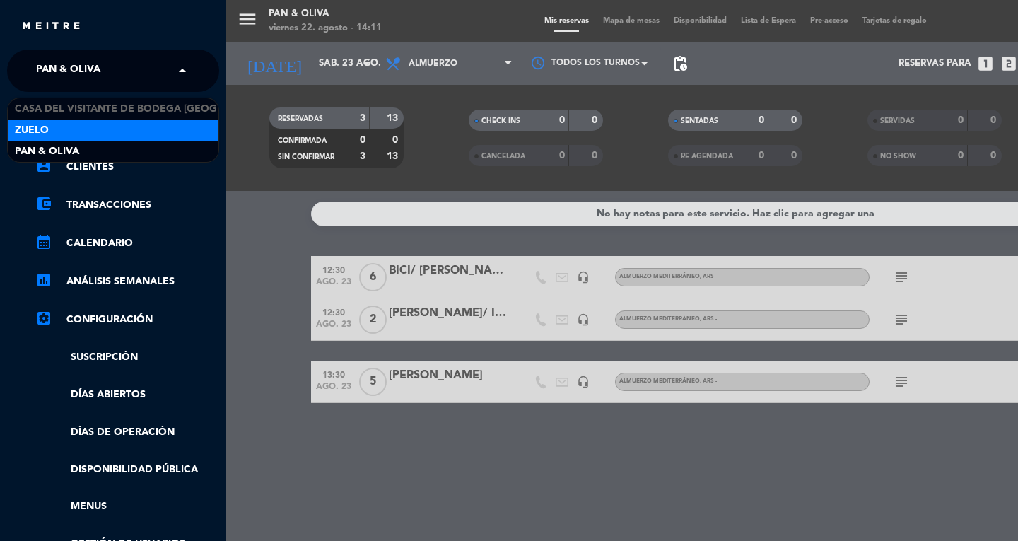
click at [45, 140] on div "Zuelo" at bounding box center [113, 130] width 211 height 21
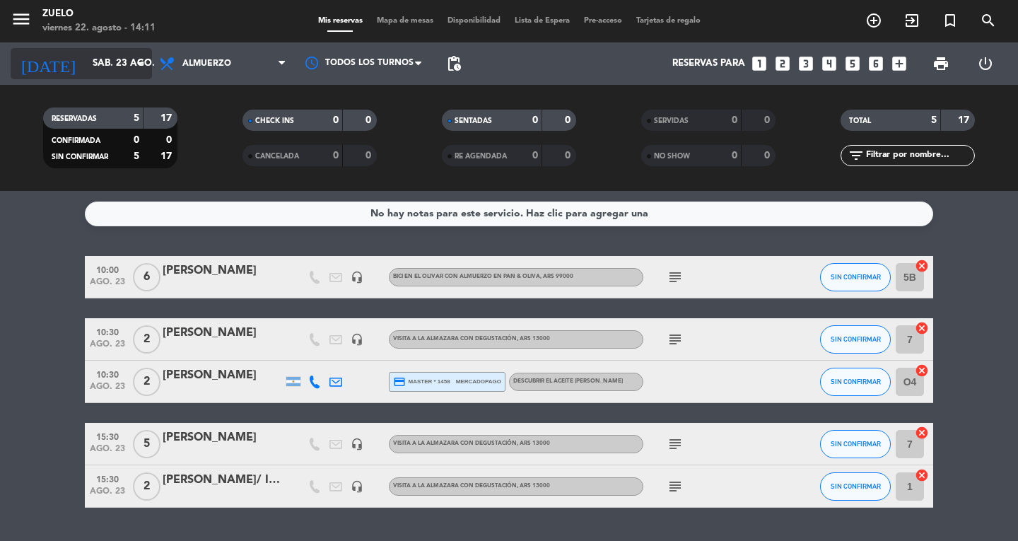
click at [114, 59] on input "sáb. 23 ago." at bounding box center [148, 63] width 124 height 25
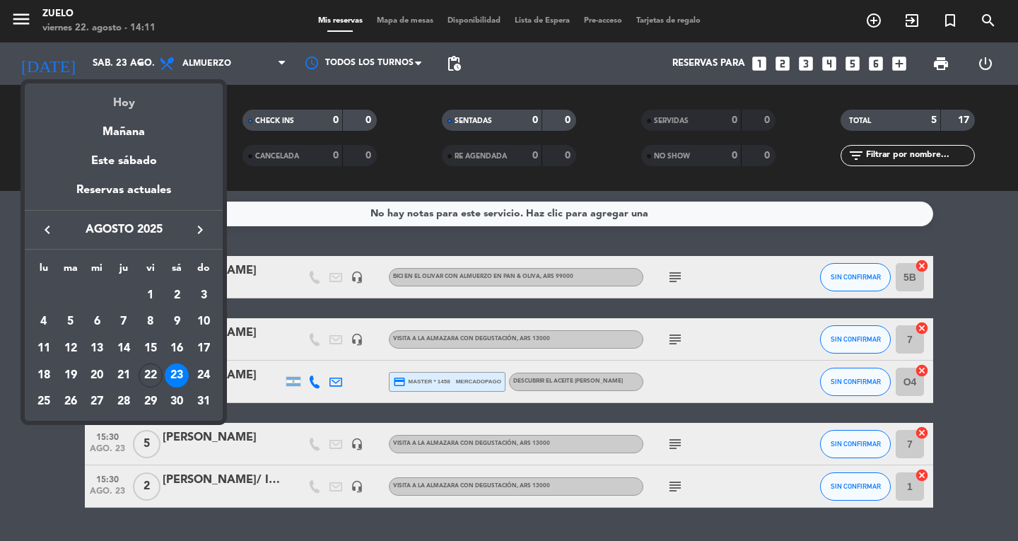
click at [137, 107] on div "Hoy" at bounding box center [124, 97] width 198 height 29
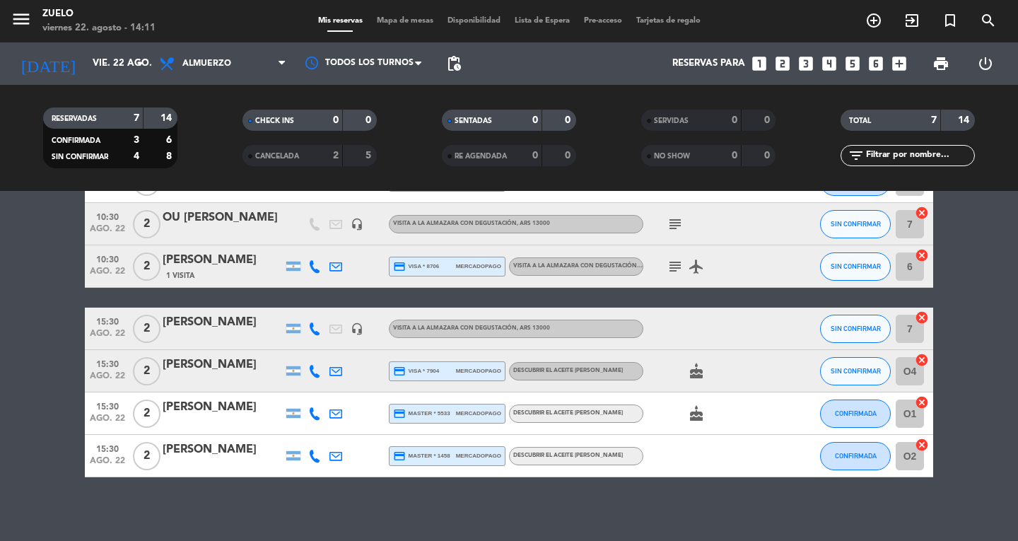
scroll to position [103, 0]
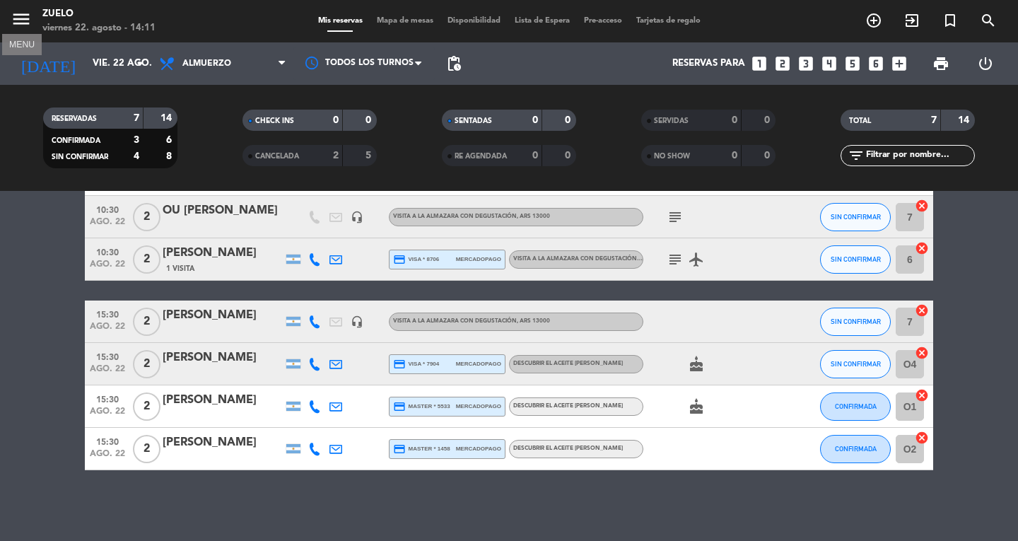
click at [16, 21] on icon "menu" at bounding box center [21, 18] width 21 height 21
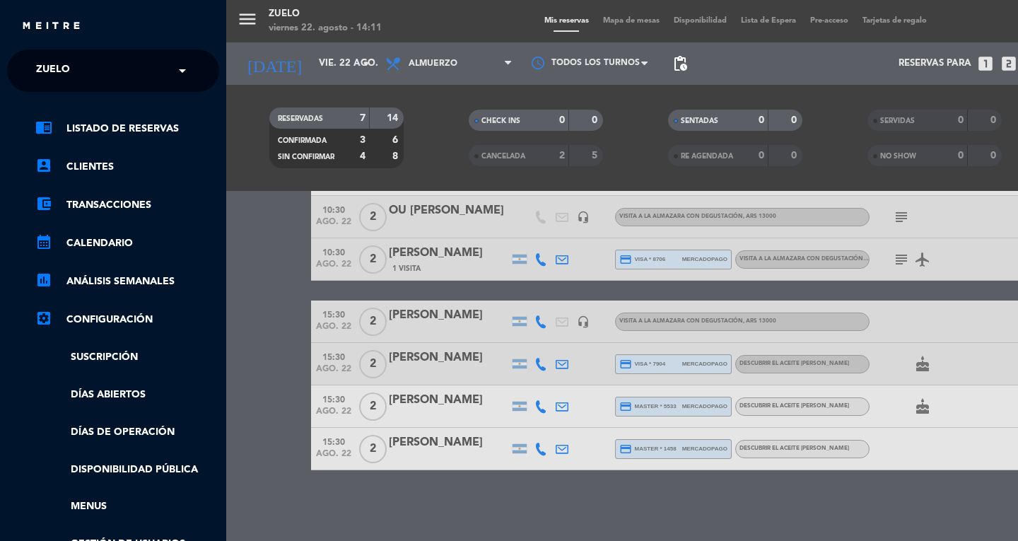
click at [83, 64] on div "× Zuelo" at bounding box center [60, 71] width 61 height 30
click at [248, 373] on div "menu [PERSON_NAME] 22. [PERSON_NAME] - 14:12 Mis reservas Mapa de mesas Disponi…" at bounding box center [735, 270] width 1018 height 541
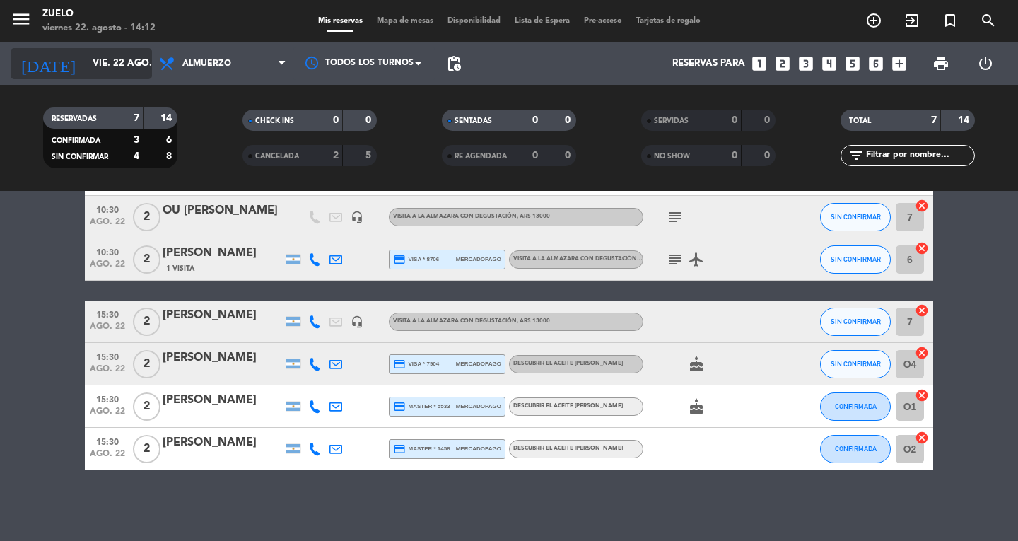
click at [86, 61] on input "vie. 22 ago." at bounding box center [148, 63] width 124 height 25
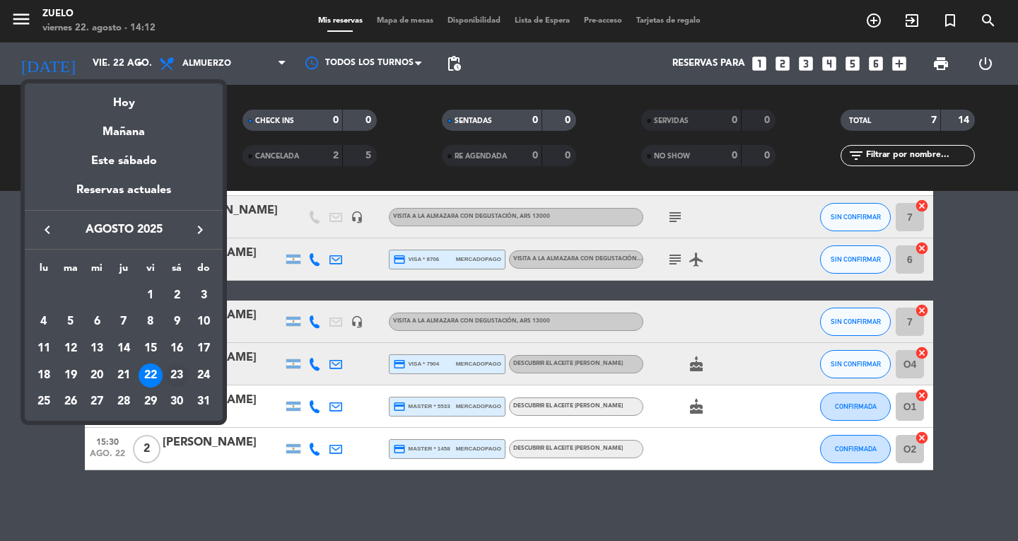
click at [175, 370] on div "23" at bounding box center [177, 376] width 24 height 24
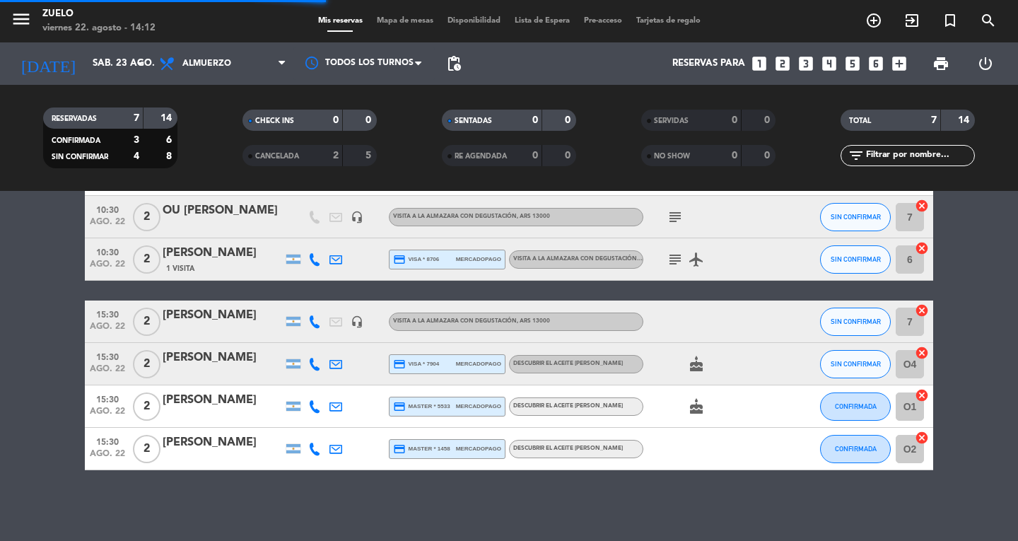
scroll to position [37, 0]
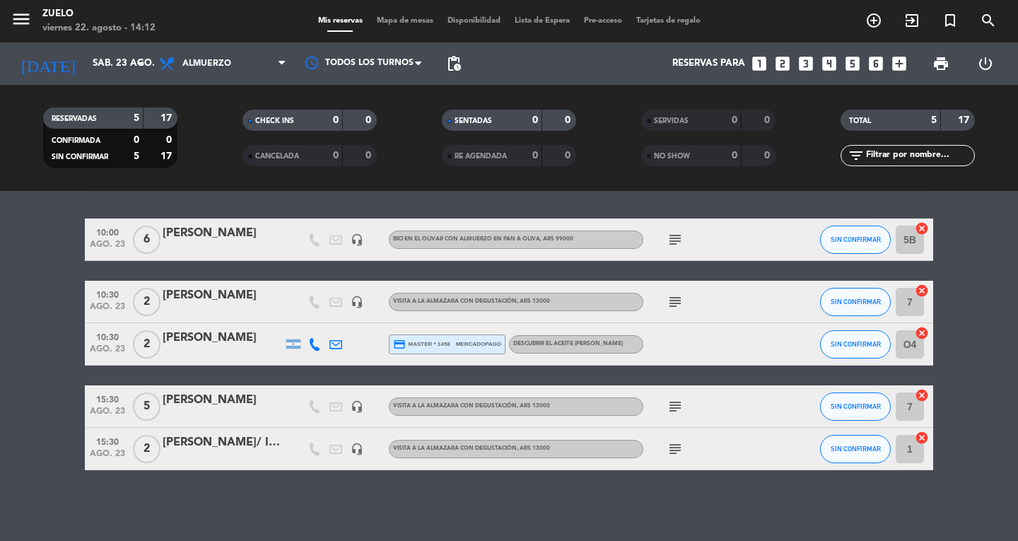
click at [126, 46] on div "[DATE] sáb. 23 ago. arrow_drop_down" at bounding box center [81, 63] width 141 height 42
click at [126, 52] on input "sáb. 23 ago." at bounding box center [148, 63] width 124 height 25
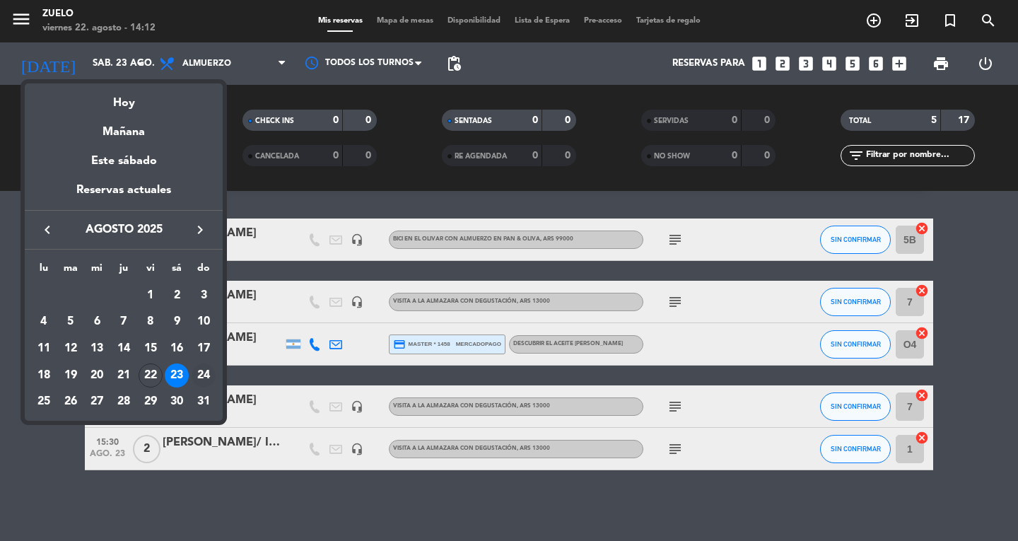
click at [215, 373] on div "24" at bounding box center [204, 376] width 24 height 24
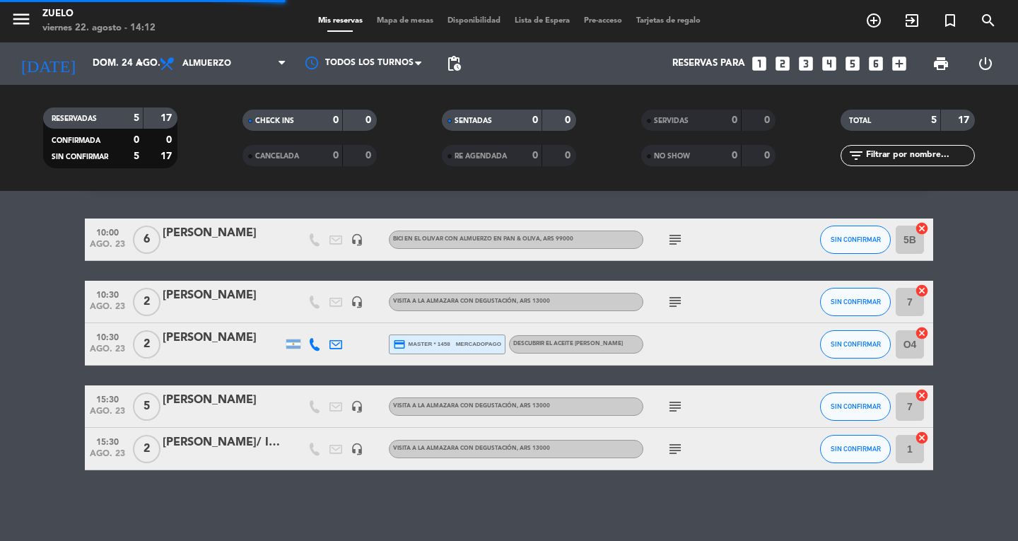
scroll to position [0, 0]
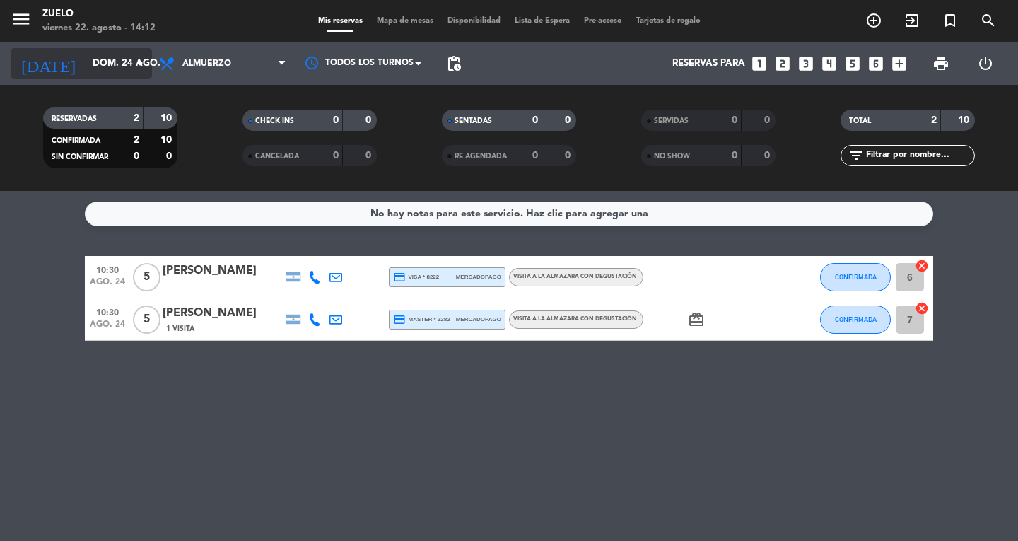
click at [125, 57] on input "dom. 24 ago." at bounding box center [148, 63] width 124 height 25
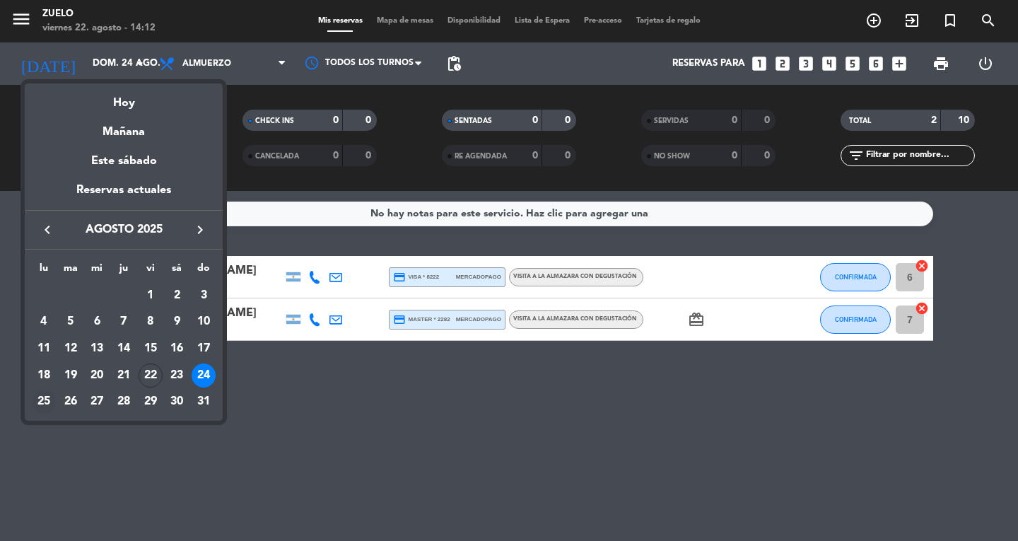
click at [39, 406] on div "25" at bounding box center [44, 402] width 24 height 24
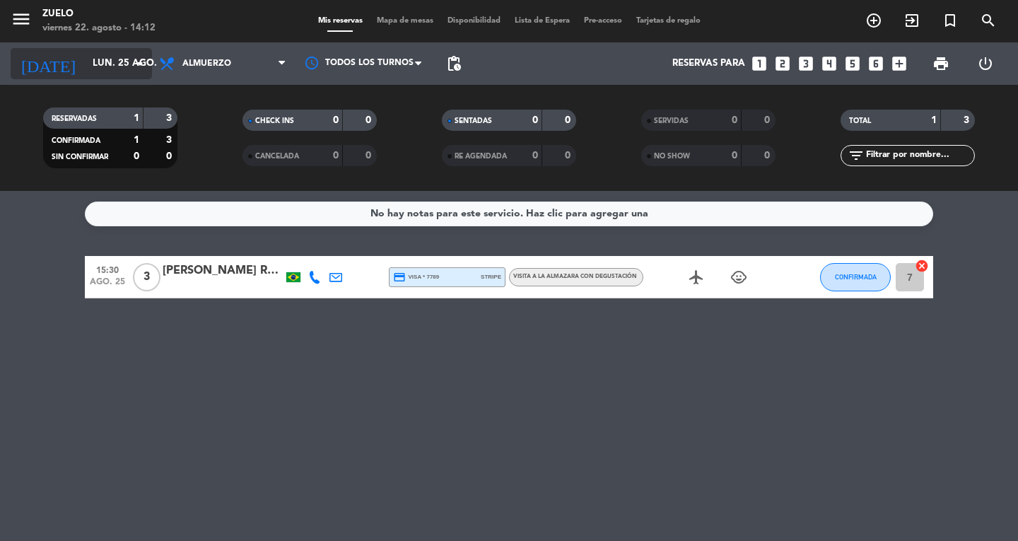
click at [92, 63] on input "lun. 25 ago." at bounding box center [148, 63] width 124 height 25
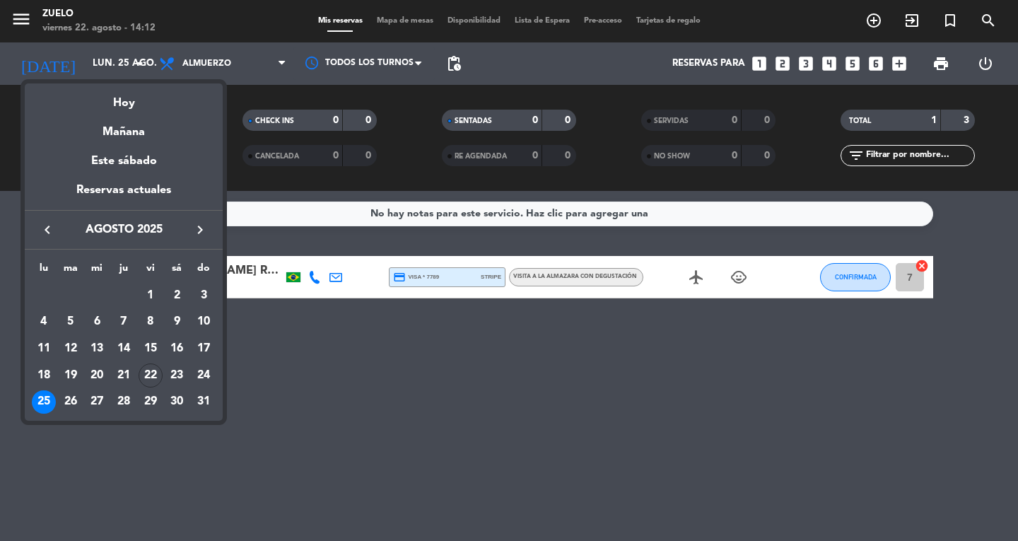
drag, startPoint x: 78, startPoint y: 409, endPoint x: 67, endPoint y: 405, distance: 11.7
click at [77, 409] on div "26" at bounding box center [71, 402] width 24 height 24
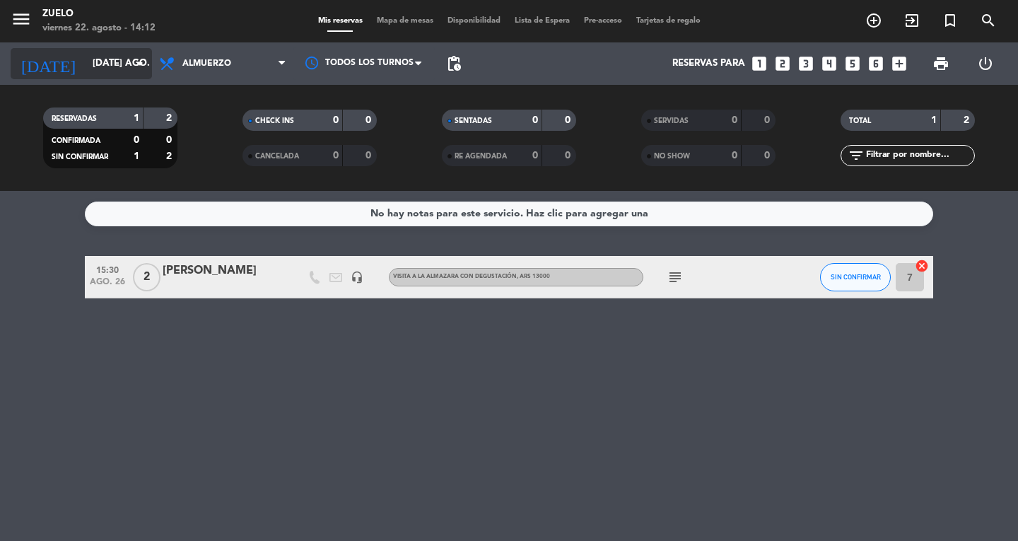
click at [86, 54] on input "[DATE] ago." at bounding box center [148, 63] width 124 height 25
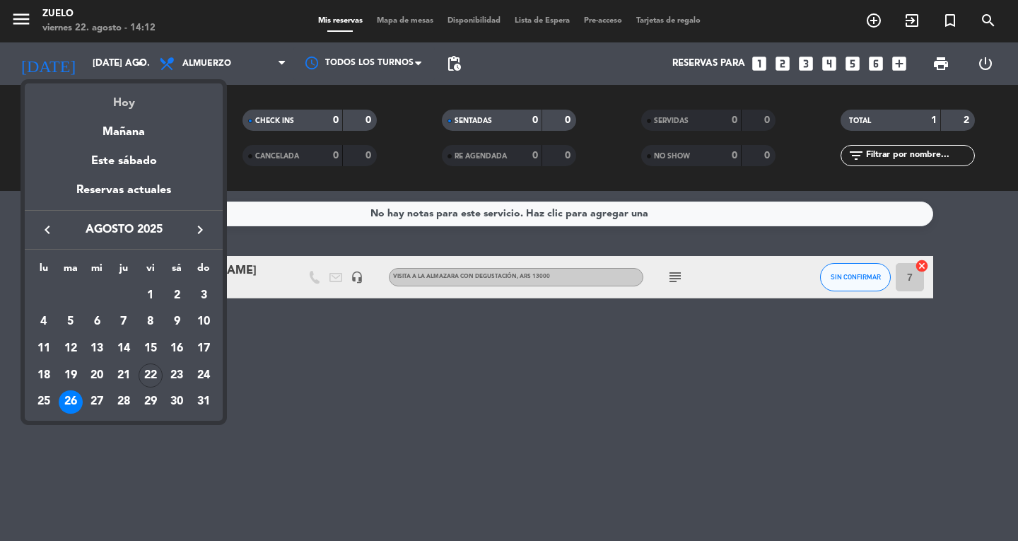
click at [86, 99] on div "Hoy" at bounding box center [124, 97] width 198 height 29
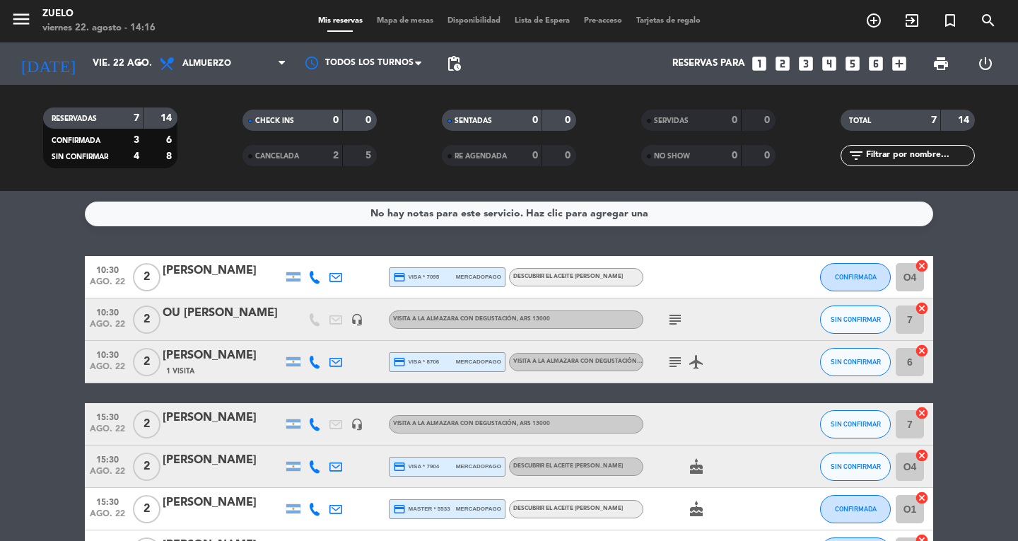
click at [6, 20] on div "menu [PERSON_NAME] 22. [PERSON_NAME] - 14:16" at bounding box center [127, 21] width 255 height 33
click at [11, 19] on icon "menu" at bounding box center [21, 18] width 21 height 21
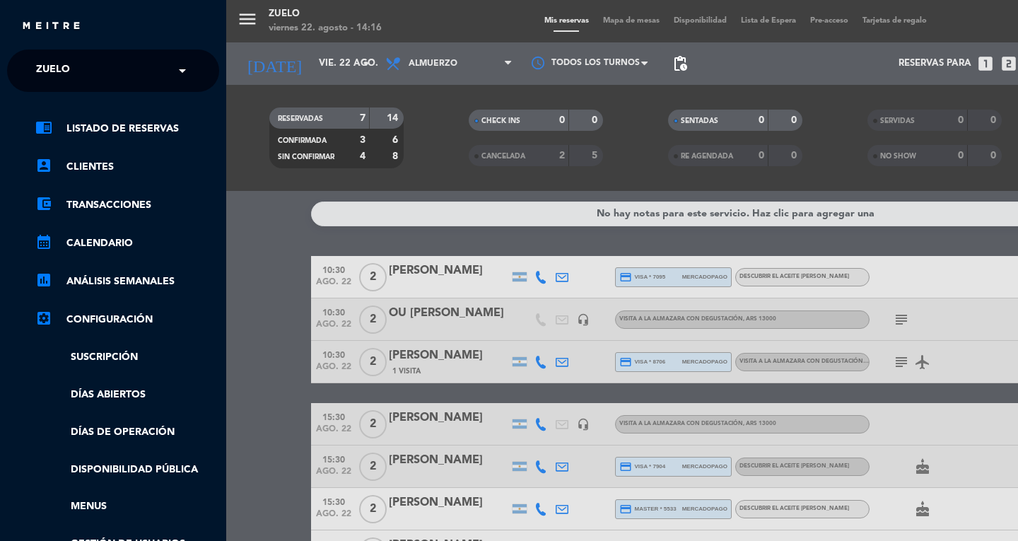
click at [22, 24] on img at bounding box center [51, 26] width 60 height 11
drag, startPoint x: 47, startPoint y: 69, endPoint x: 58, endPoint y: 90, distance: 24.0
click at [47, 69] on span "Zuelo" at bounding box center [53, 71] width 34 height 30
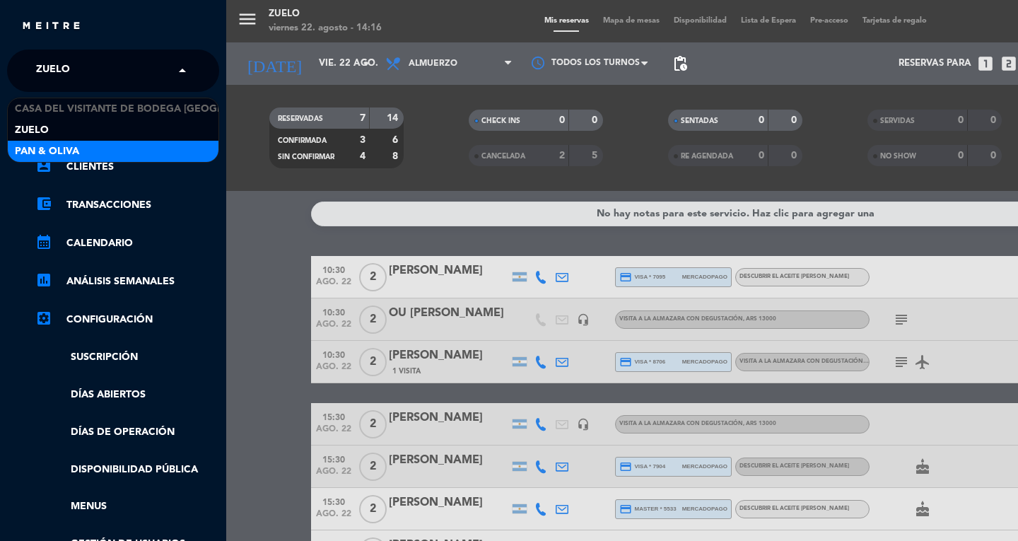
click at [81, 146] on div "Pan & Oliva" at bounding box center [113, 151] width 211 height 21
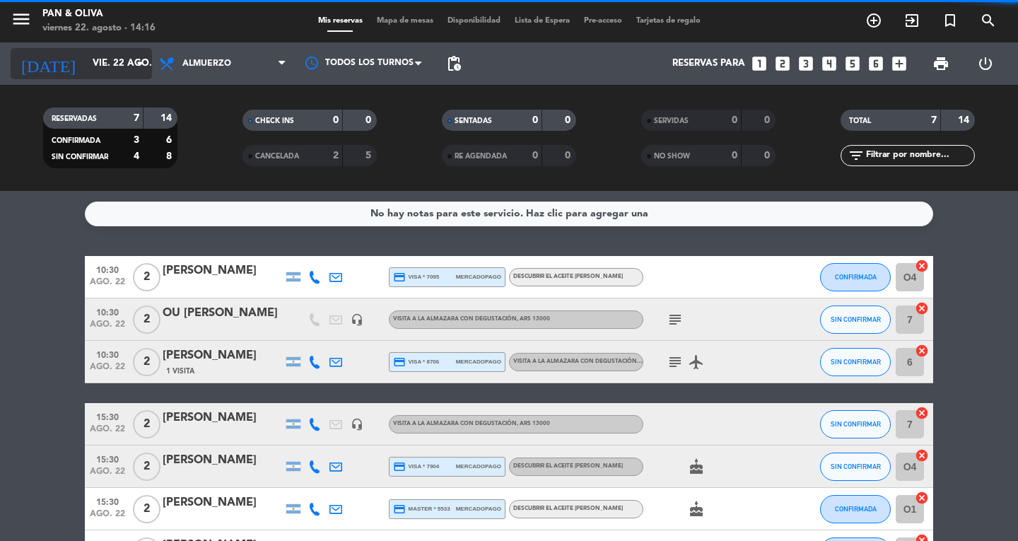
click at [86, 69] on input "vie. 22 ago." at bounding box center [148, 63] width 124 height 25
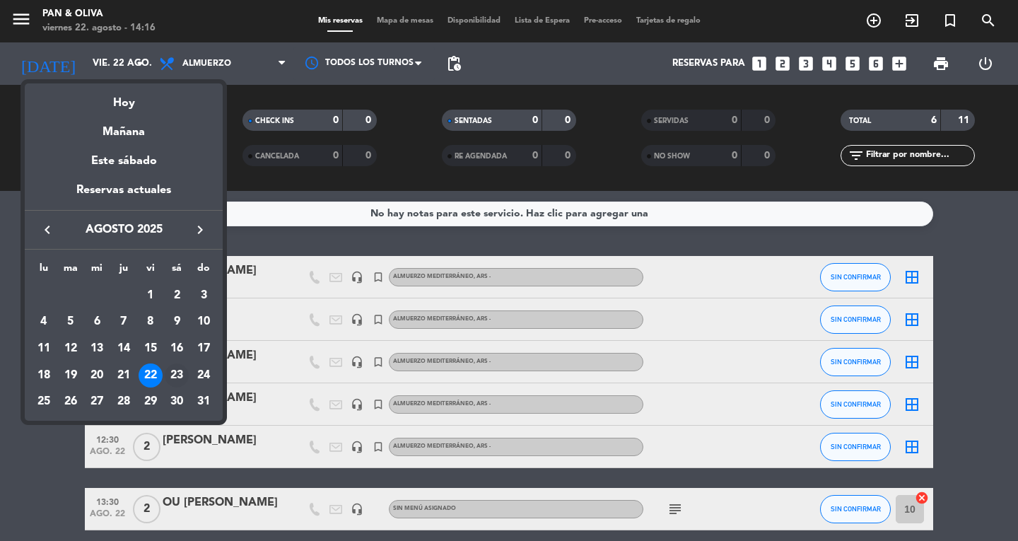
click at [171, 373] on div "23" at bounding box center [177, 376] width 24 height 24
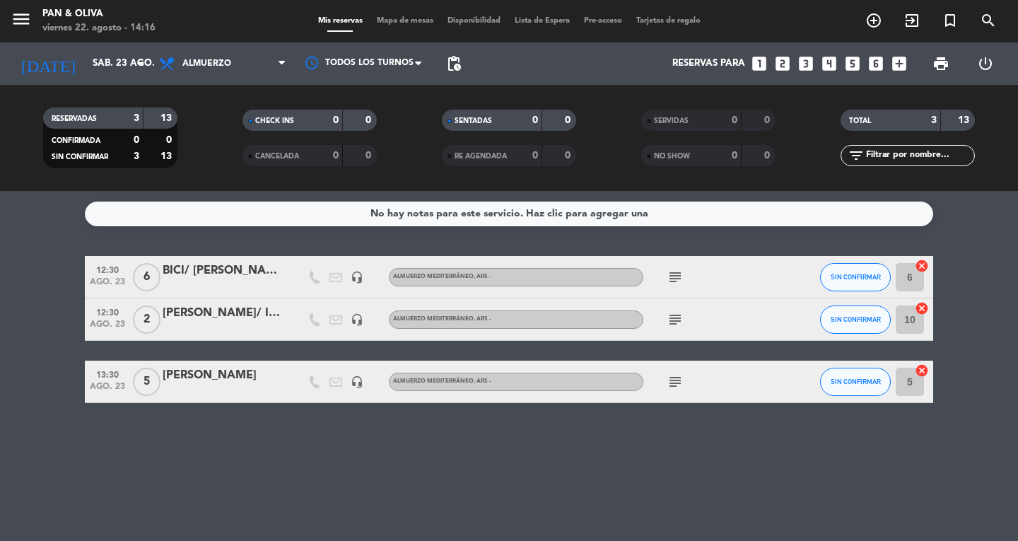
click at [679, 379] on icon "subject" at bounding box center [675, 381] width 17 height 17
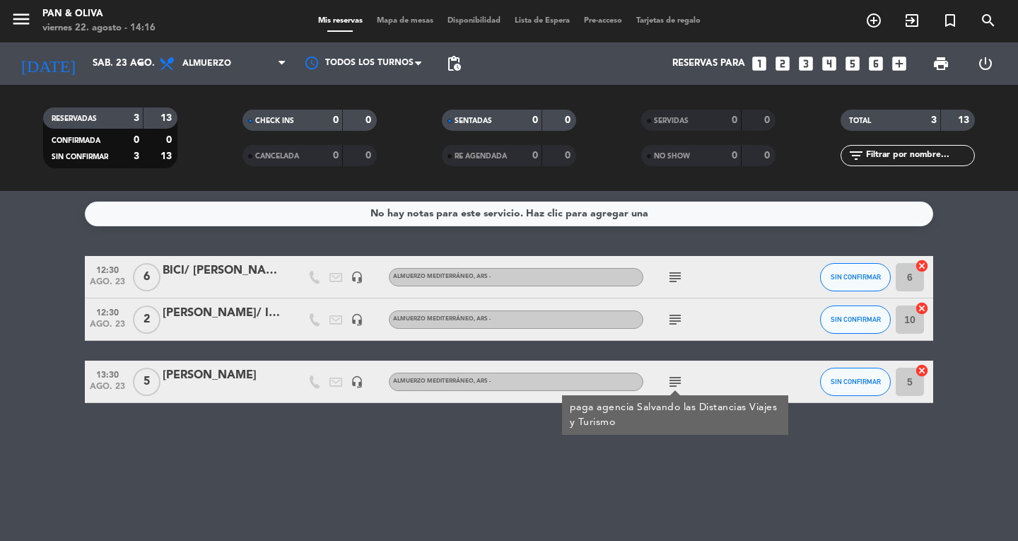
click at [704, 462] on div "No hay notas para este servicio. Haz clic para agregar una 12:30 ago. 23 6 BICI…" at bounding box center [509, 366] width 1018 height 350
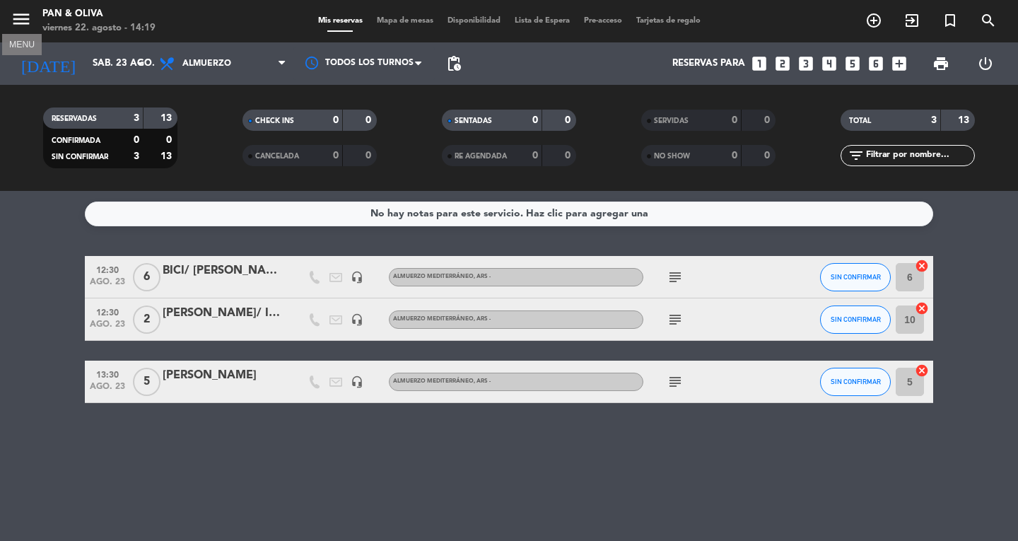
click at [16, 14] on icon "menu" at bounding box center [21, 18] width 21 height 21
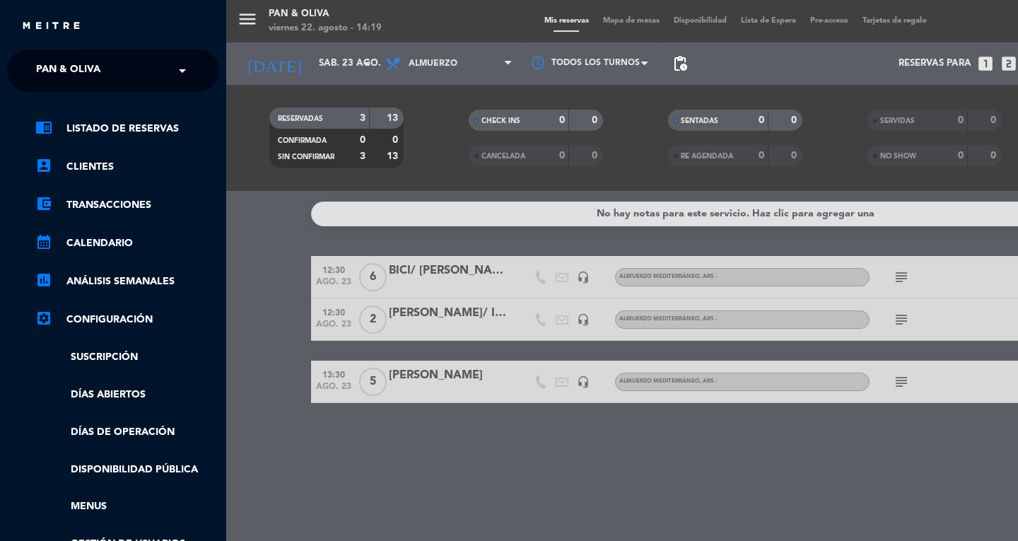
click at [85, 83] on span "Pan & Oliva" at bounding box center [68, 71] width 64 height 30
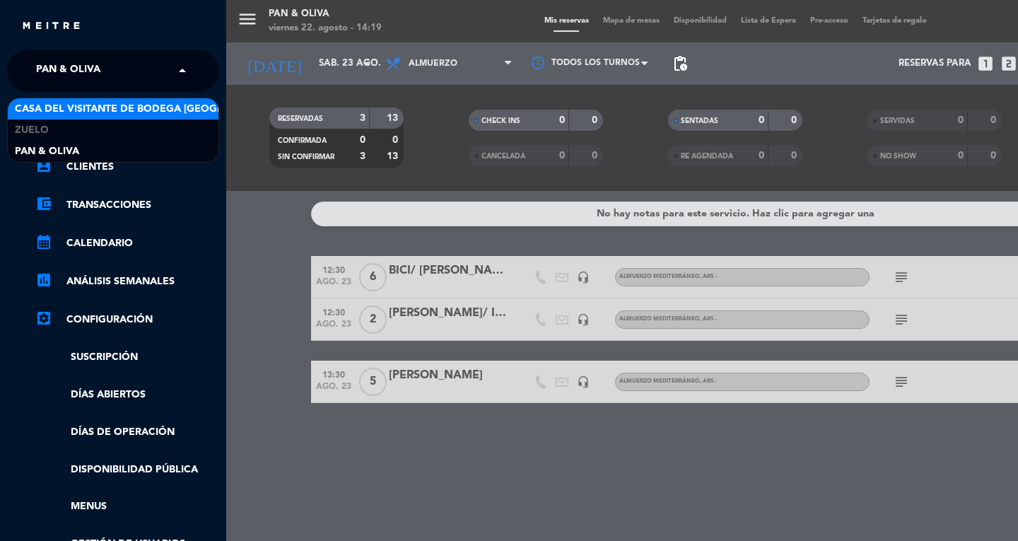
click at [88, 116] on span "Casa del Visitante de Bodega [GEOGRAPHIC_DATA][PERSON_NAME]" at bounding box center [193, 109] width 356 height 16
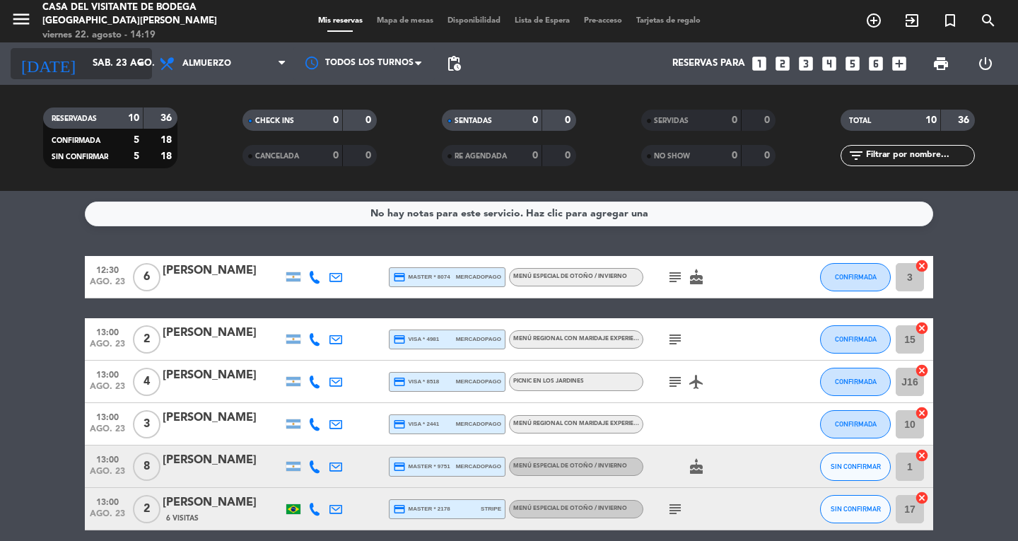
click at [95, 74] on input "sáb. 23 ago." at bounding box center [148, 63] width 124 height 25
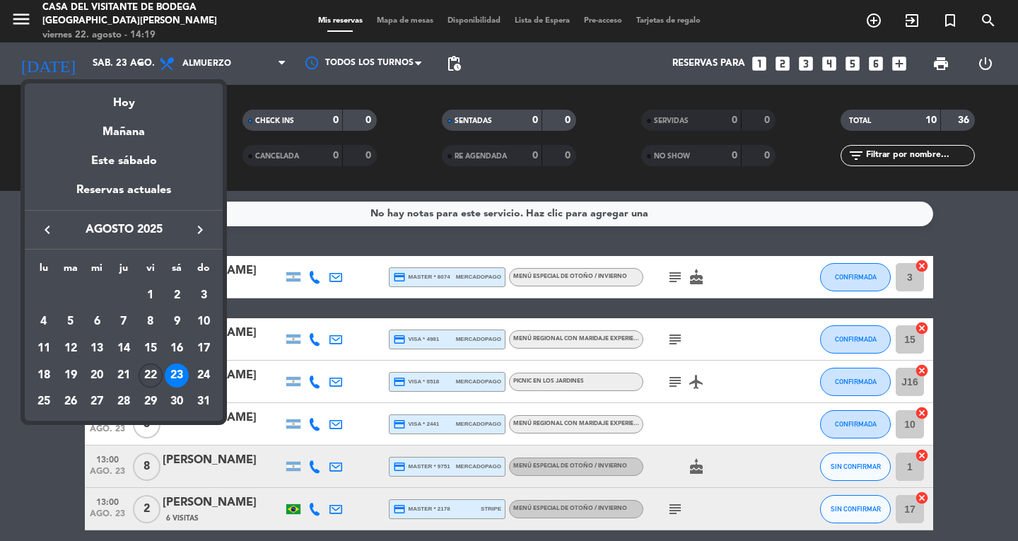
click at [152, 368] on div "22" at bounding box center [151, 376] width 24 height 24
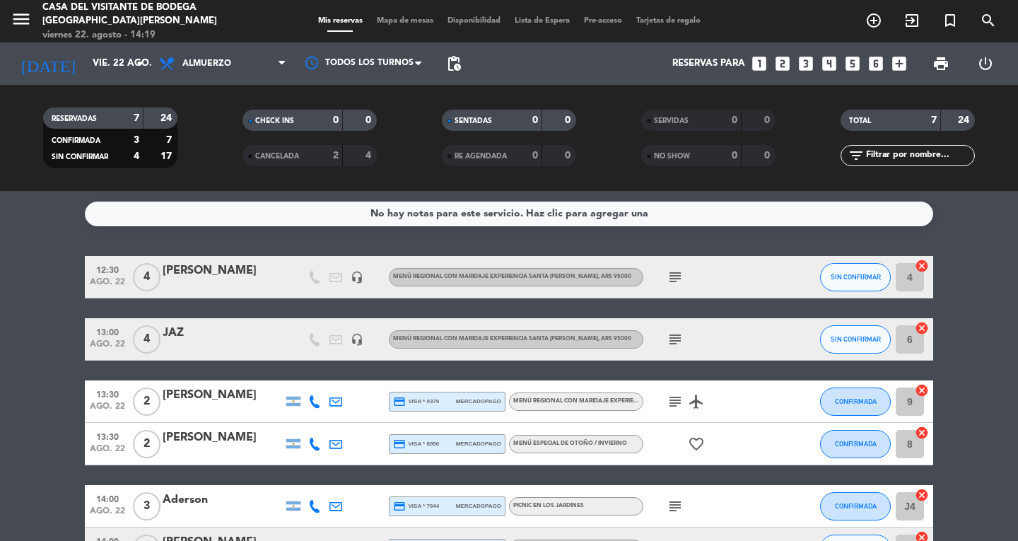
click at [681, 278] on icon "subject" at bounding box center [675, 277] width 17 height 17
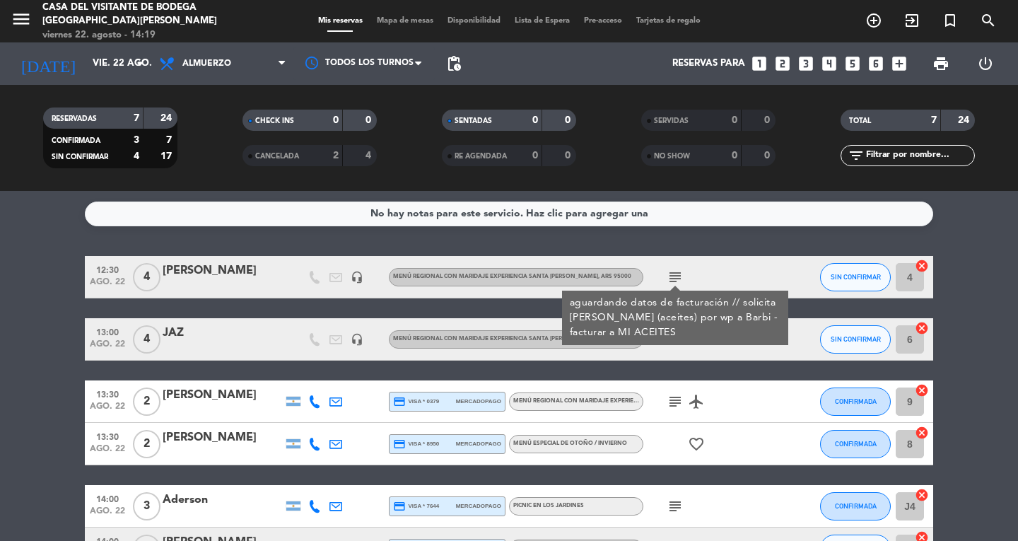
click at [681, 278] on icon "subject" at bounding box center [675, 277] width 17 height 17
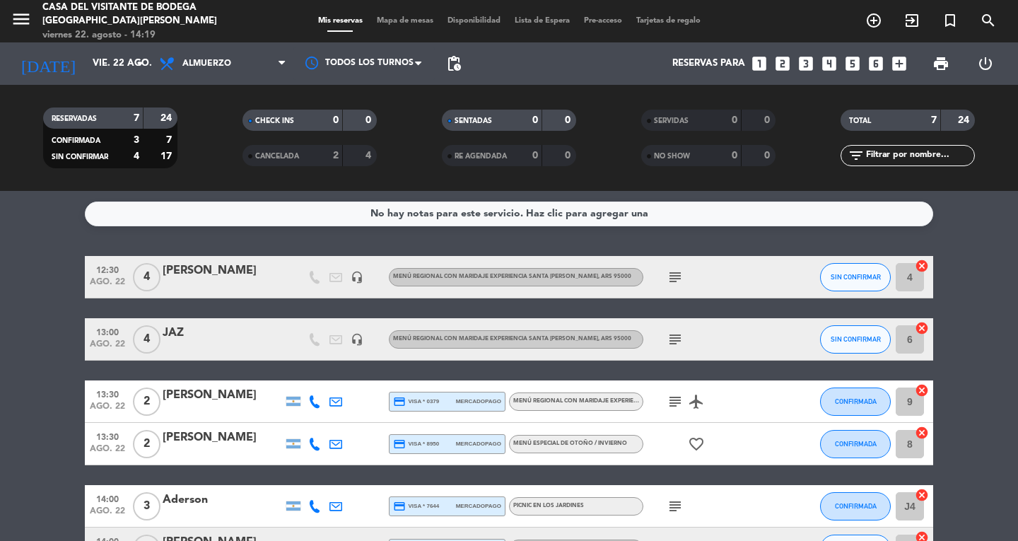
click at [681, 278] on icon "subject" at bounding box center [675, 277] width 17 height 17
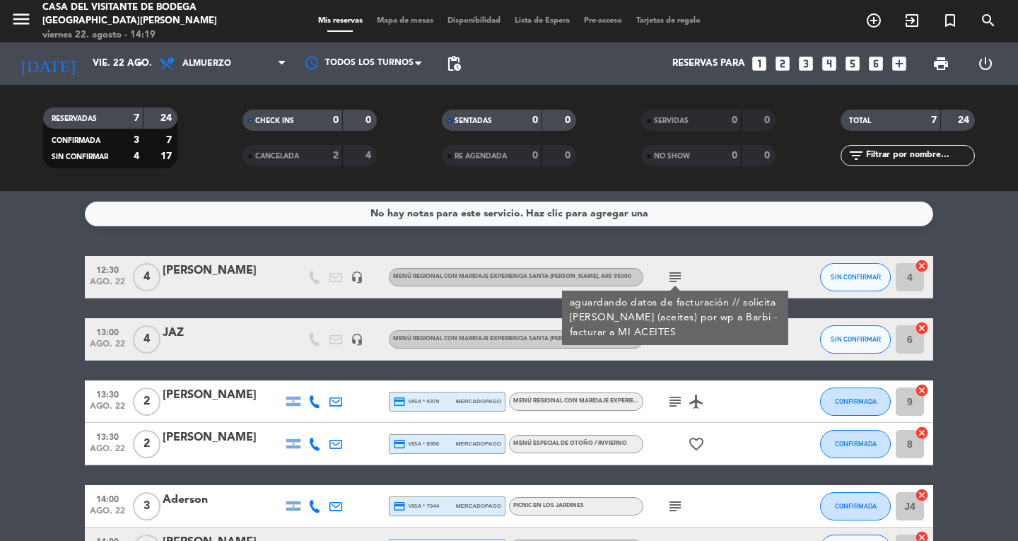
click at [680, 277] on icon "subject" at bounding box center [675, 277] width 17 height 17
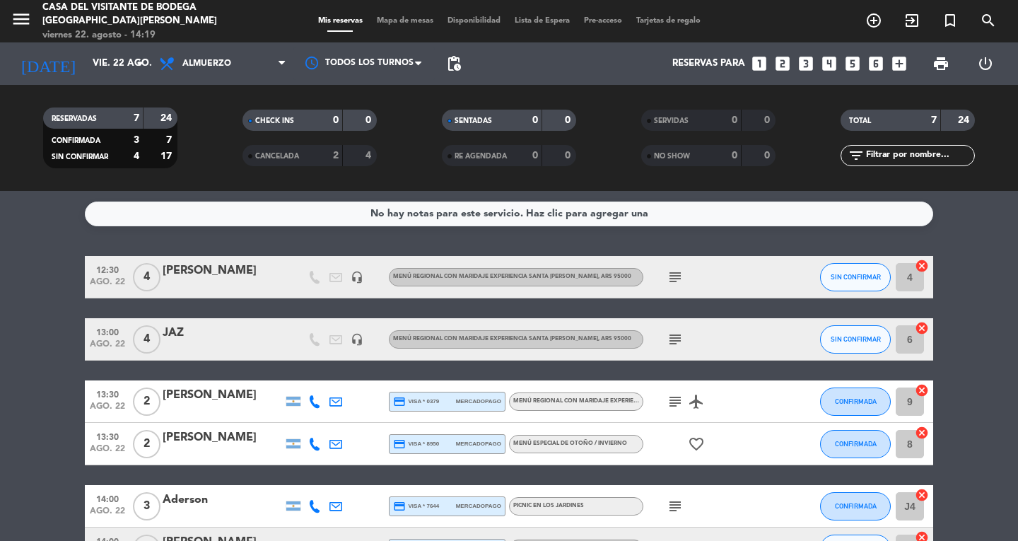
click at [204, 263] on div "[PERSON_NAME]" at bounding box center [223, 271] width 120 height 18
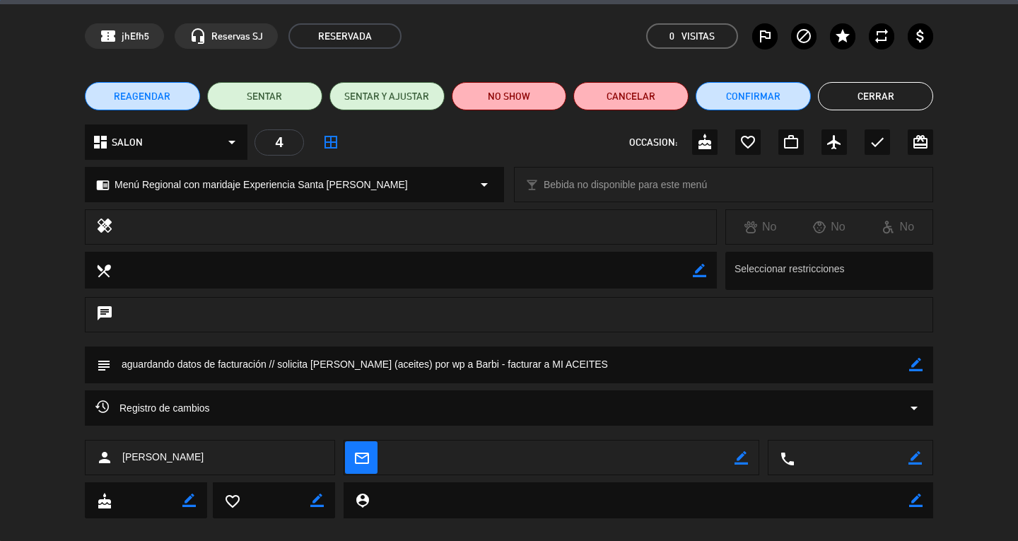
scroll to position [65, 0]
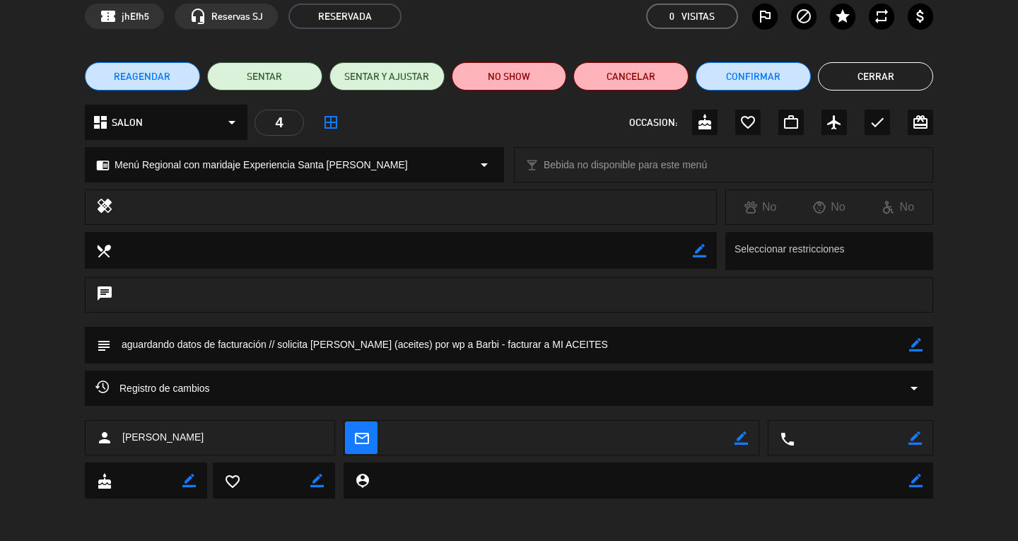
click at [870, 81] on button "Cerrar" at bounding box center [875, 76] width 115 height 28
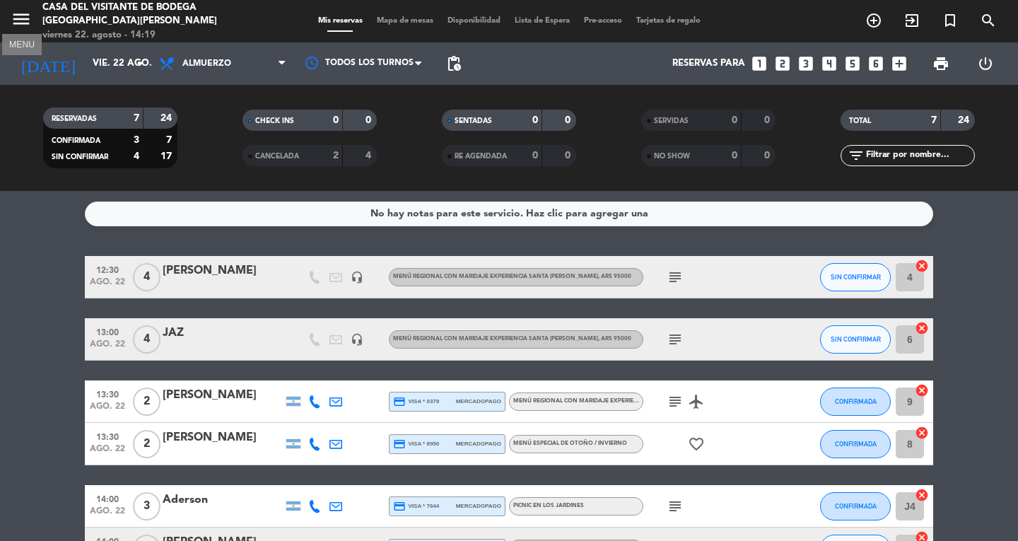
click at [23, 18] on icon "menu" at bounding box center [21, 18] width 21 height 21
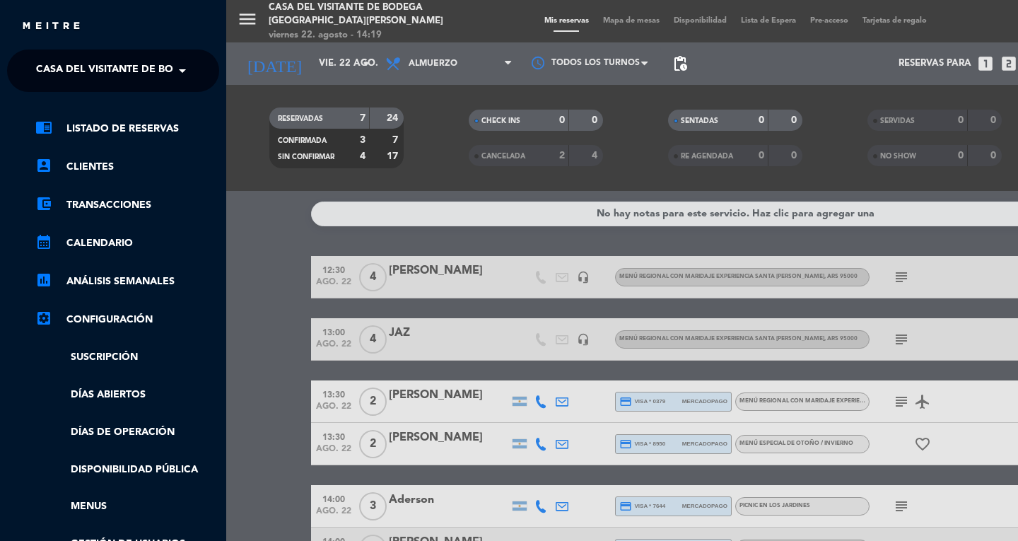
click at [73, 90] on ng-select "× Casa del Visitante de Bodega Santa [PERSON_NAME] ×" at bounding box center [113, 71] width 212 height 42
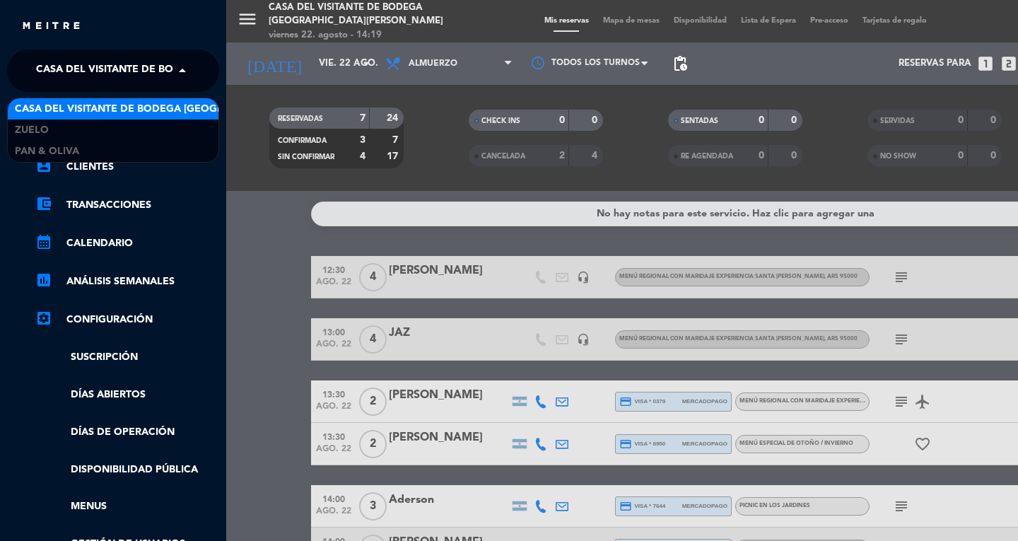
click at [74, 73] on span "Casa del Visitante de Bodega [GEOGRAPHIC_DATA][PERSON_NAME]" at bounding box center [214, 71] width 356 height 30
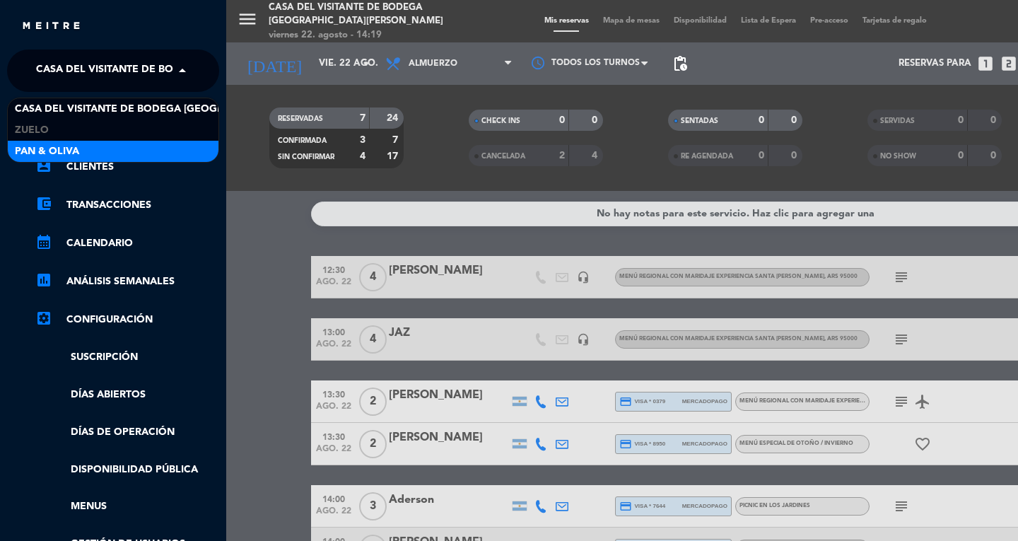
click at [40, 154] on span "Pan & Oliva" at bounding box center [47, 152] width 64 height 16
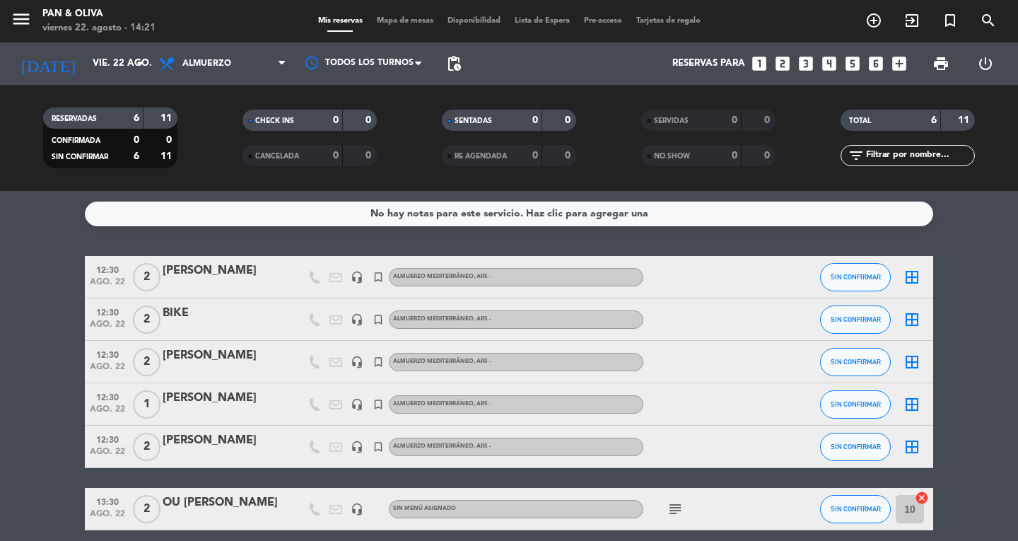
click at [327, 243] on div "No hay notas para este servicio. Haz clic para agregar una 12:30 ago. 22 2 [PER…" at bounding box center [509, 366] width 1018 height 350
click at [13, 13] on icon "menu" at bounding box center [21, 18] width 21 height 21
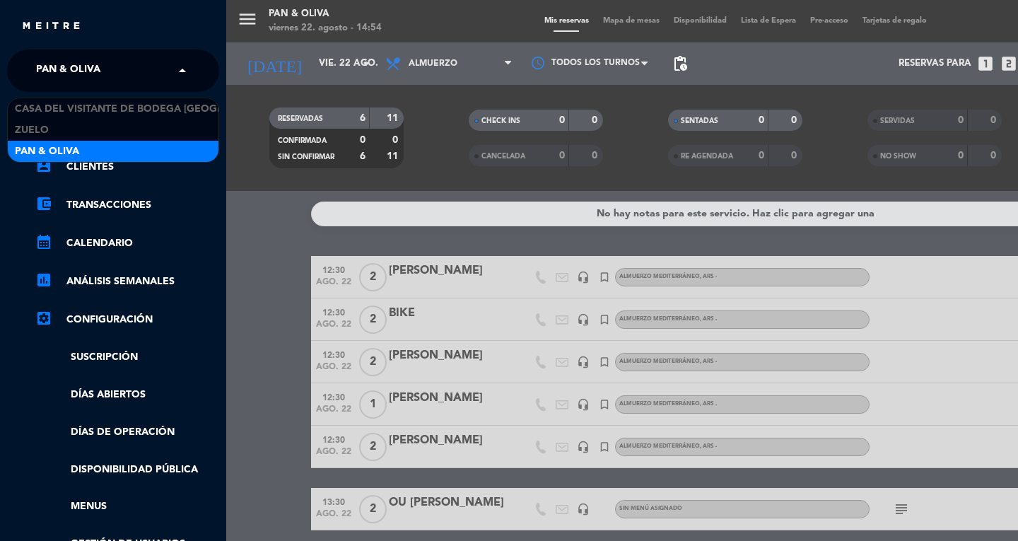
click at [66, 69] on span "Pan & Oliva" at bounding box center [68, 71] width 64 height 30
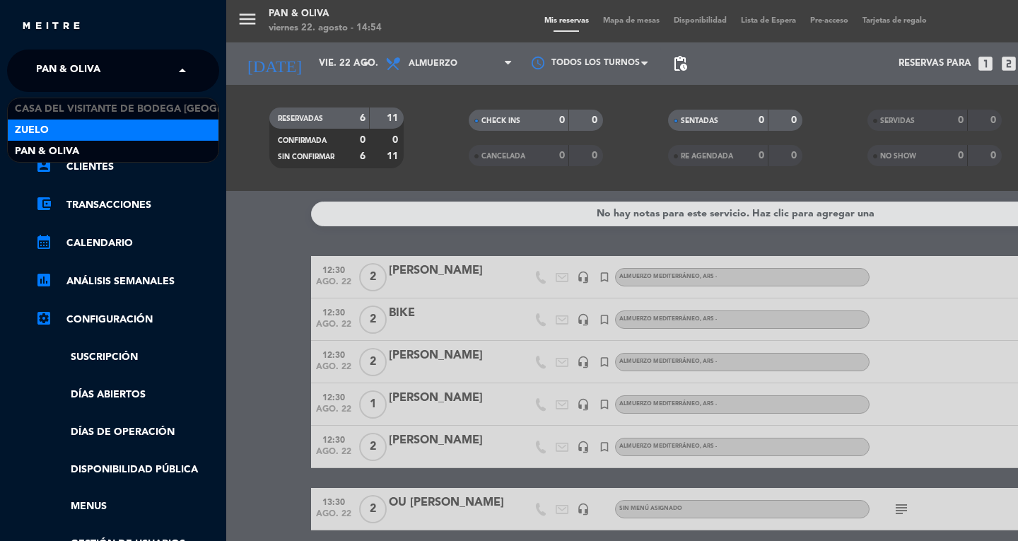
click at [66, 136] on div "Zuelo" at bounding box center [113, 130] width 211 height 21
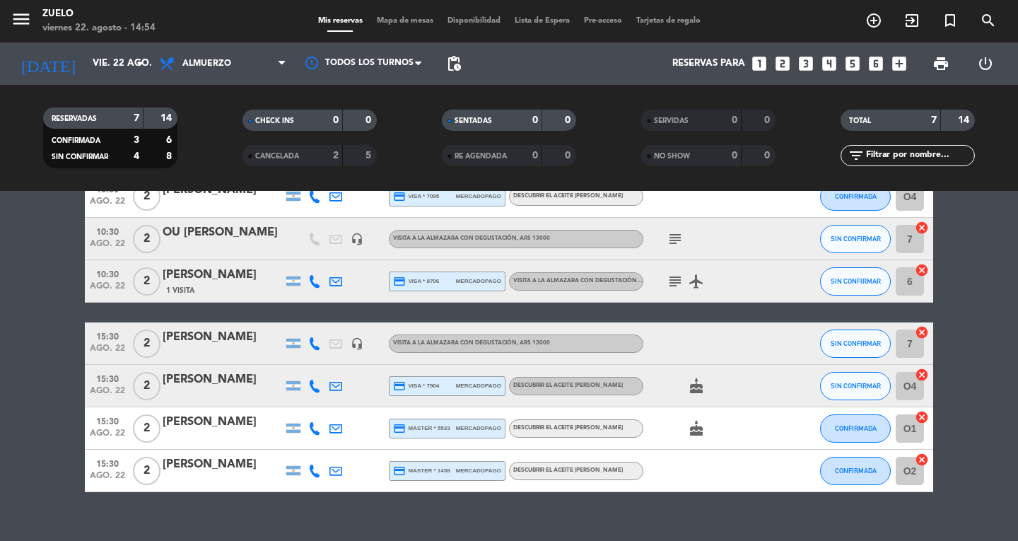
scroll to position [103, 0]
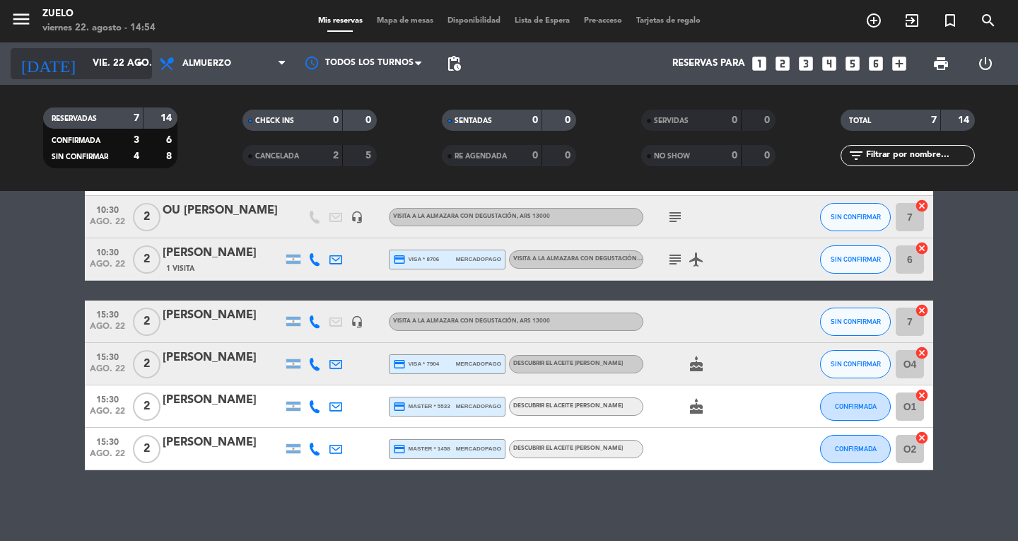
click at [102, 65] on input "vie. 22 ago." at bounding box center [148, 63] width 124 height 25
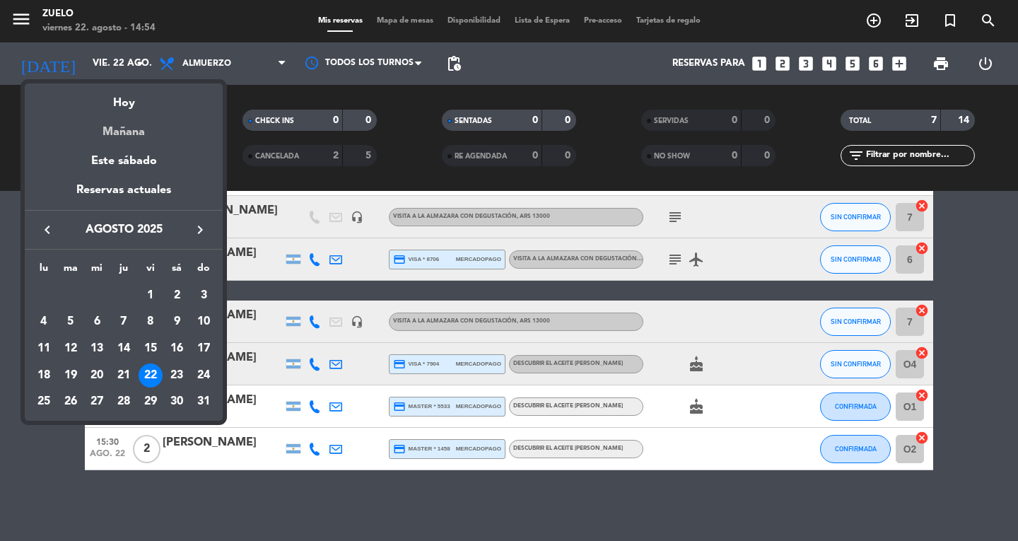
click at [124, 134] on div "Mañana" at bounding box center [124, 126] width 198 height 29
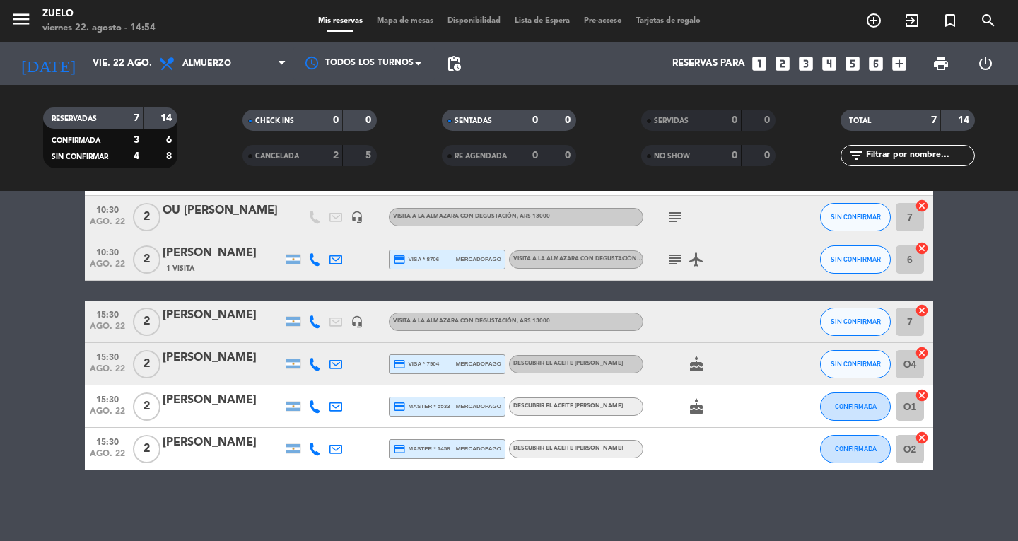
type input "sáb. 23 ago."
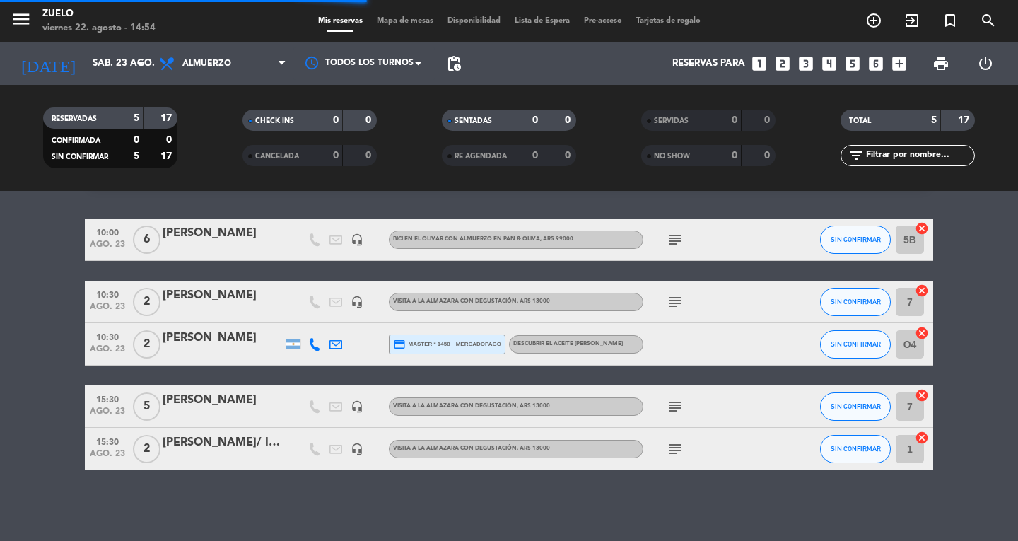
scroll to position [37, 0]
click at [20, 17] on icon "menu" at bounding box center [21, 18] width 21 height 21
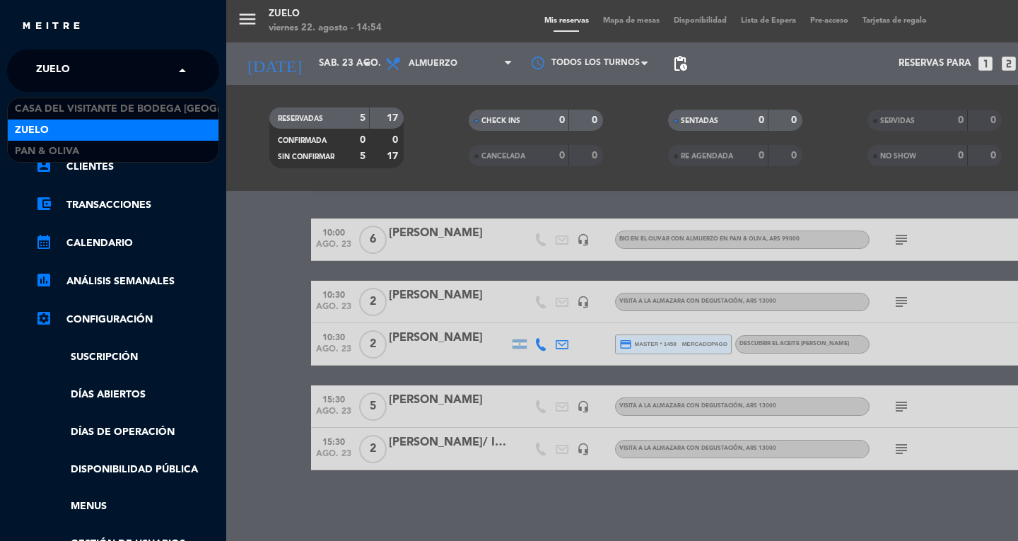
click at [64, 76] on span "Zuelo" at bounding box center [53, 71] width 34 height 30
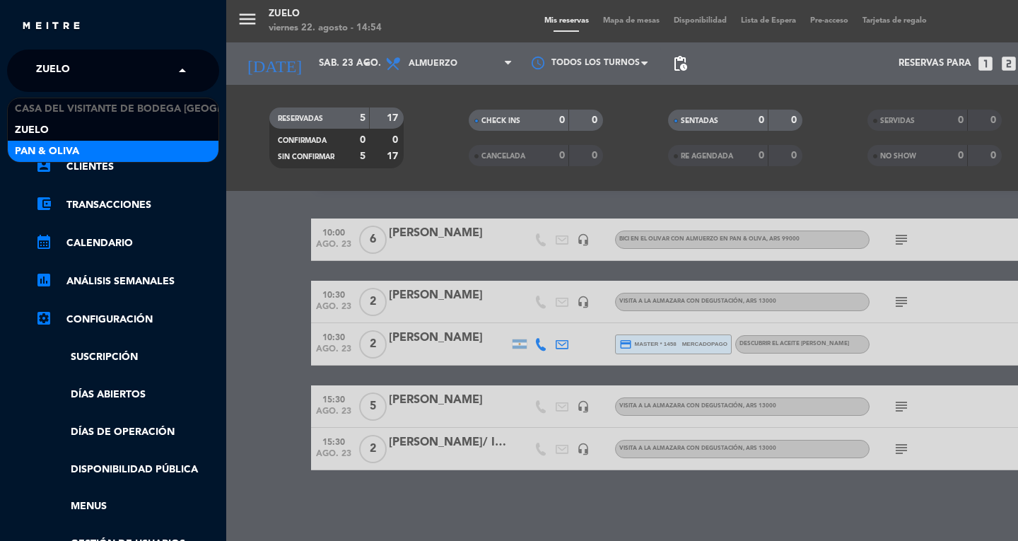
drag, startPoint x: 86, startPoint y: 153, endPoint x: 156, endPoint y: 72, distance: 106.3
click at [87, 153] on div "Pan & Oliva" at bounding box center [113, 151] width 211 height 21
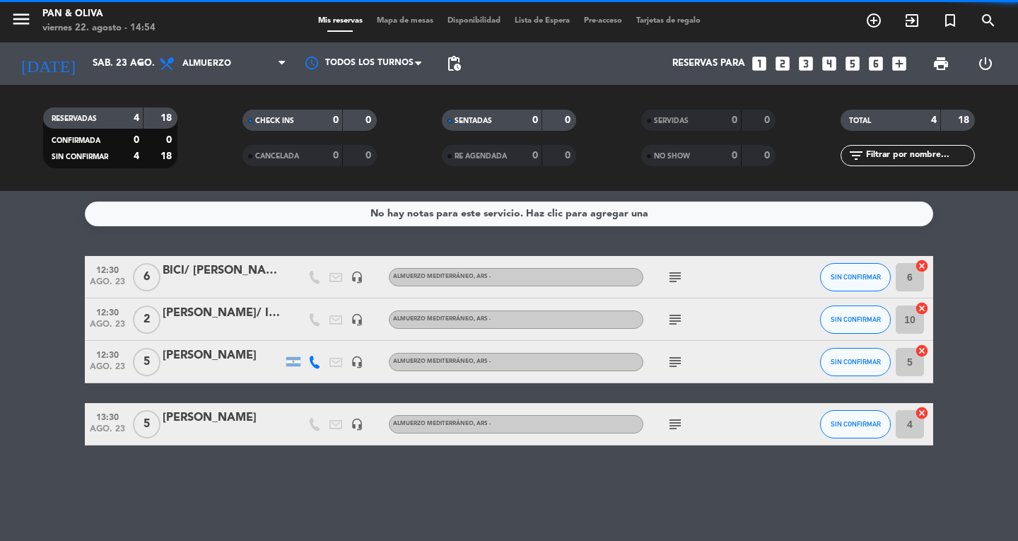
scroll to position [0, 0]
